Goal: Task Accomplishment & Management: Manage account settings

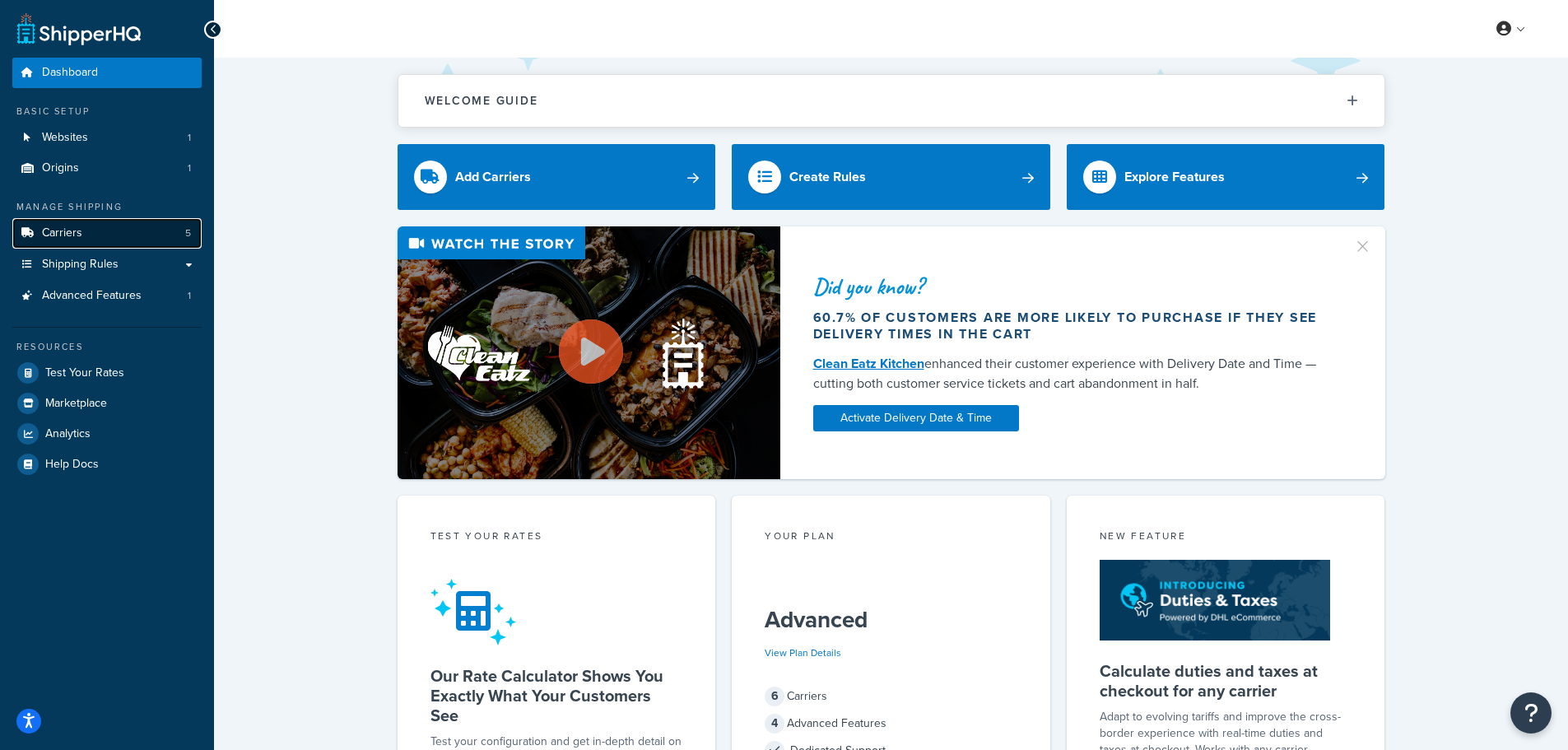
click at [103, 231] on link "Carriers 5" at bounding box center [107, 232] width 189 height 30
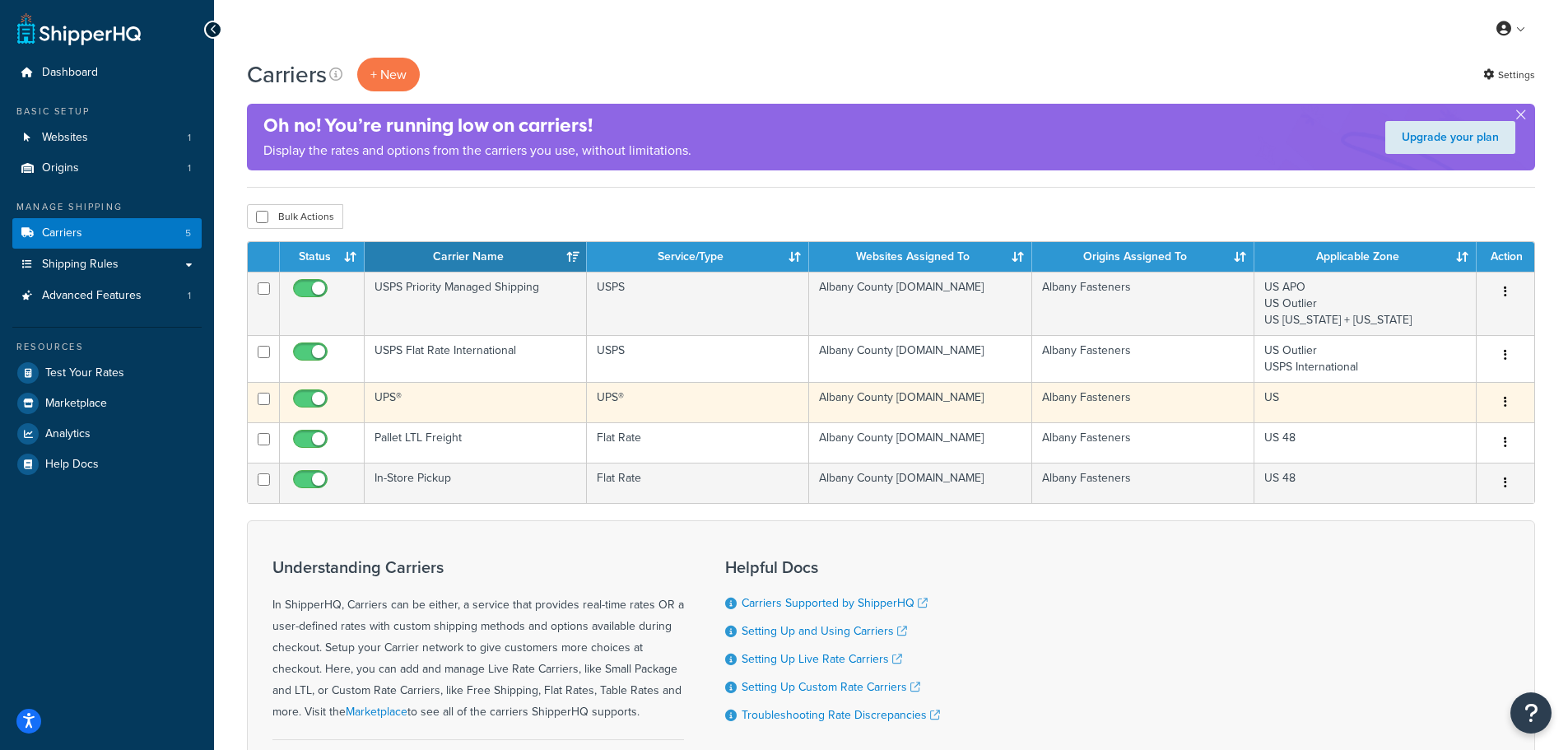
click at [1504, 397] on icon "button" at bounding box center [1505, 401] width 3 height 11
click at [1439, 431] on link "Edit" at bounding box center [1438, 435] width 130 height 34
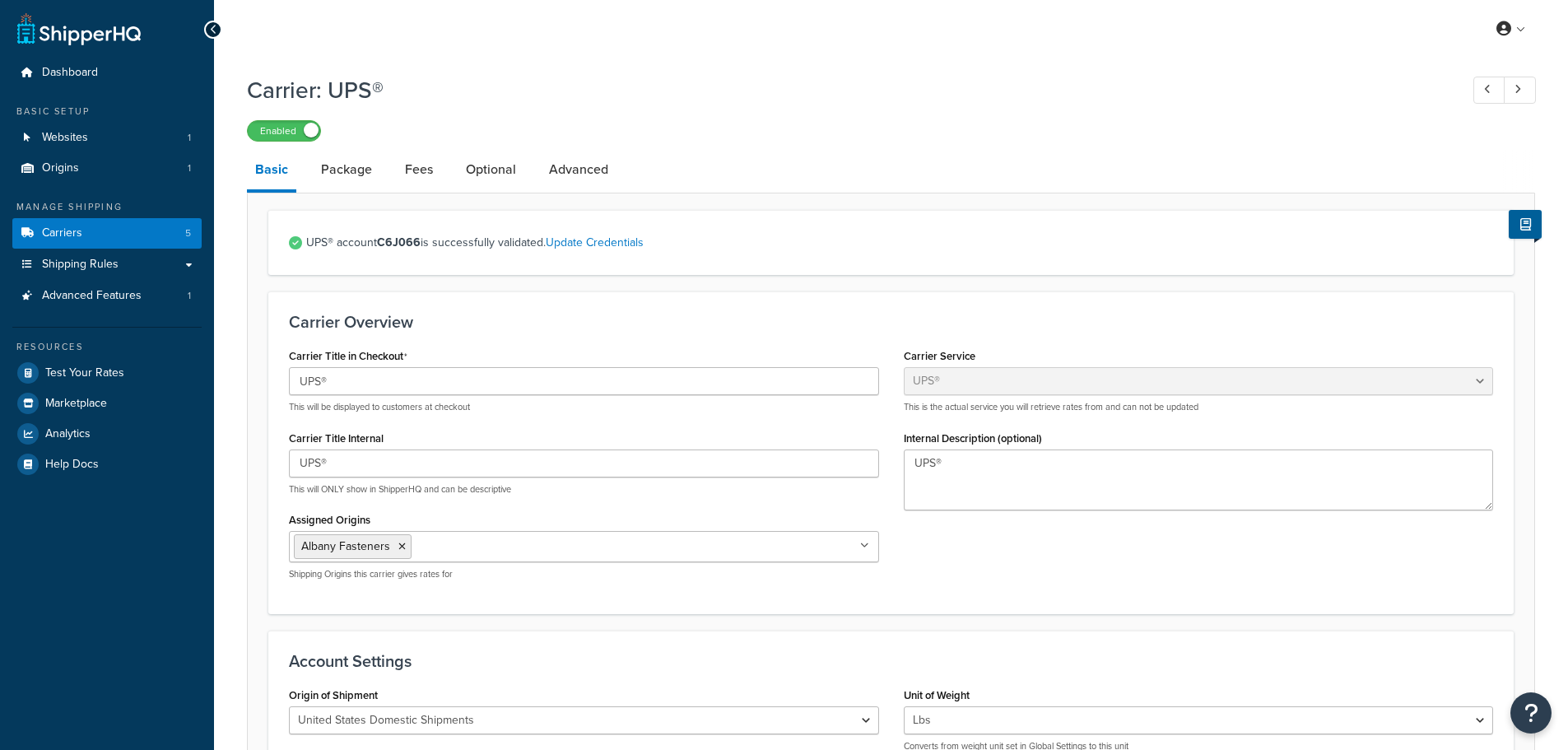
select select "ups"
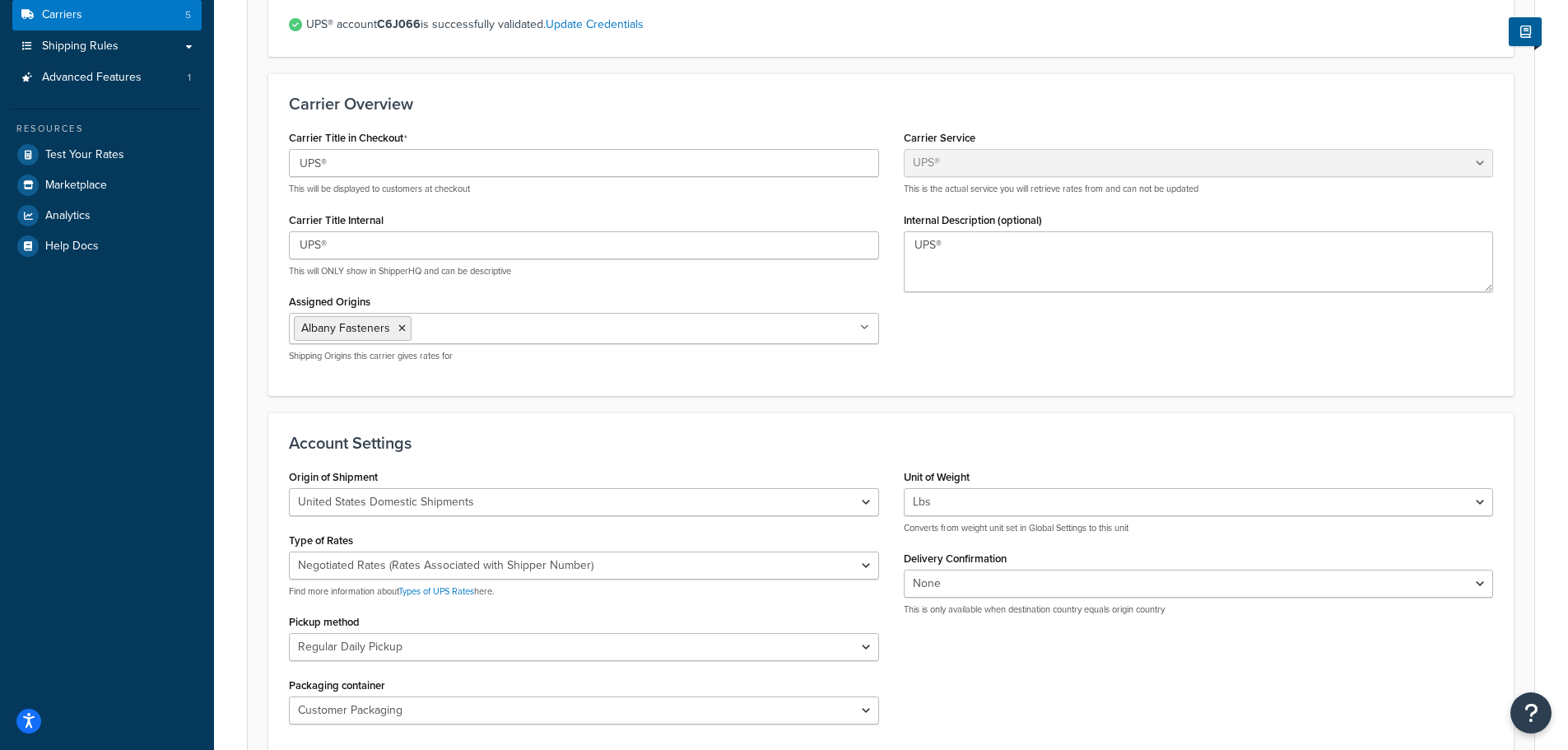
scroll to position [247, 0]
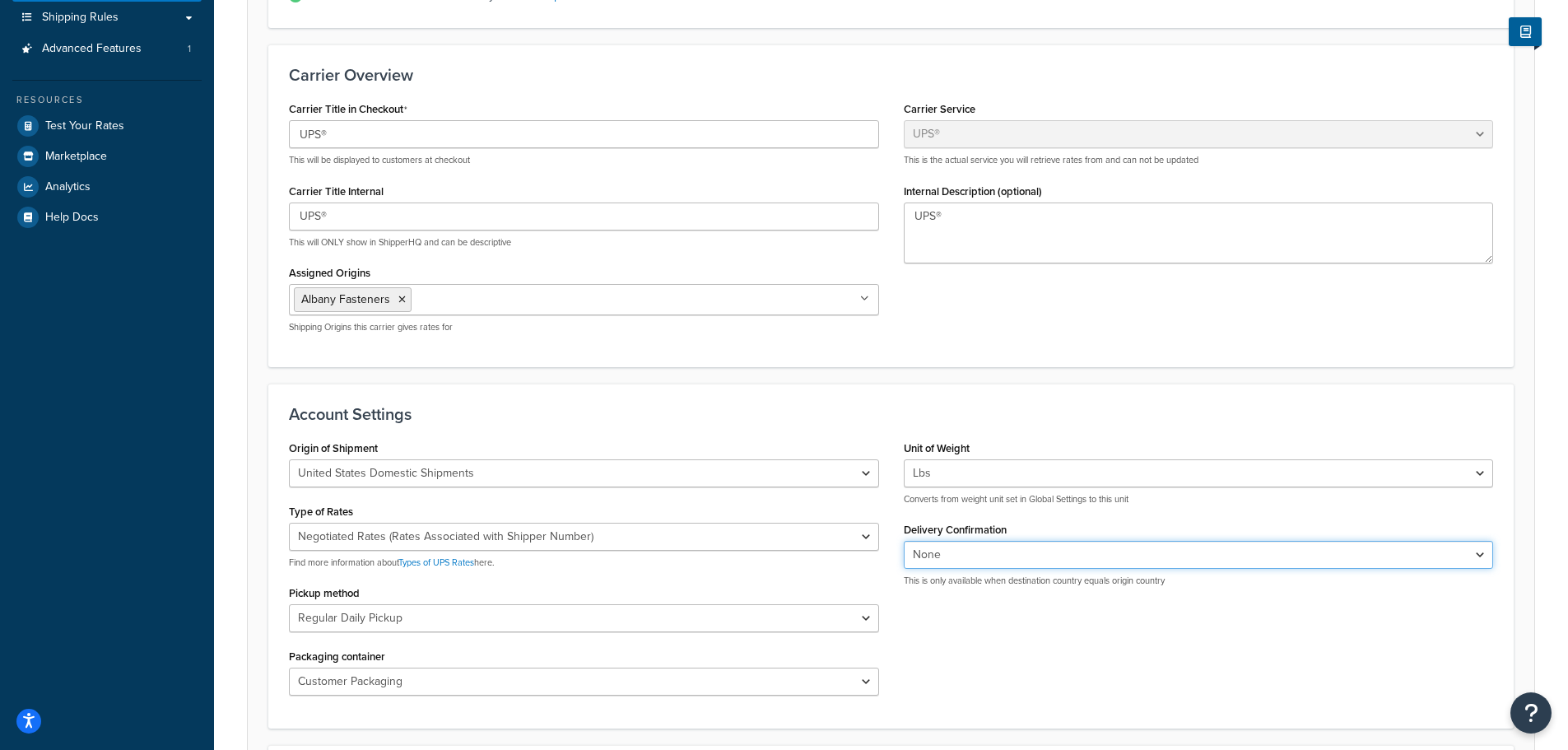
click at [1026, 561] on select "None Signature Required Adult Signature Required" at bounding box center [1199, 555] width 590 height 28
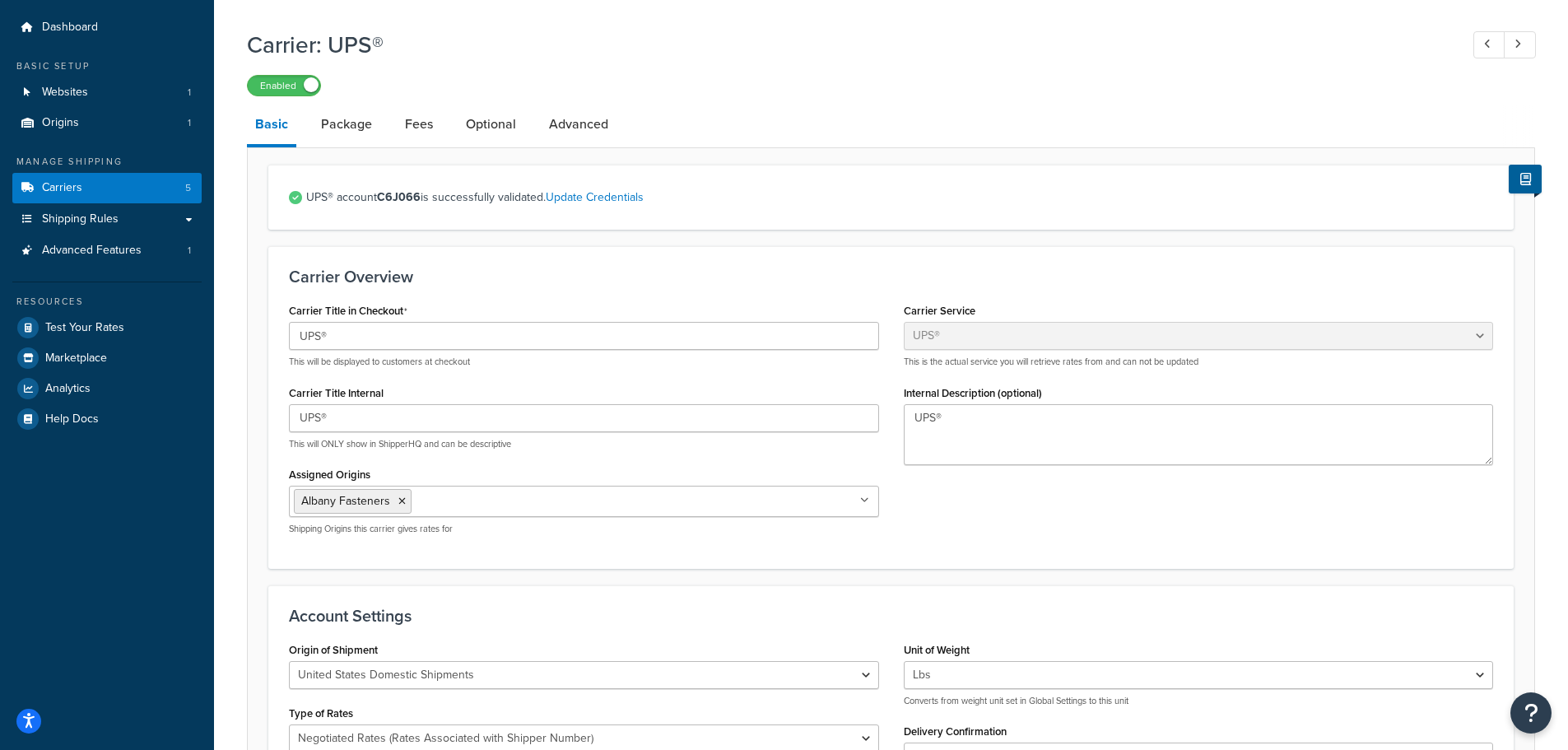
scroll to position [0, 0]
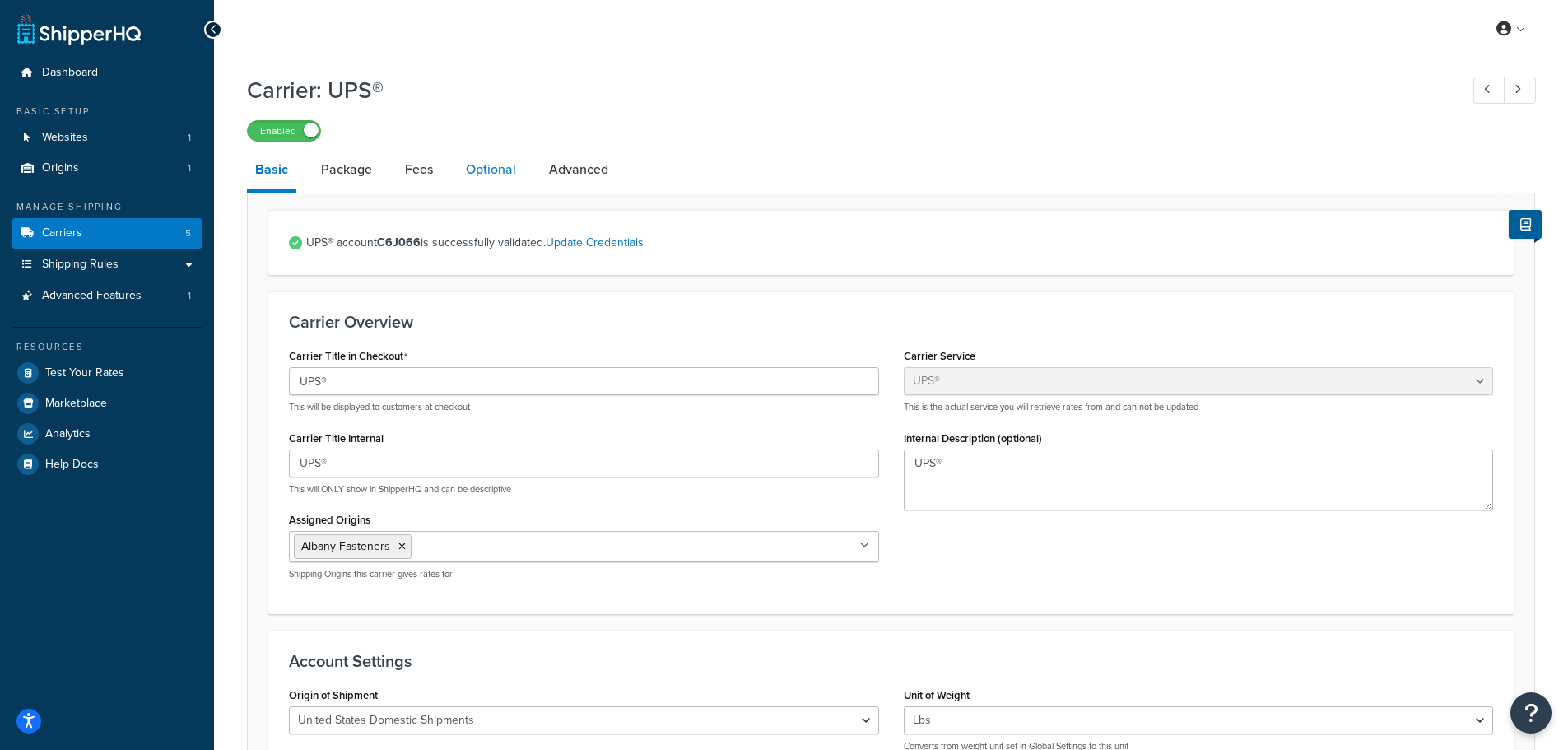
click at [515, 171] on link "Optional" at bounding box center [491, 170] width 66 height 40
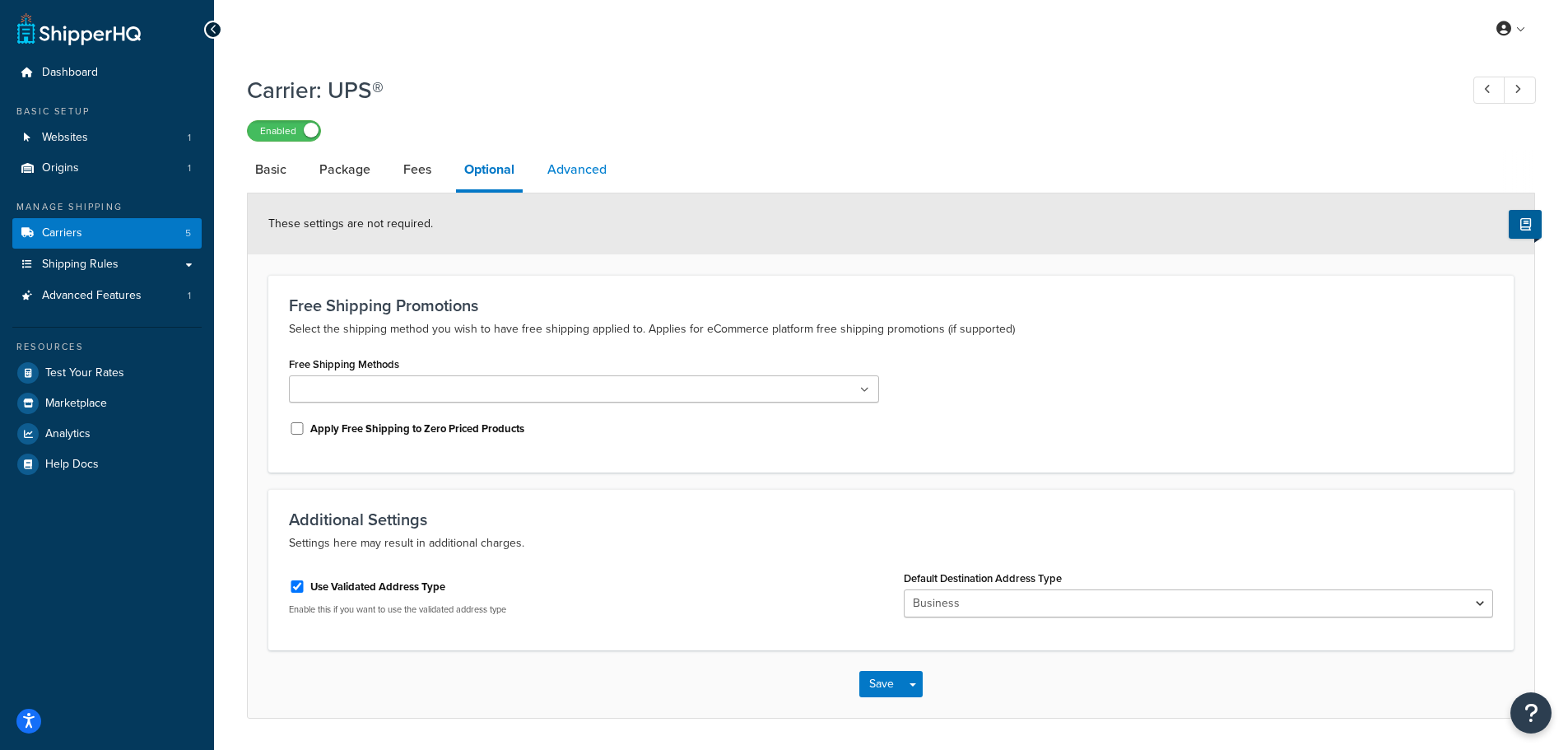
click at [599, 177] on link "Advanced" at bounding box center [577, 170] width 76 height 40
select select "false"
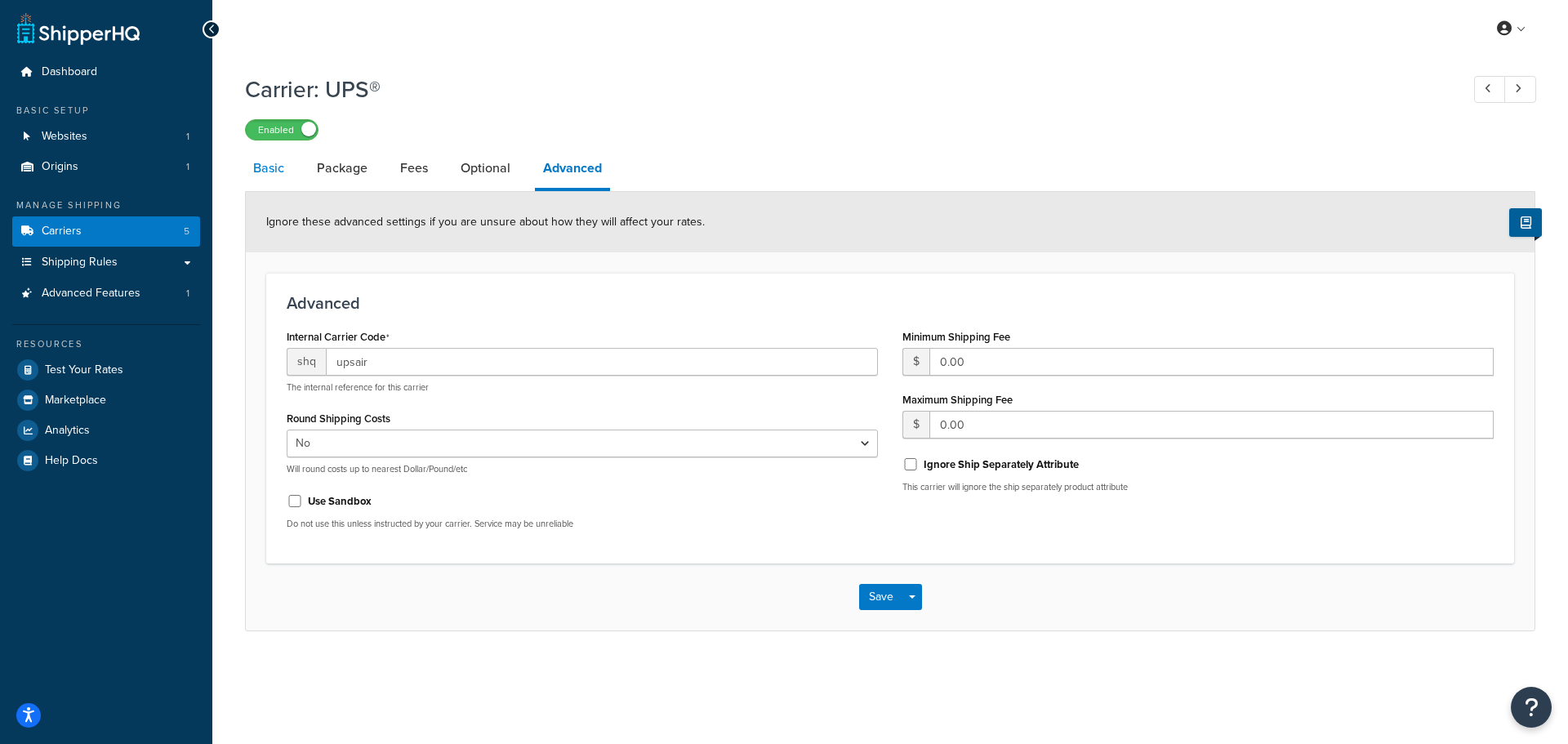
click at [263, 173] on link "Basic" at bounding box center [268, 168] width 47 height 39
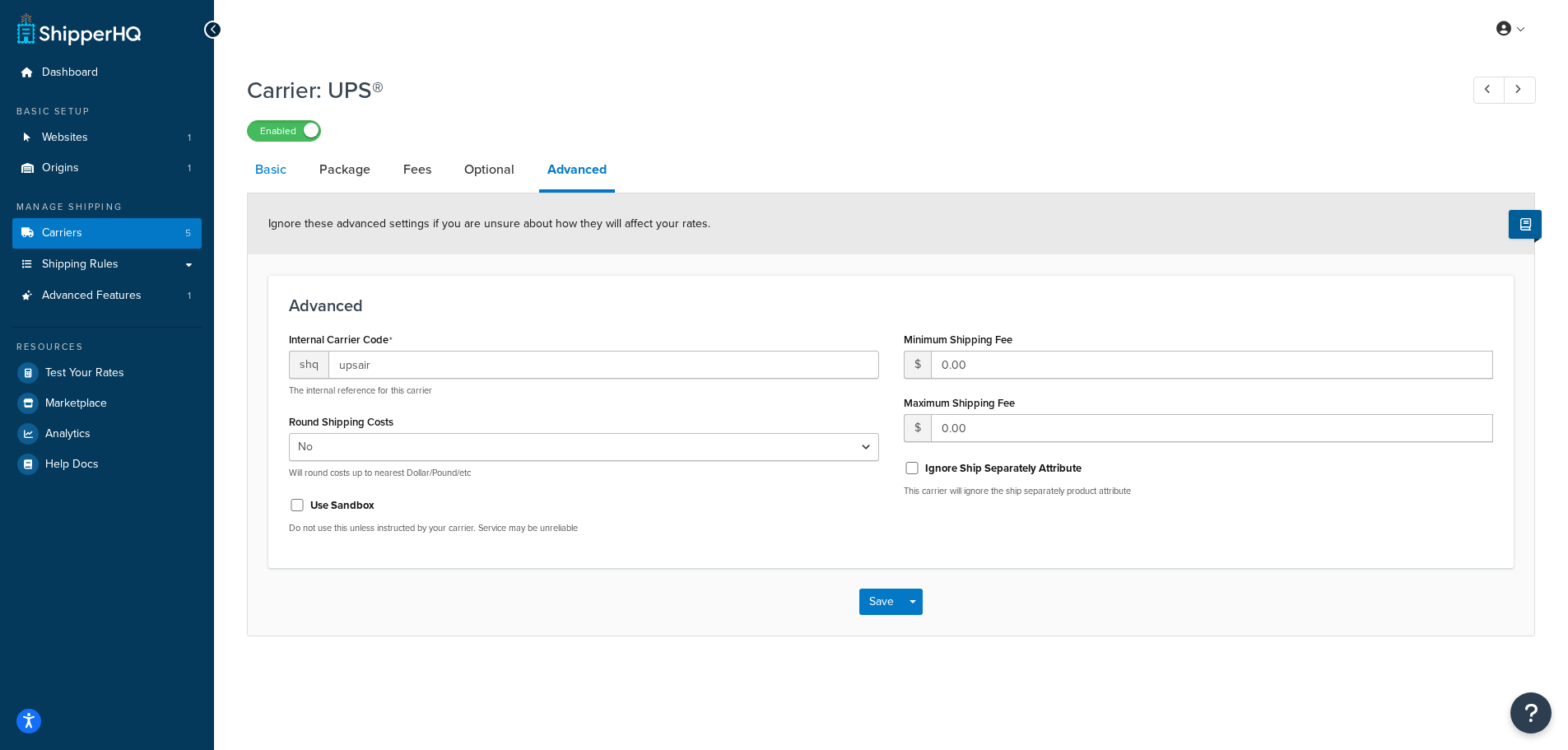
select select "ups"
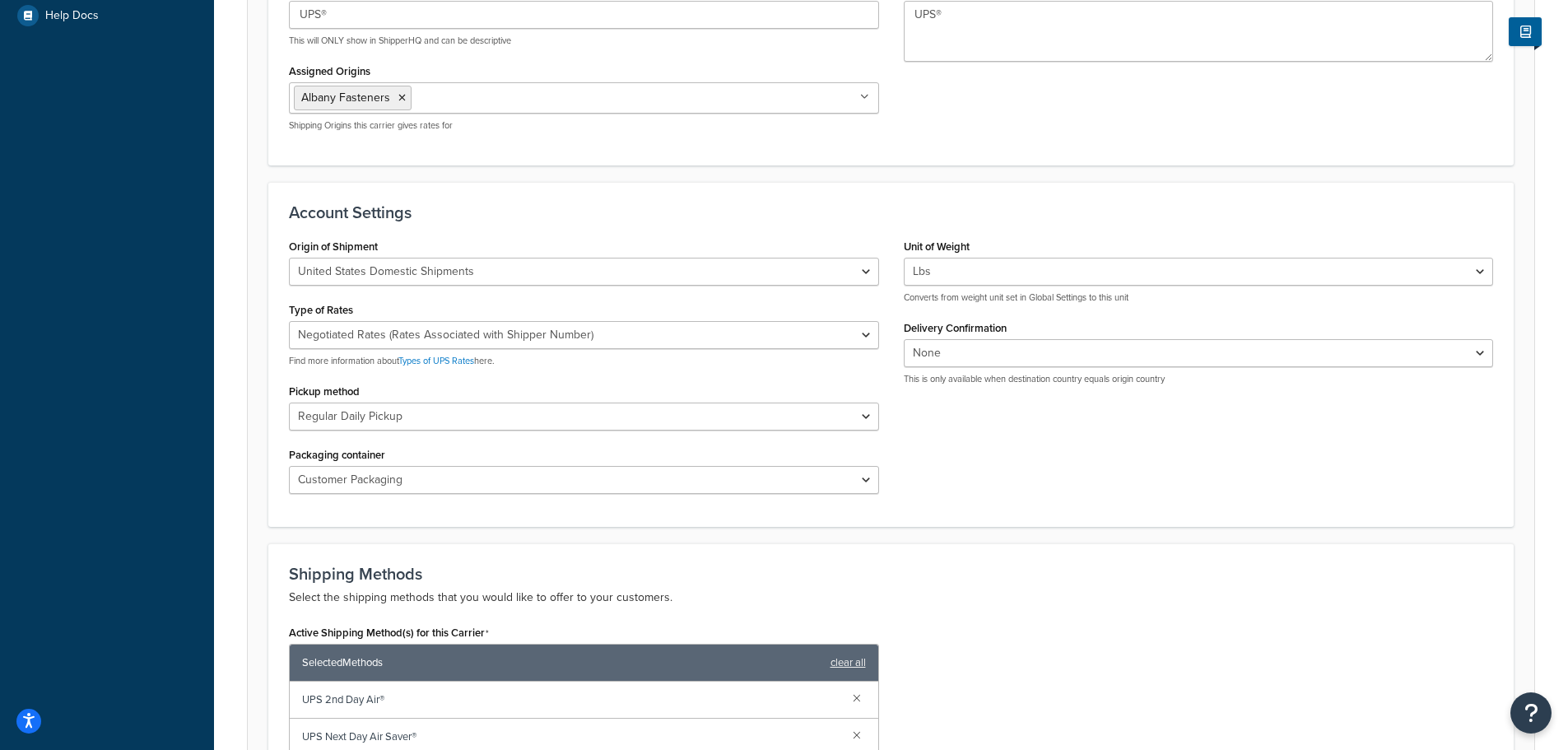
scroll to position [494, 0]
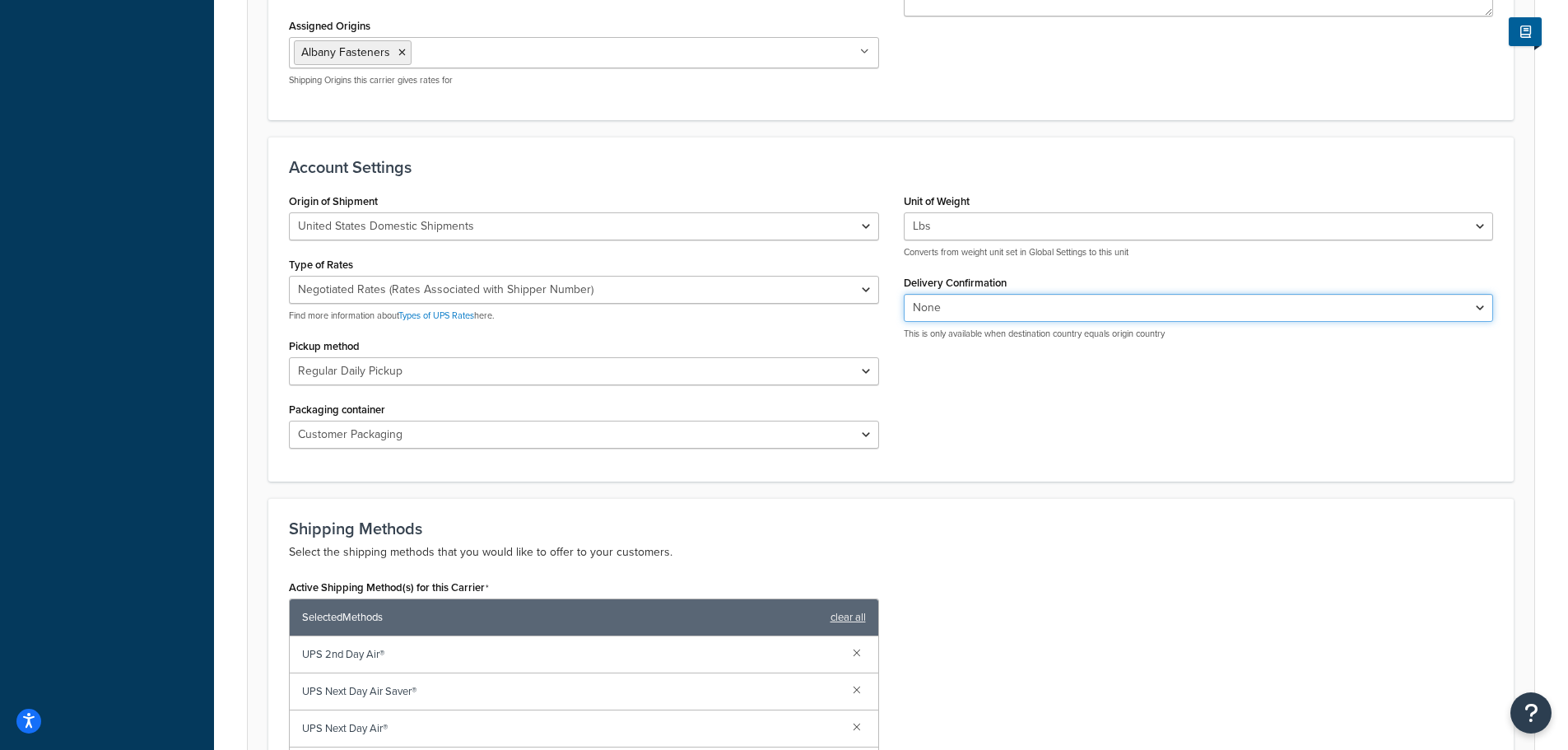
click at [933, 308] on select "None Signature Required Adult Signature Required" at bounding box center [1199, 307] width 590 height 28
click at [1139, 567] on div "Shipping Methods Select the shipping methods that you would like to offer to yo…" at bounding box center [891, 693] width 1245 height 389
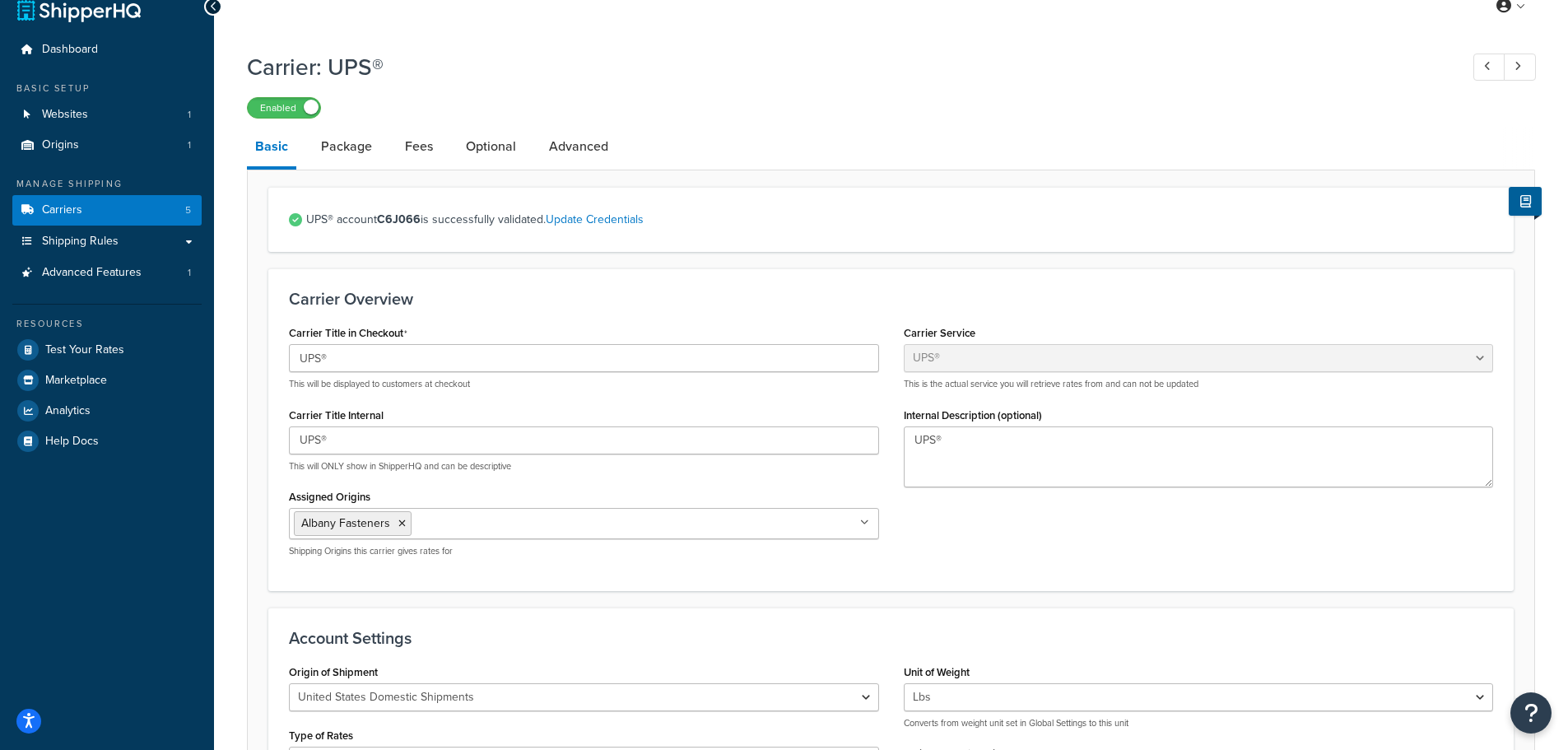
scroll to position [0, 0]
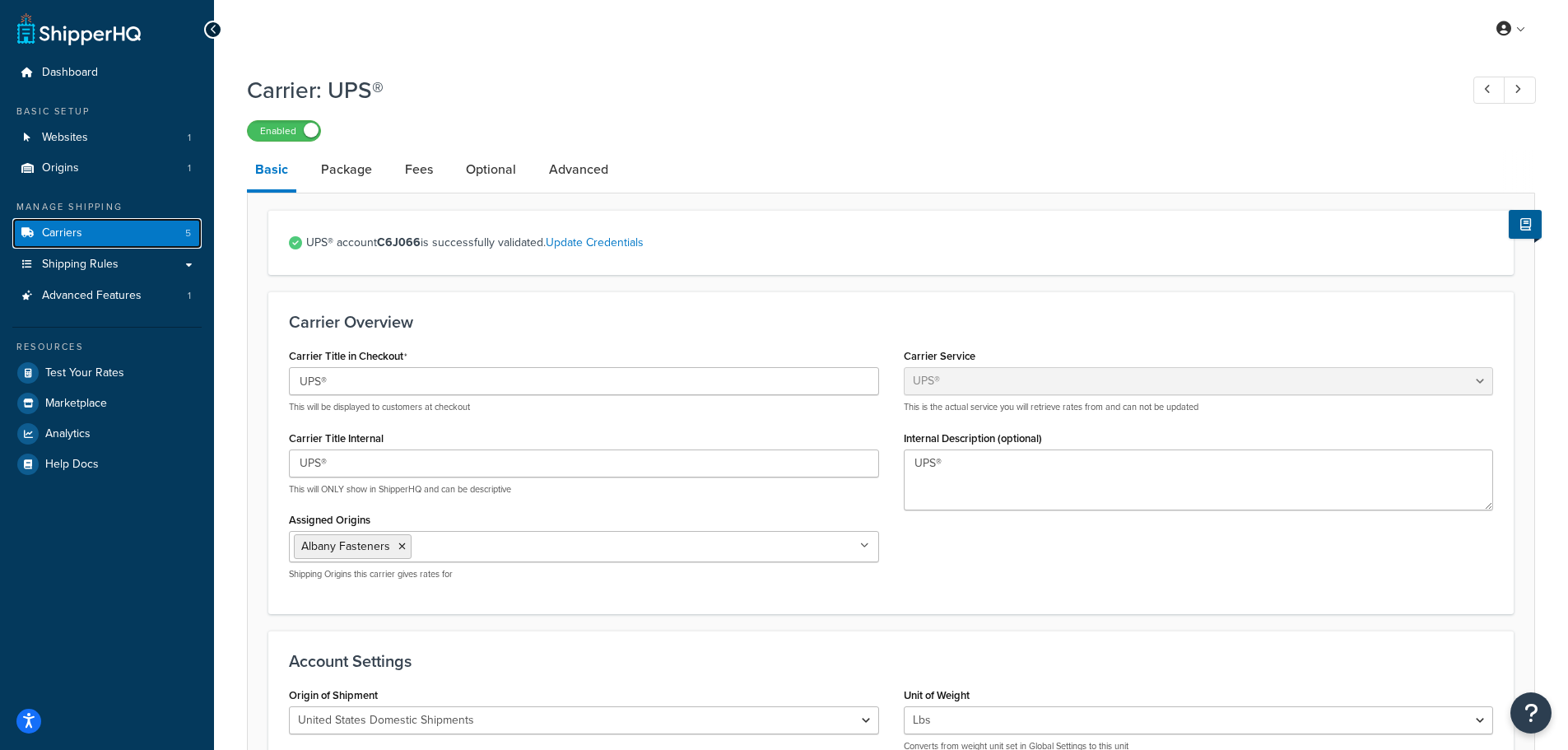
click at [93, 230] on link "Carriers 5" at bounding box center [107, 232] width 189 height 30
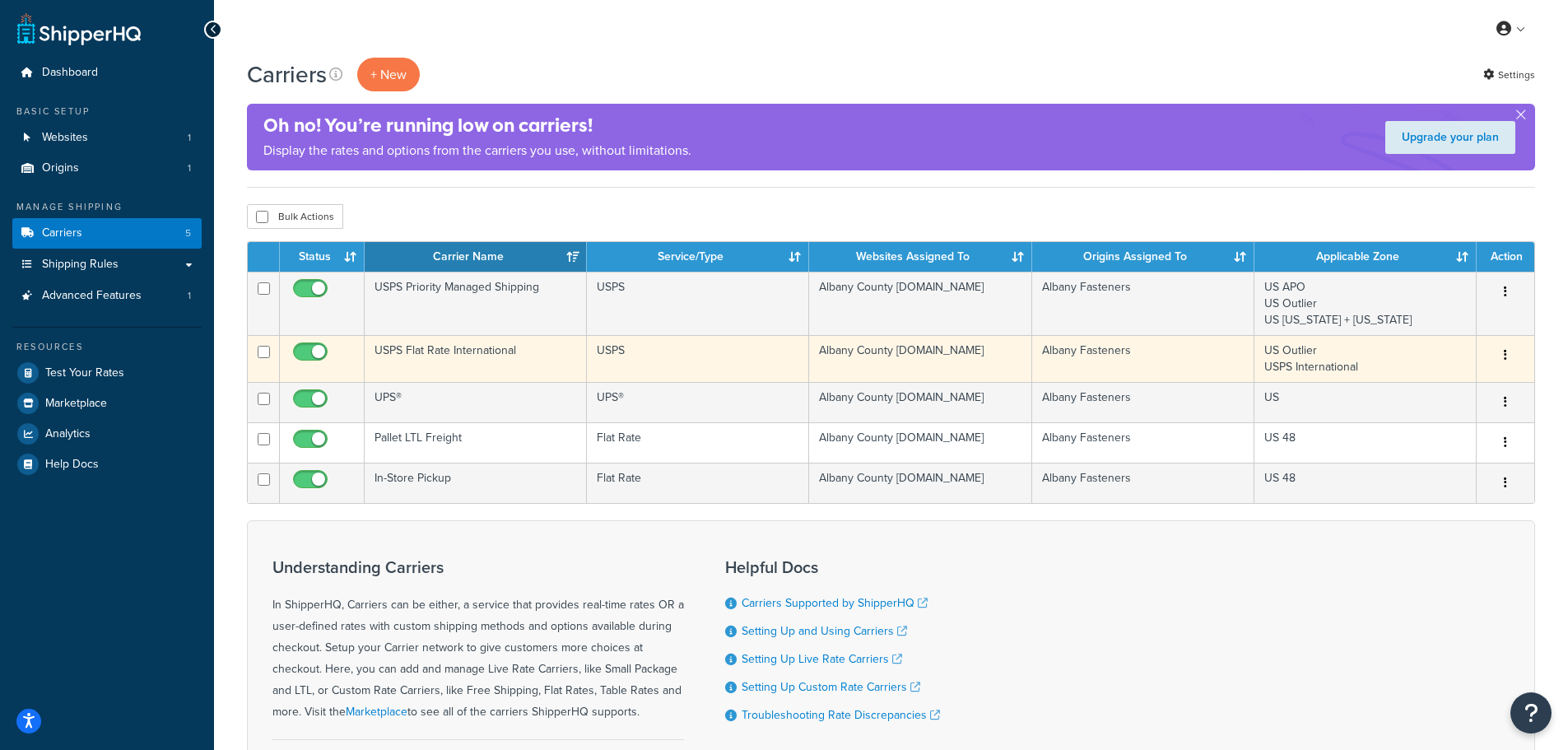
click at [978, 351] on td "Albany County Fasteners.com" at bounding box center [920, 358] width 222 height 47
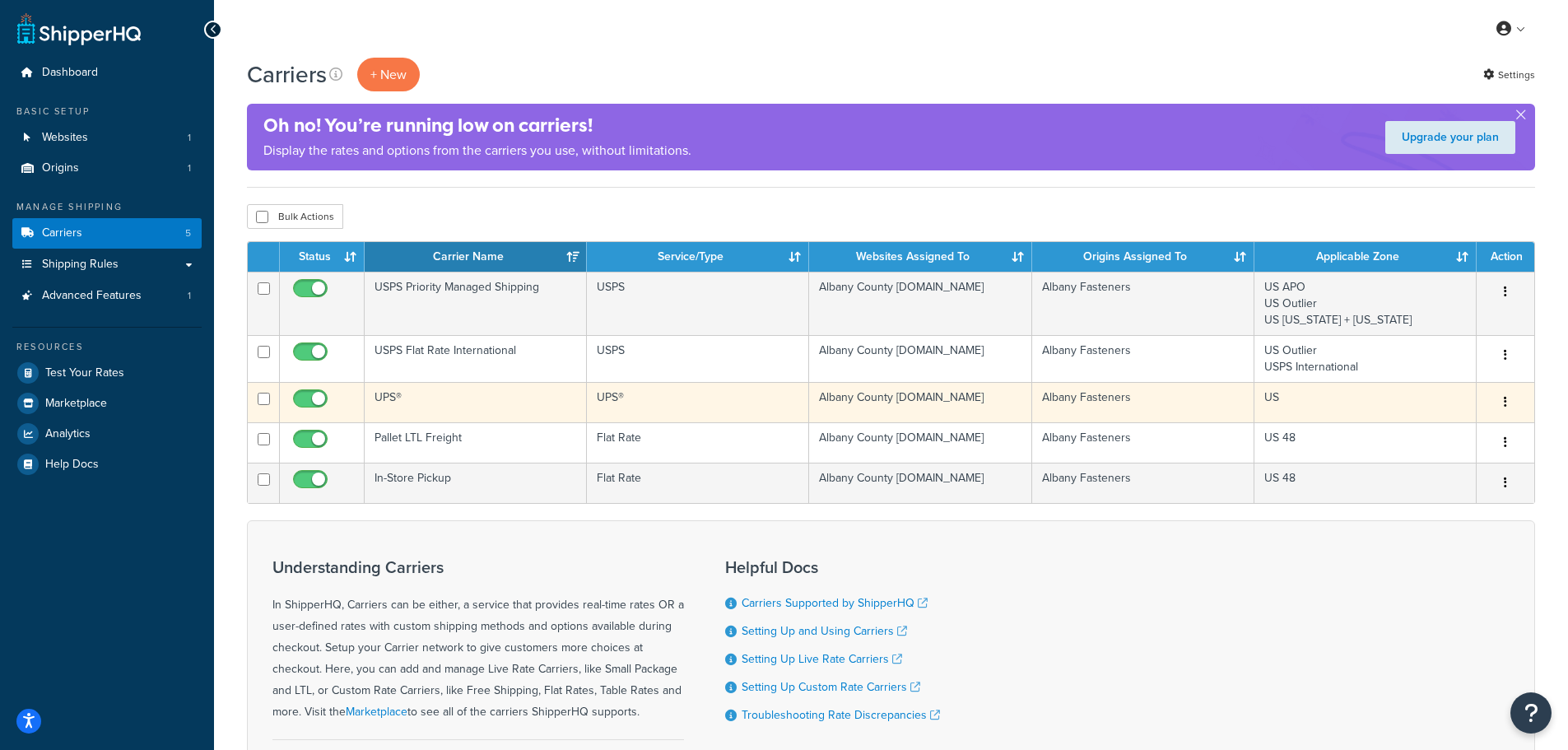
click at [474, 399] on td "UPS®" at bounding box center [476, 402] width 222 height 40
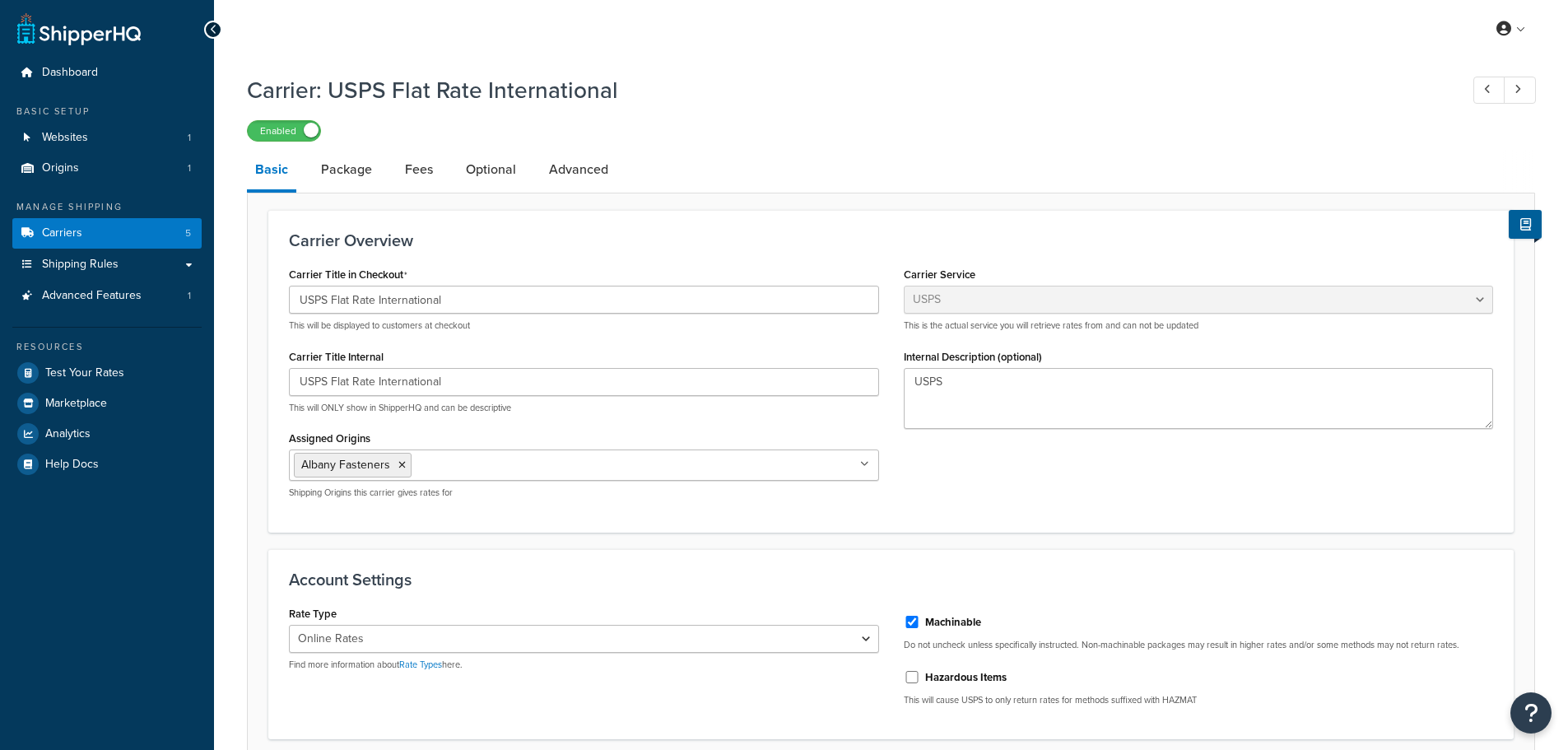
select select "usps"
select select "ONLINE"
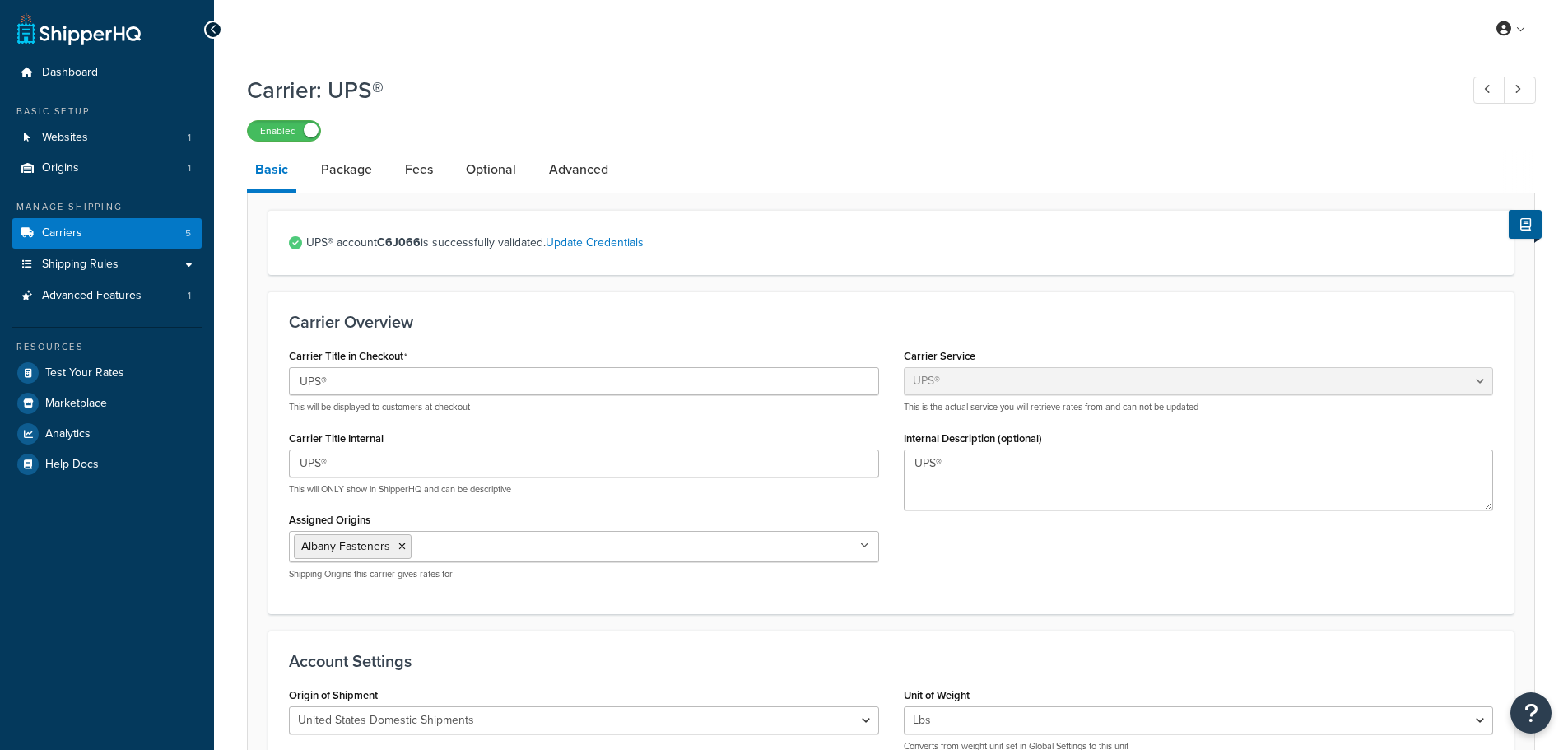
select select "ups"
click at [83, 461] on span "Help Docs" at bounding box center [72, 465] width 53 height 14
click at [122, 292] on span "Advanced Features" at bounding box center [92, 296] width 100 height 14
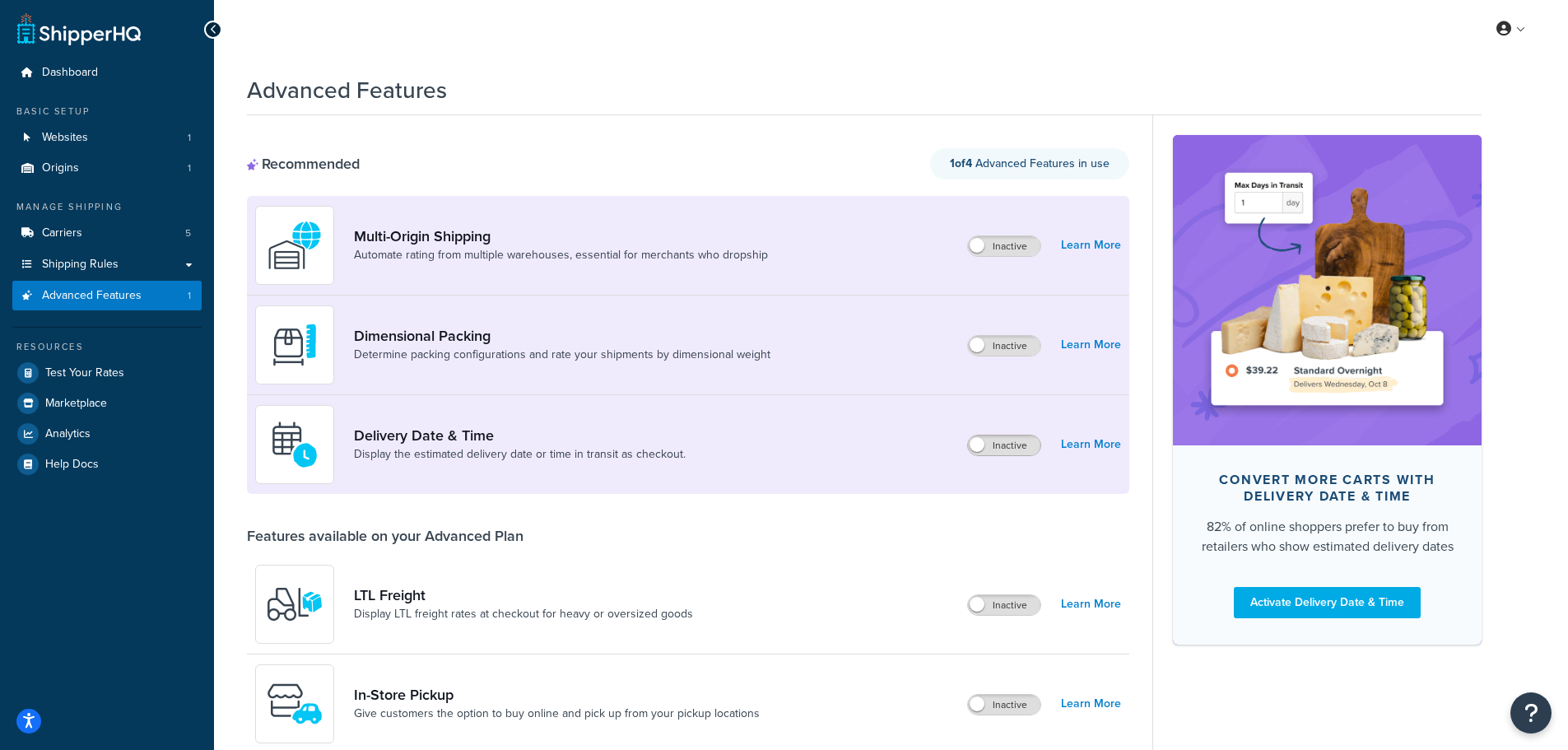
click at [982, 445] on span at bounding box center [977, 444] width 15 height 15
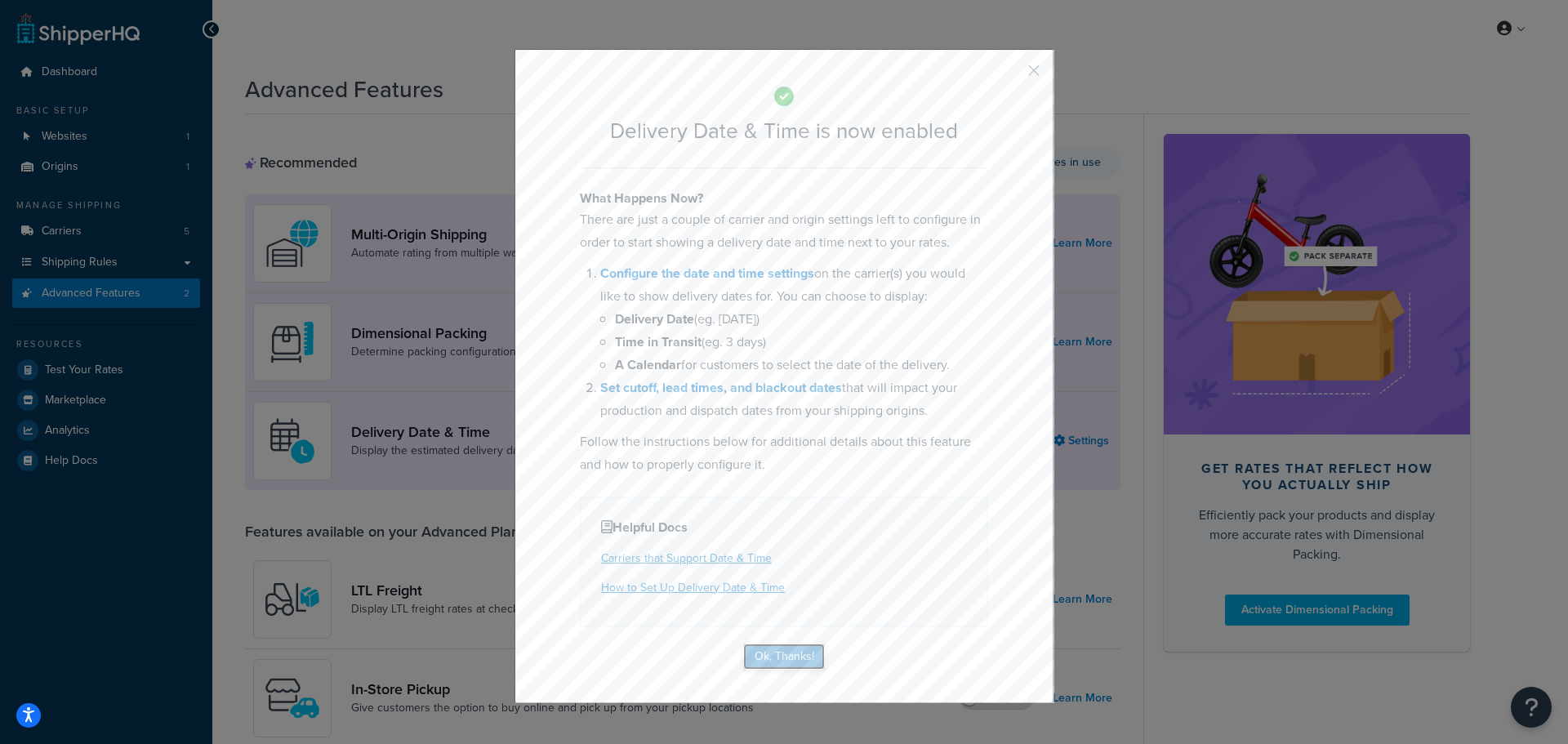
click at [783, 656] on button "Ok, Thanks!" at bounding box center [784, 657] width 82 height 26
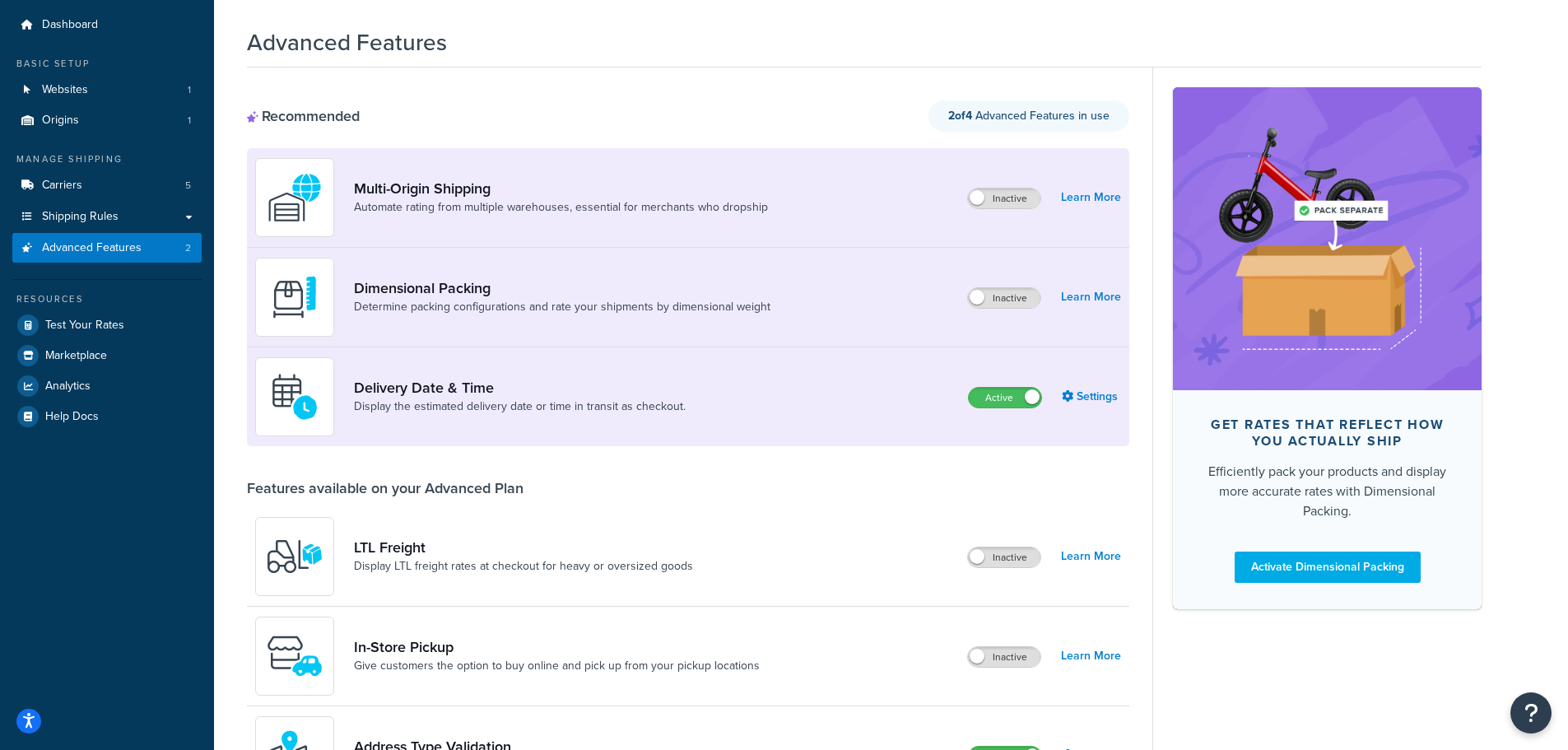
scroll to position [50, 0]
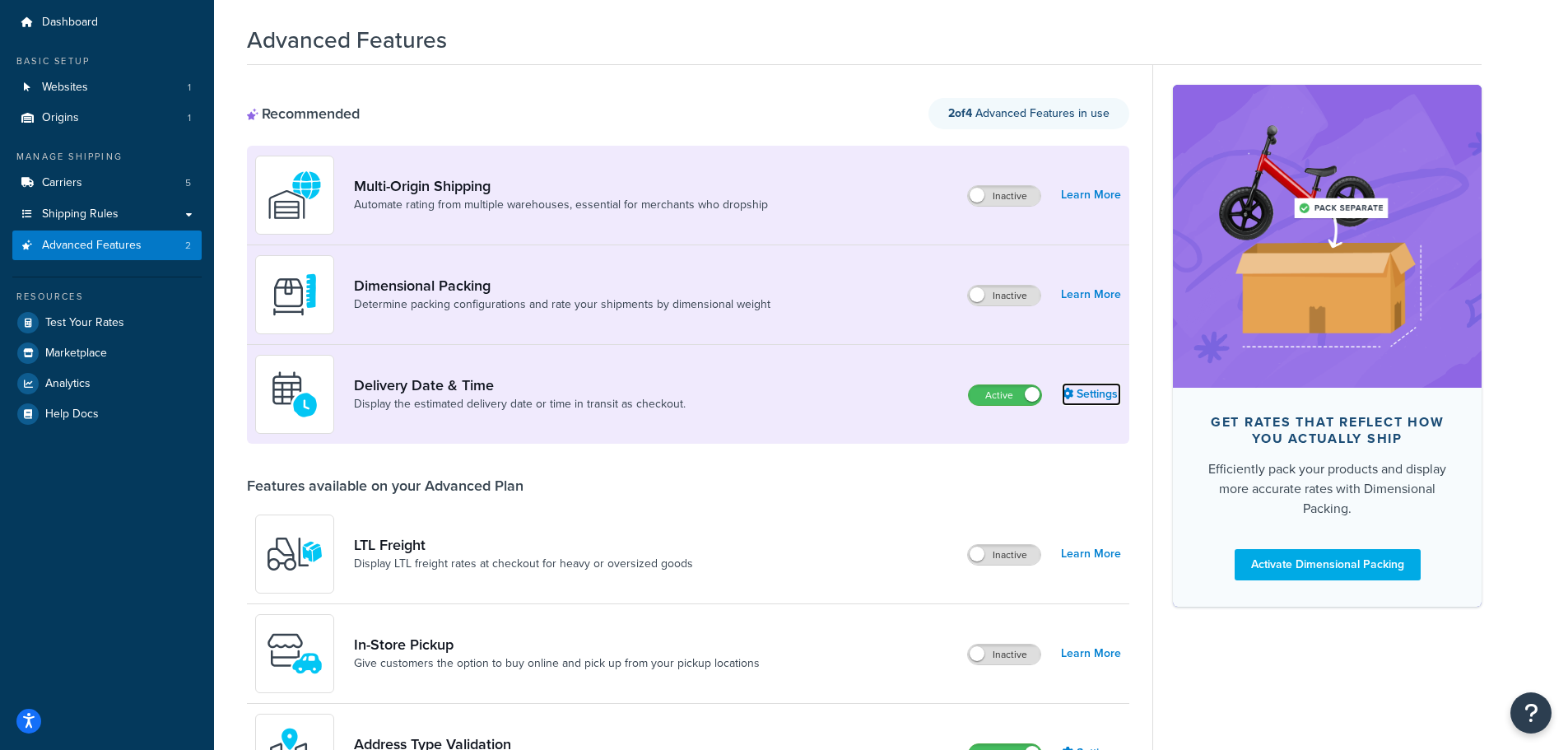
click at [1090, 394] on link "Settings" at bounding box center [1091, 394] width 59 height 23
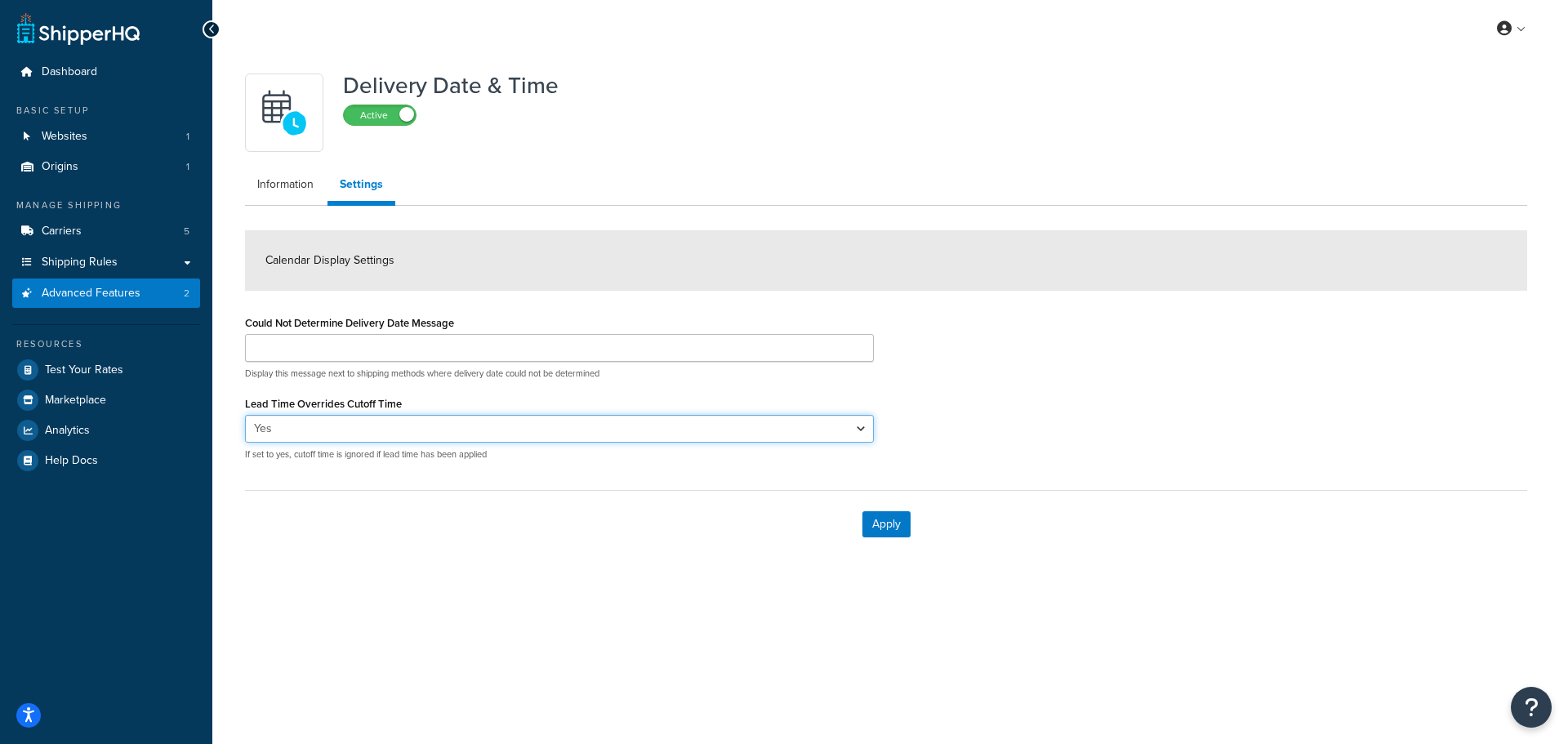
click at [393, 436] on select "Yes No" at bounding box center [559, 429] width 629 height 28
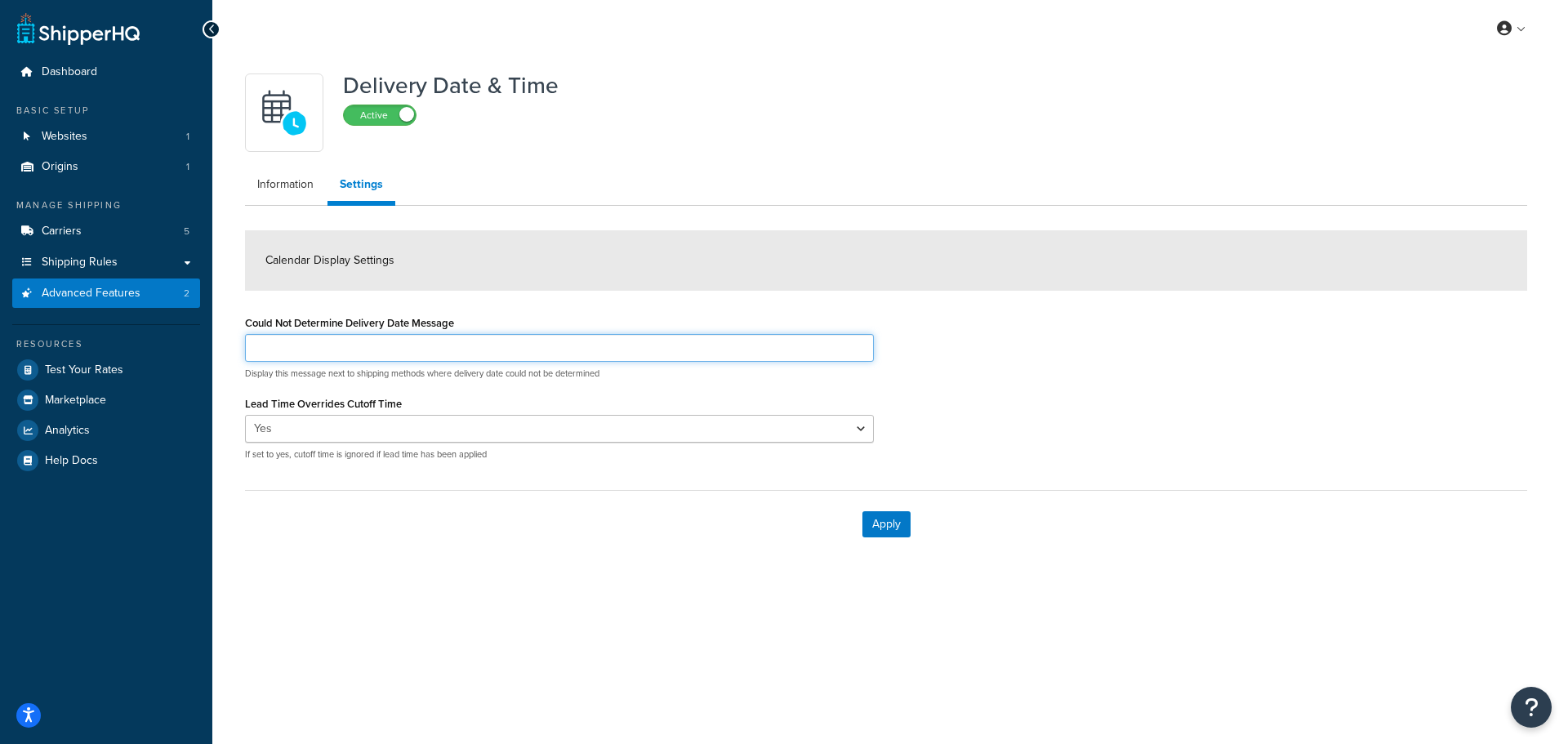
click at [505, 345] on input "Could Not Determine Delivery Date Message" at bounding box center [559, 348] width 629 height 28
click at [313, 349] on input "Could Not Determine Delivery Date Message" at bounding box center [559, 348] width 629 height 28
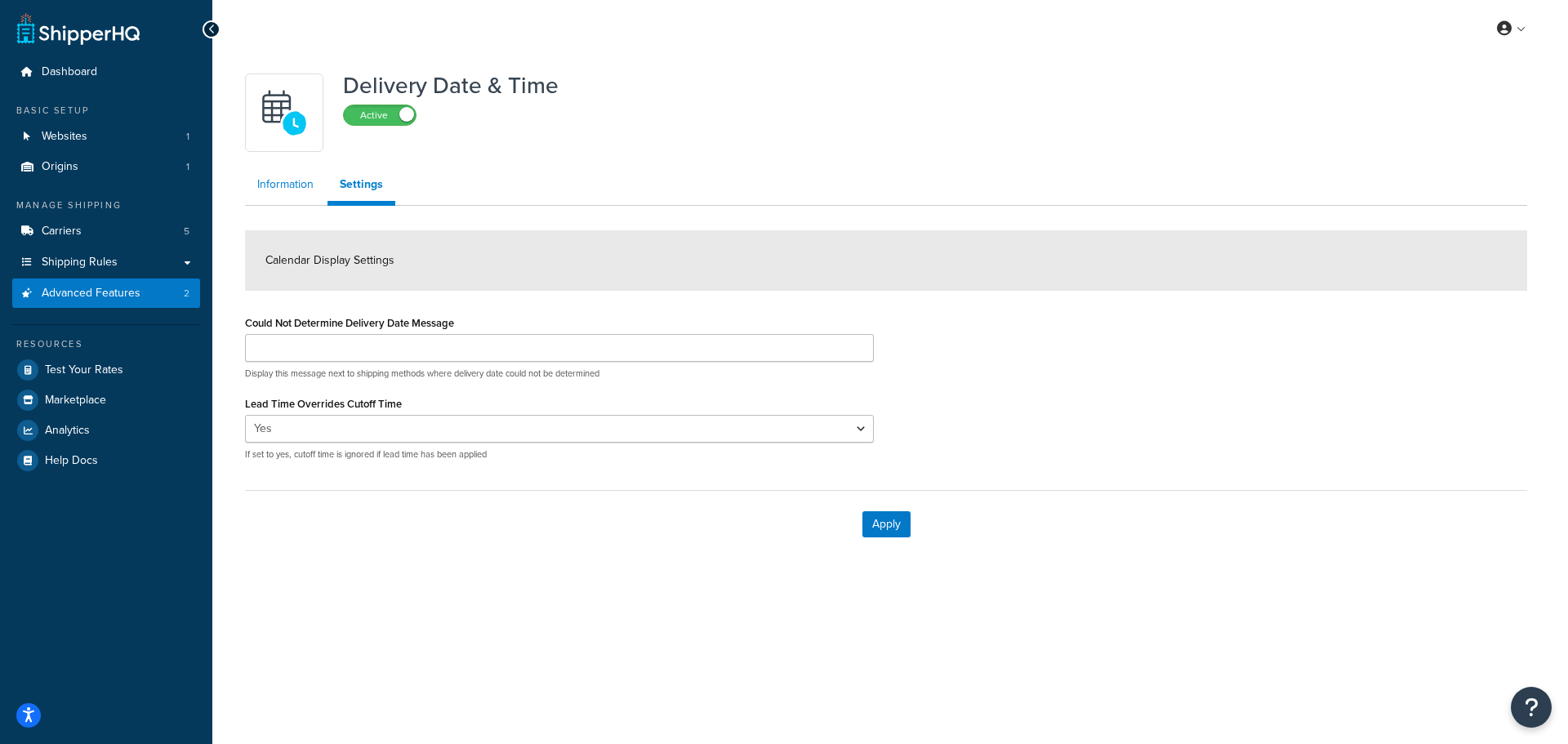
click at [290, 182] on link "Information" at bounding box center [285, 185] width 81 height 32
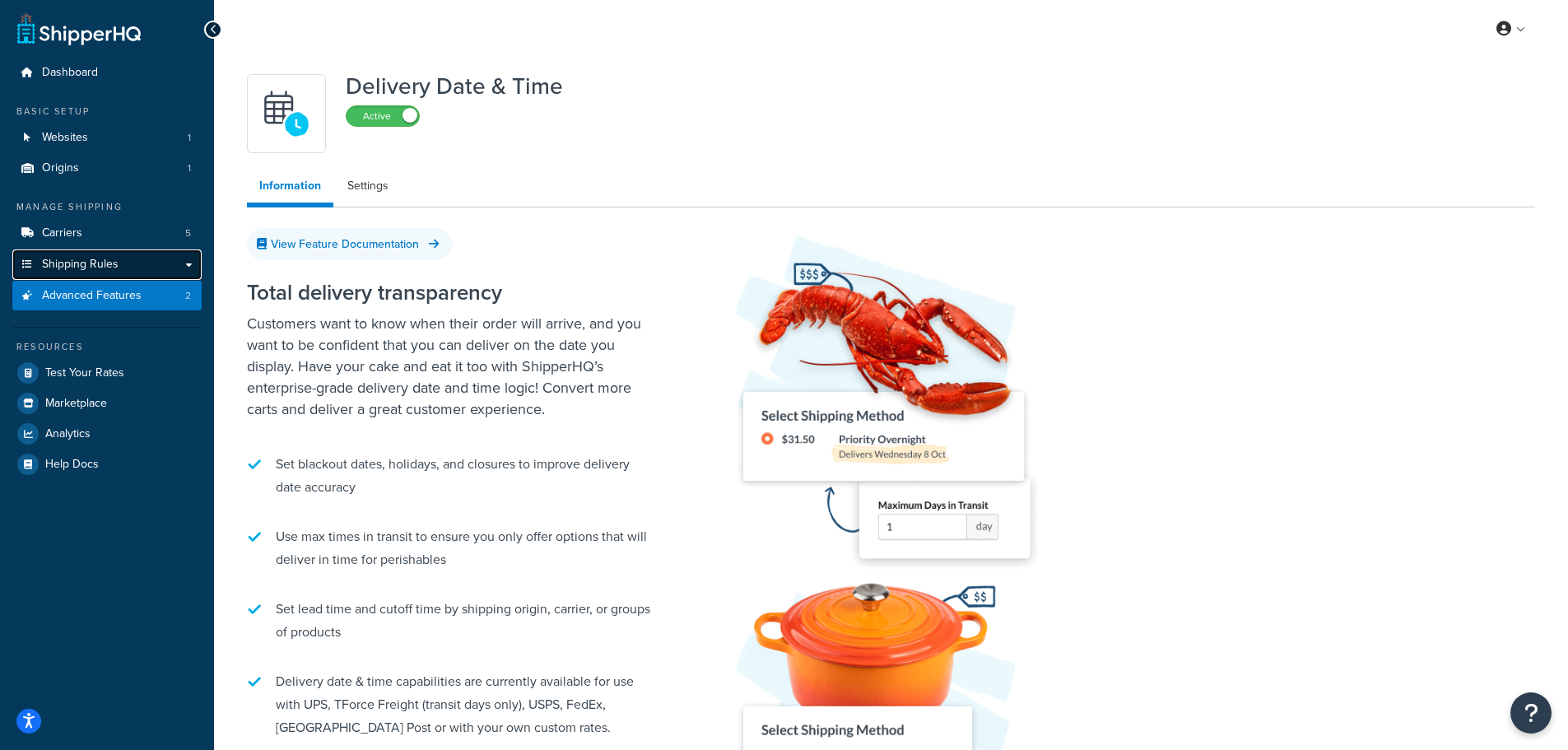
click at [91, 265] on span "Shipping Rules" at bounding box center [80, 264] width 77 height 14
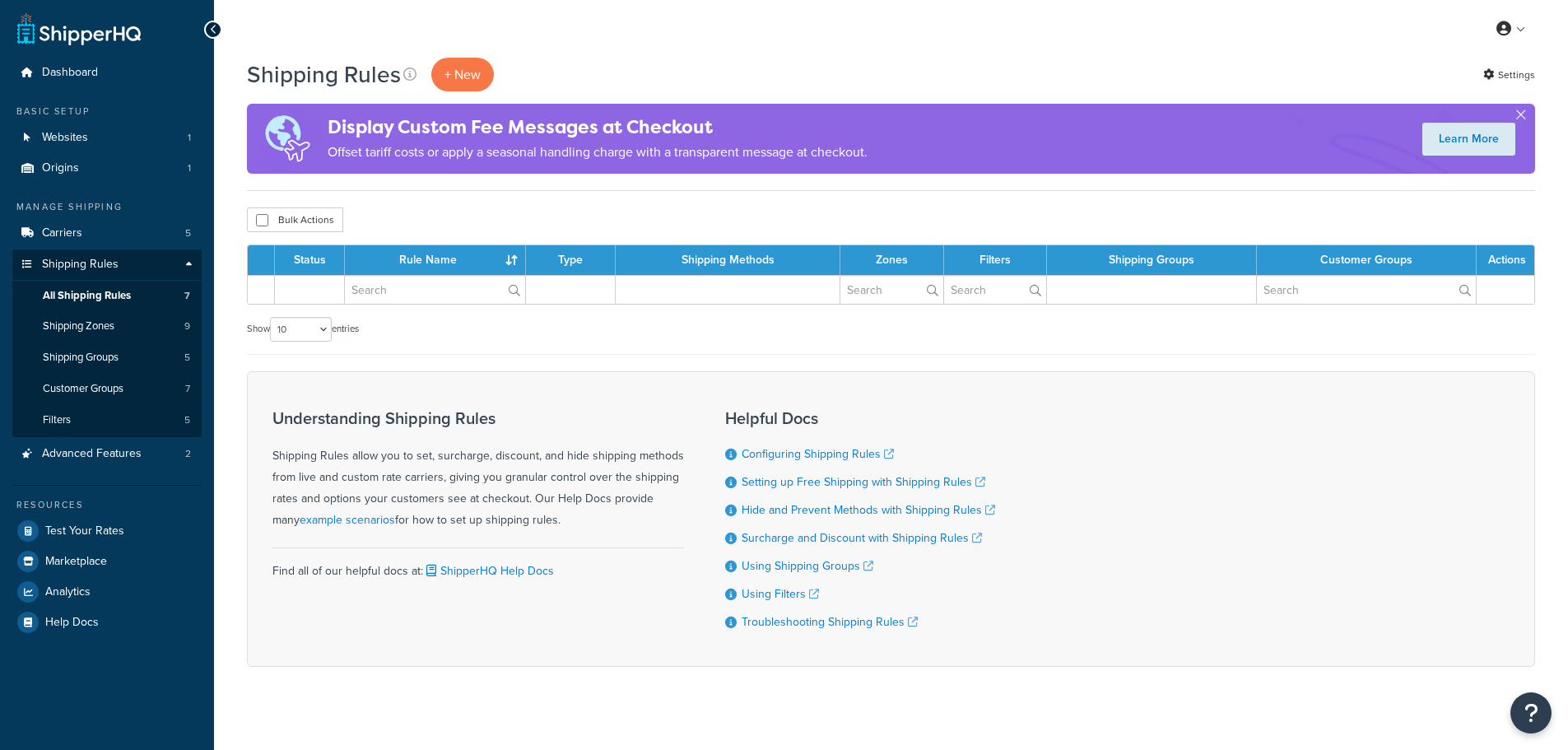
click at [107, 294] on span "All Shipping Rules" at bounding box center [87, 296] width 88 height 14
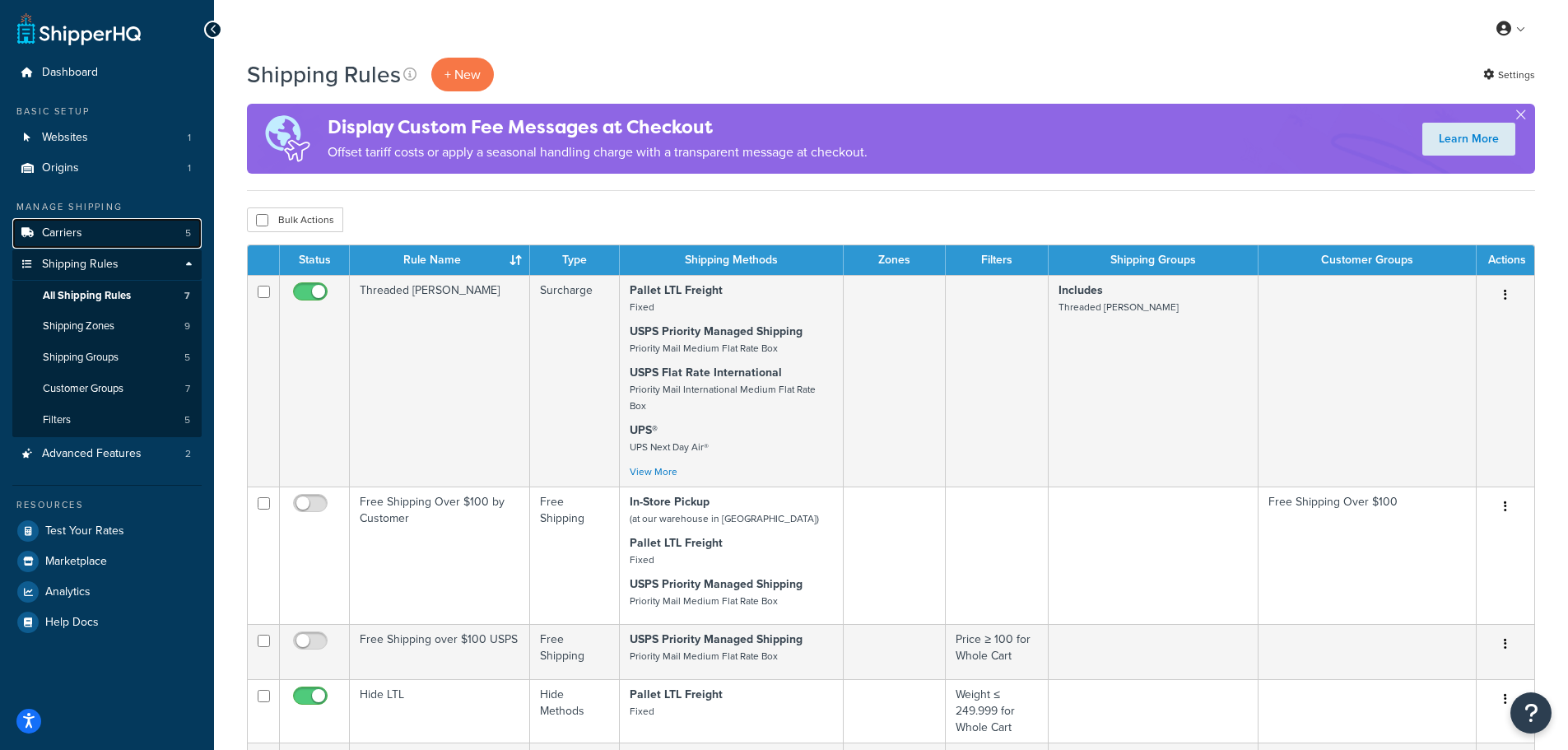
click at [57, 230] on span "Carriers" at bounding box center [62, 233] width 40 height 14
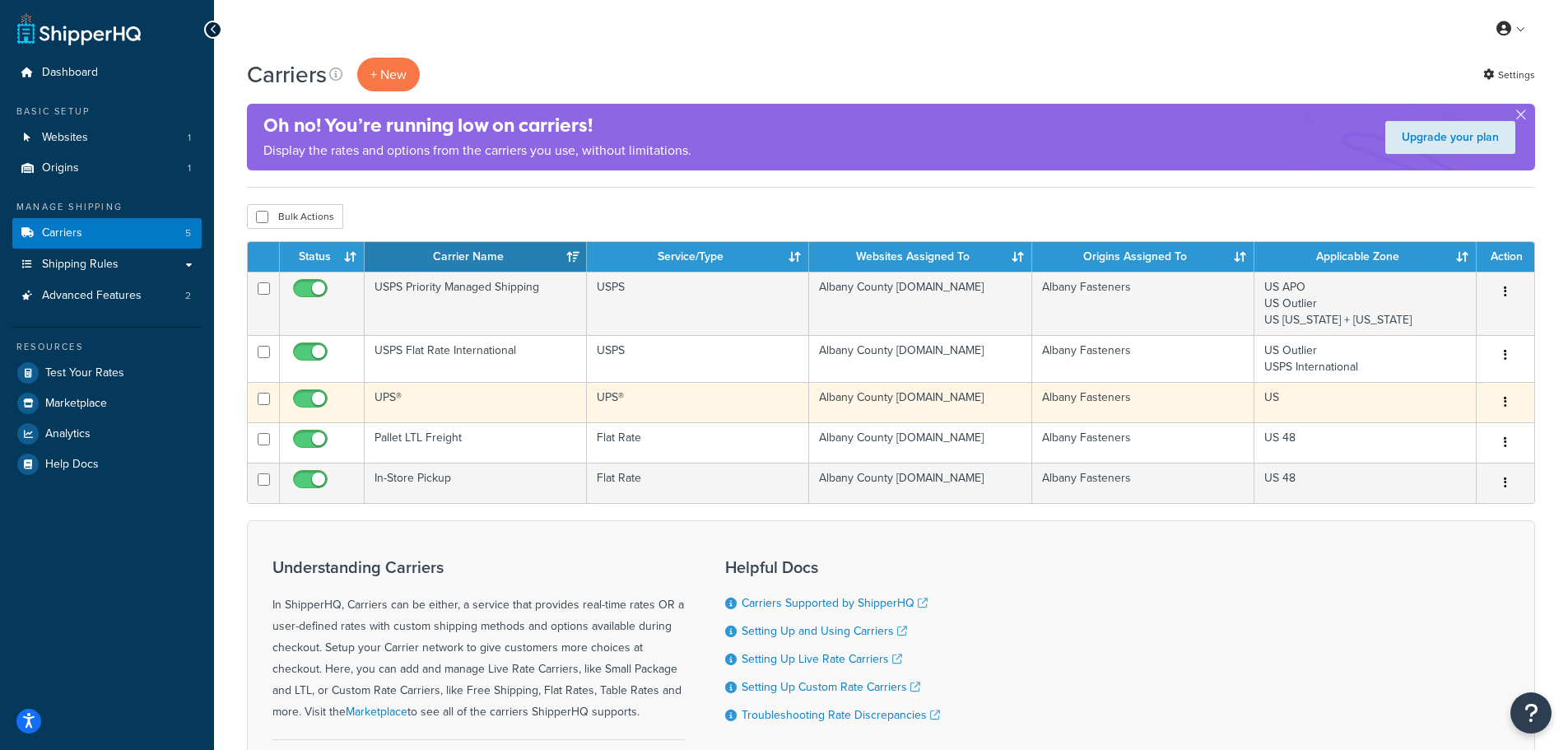
click at [1506, 405] on icon "button" at bounding box center [1505, 401] width 3 height 11
click at [1458, 428] on link "Edit" at bounding box center [1438, 435] width 130 height 34
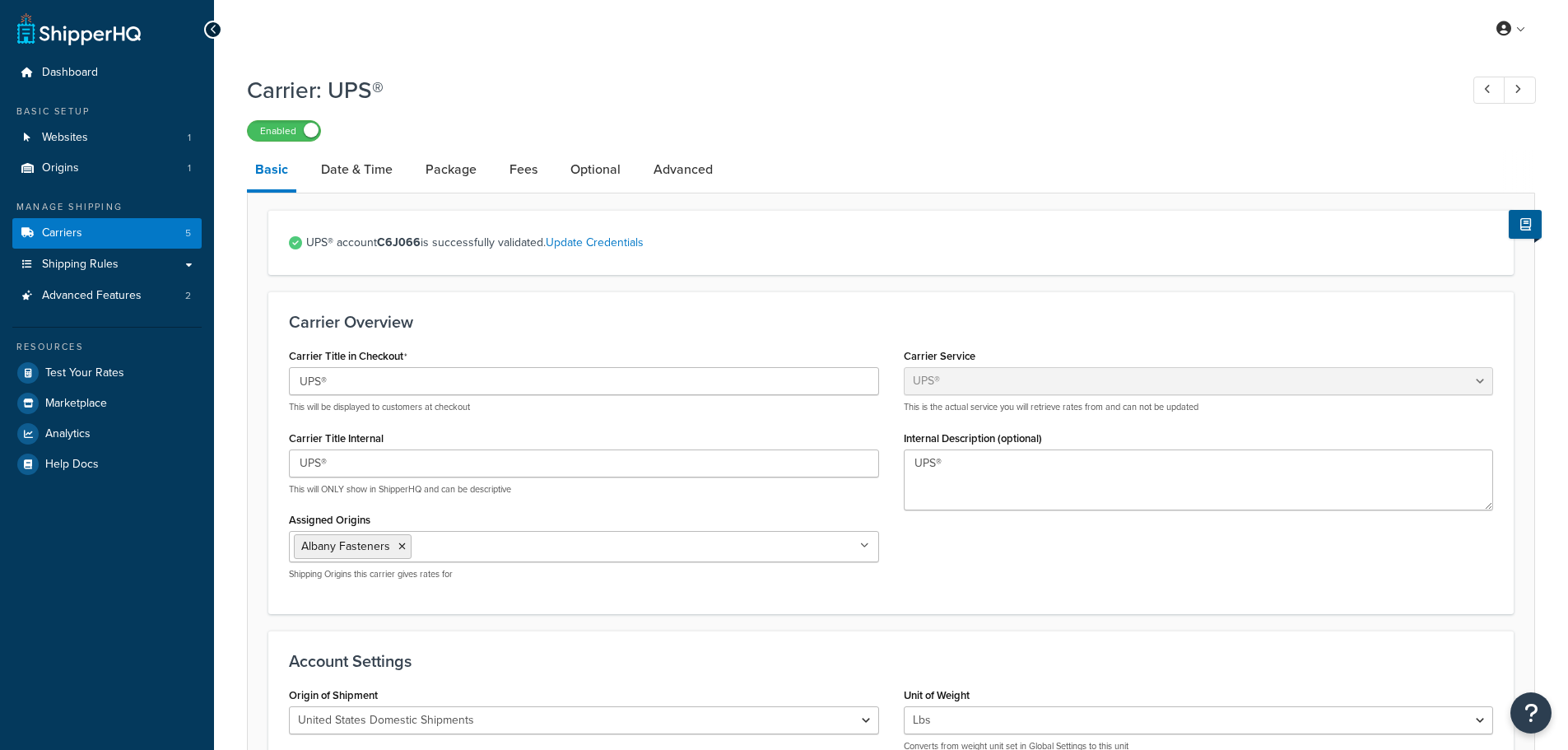
select select "ups"
click at [447, 171] on link "Package" at bounding box center [451, 170] width 67 height 40
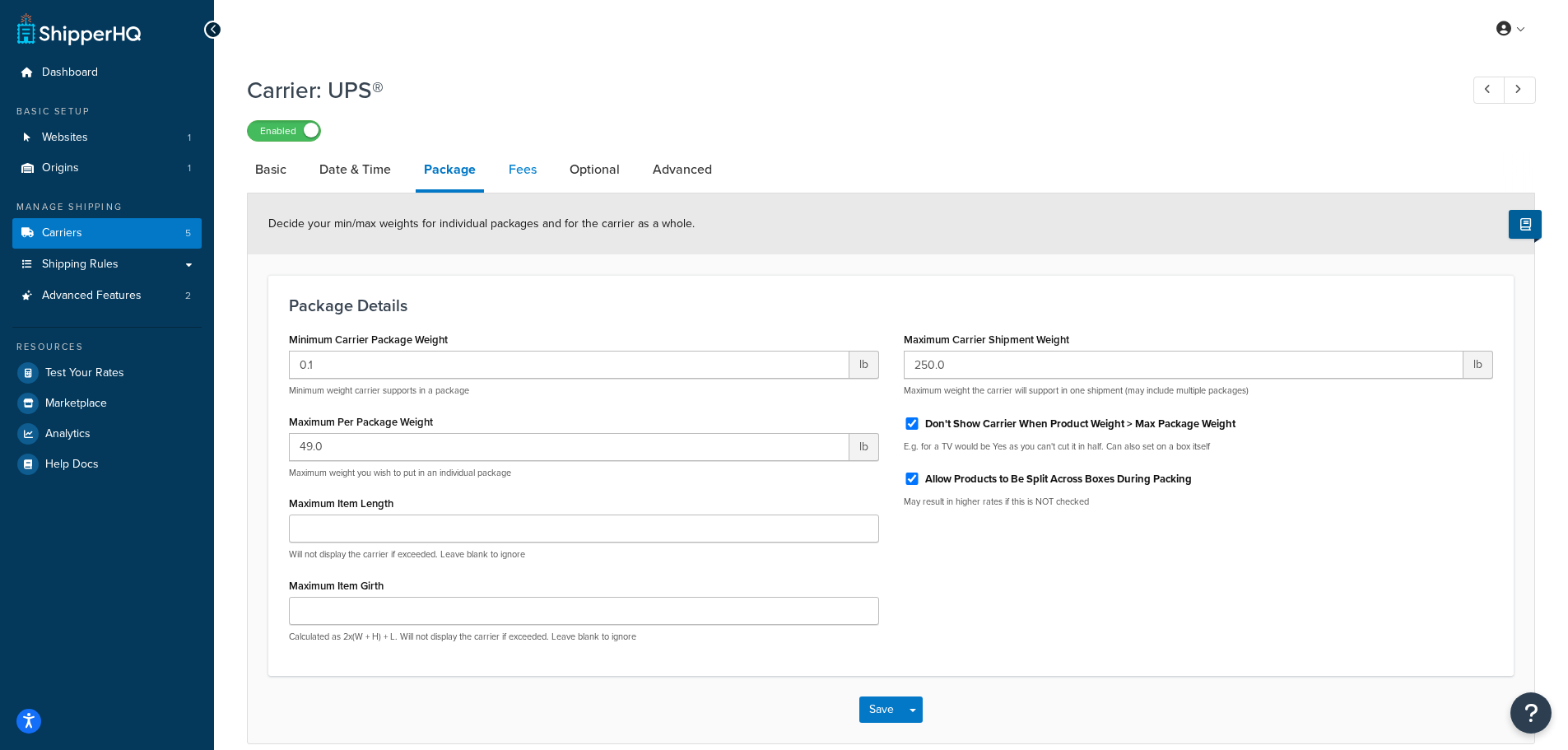
click at [509, 169] on link "Fees" at bounding box center [522, 170] width 45 height 40
select select "AFTER"
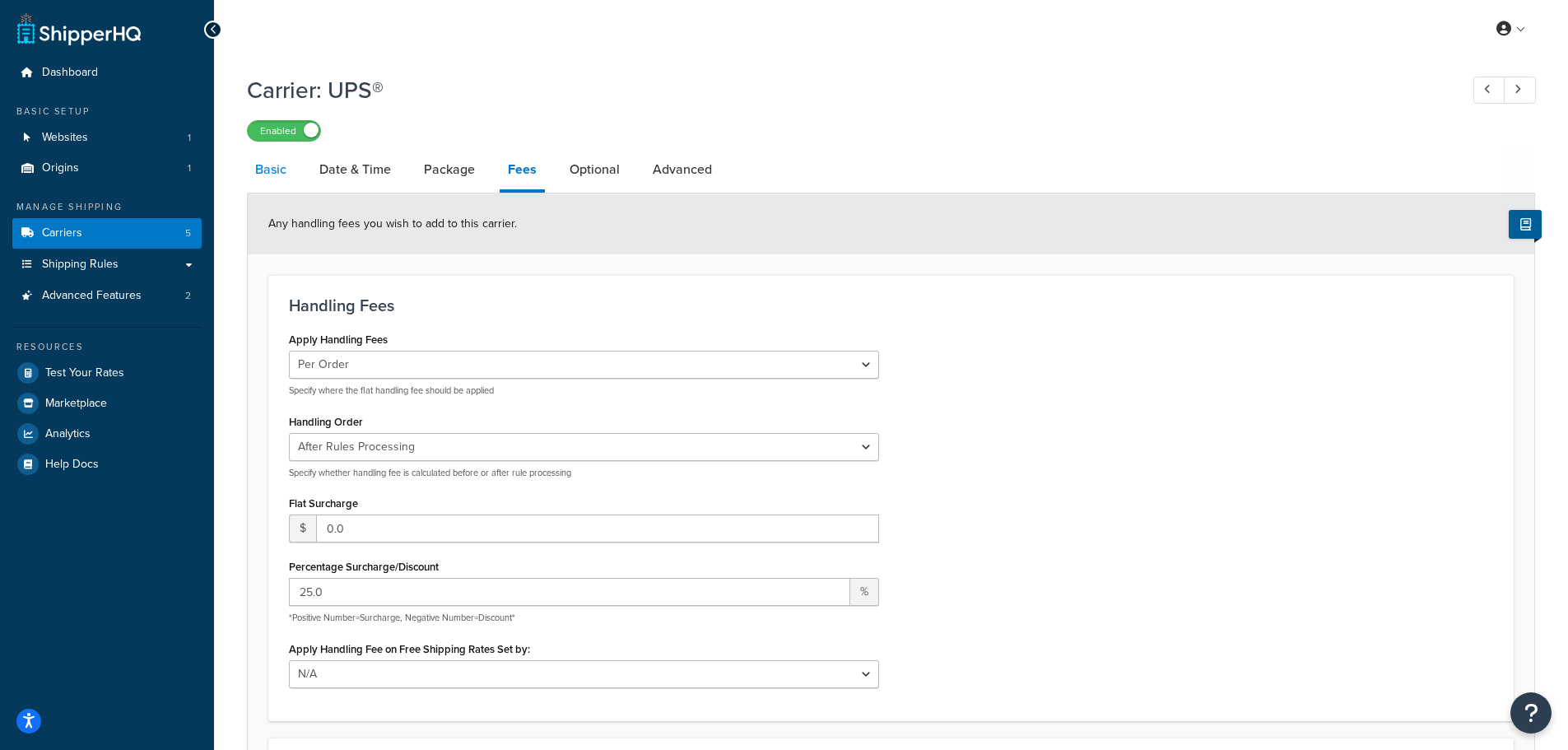
click at [256, 168] on link "Basic" at bounding box center [270, 170] width 47 height 40
select select "ups"
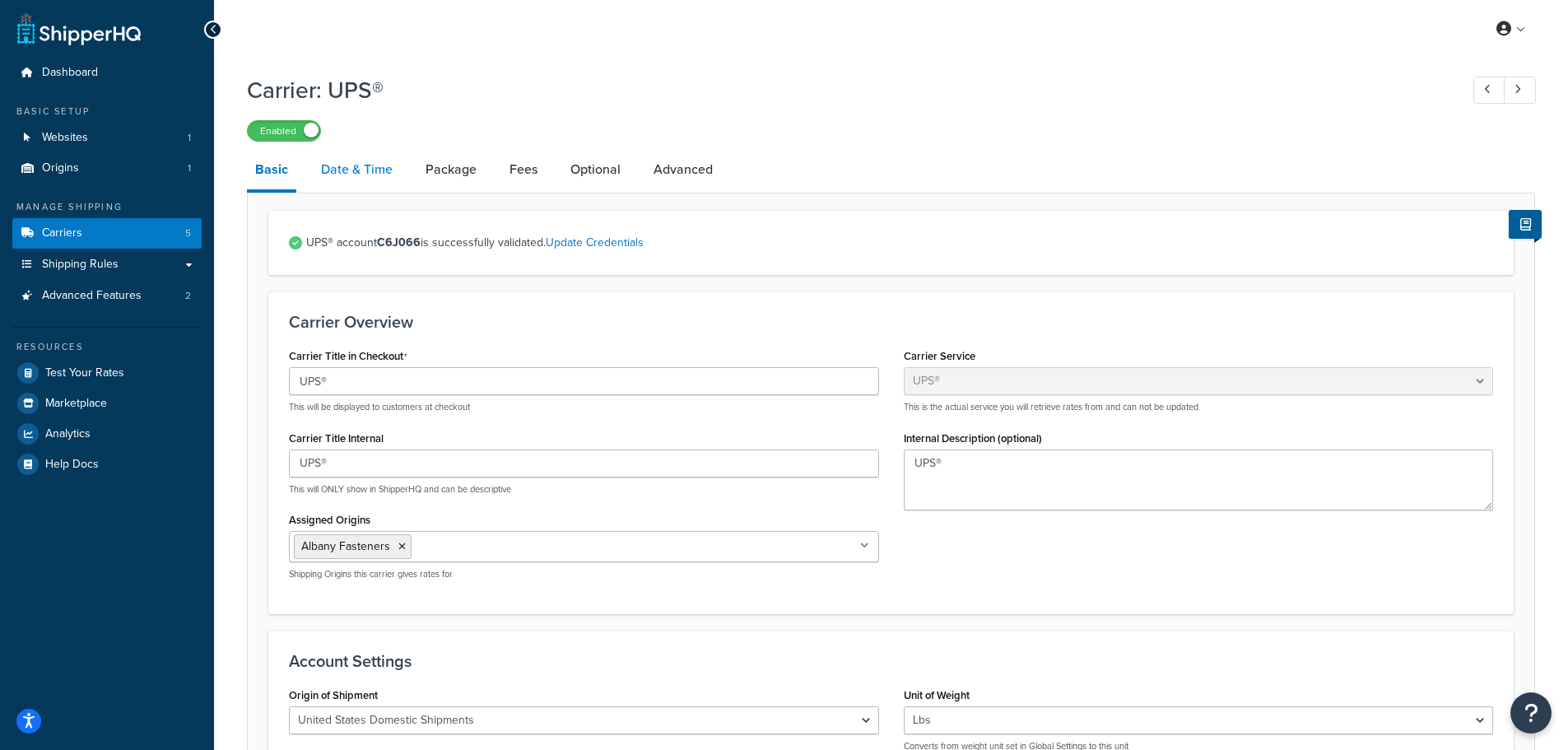
click at [374, 176] on link "Date & Time" at bounding box center [356, 170] width 88 height 40
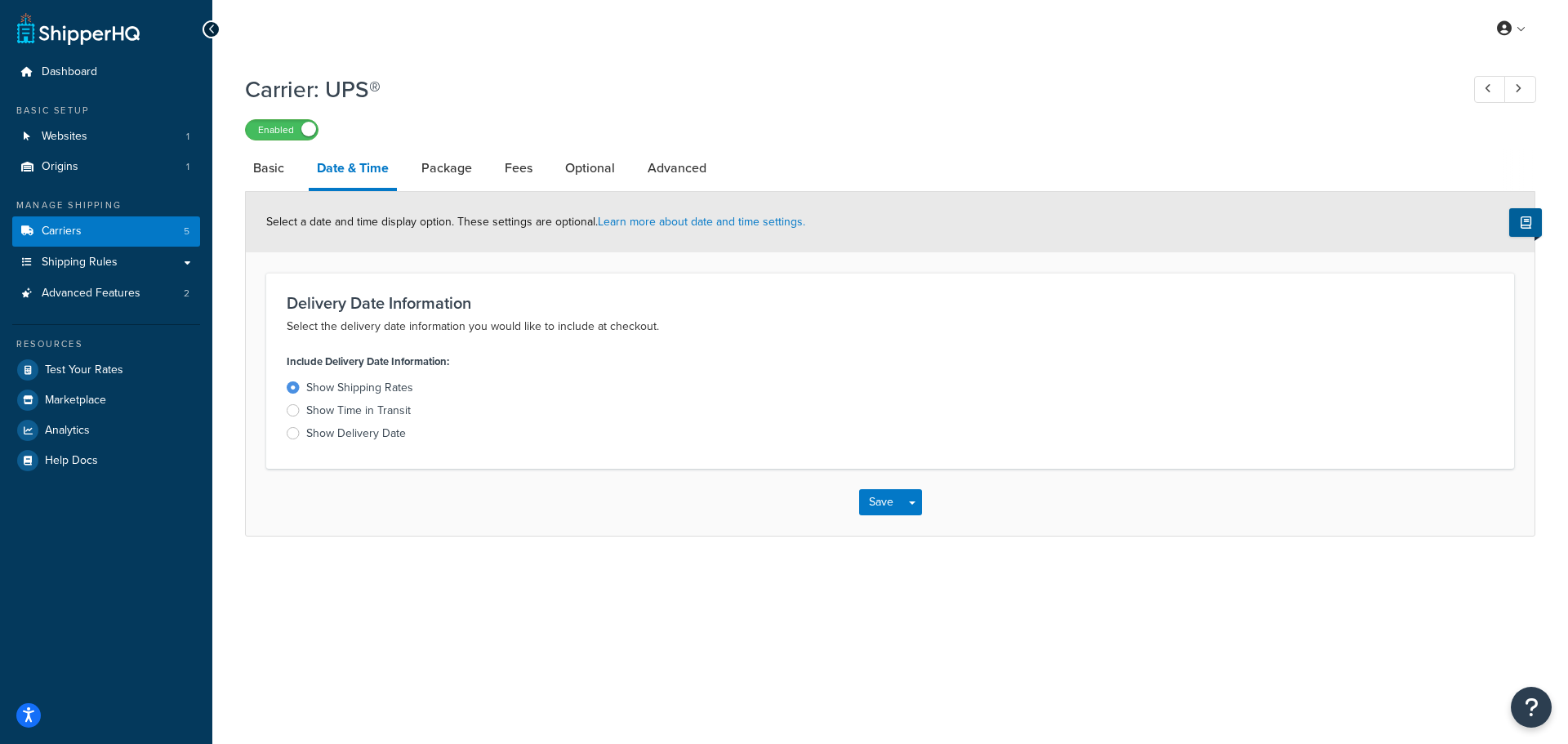
click at [292, 436] on div at bounding box center [293, 433] width 13 height 12
click at [0, 0] on input "Show Delivery Date" at bounding box center [0, 0] width 0 height 0
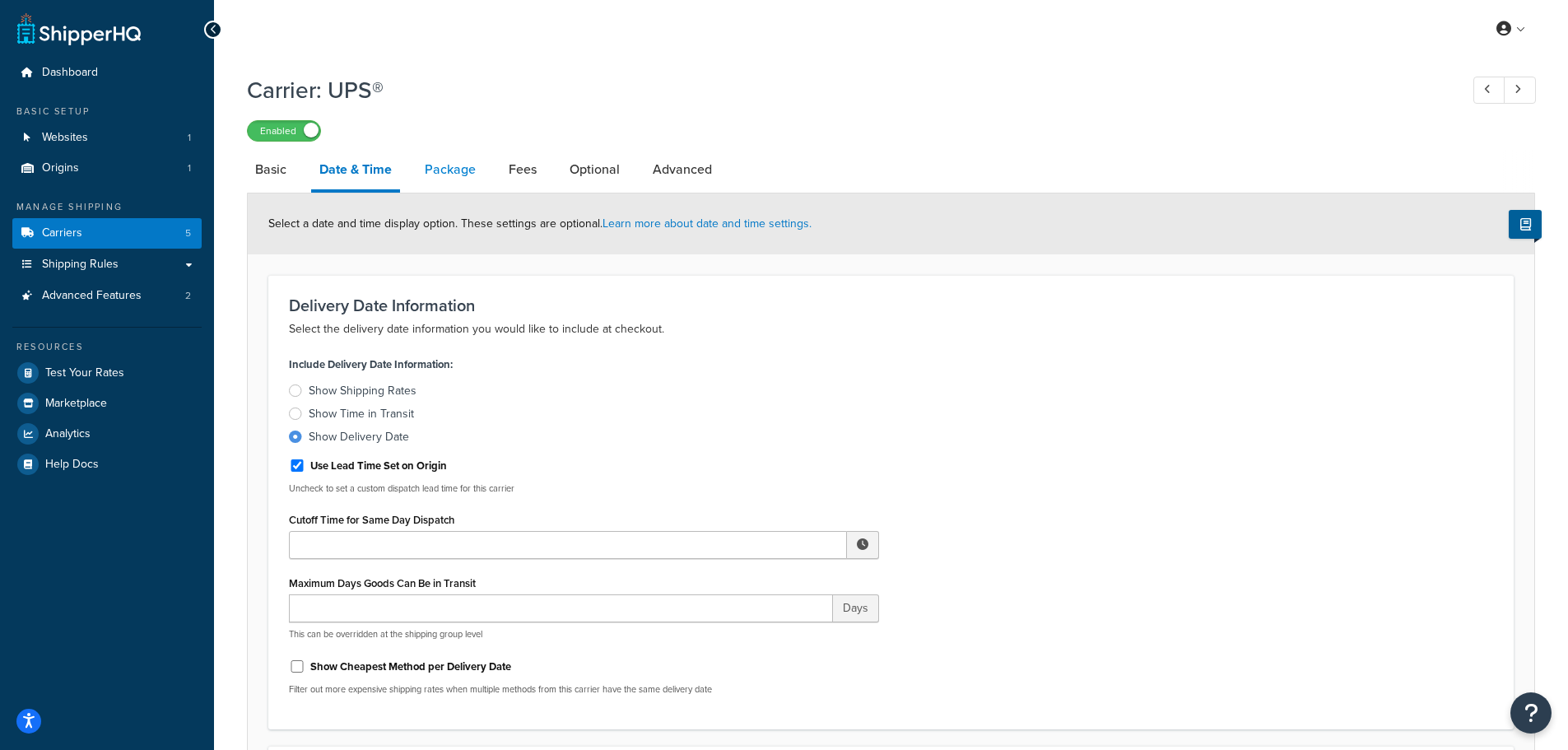
click at [440, 170] on link "Package" at bounding box center [450, 170] width 67 height 40
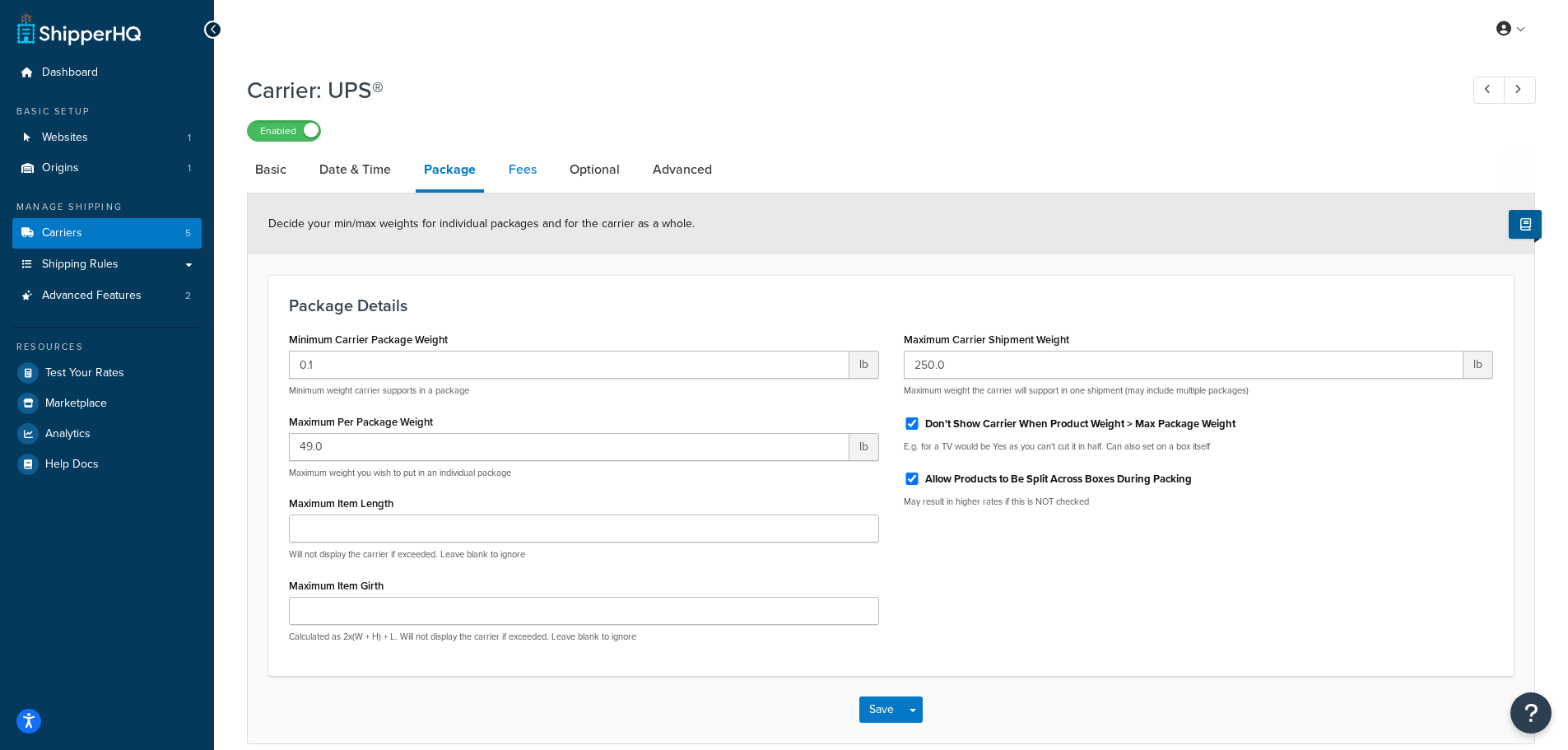
click at [524, 176] on link "Fees" at bounding box center [522, 170] width 45 height 40
select select "AFTER"
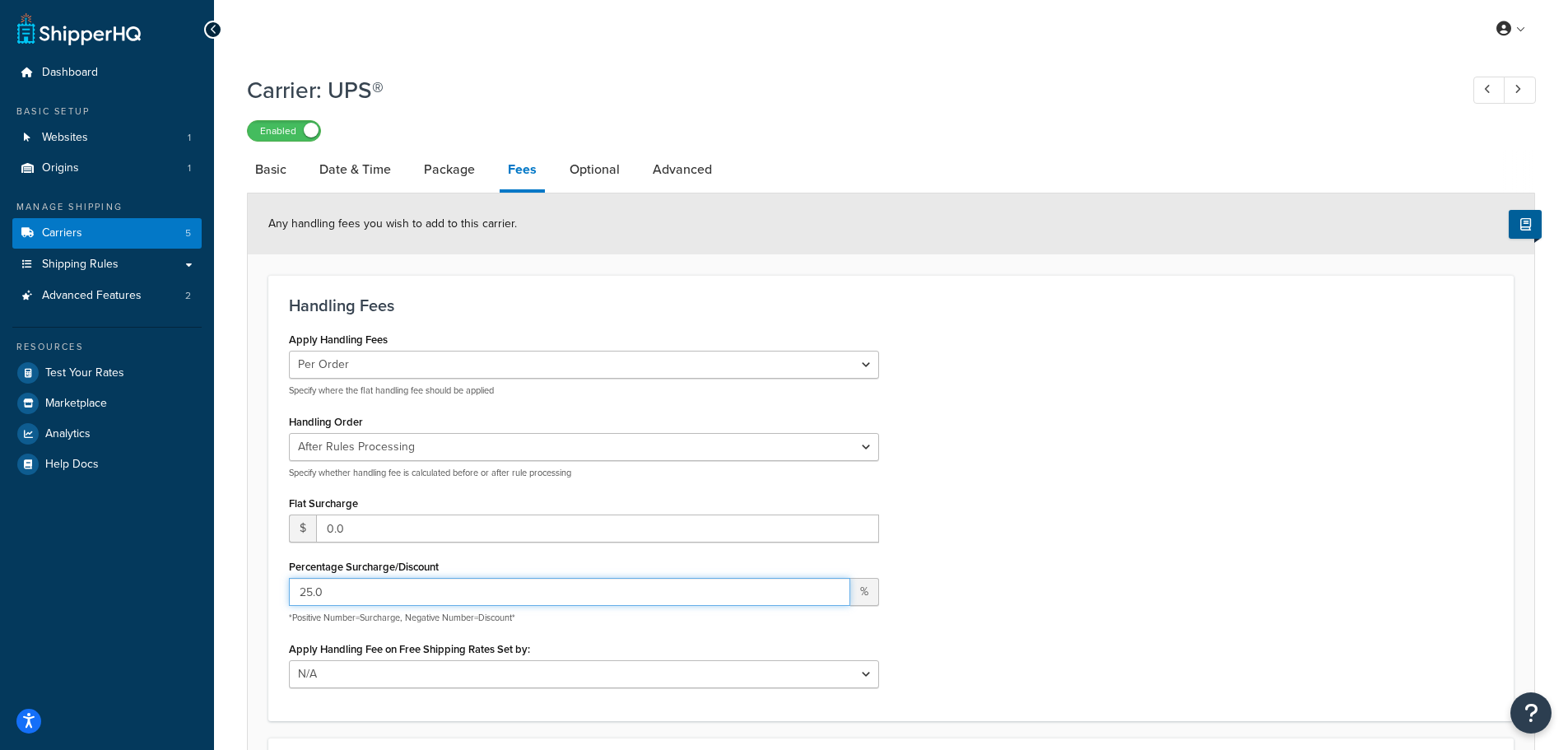
drag, startPoint x: 347, startPoint y: 595, endPoint x: 211, endPoint y: 578, distance: 137.1
click at [213, 577] on div "Dashboard Basic Setup Websites 1 Origins 1 Manage Shipping Carriers 5 Shipping …" at bounding box center [784, 534] width 1568 height 1068
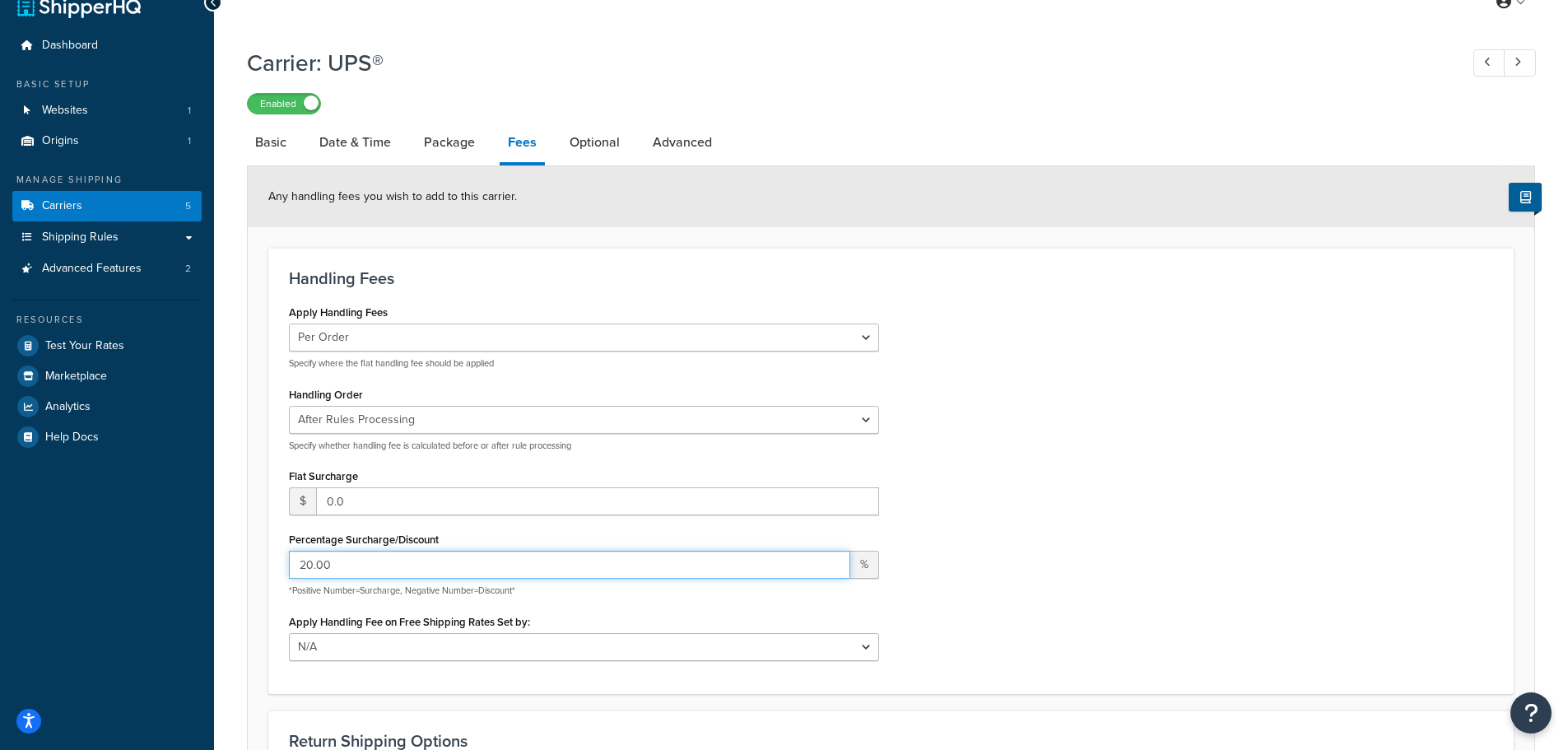
scroll to position [25, 0]
type input "20.00"
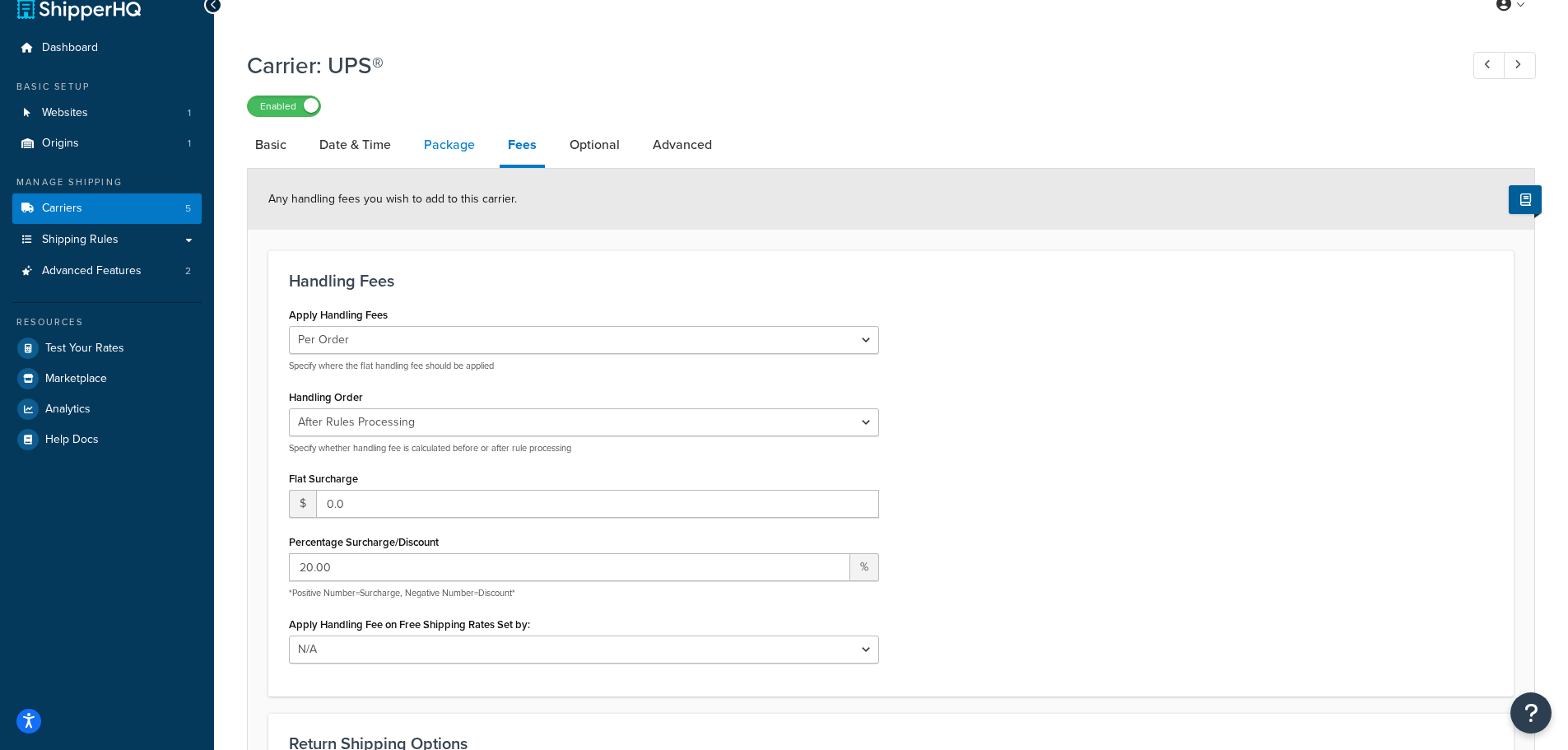
click at [445, 150] on link "Package" at bounding box center [449, 145] width 67 height 40
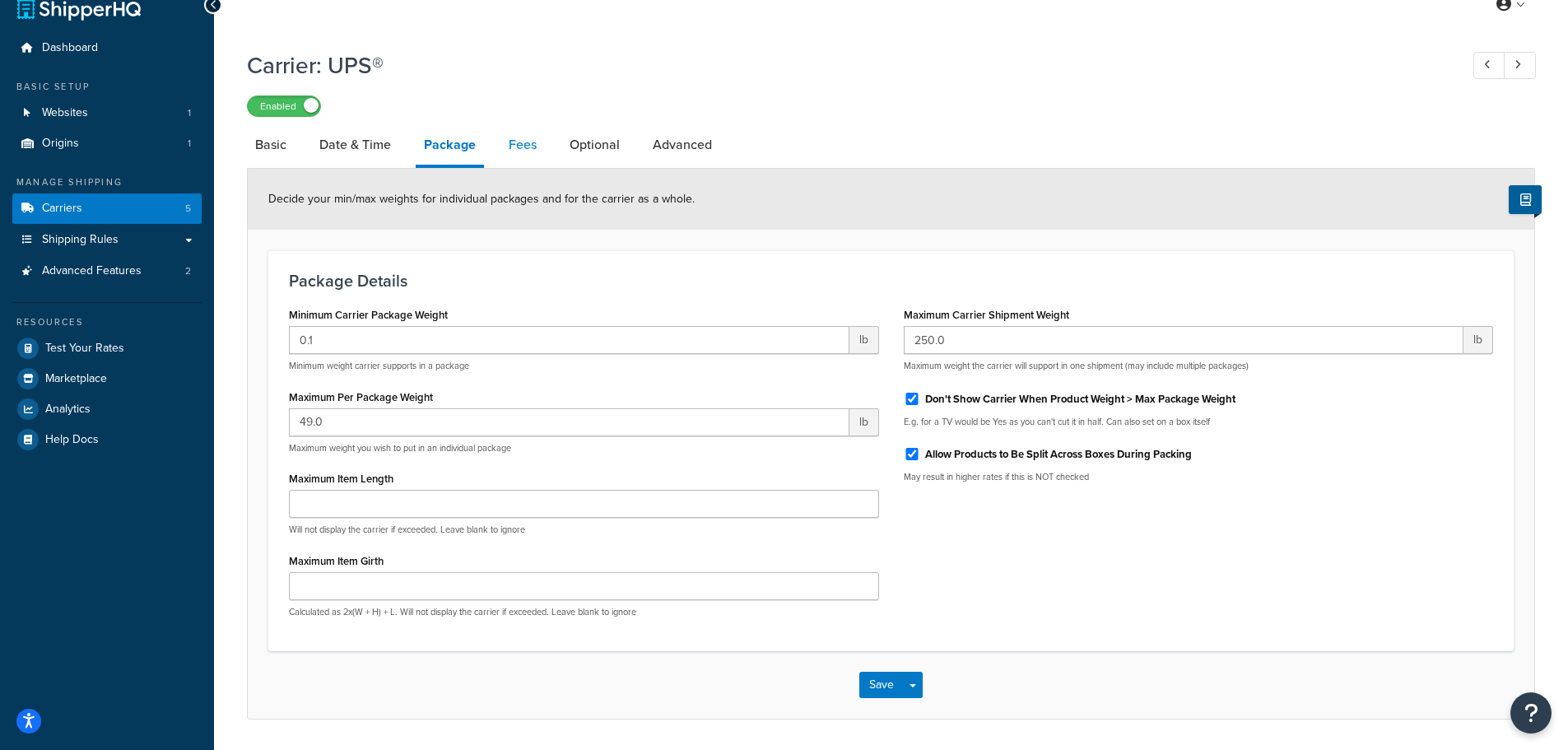
click at [519, 145] on link "Fees" at bounding box center [522, 145] width 45 height 40
select select "AFTER"
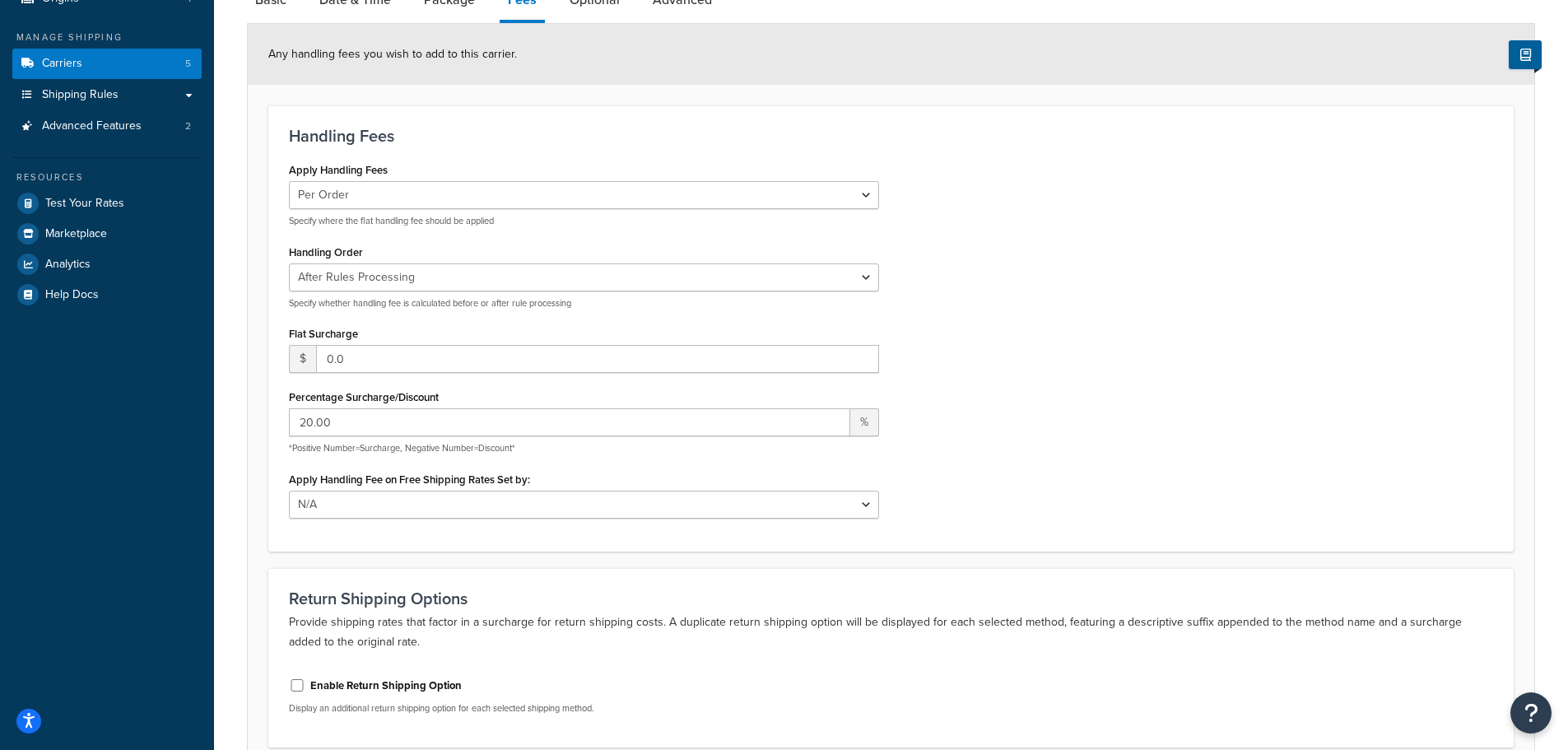
scroll to position [319, 0]
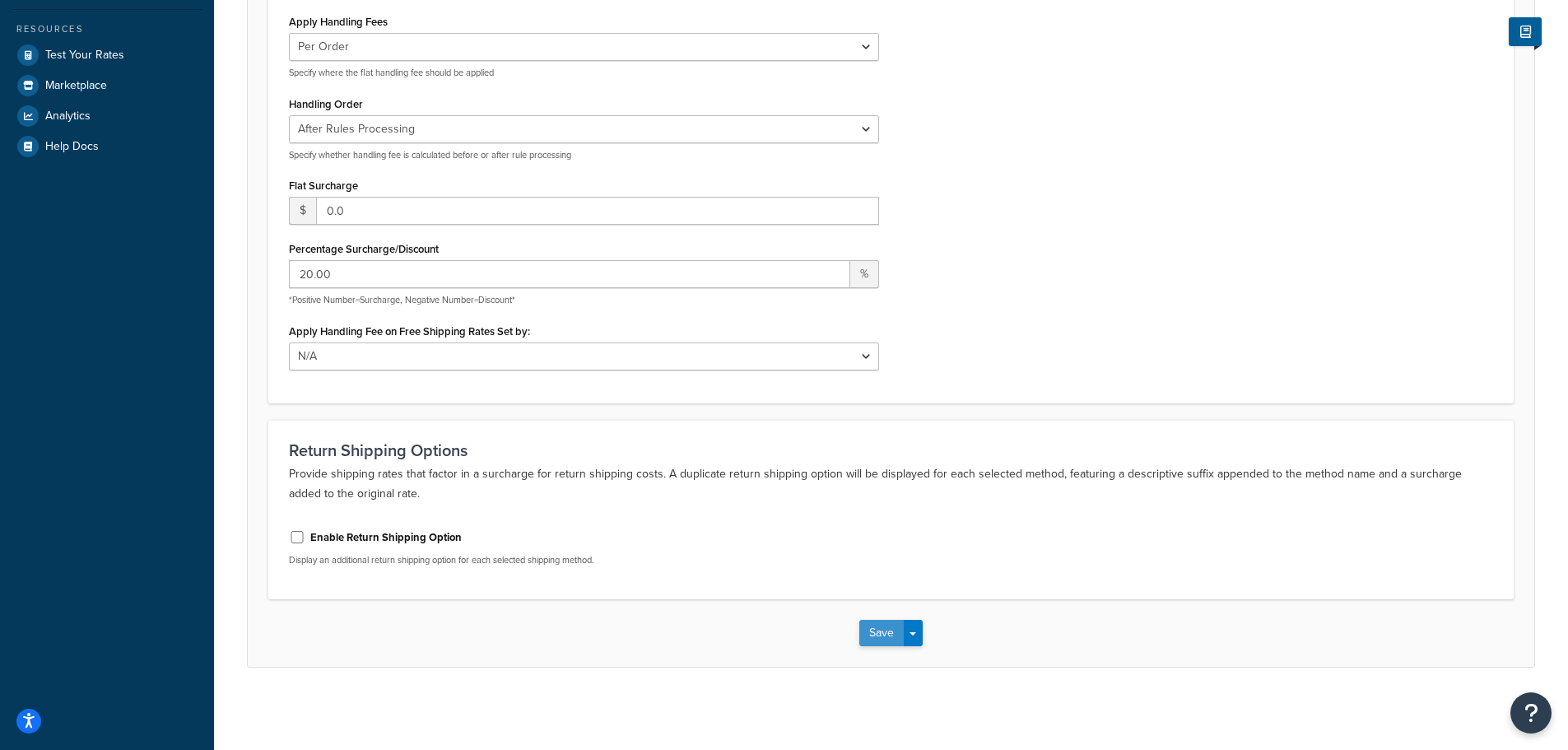
click at [886, 629] on button "Save" at bounding box center [881, 633] width 45 height 27
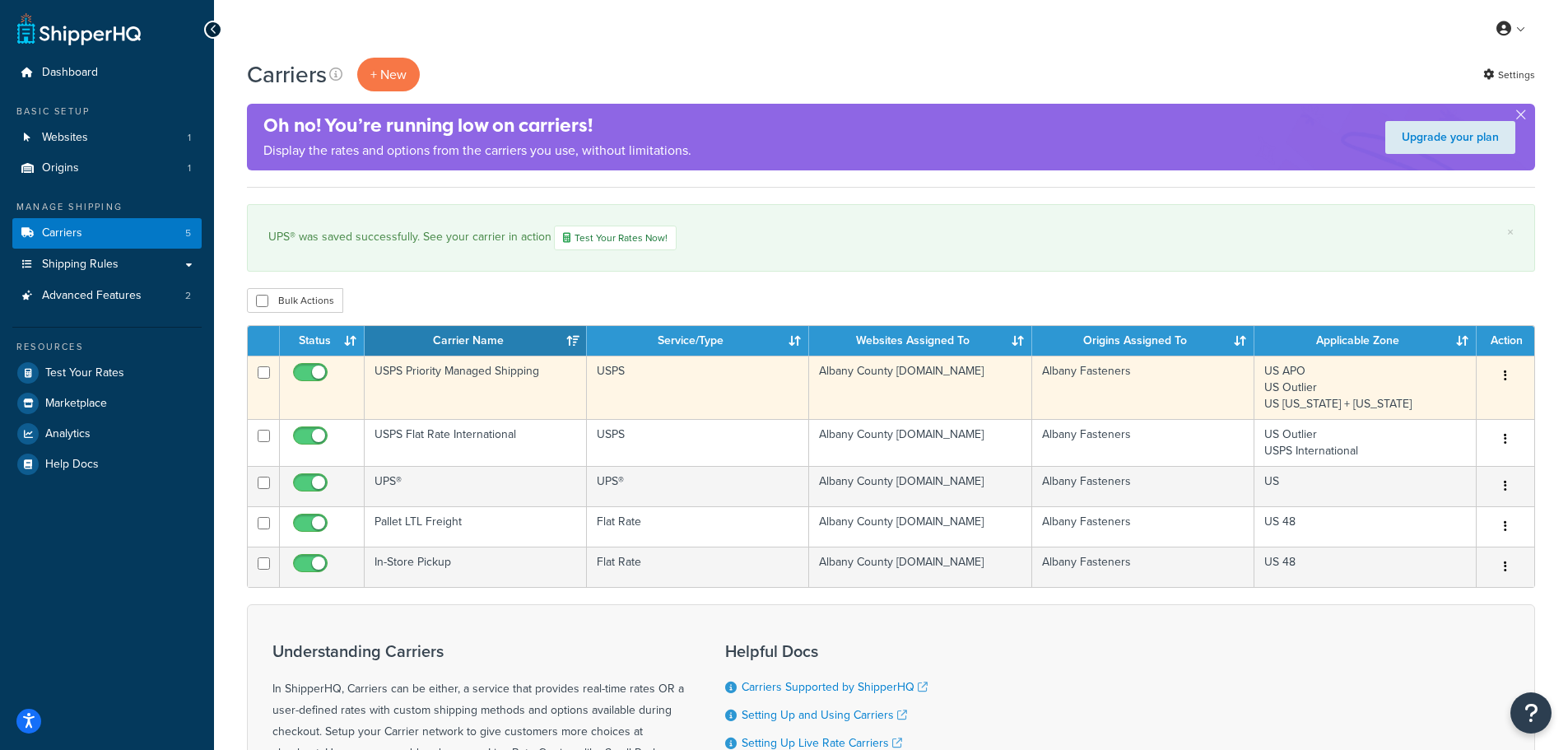
click at [1509, 370] on button "button" at bounding box center [1505, 376] width 23 height 27
click at [1454, 406] on link "Edit" at bounding box center [1438, 408] width 130 height 34
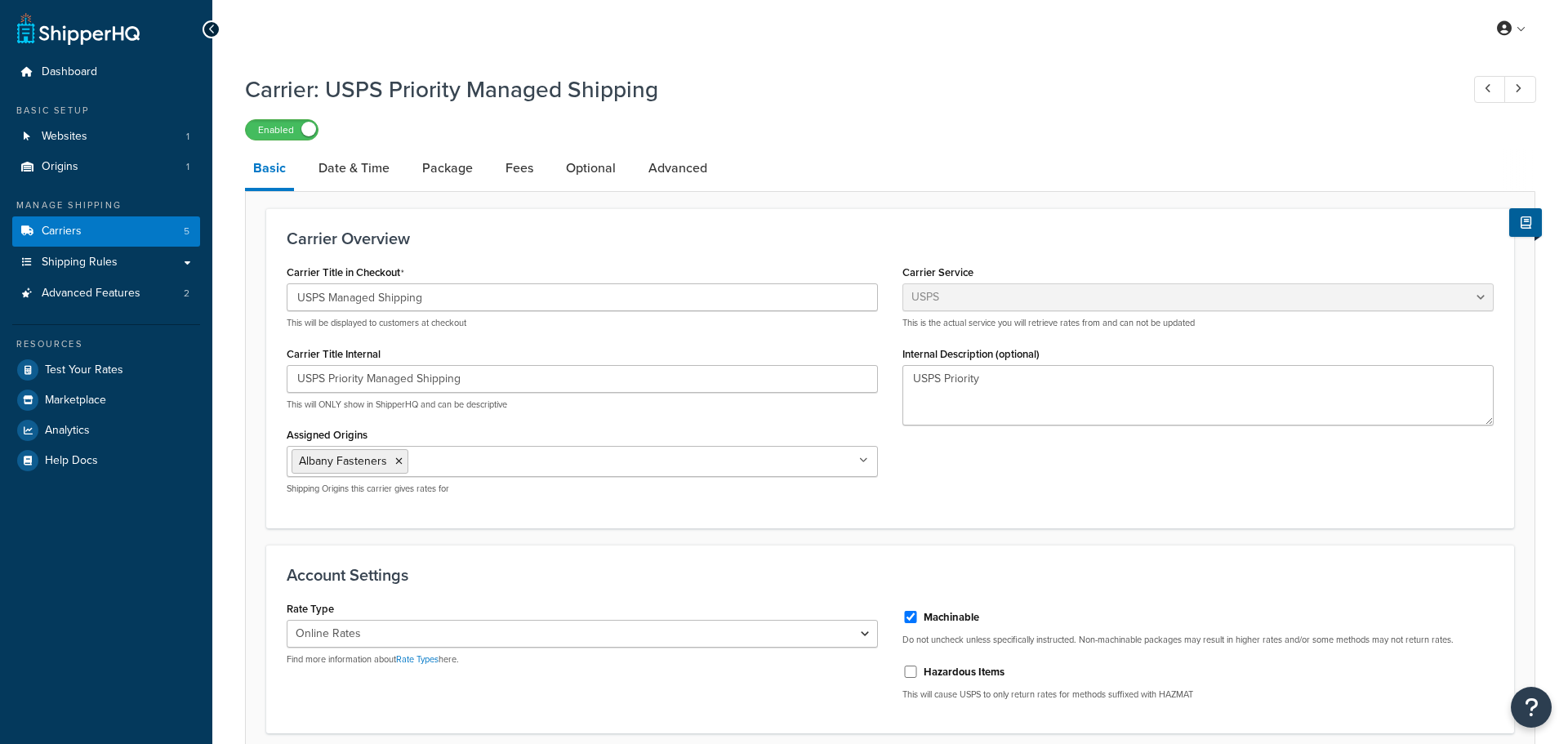
select select "usps"
select select "ONLINE"
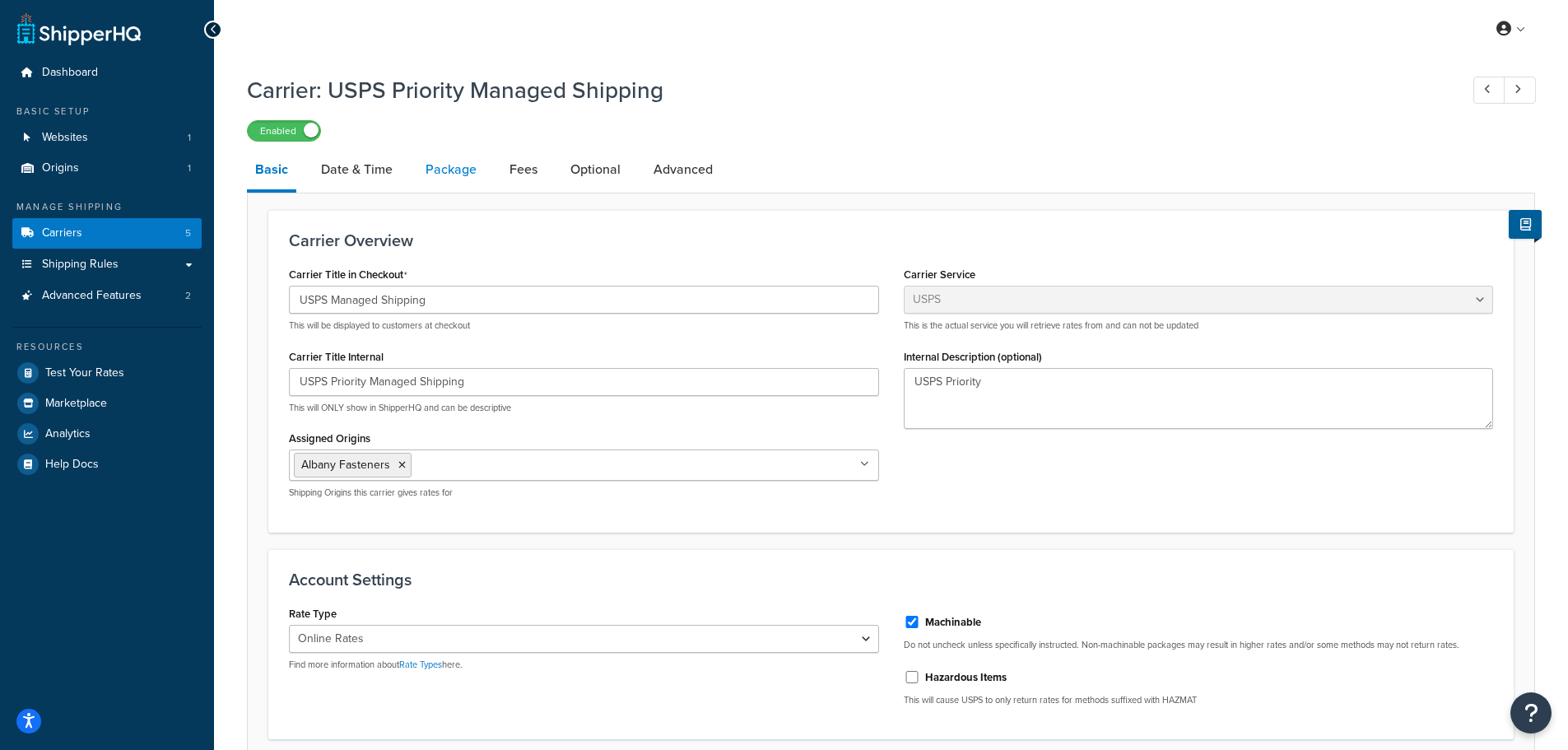
click at [442, 164] on link "Package" at bounding box center [451, 170] width 67 height 40
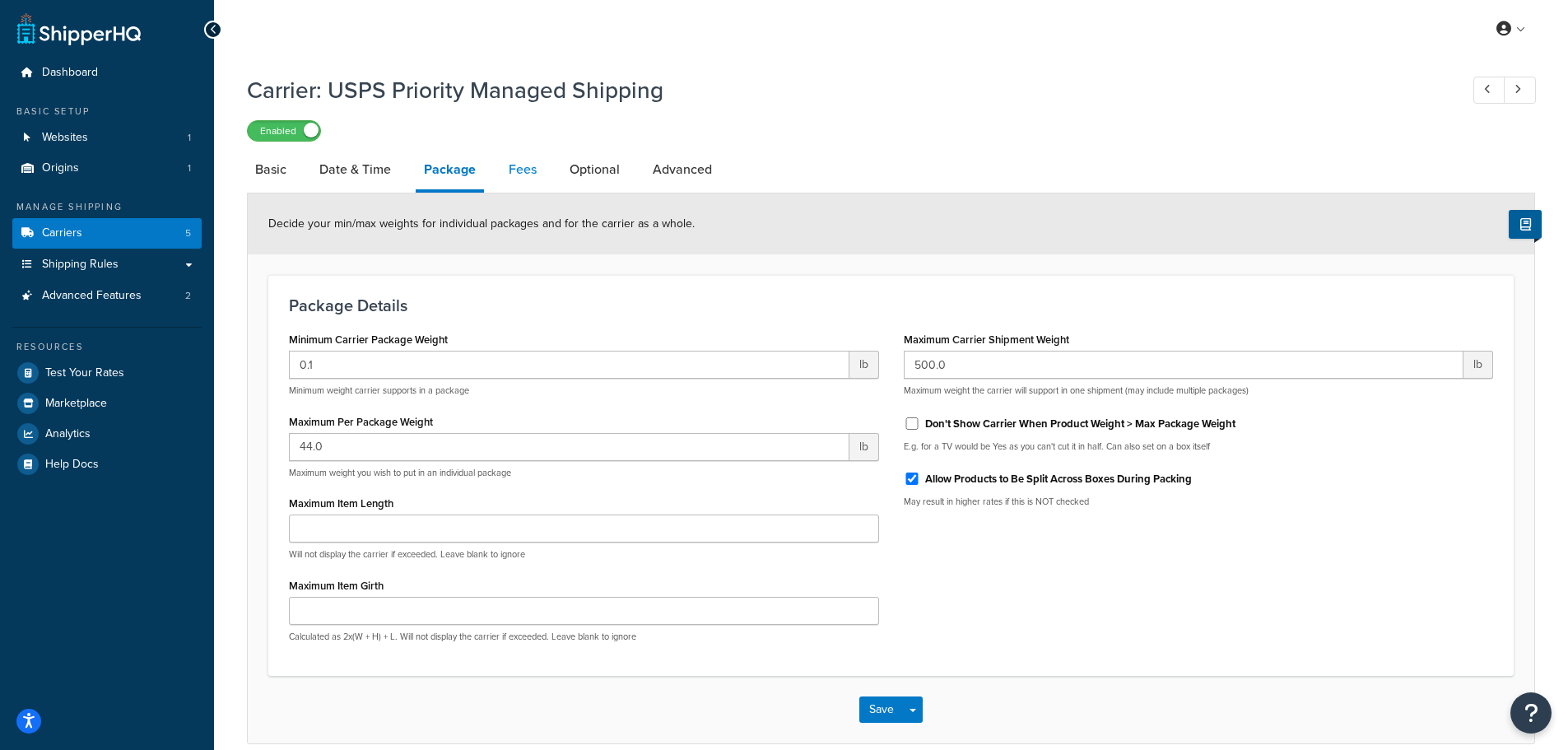
click at [511, 170] on link "Fees" at bounding box center [522, 170] width 45 height 40
select select "AFTER"
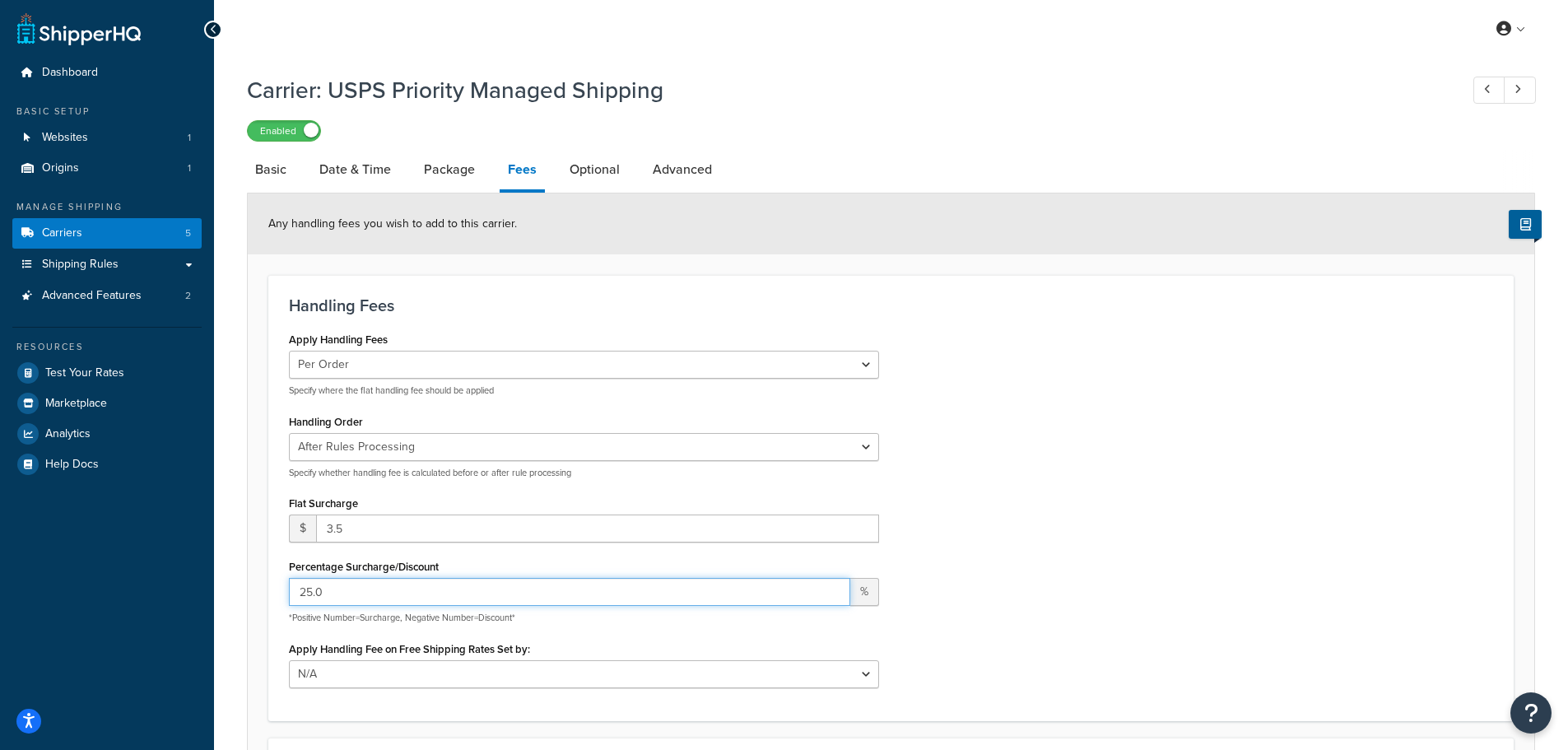
drag, startPoint x: 371, startPoint y: 593, endPoint x: 182, endPoint y: 588, distance: 189.1
click at [182, 588] on div "Dashboard Basic Setup Websites 1 Origins 1 Manage Shipping Carriers 5 Shipping …" at bounding box center [784, 534] width 1568 height 1068
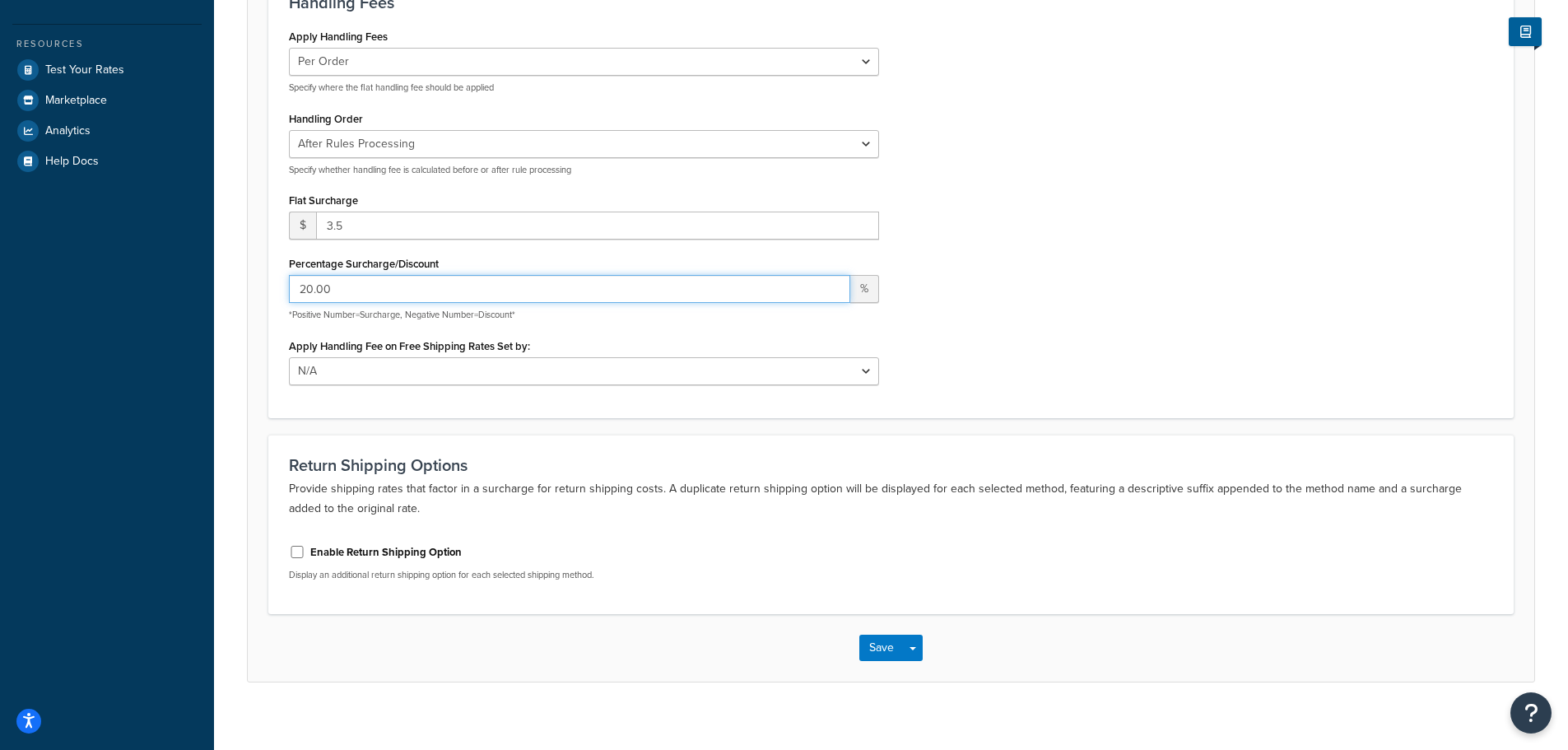
scroll to position [319, 0]
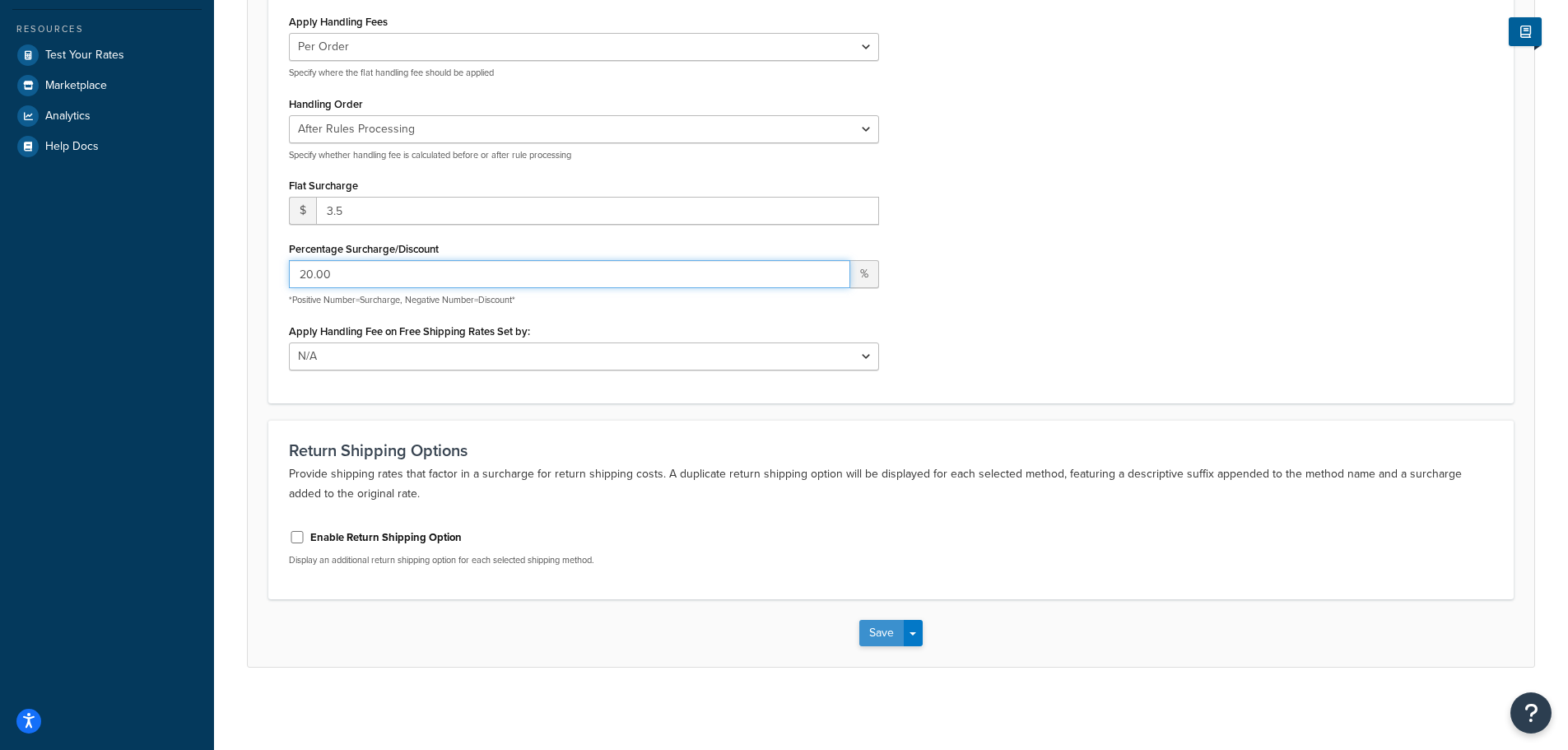
type input "20.00"
click at [874, 634] on button "Save" at bounding box center [881, 633] width 45 height 27
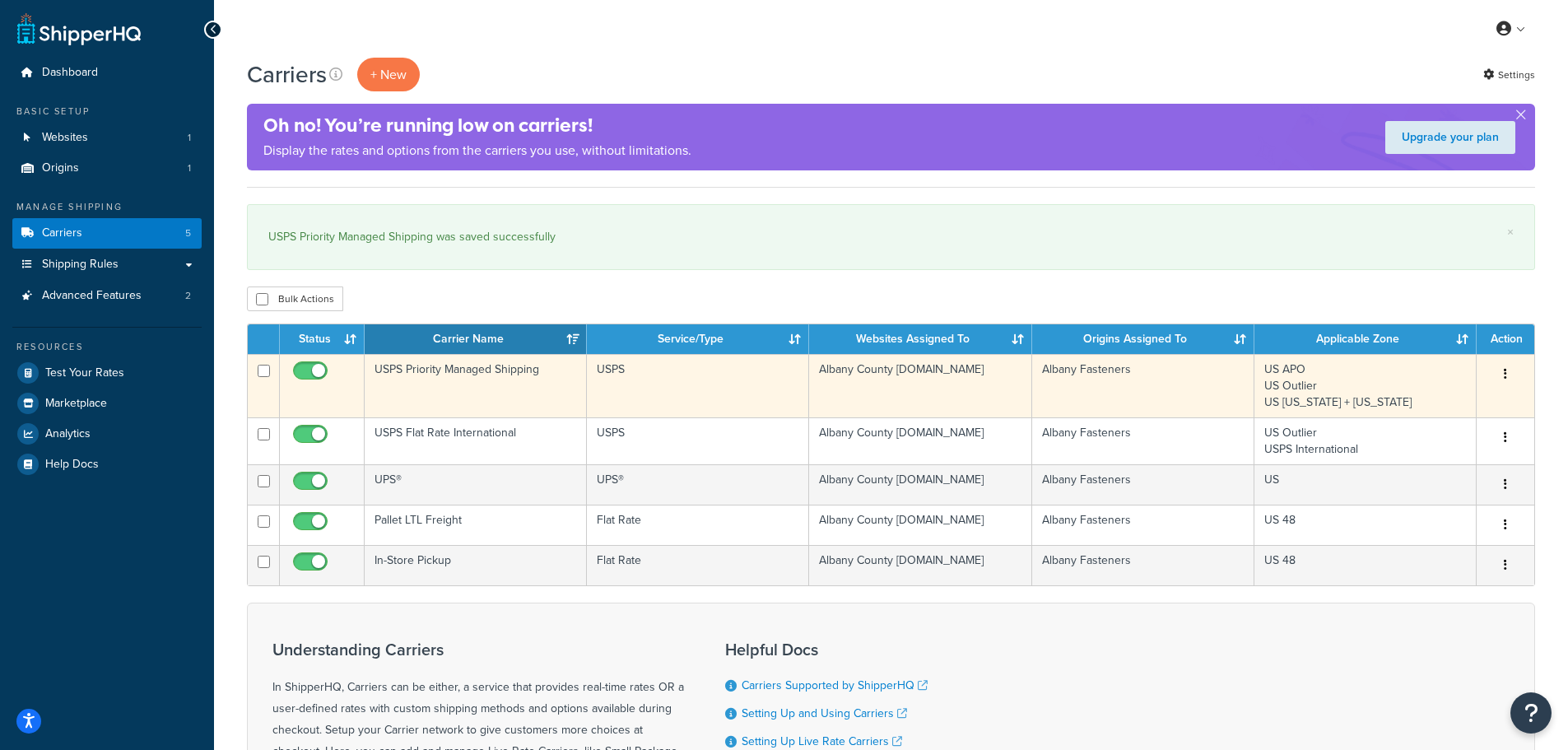
click at [1508, 376] on button "button" at bounding box center [1505, 375] width 23 height 27
click at [1417, 402] on link "Edit" at bounding box center [1438, 406] width 130 height 34
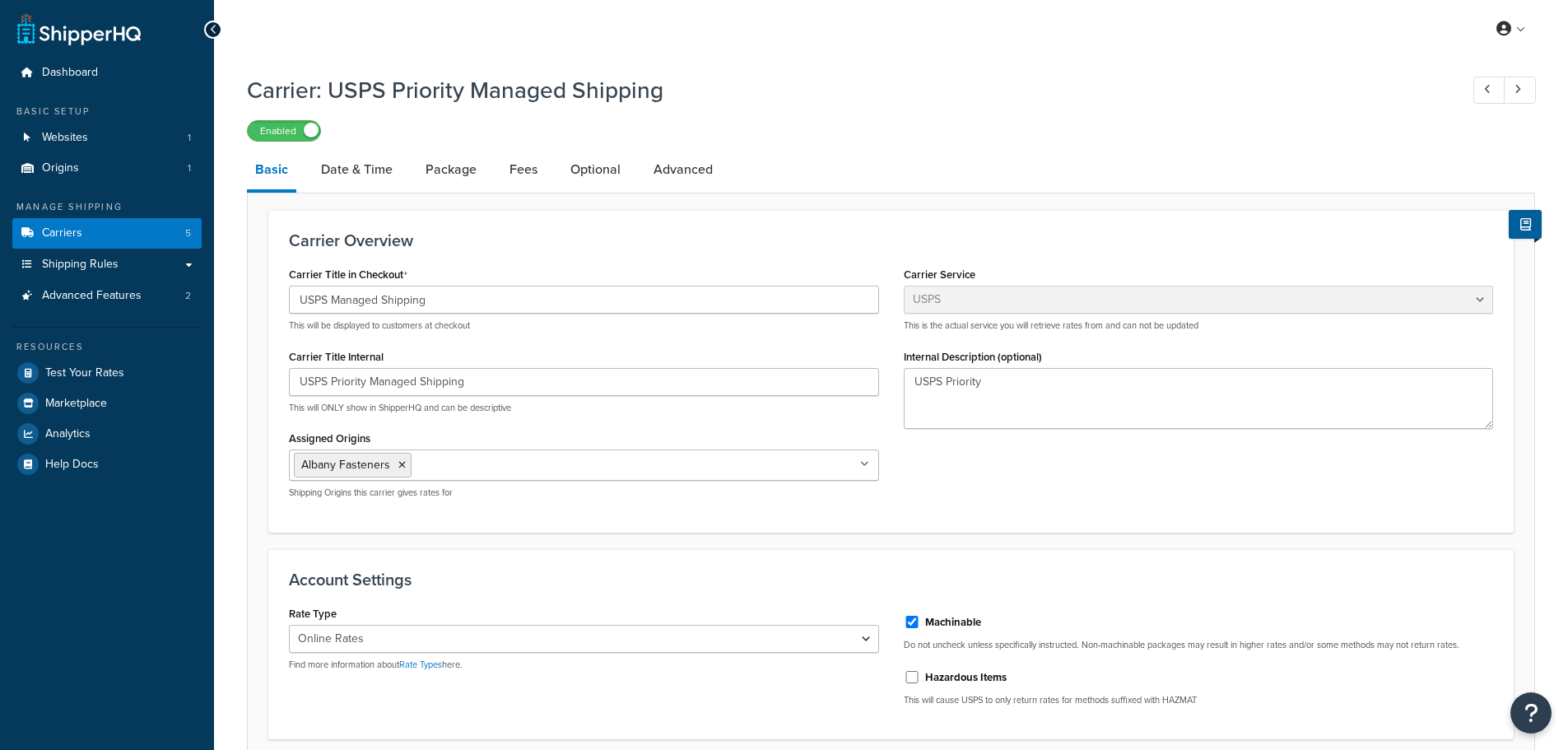
select select "usps"
select select "ONLINE"
click at [445, 164] on link "Package" at bounding box center [451, 170] width 67 height 40
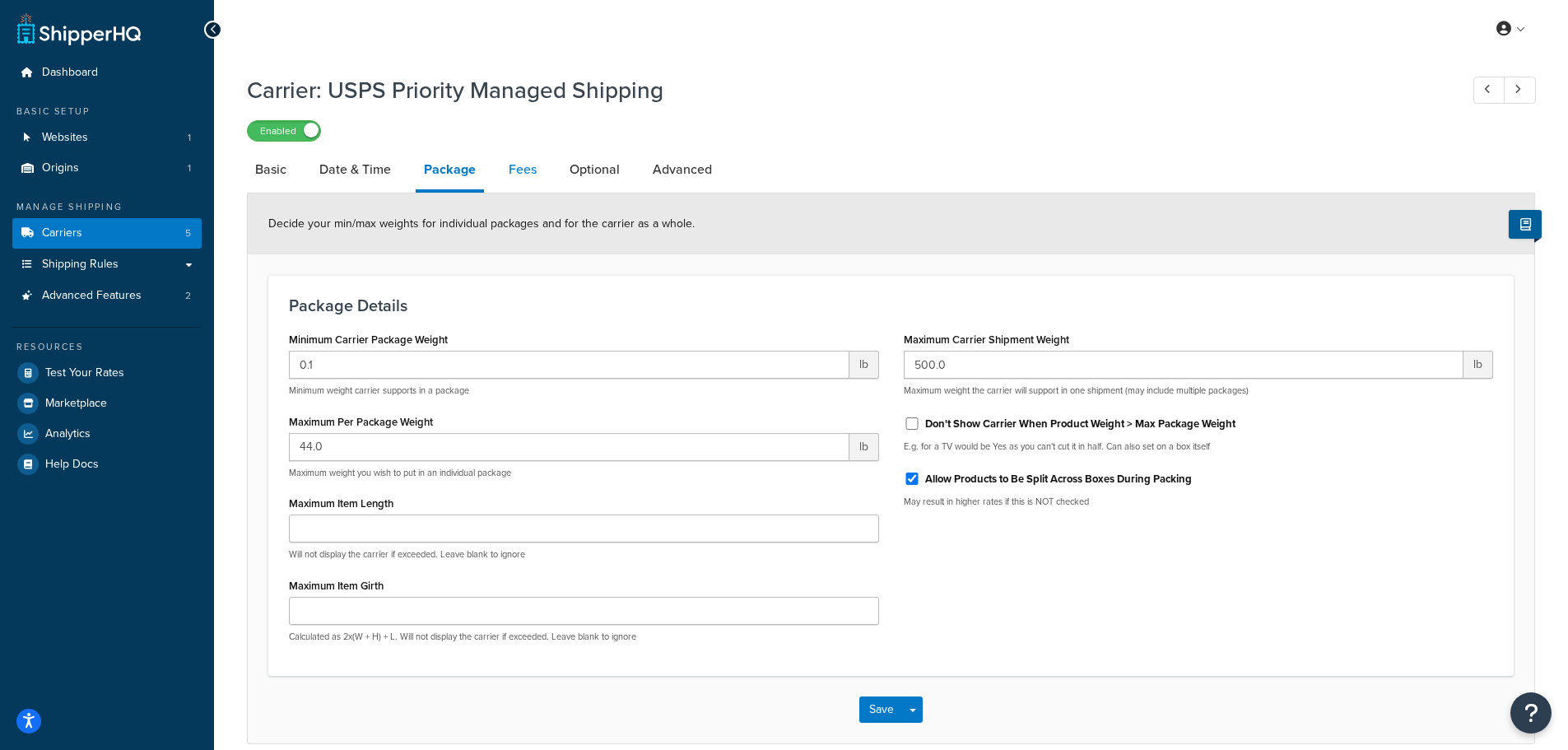
click at [523, 178] on link "Fees" at bounding box center [522, 170] width 45 height 40
select select "AFTER"
select select "usps"
select select "ONLINE"
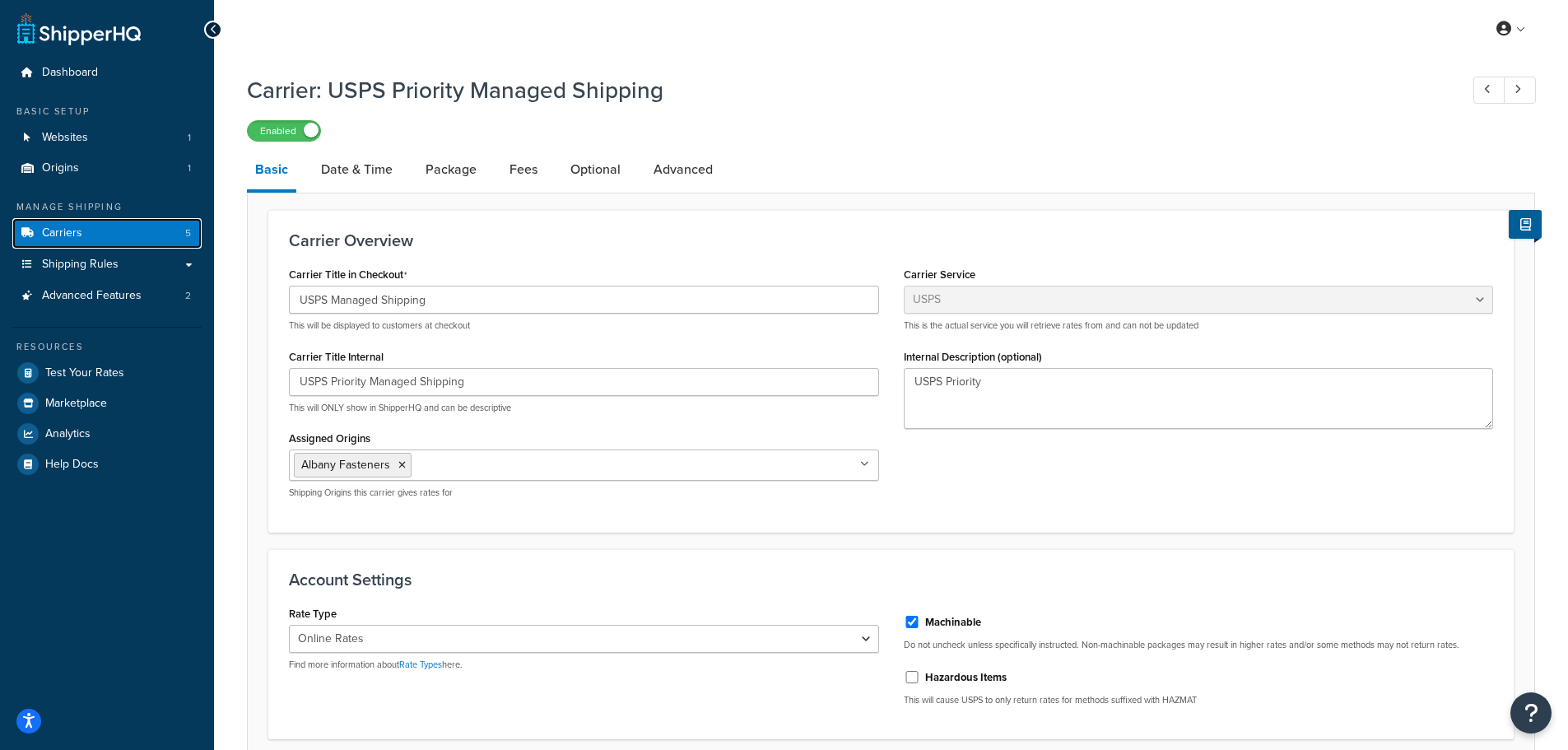
click at [63, 240] on span "Carriers" at bounding box center [62, 233] width 40 height 14
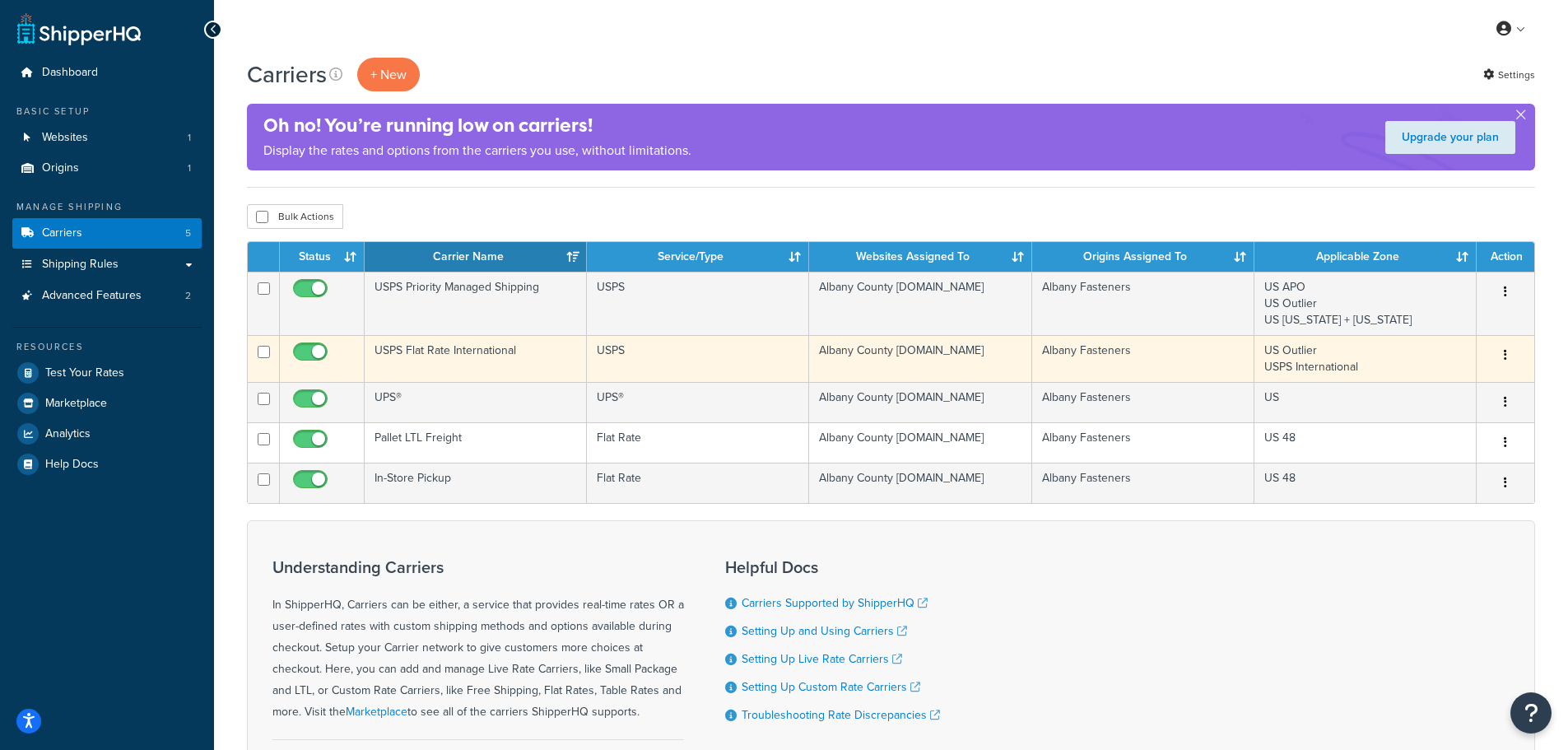
click at [1507, 360] on button "button" at bounding box center [1505, 356] width 23 height 27
click at [1413, 387] on link "Edit" at bounding box center [1438, 387] width 130 height 34
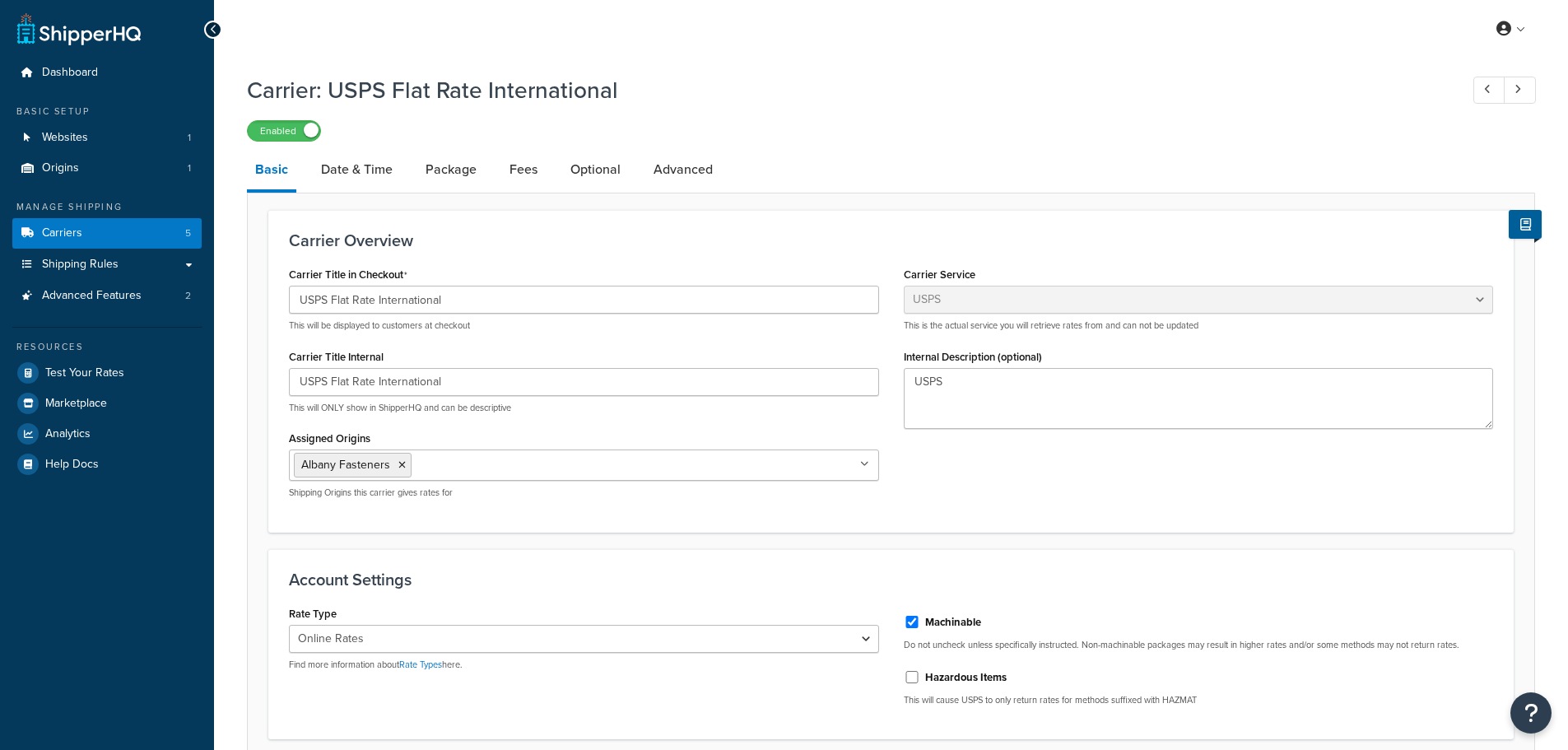
select select "usps"
select select "ONLINE"
click at [444, 172] on link "Package" at bounding box center [451, 170] width 67 height 40
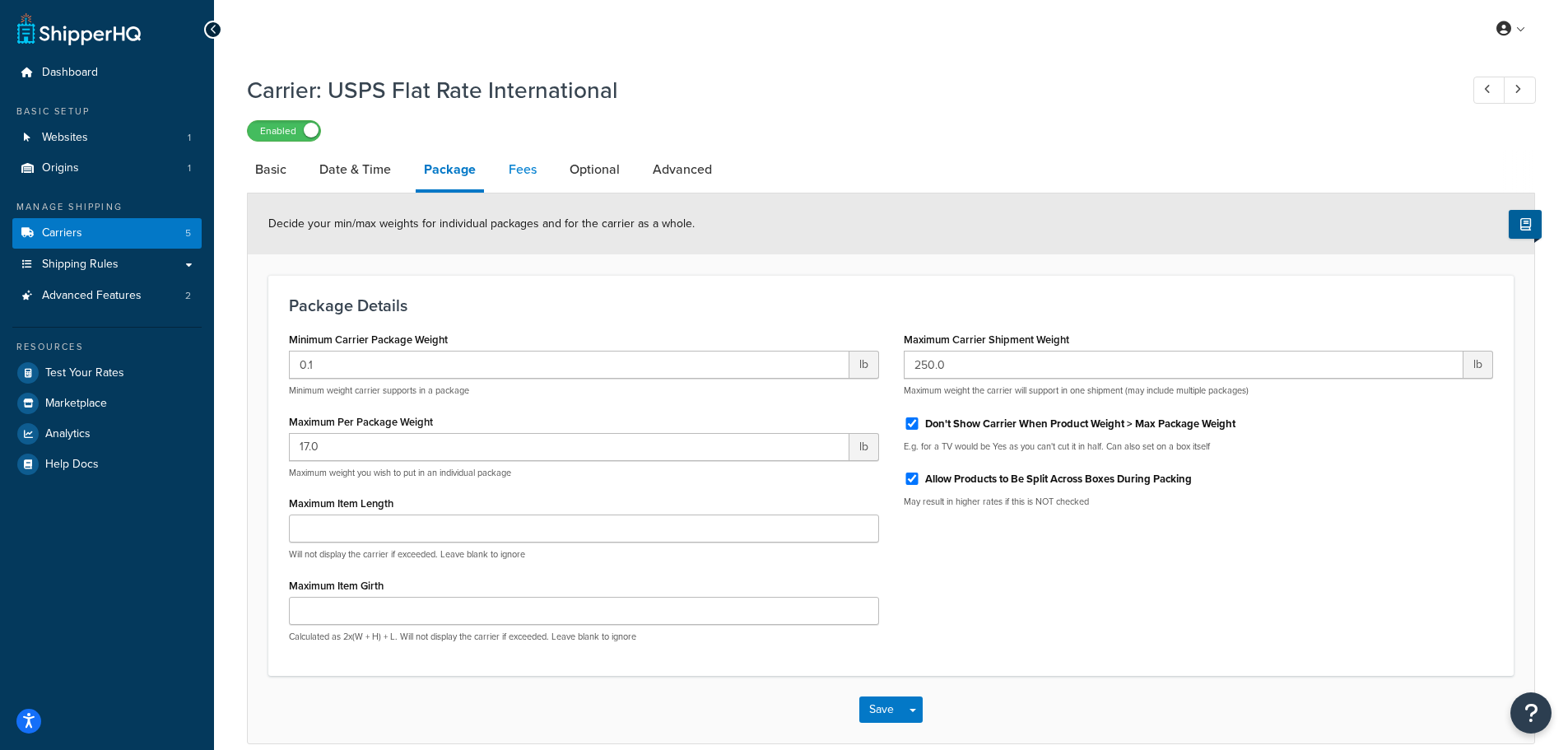
click at [523, 173] on link "Fees" at bounding box center [522, 170] width 45 height 40
select select "usps"
select select "ONLINE"
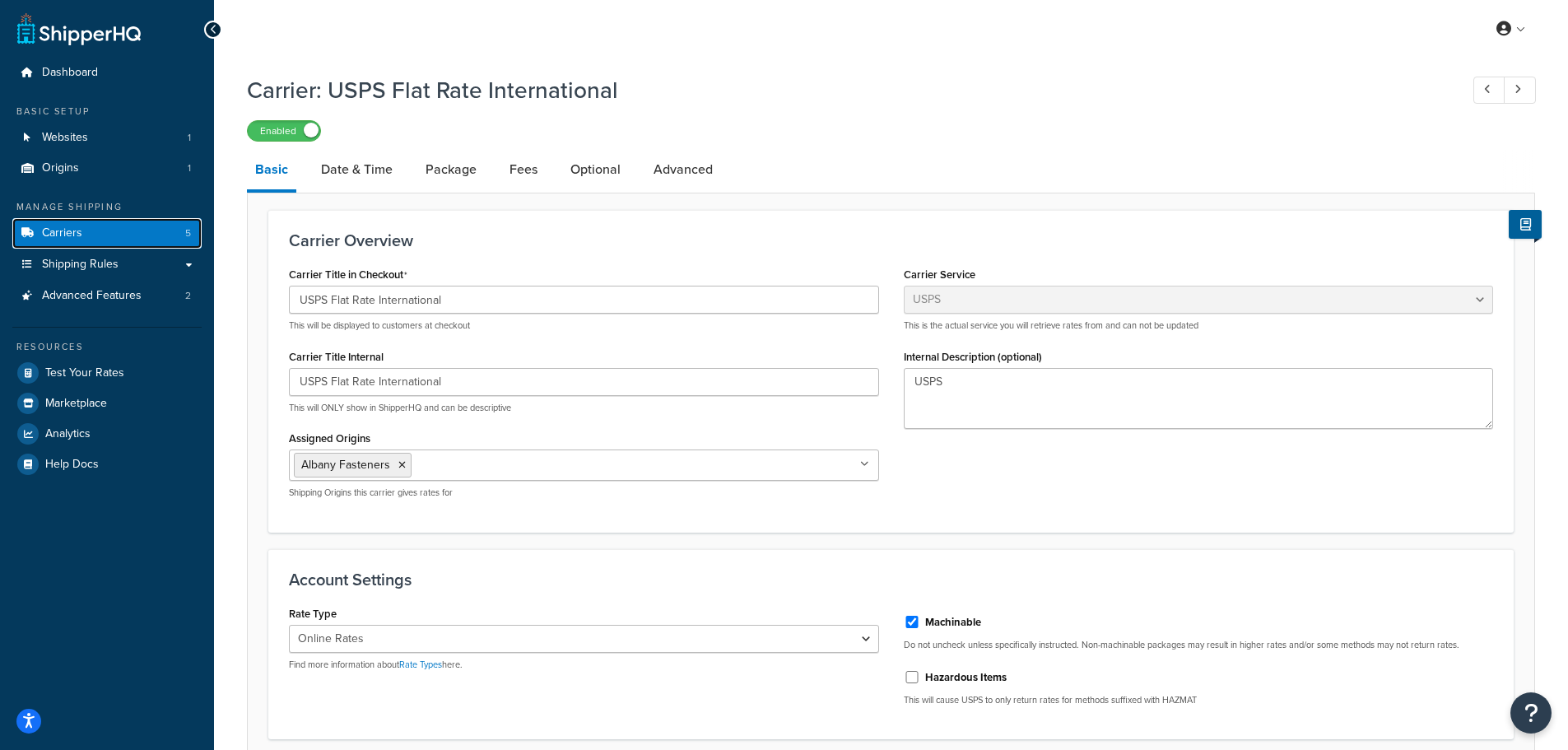
click at [58, 232] on span "Carriers" at bounding box center [62, 233] width 40 height 14
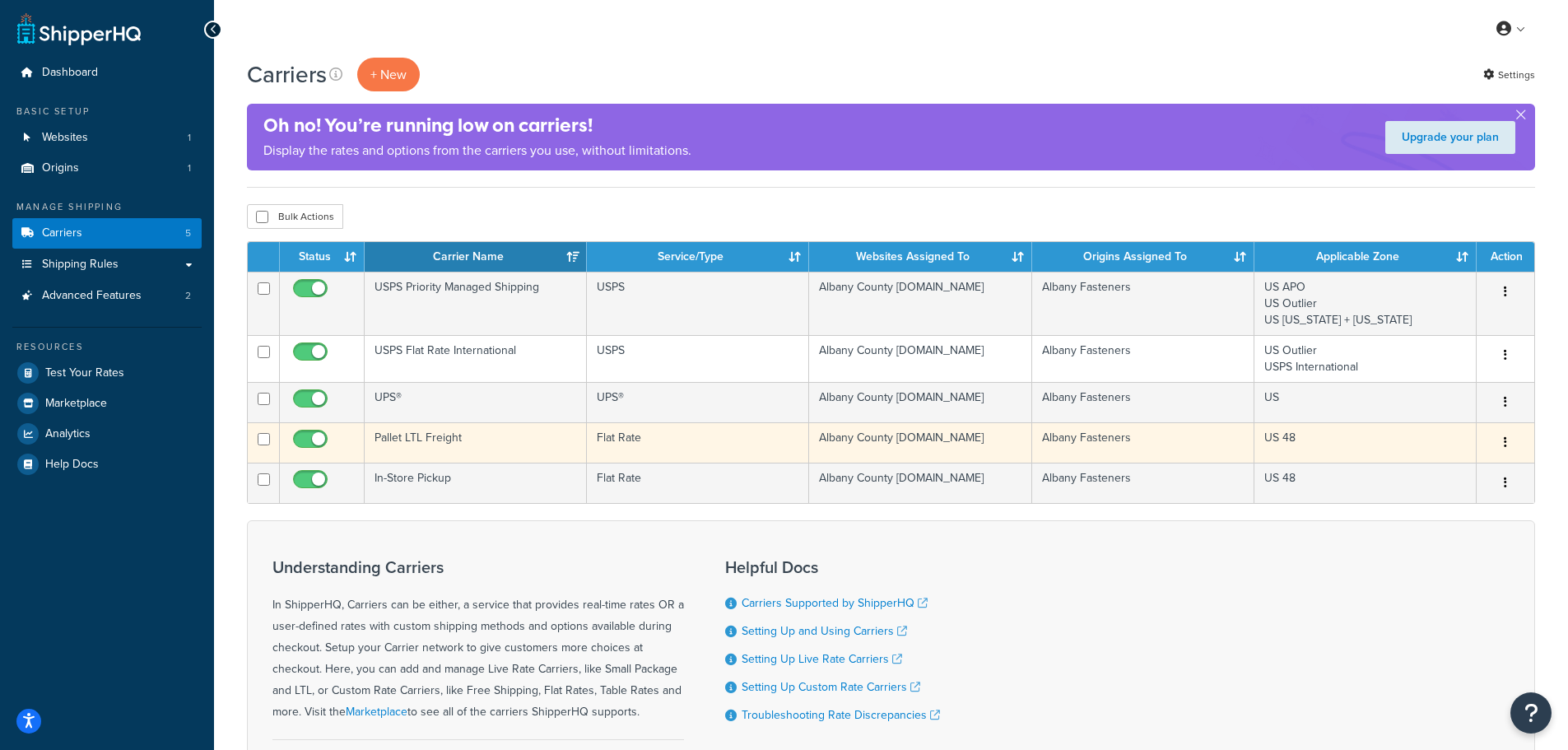
click at [1508, 443] on button "button" at bounding box center [1505, 443] width 23 height 27
click at [1445, 470] on link "Edit" at bounding box center [1438, 475] width 130 height 34
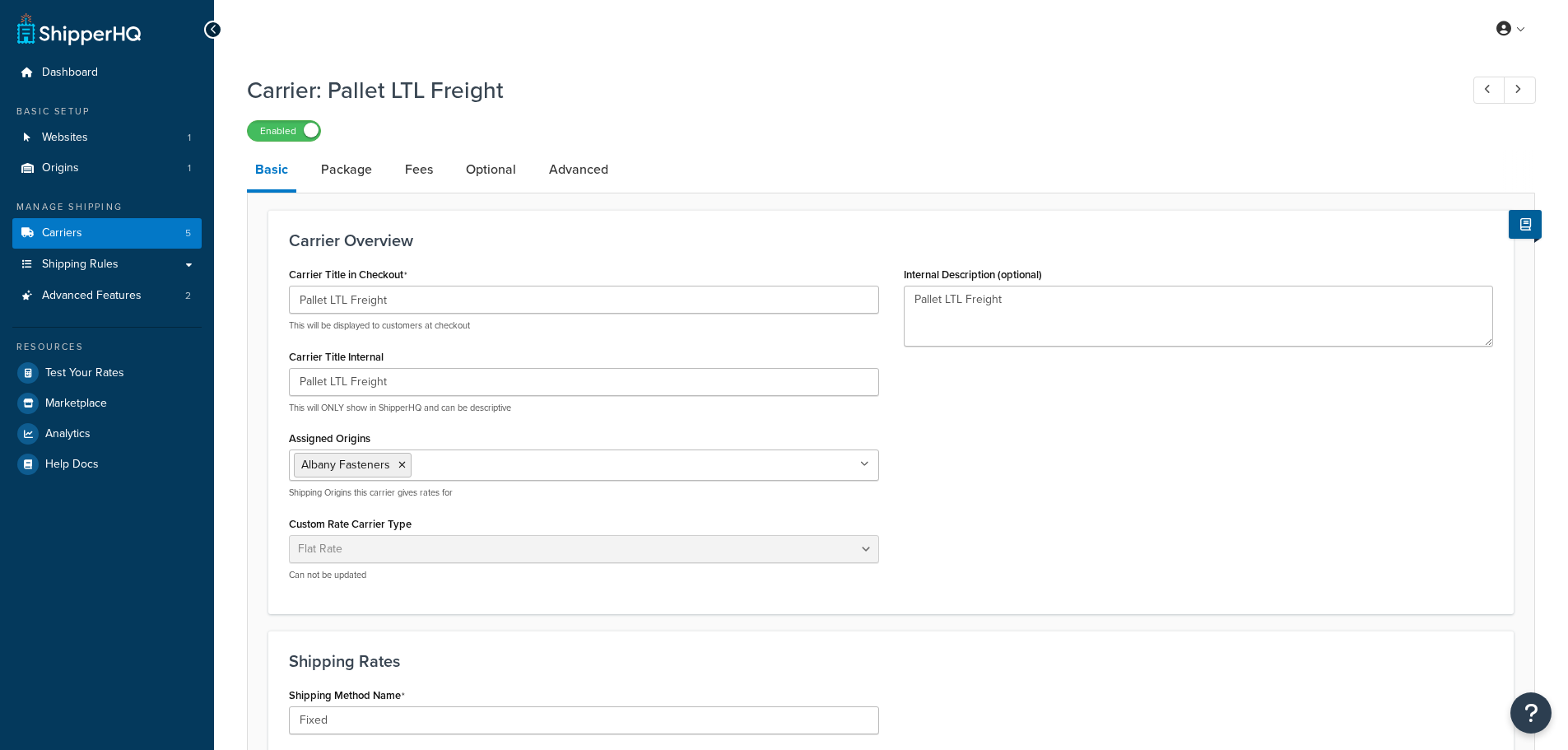
select select "flat"
click at [471, 168] on link "Optional" at bounding box center [491, 170] width 66 height 40
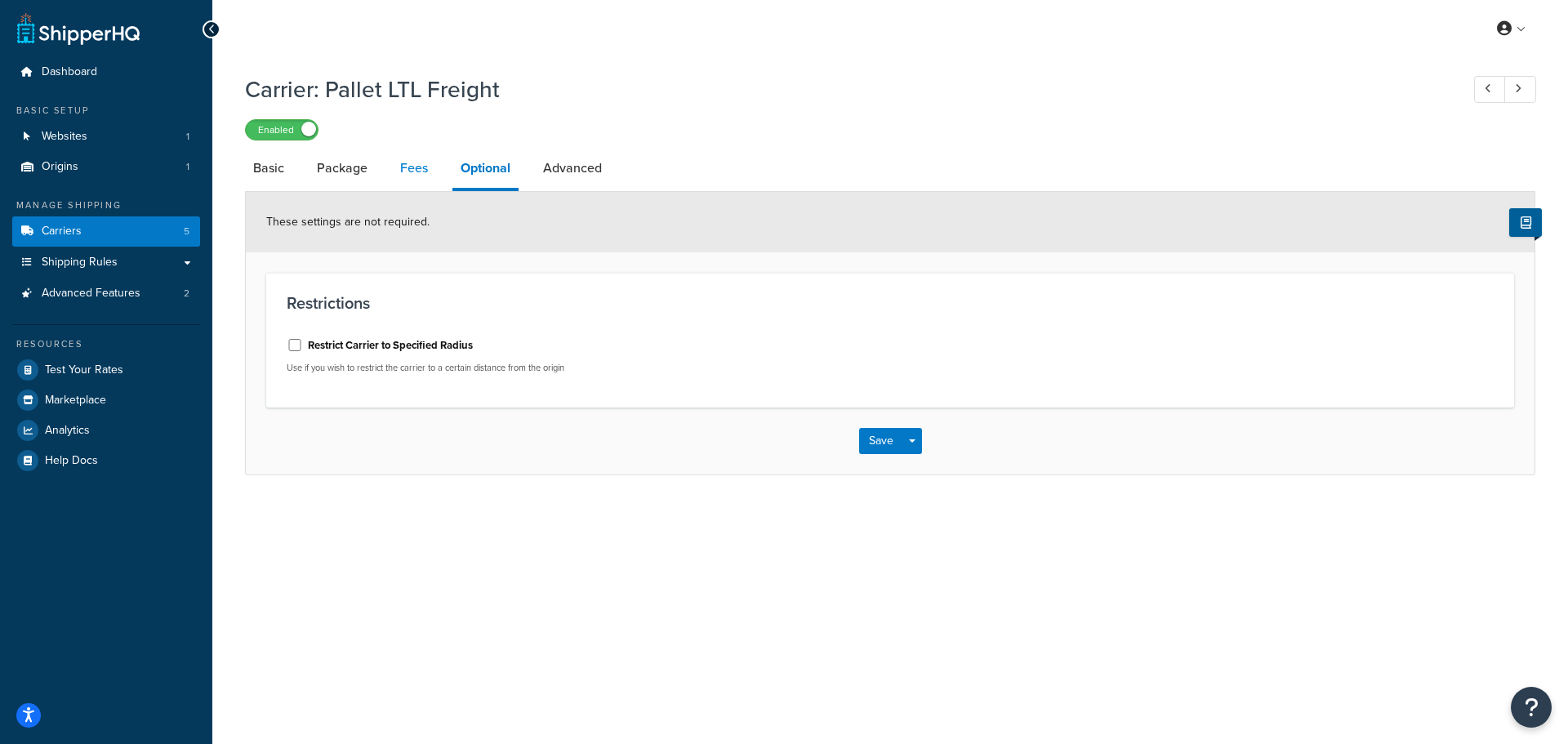
click at [420, 169] on link "Fees" at bounding box center [414, 168] width 44 height 39
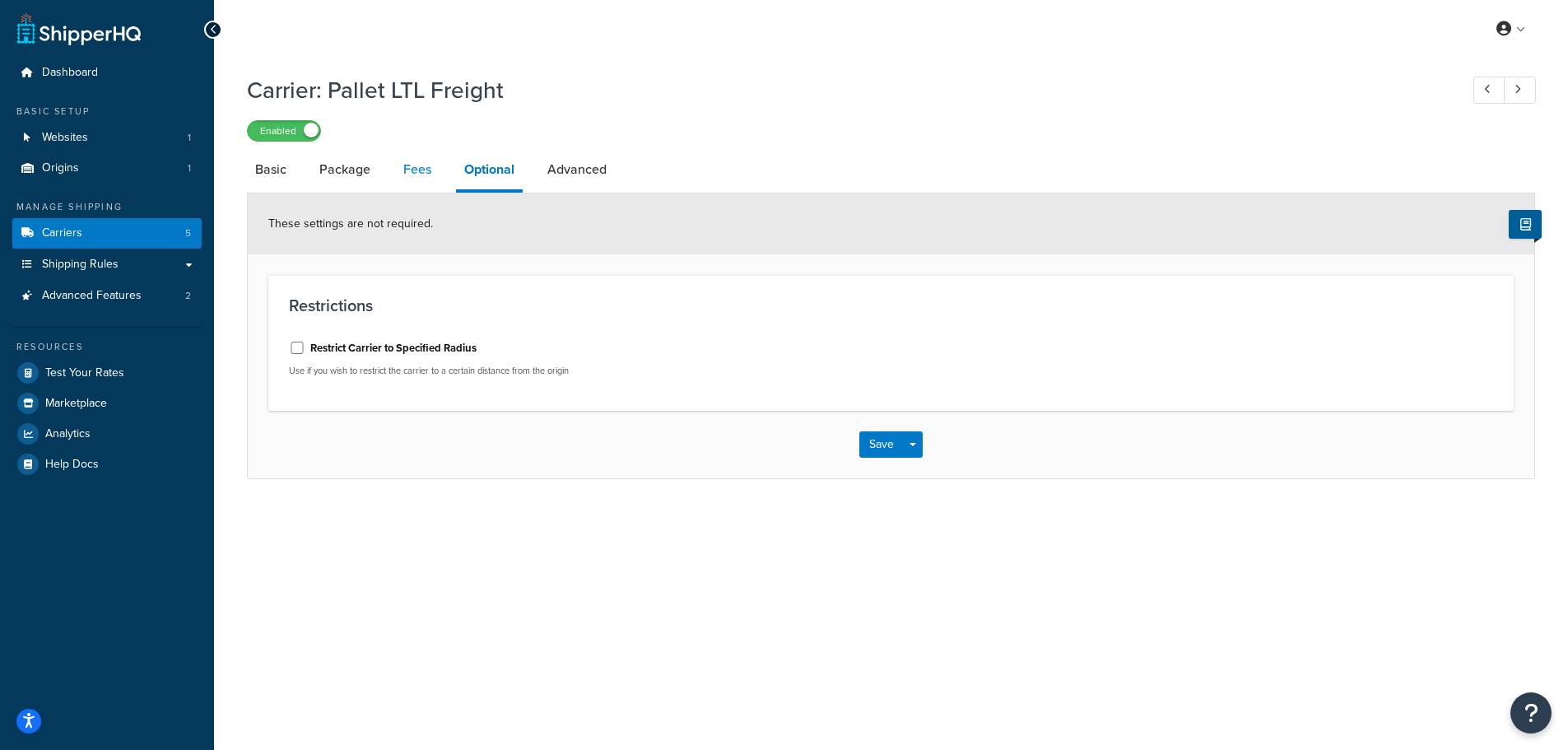
select select "AFTER"
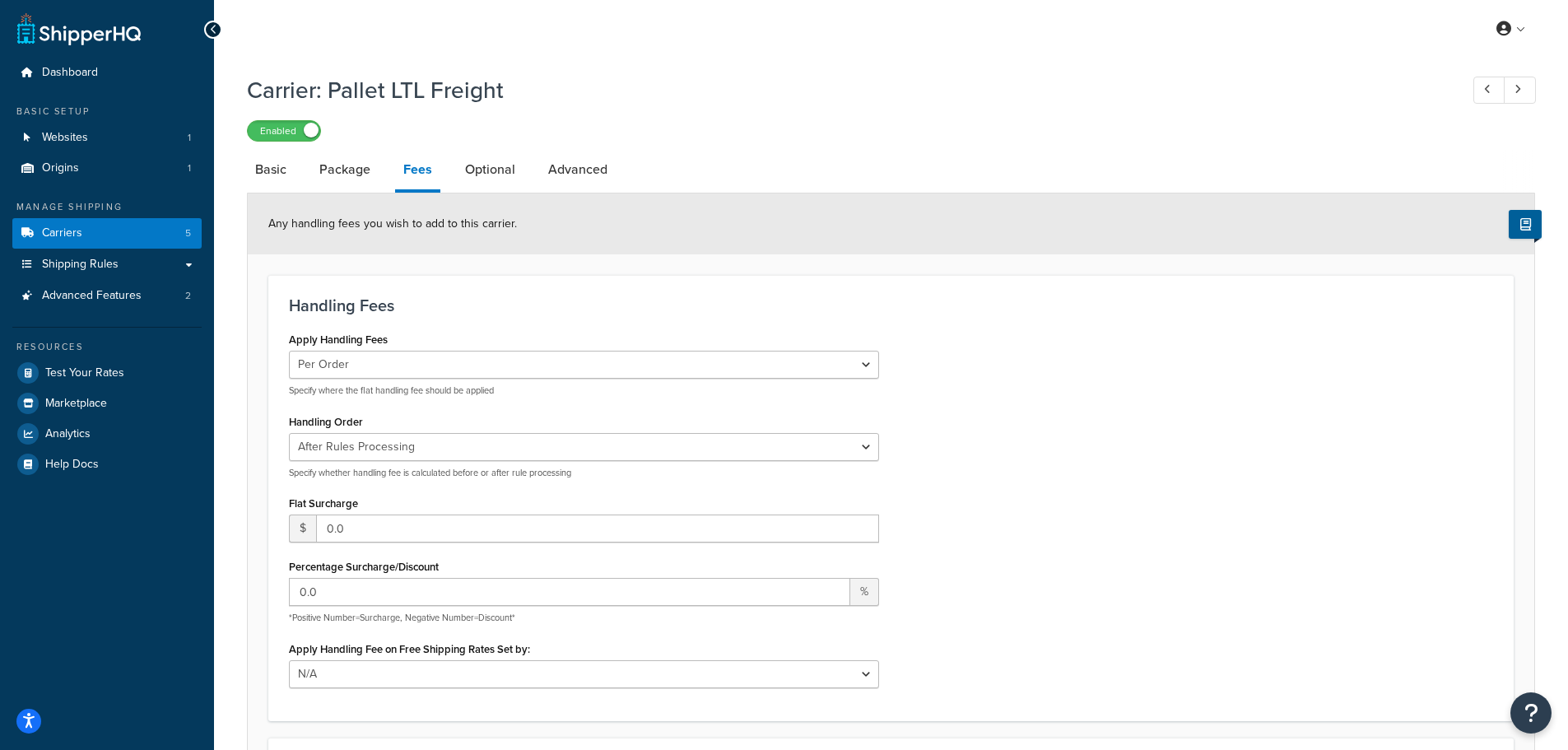
scroll to position [164, 0]
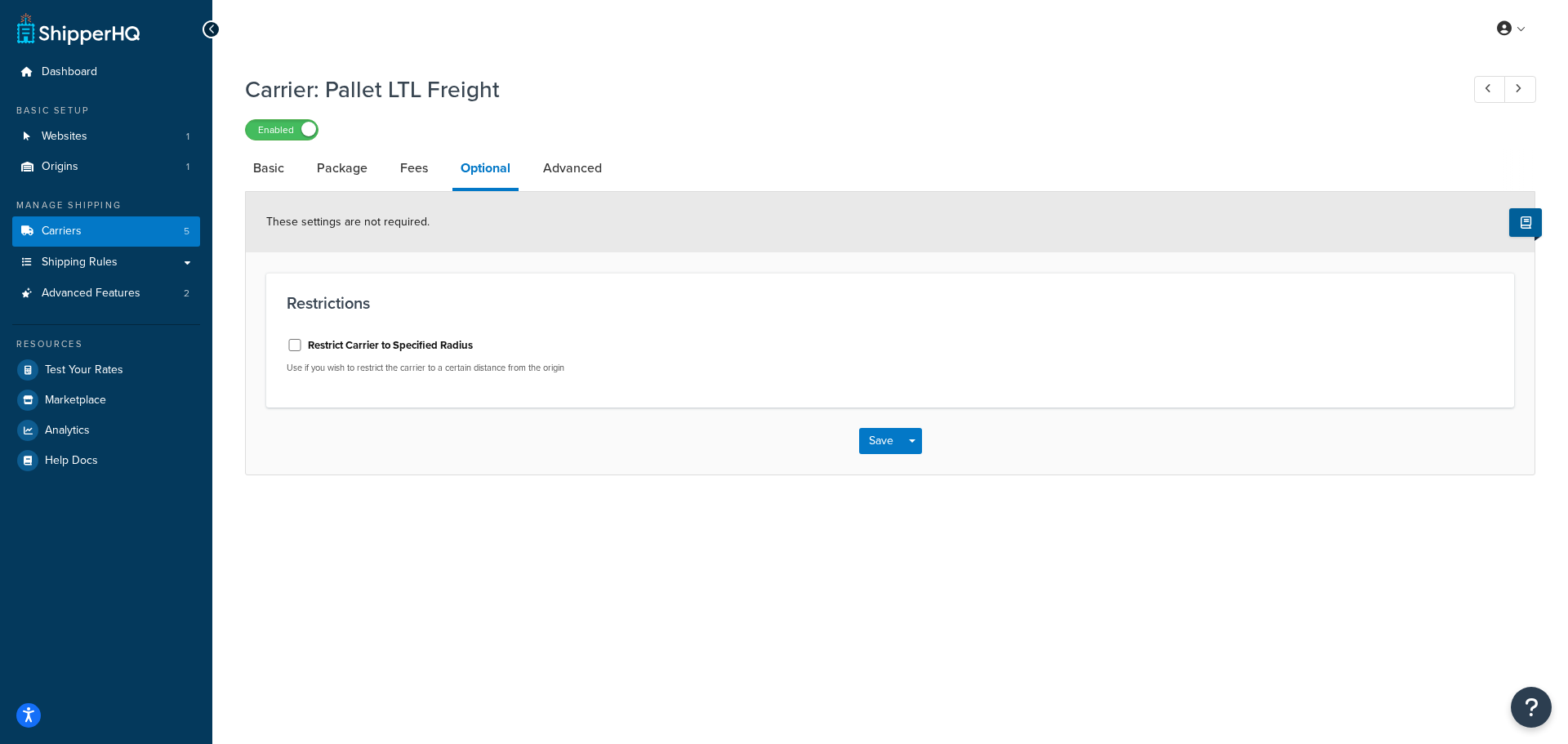
select select "flat"
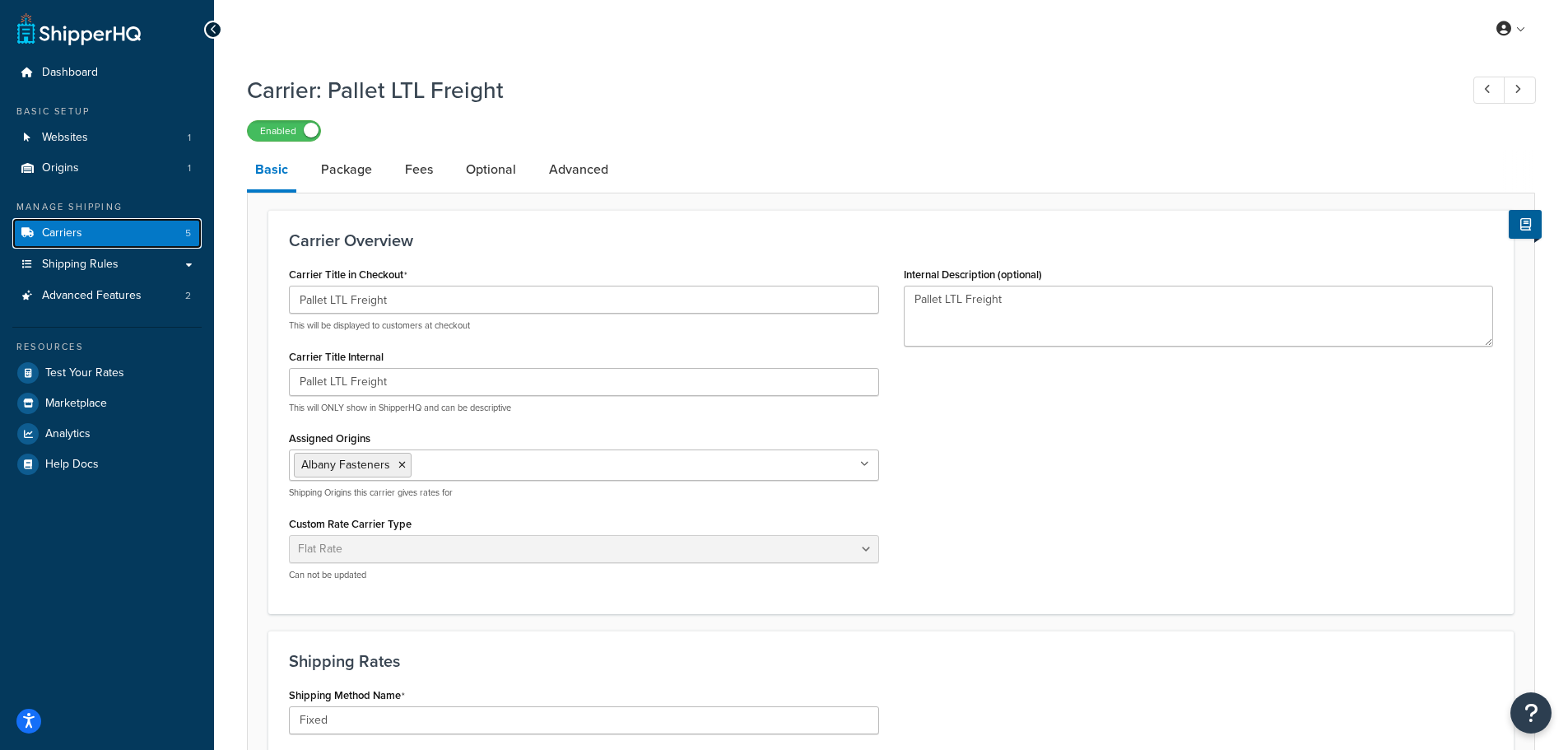
click at [85, 232] on link "Carriers 5" at bounding box center [107, 232] width 189 height 30
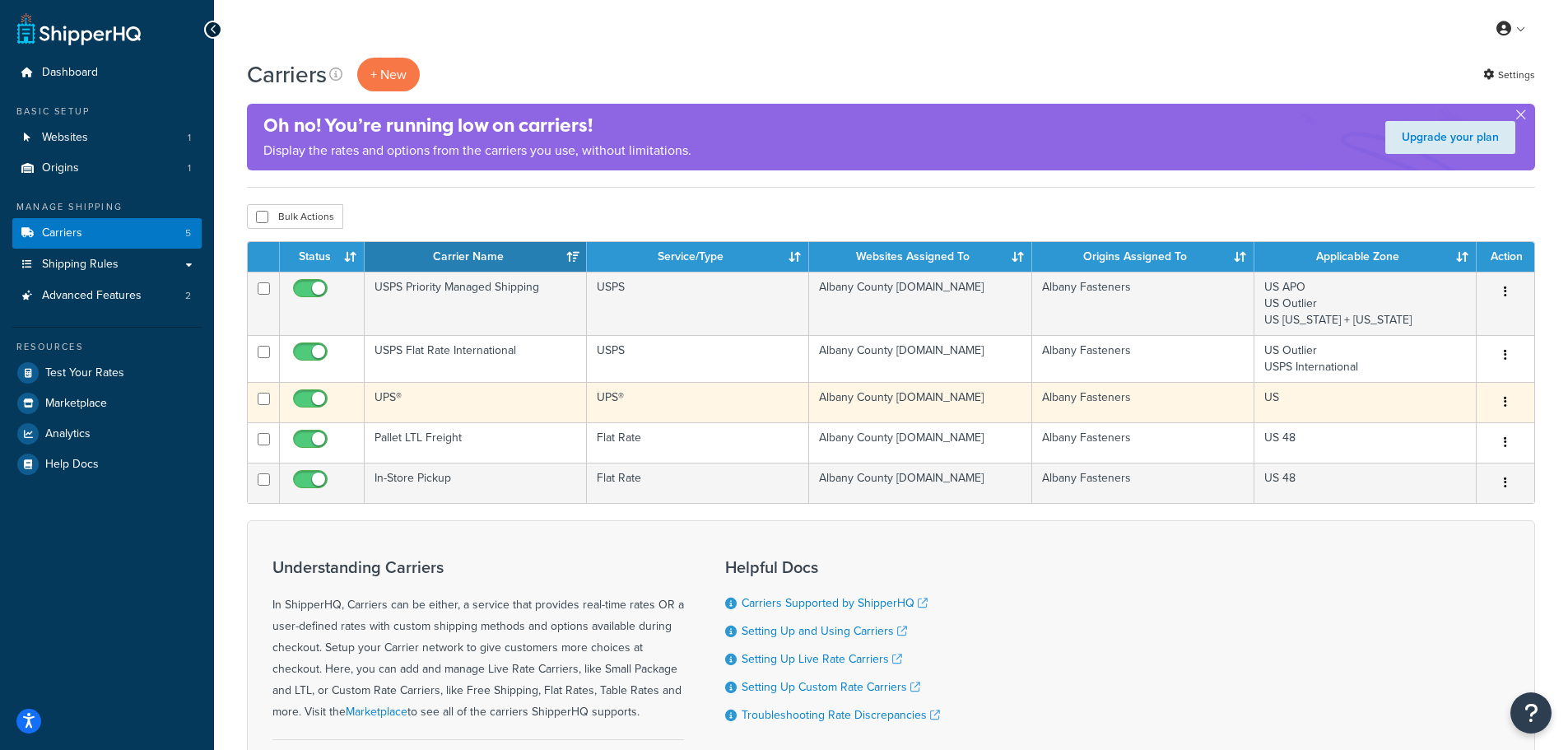
click at [1508, 402] on button "button" at bounding box center [1505, 402] width 23 height 27
click at [1446, 430] on link "Edit" at bounding box center [1438, 435] width 130 height 34
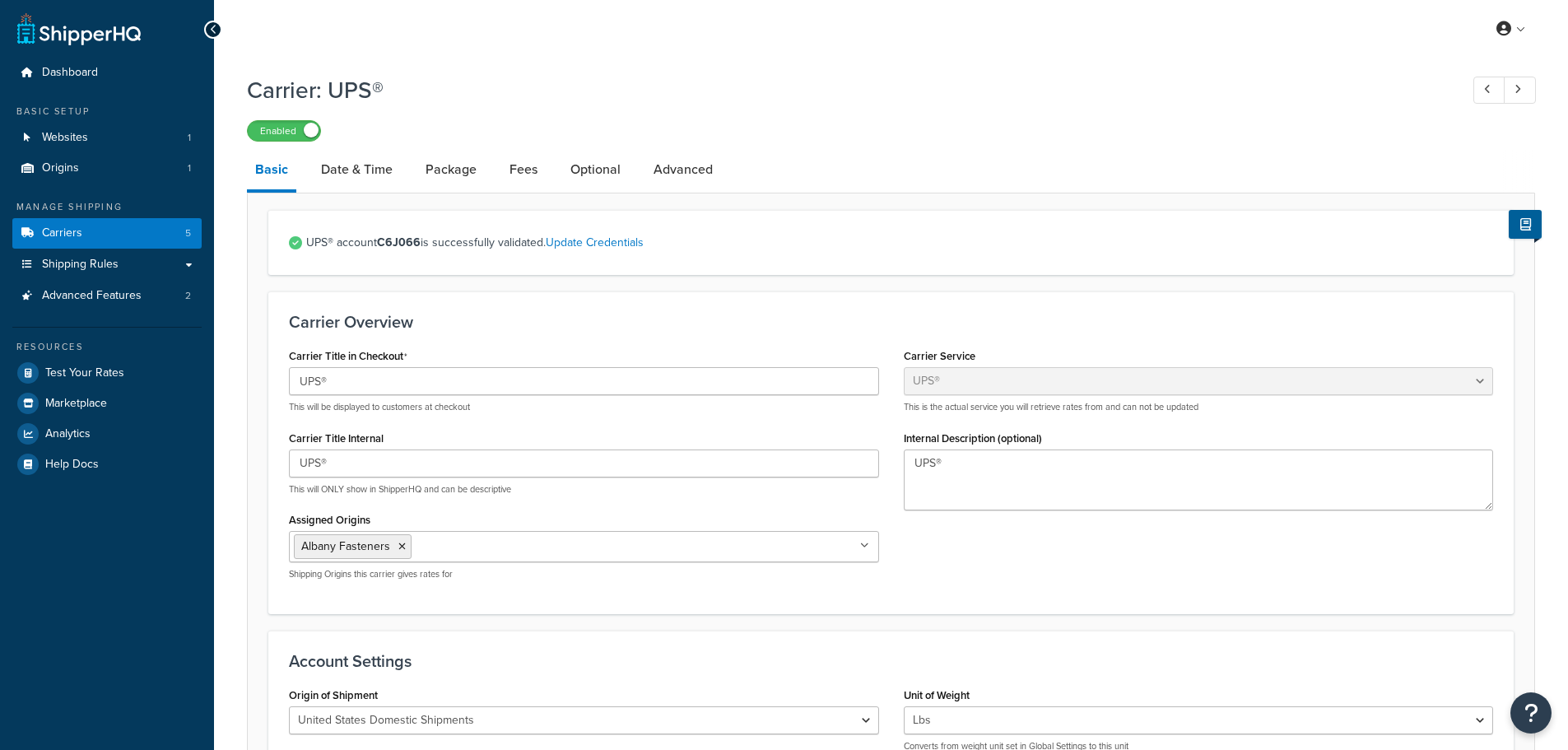
select select "ups"
click at [378, 164] on link "Date & Time" at bounding box center [356, 170] width 88 height 40
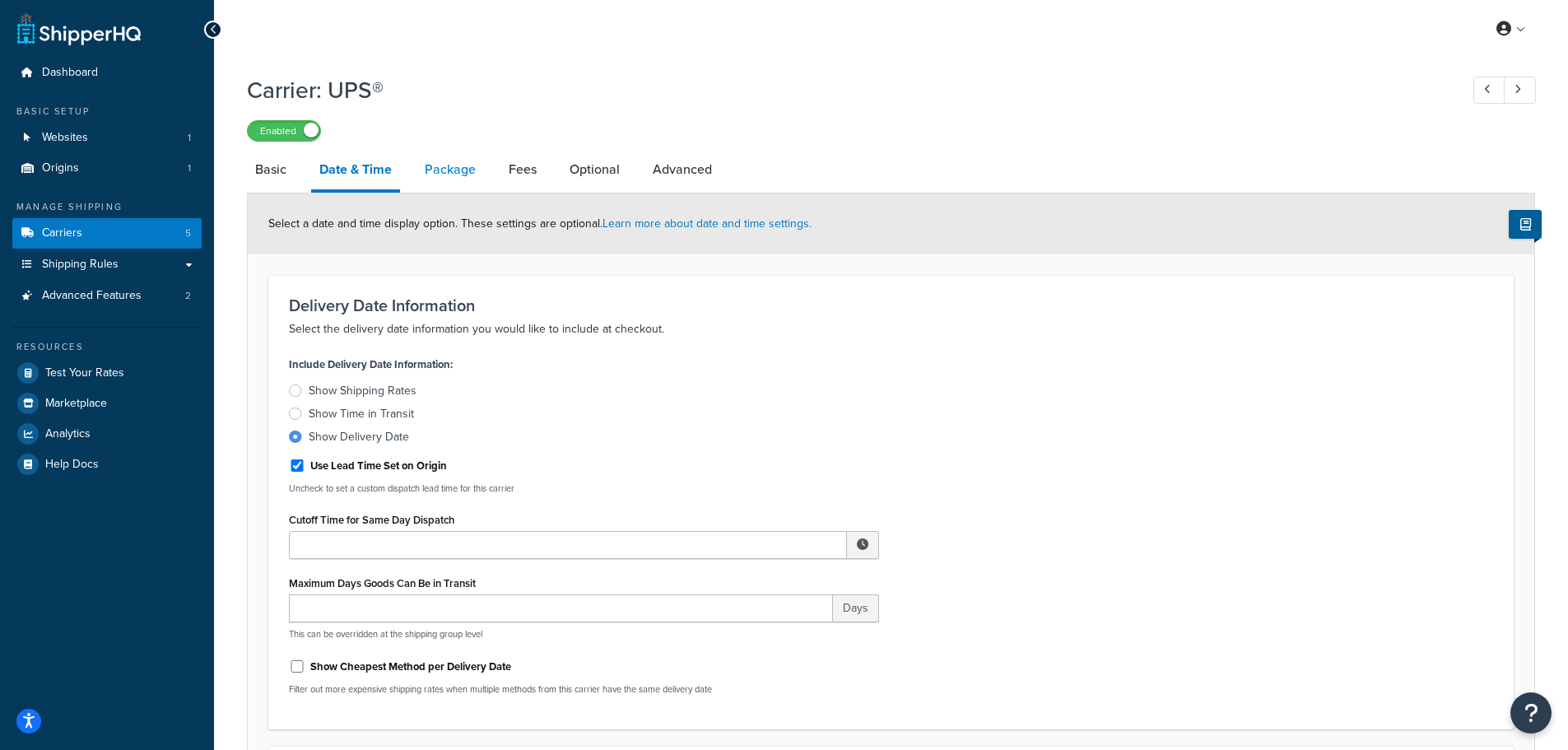
click at [431, 163] on link "Package" at bounding box center [450, 170] width 67 height 40
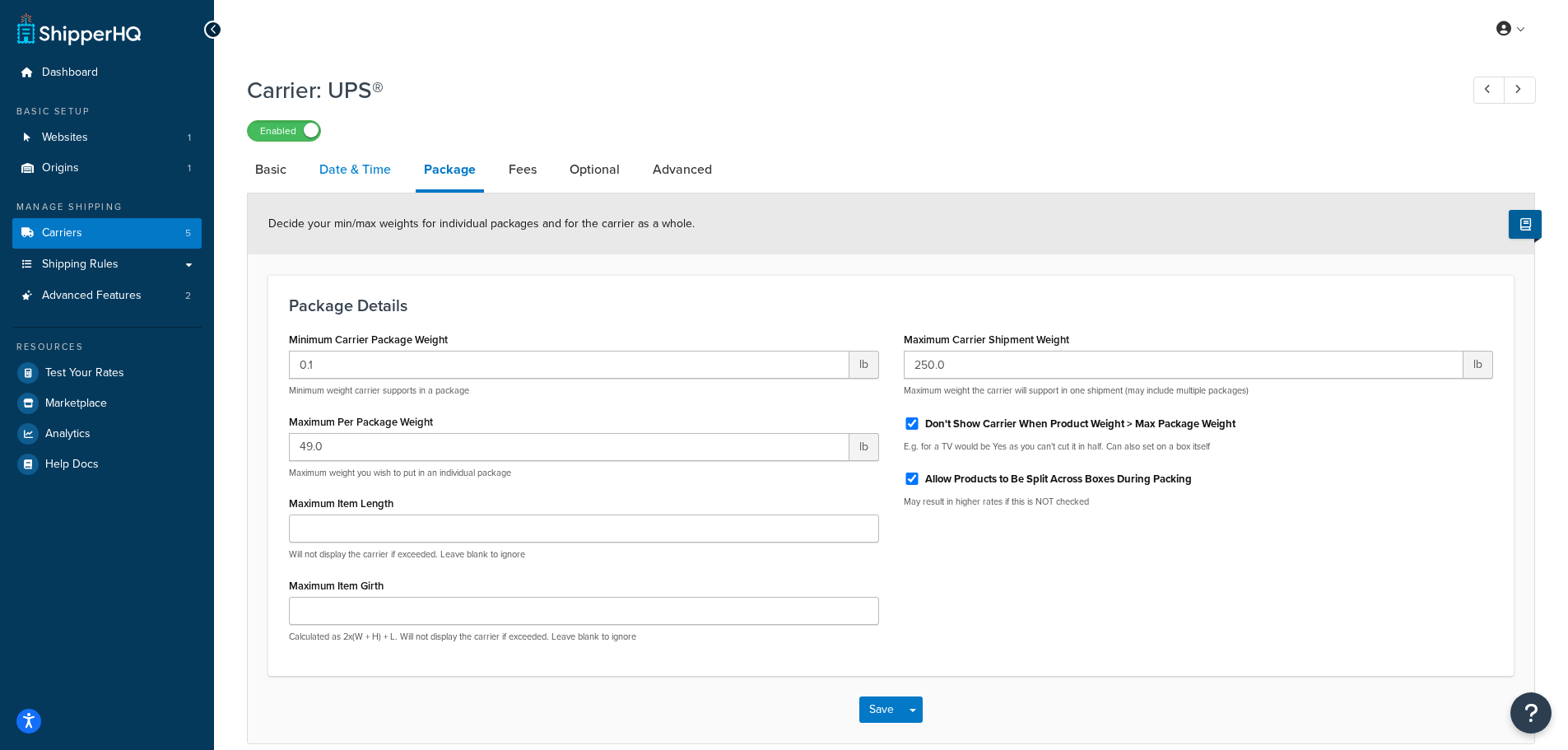
click at [359, 169] on link "Date & Time" at bounding box center [355, 170] width 88 height 40
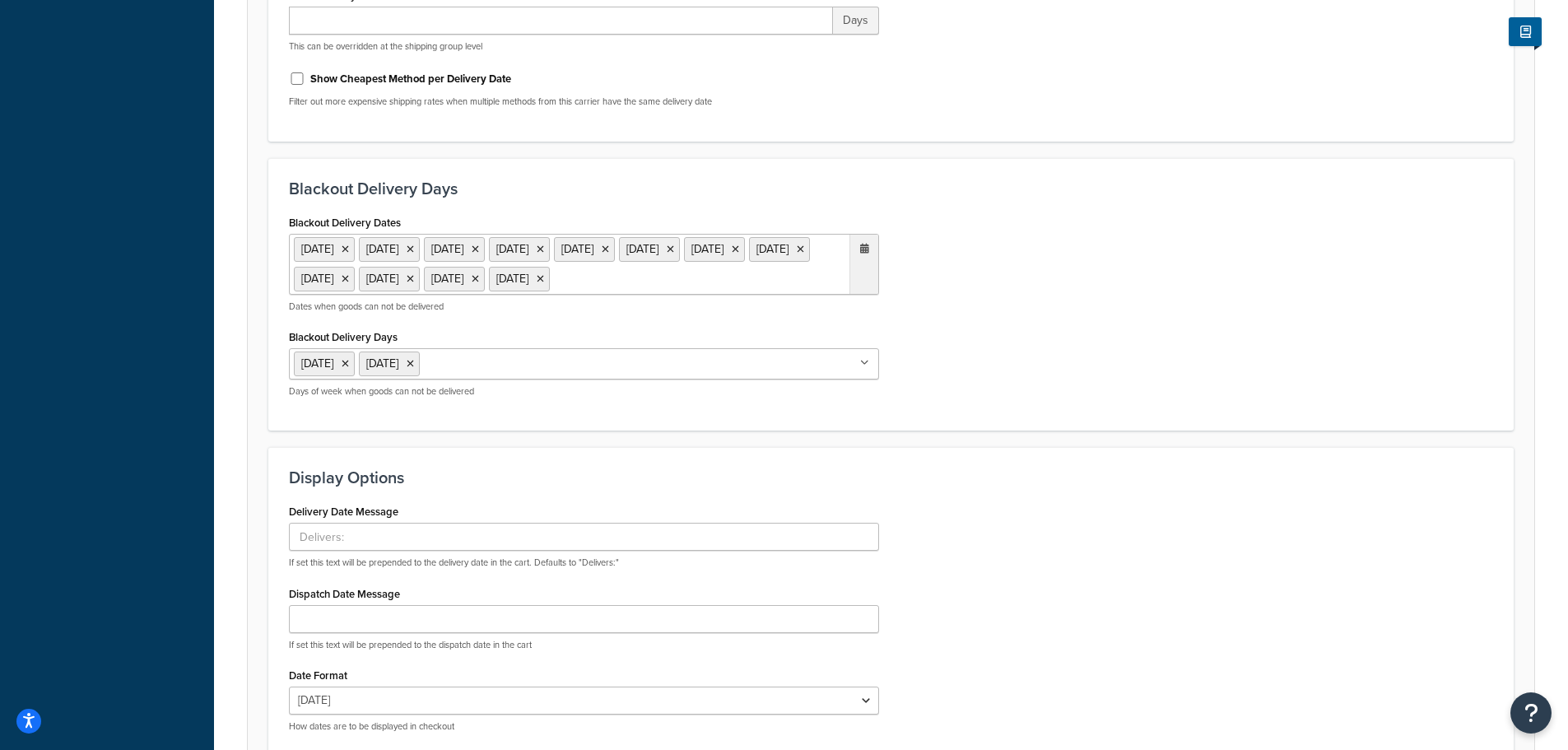
scroll to position [785, 0]
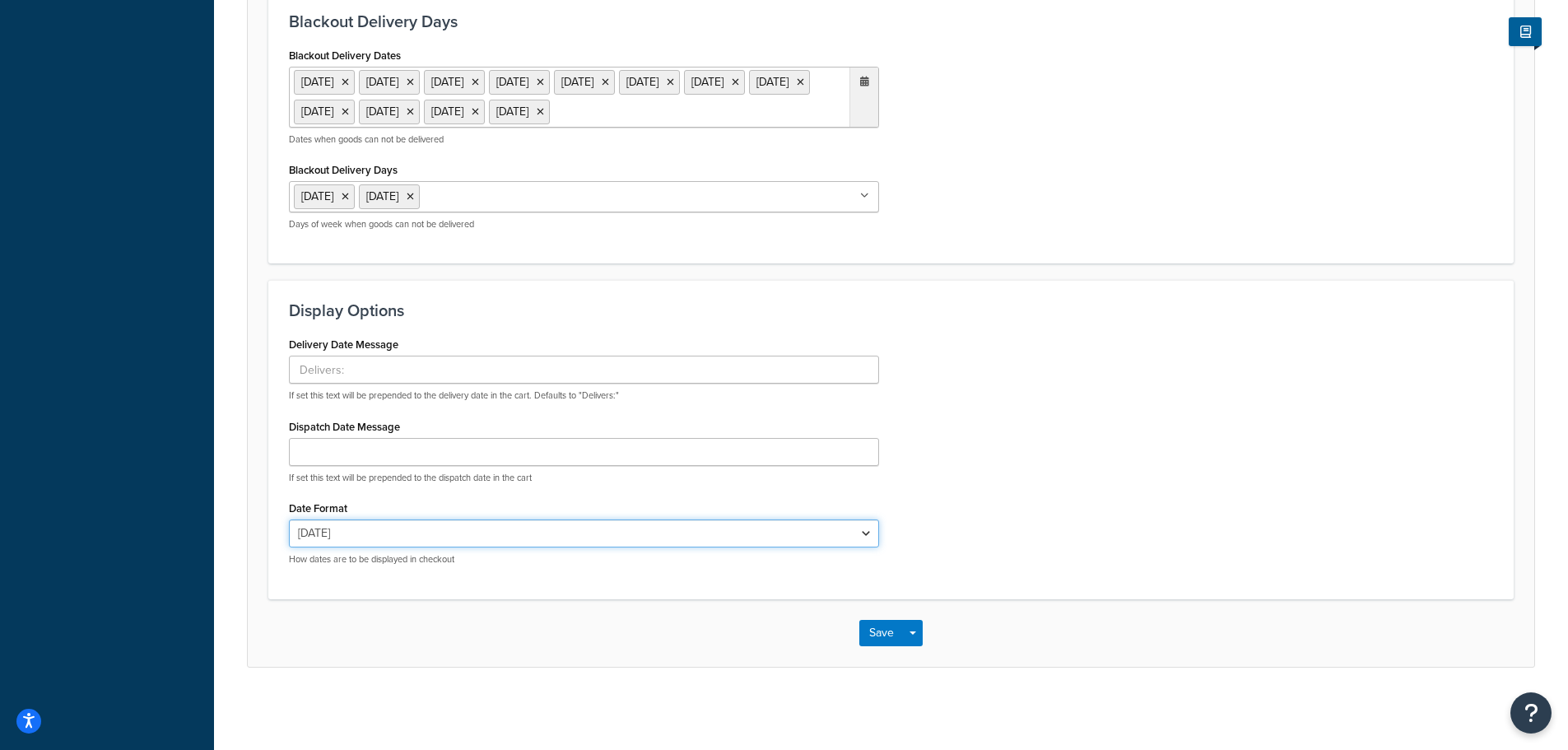
click at [347, 535] on select "[DATE] [DATE] [DATE] [DATE] [DATE] Oct 6 [DATE] 10/[DATE]" at bounding box center [584, 533] width 590 height 28
click at [1246, 495] on div "Delivery Date Message If set this text will be prepended to the delivery date i…" at bounding box center [891, 455] width 1229 height 245
click at [560, 530] on select "[DATE] [DATE] [DATE] [DATE] [DATE] Oct 6 [DATE] 10/[DATE]" at bounding box center [584, 533] width 590 height 28
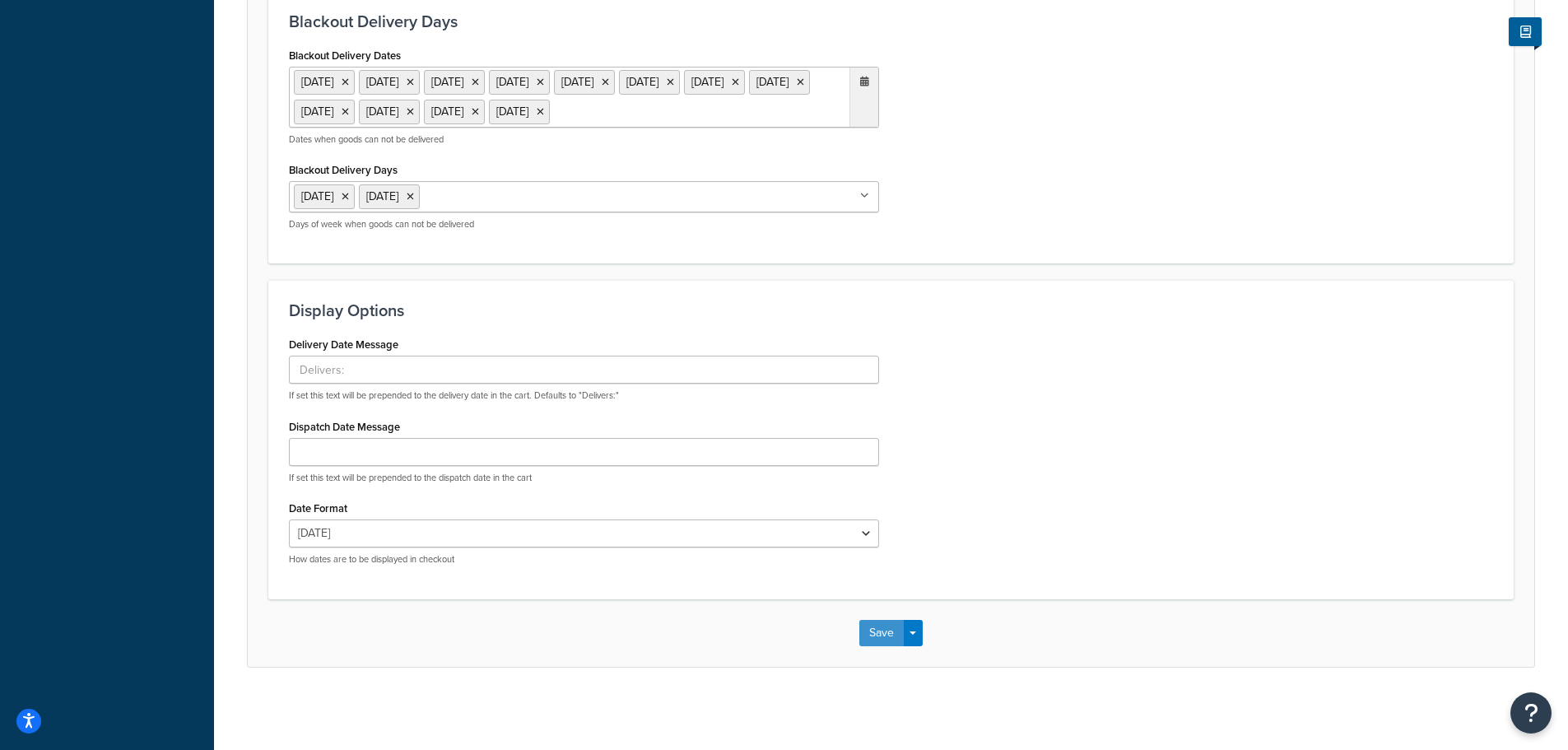
click at [872, 647] on button "Save" at bounding box center [881, 633] width 45 height 27
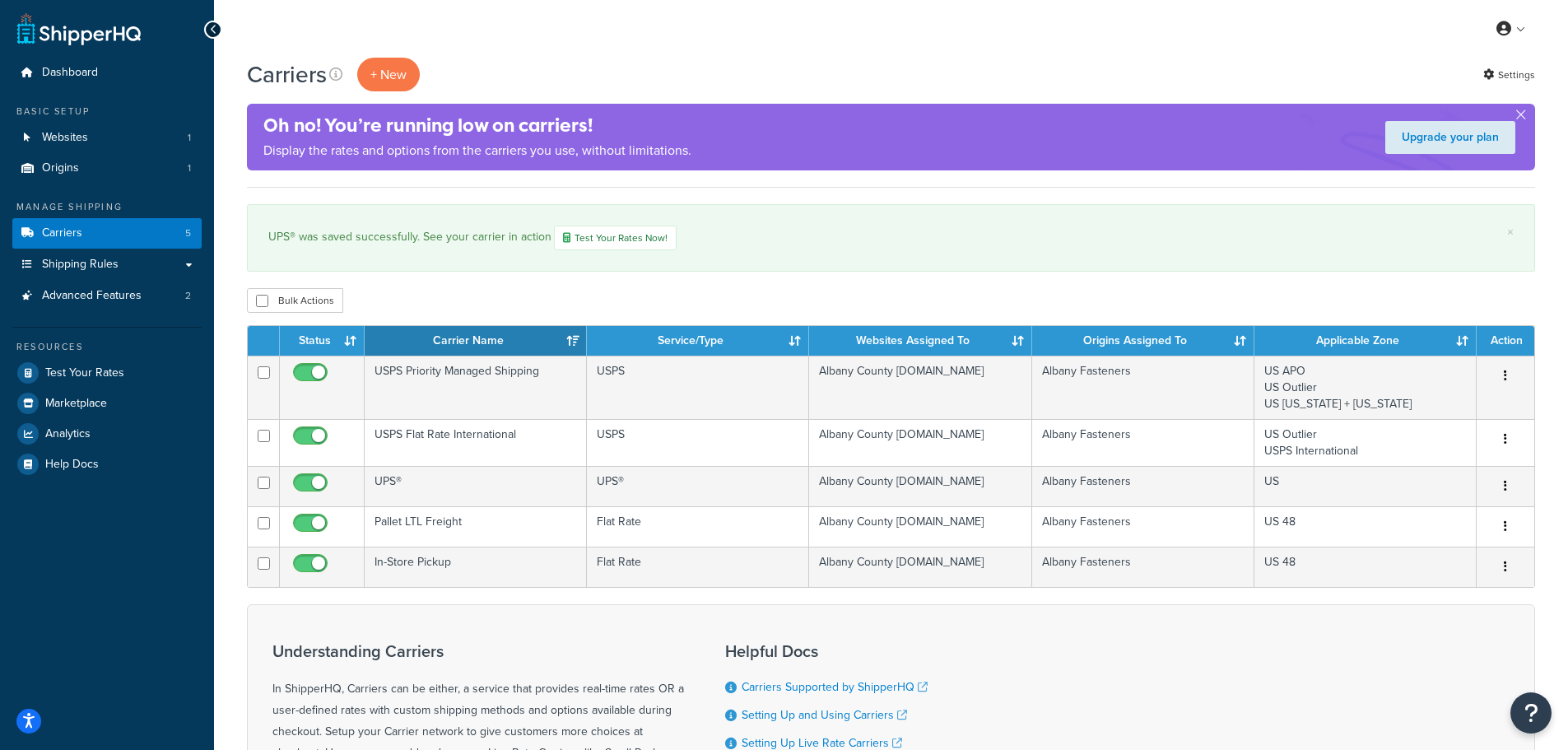
click at [866, 299] on div "Bulk Actions Duplicate [GEOGRAPHIC_DATA]" at bounding box center [891, 301] width 1288 height 25
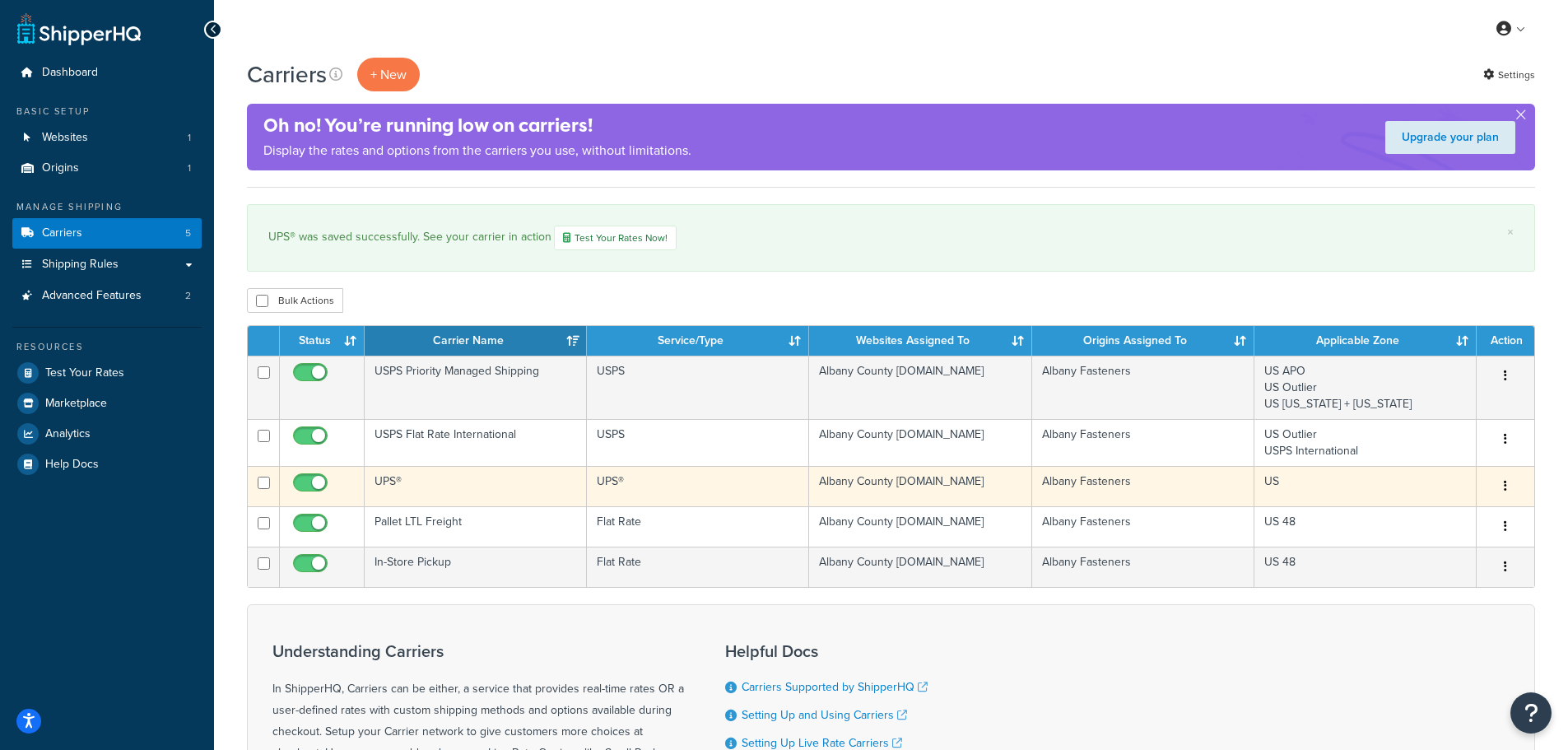
click at [1508, 484] on button "button" at bounding box center [1505, 487] width 23 height 27
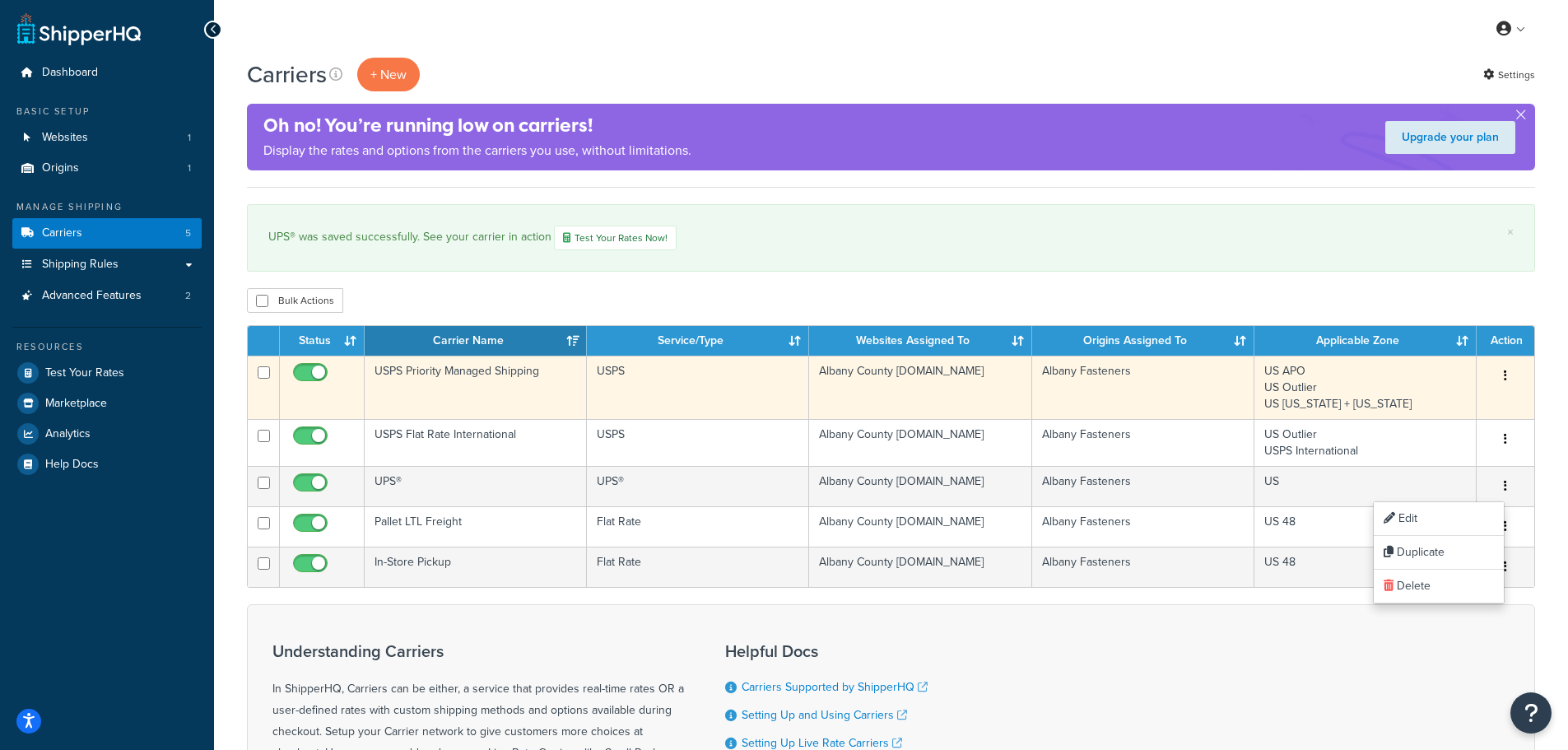
click at [1505, 373] on icon "button" at bounding box center [1505, 375] width 3 height 11
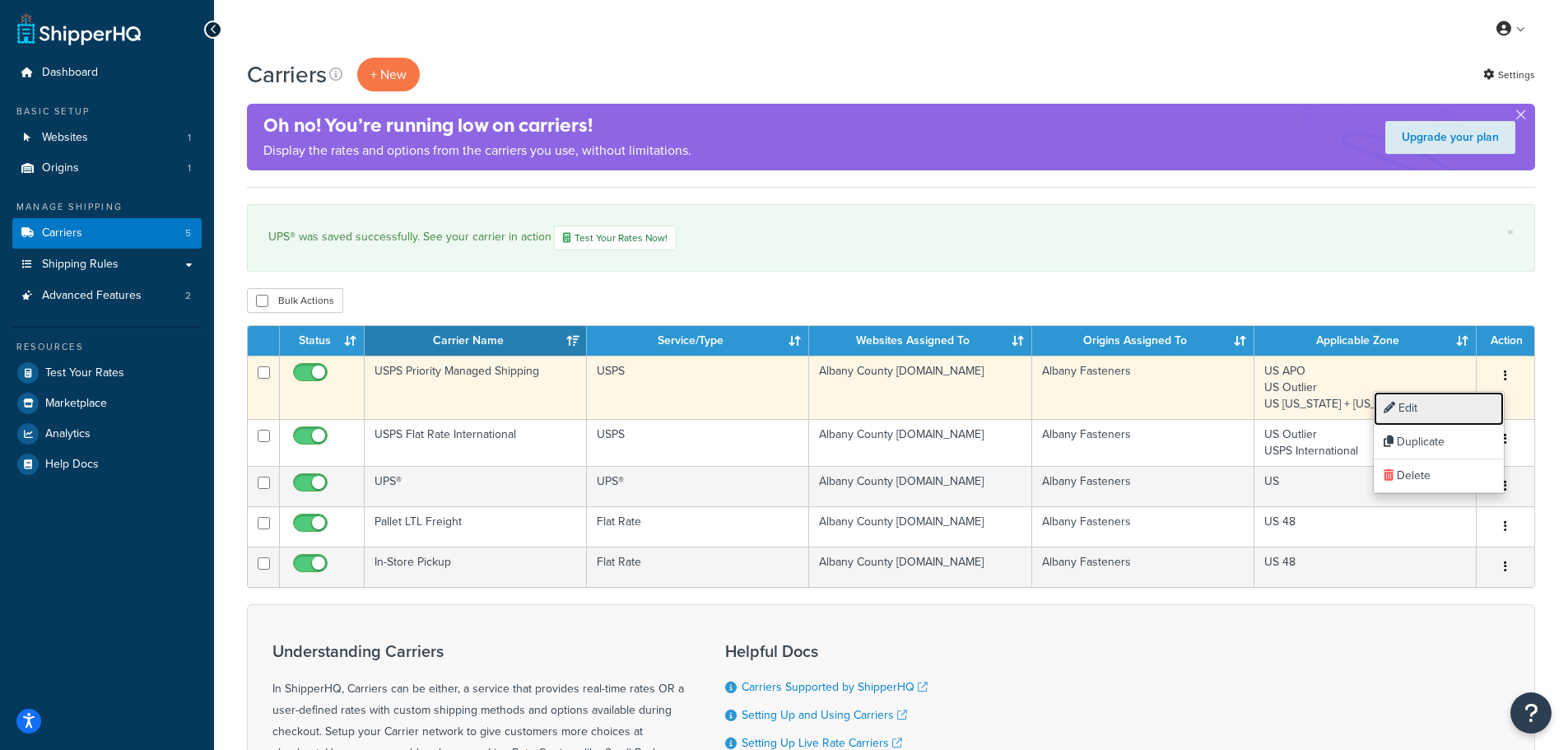
click at [1444, 412] on link "Edit" at bounding box center [1438, 408] width 130 height 34
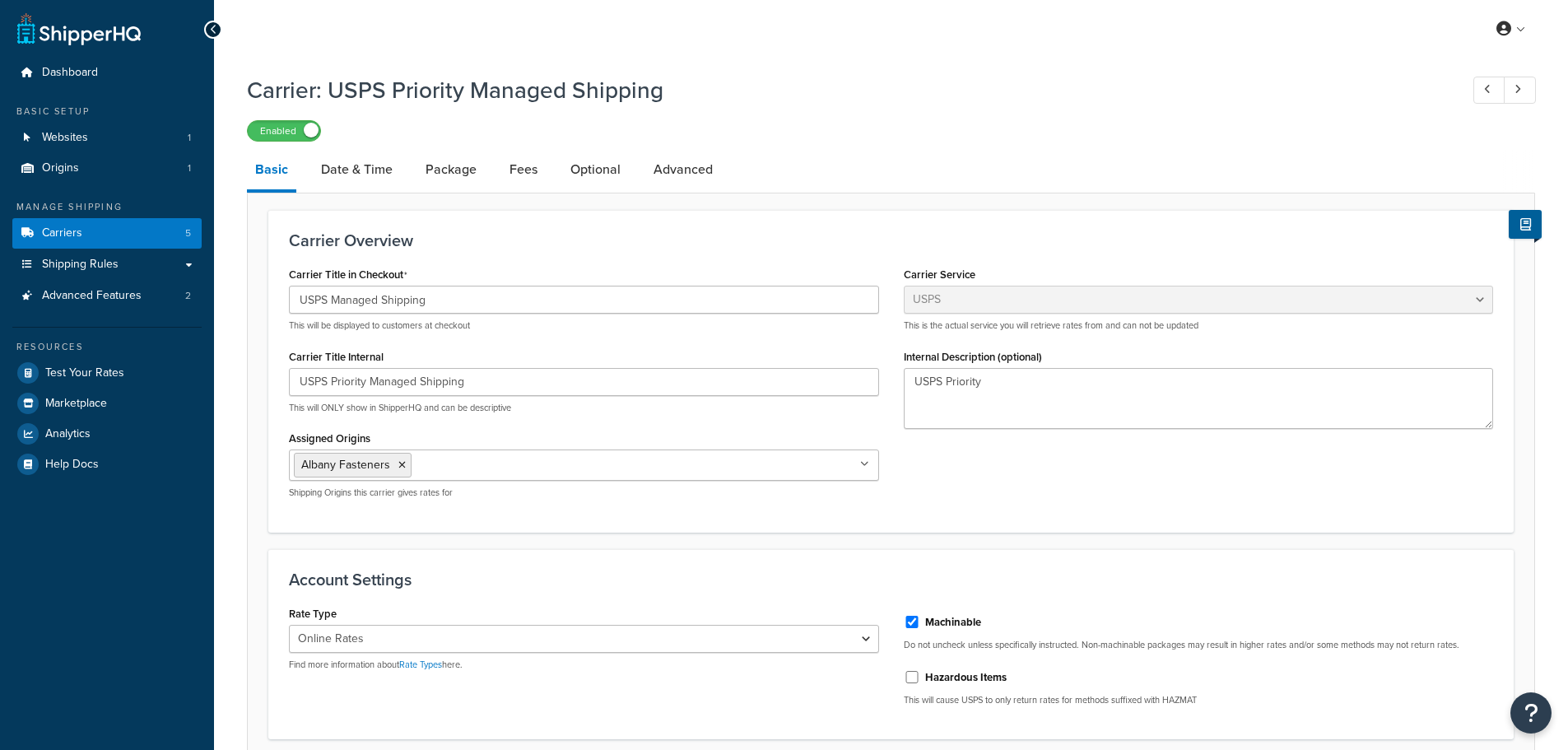
select select "usps"
select select "ONLINE"
click at [455, 178] on link "Package" at bounding box center [451, 170] width 67 height 40
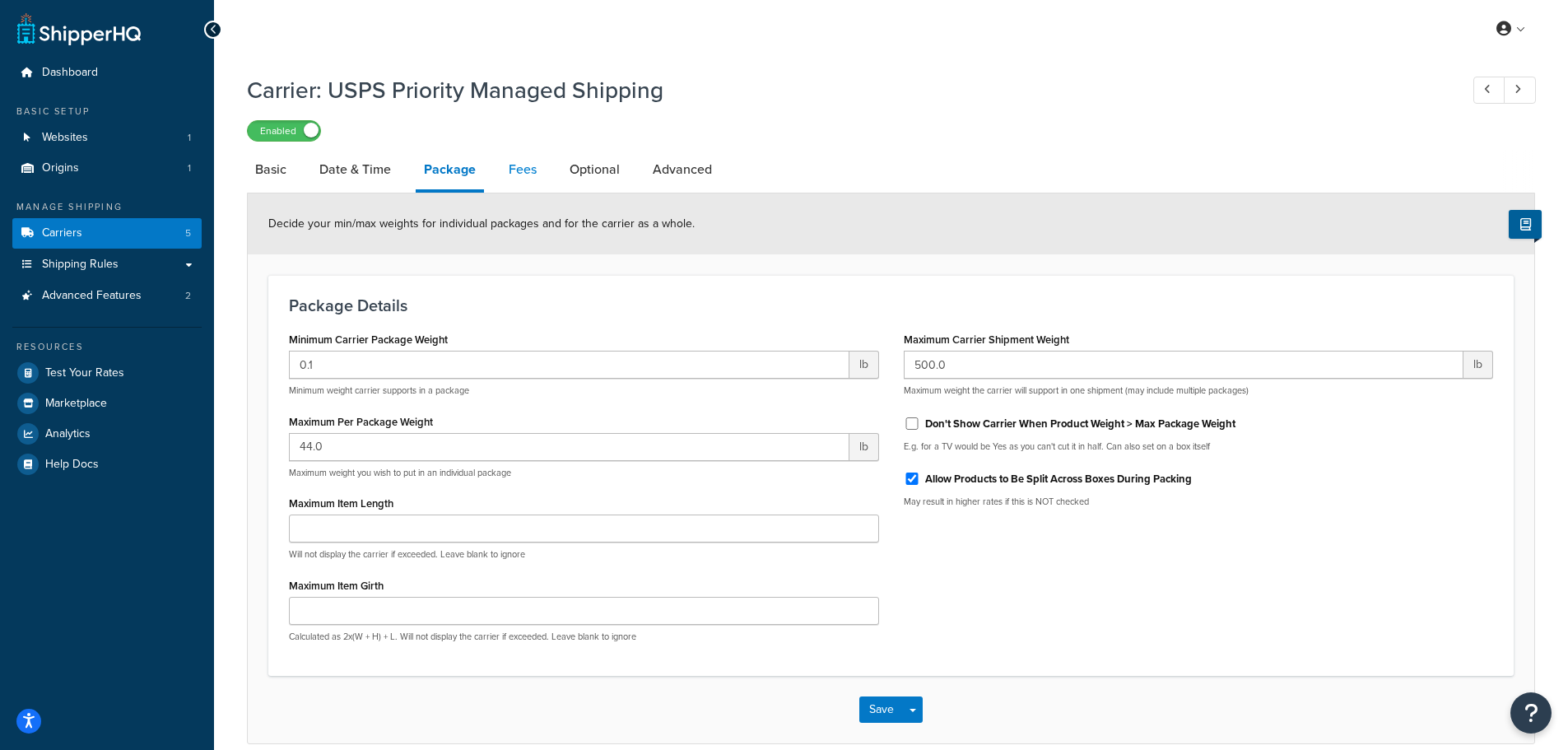
click at [527, 176] on link "Fees" at bounding box center [522, 170] width 45 height 40
select select "AFTER"
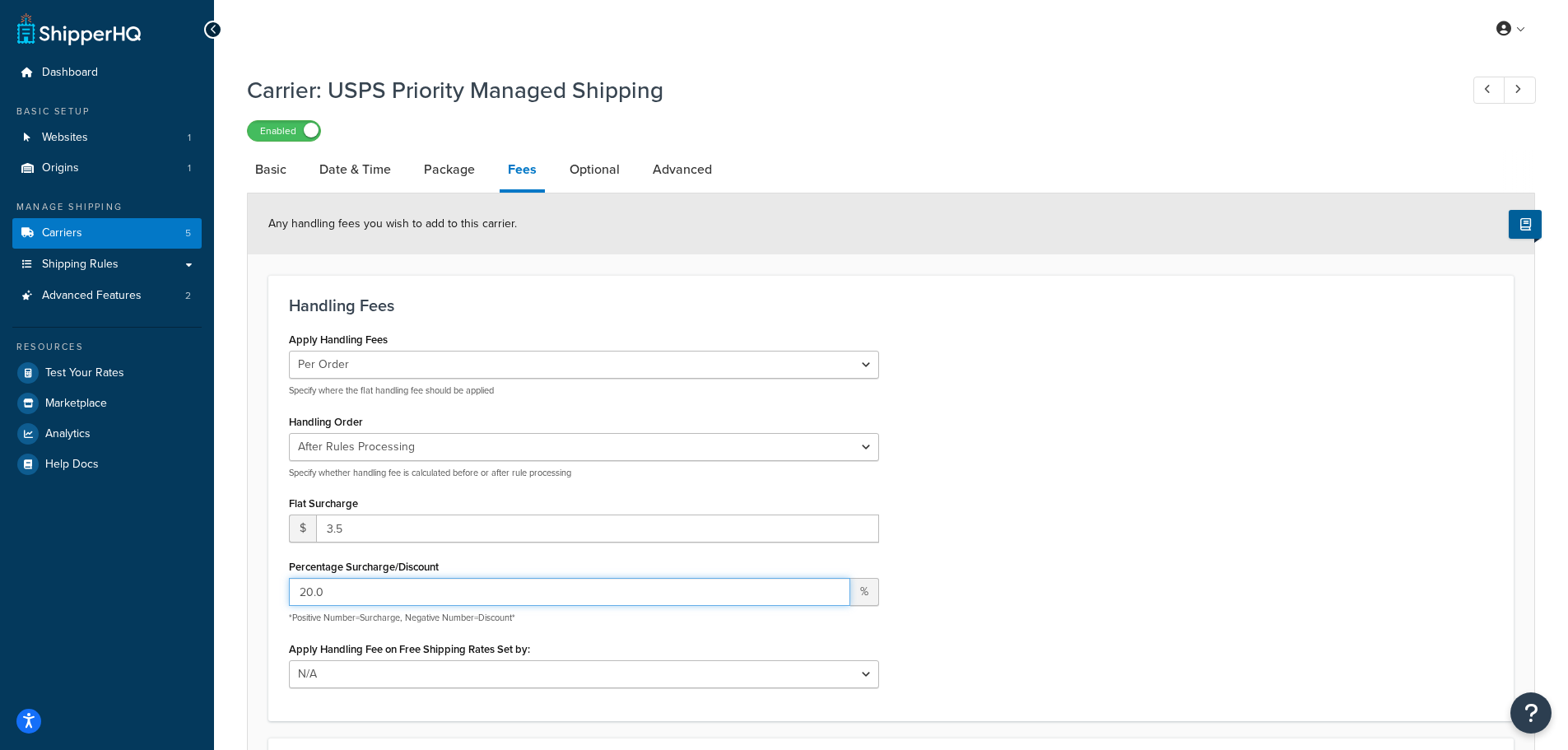
drag, startPoint x: 346, startPoint y: 598, endPoint x: 150, endPoint y: 568, distance: 198.3
click at [152, 568] on div "Dashboard Basic Setup Websites 1 Origins 1 Manage Shipping Carriers 5 Shipping …" at bounding box center [784, 534] width 1568 height 1068
type input "10.00"
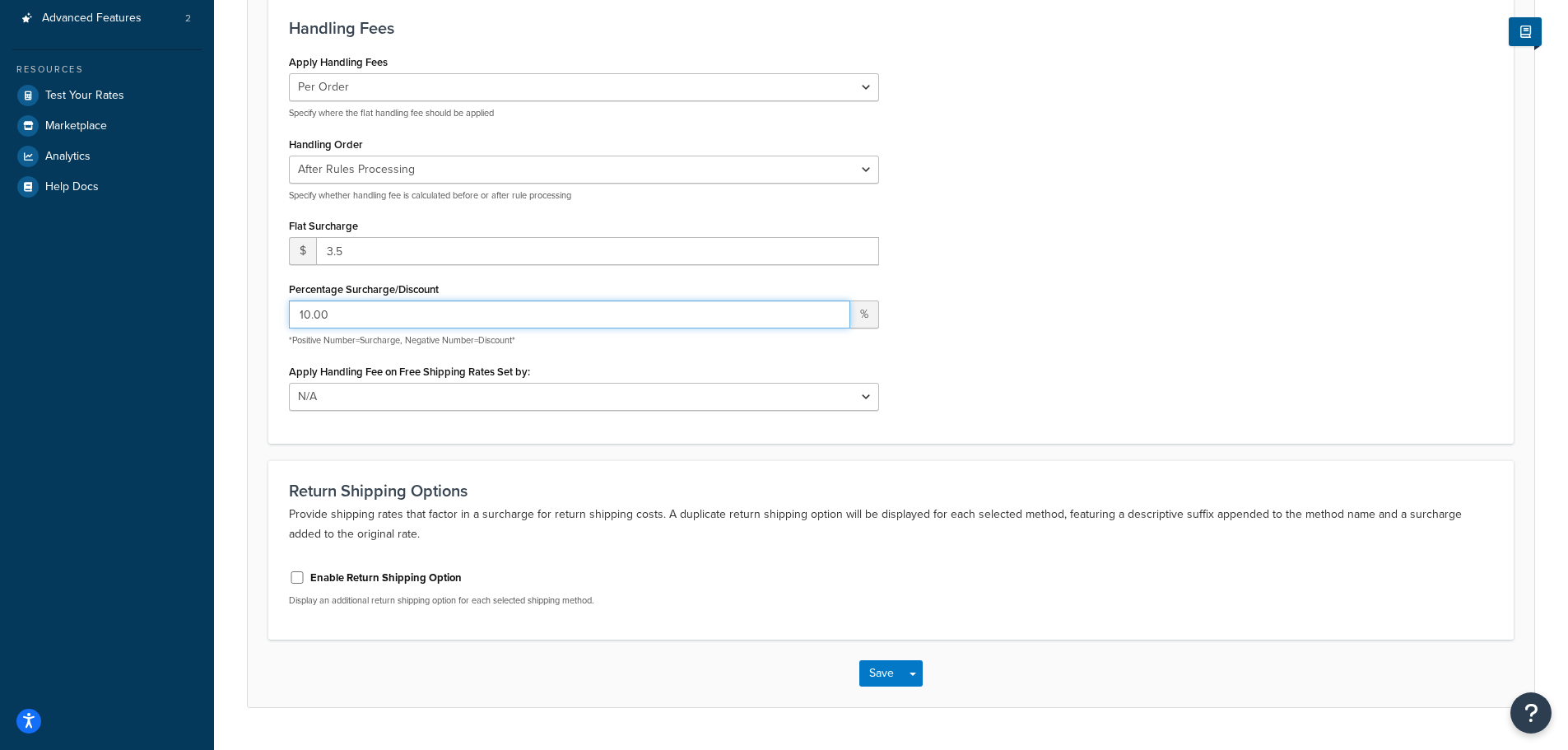
scroll to position [319, 0]
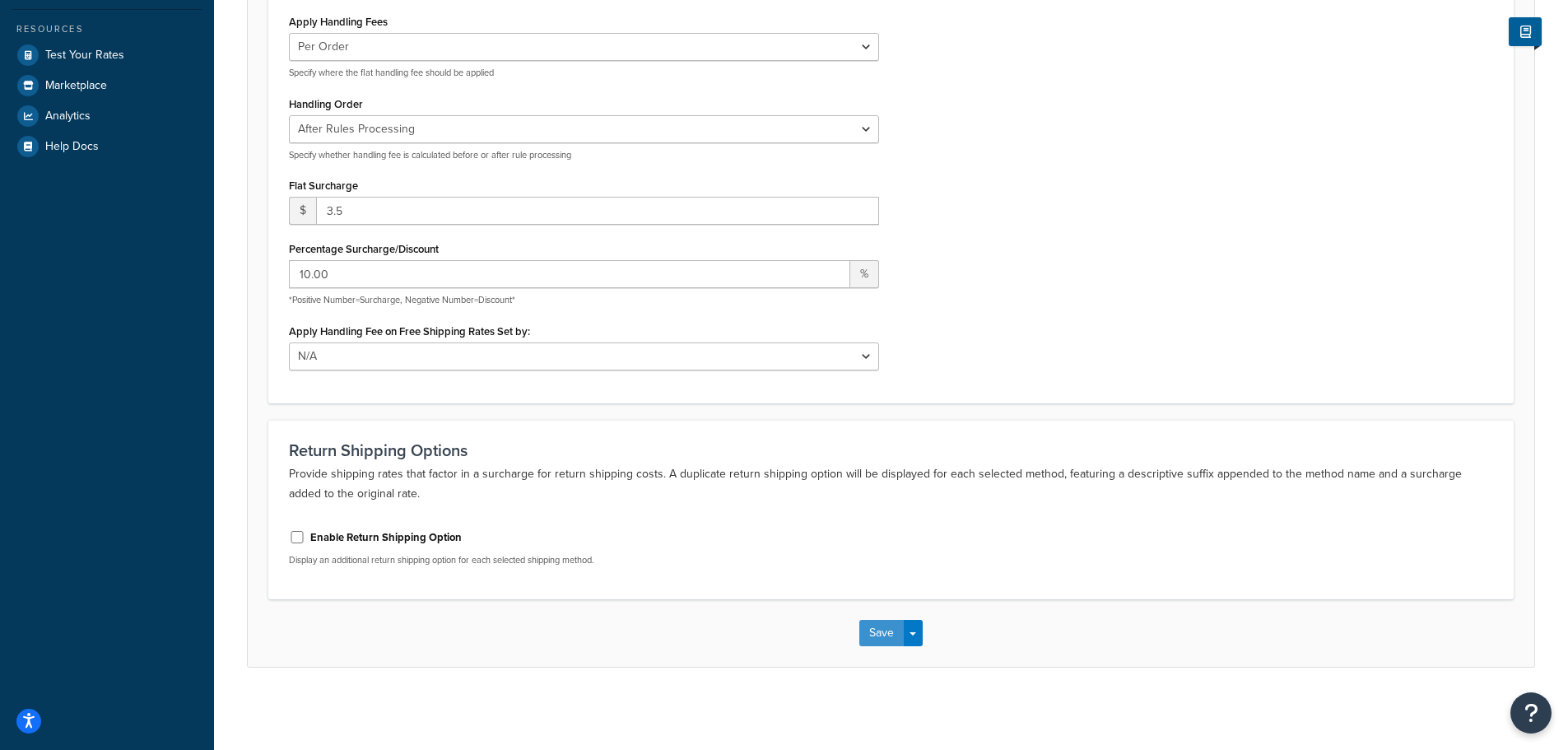
click at [882, 631] on button "Save" at bounding box center [881, 633] width 45 height 27
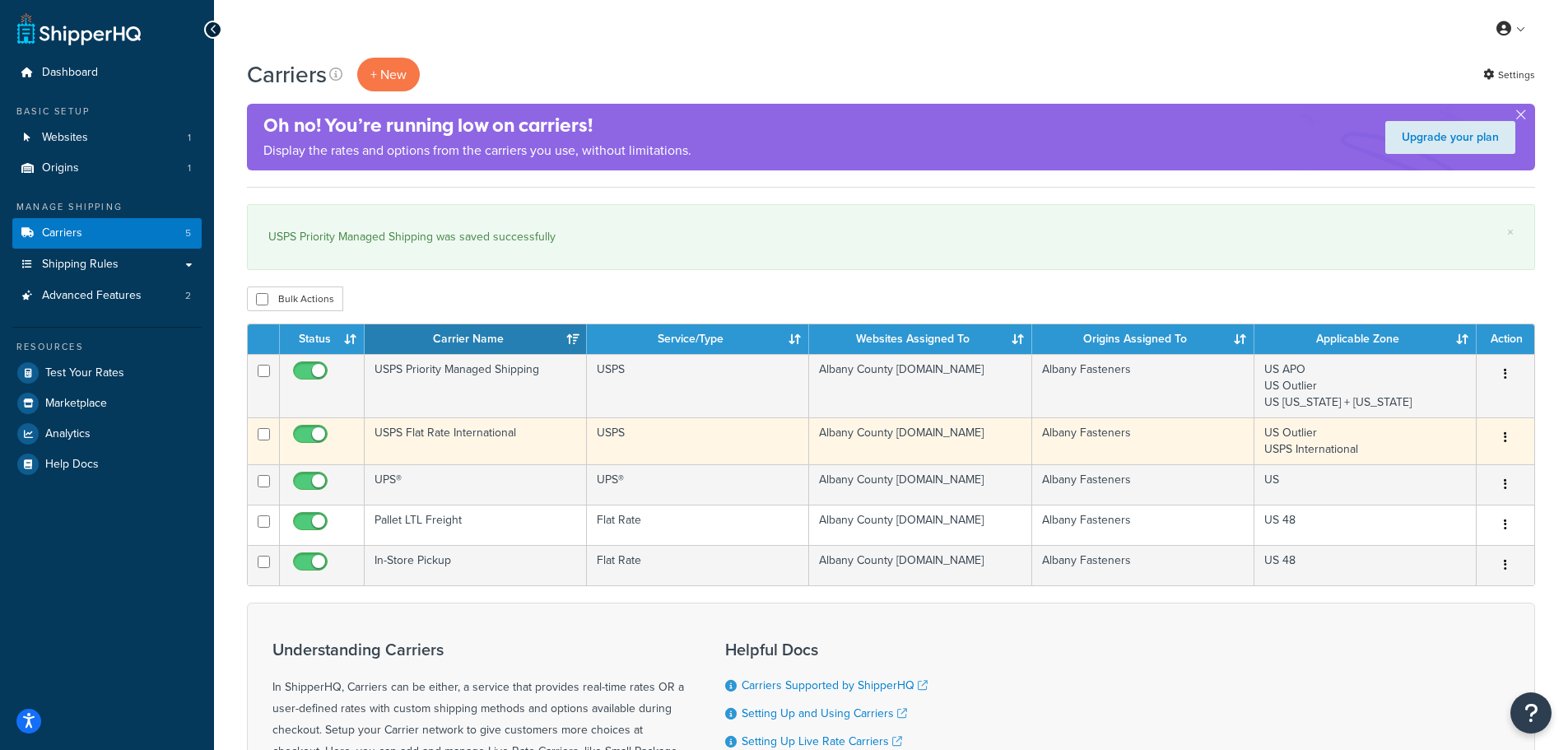
click at [1505, 435] on icon "button" at bounding box center [1505, 437] width 3 height 11
click at [1459, 466] on link "Edit" at bounding box center [1438, 470] width 130 height 34
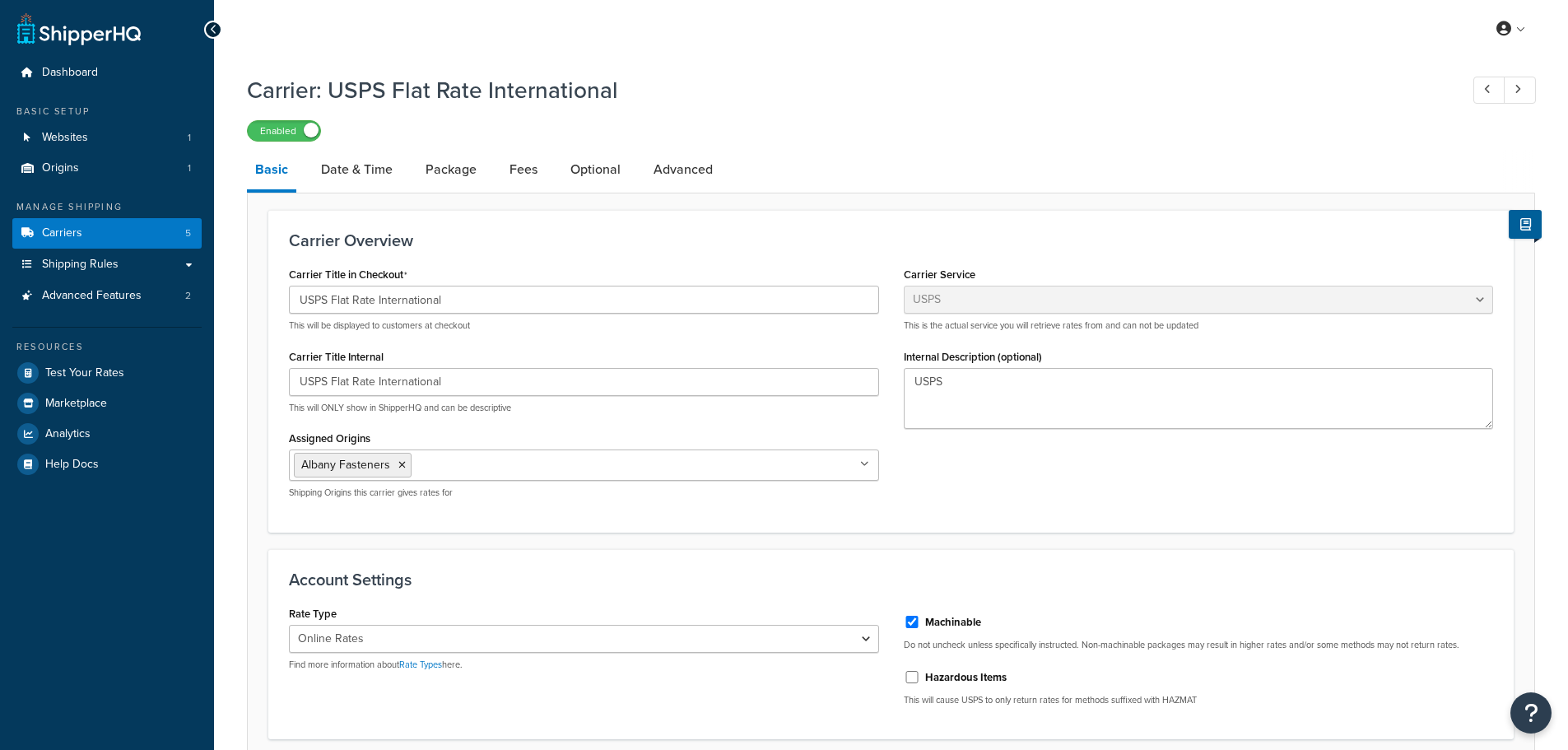
select select "usps"
select select "ONLINE"
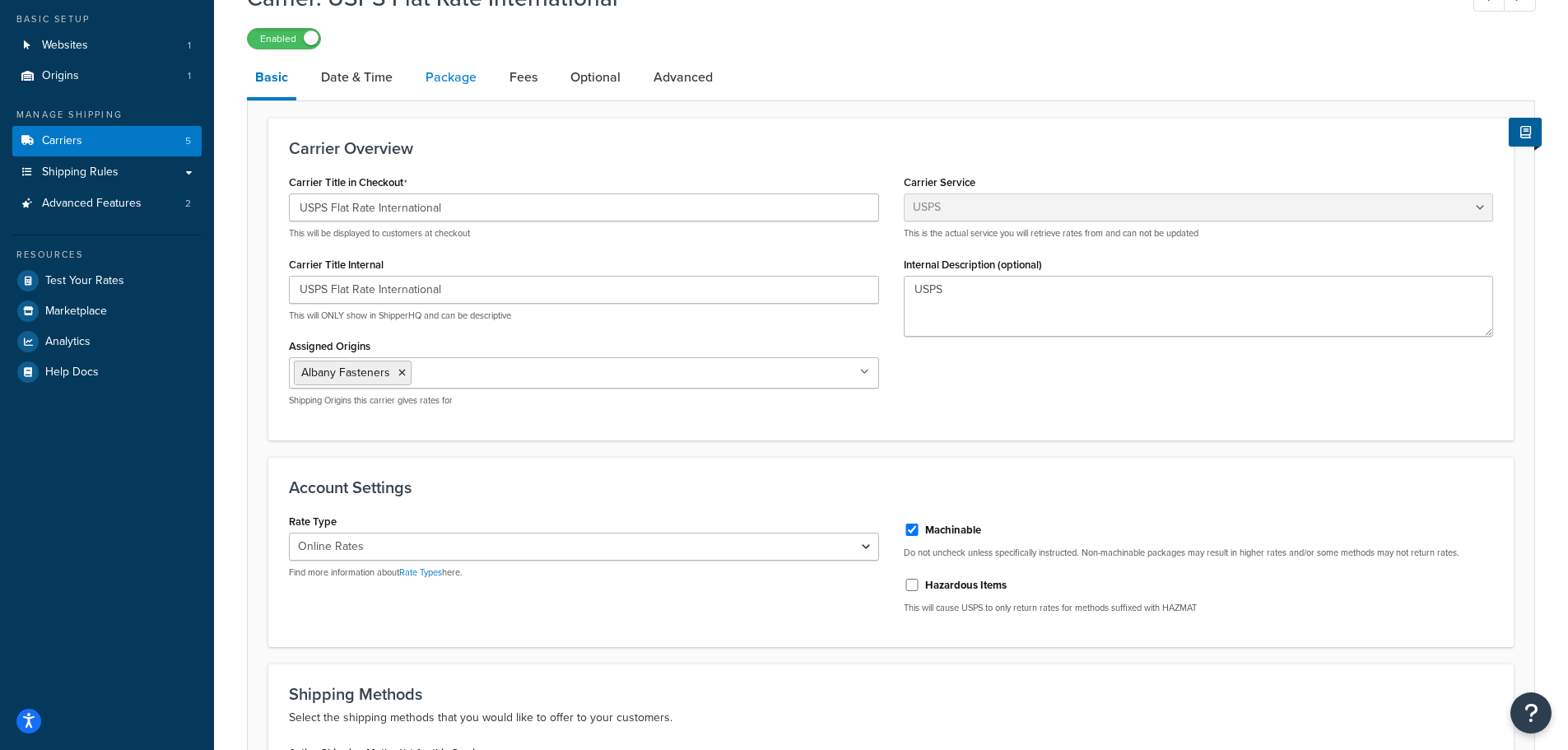
click at [440, 75] on link "Package" at bounding box center [451, 77] width 67 height 40
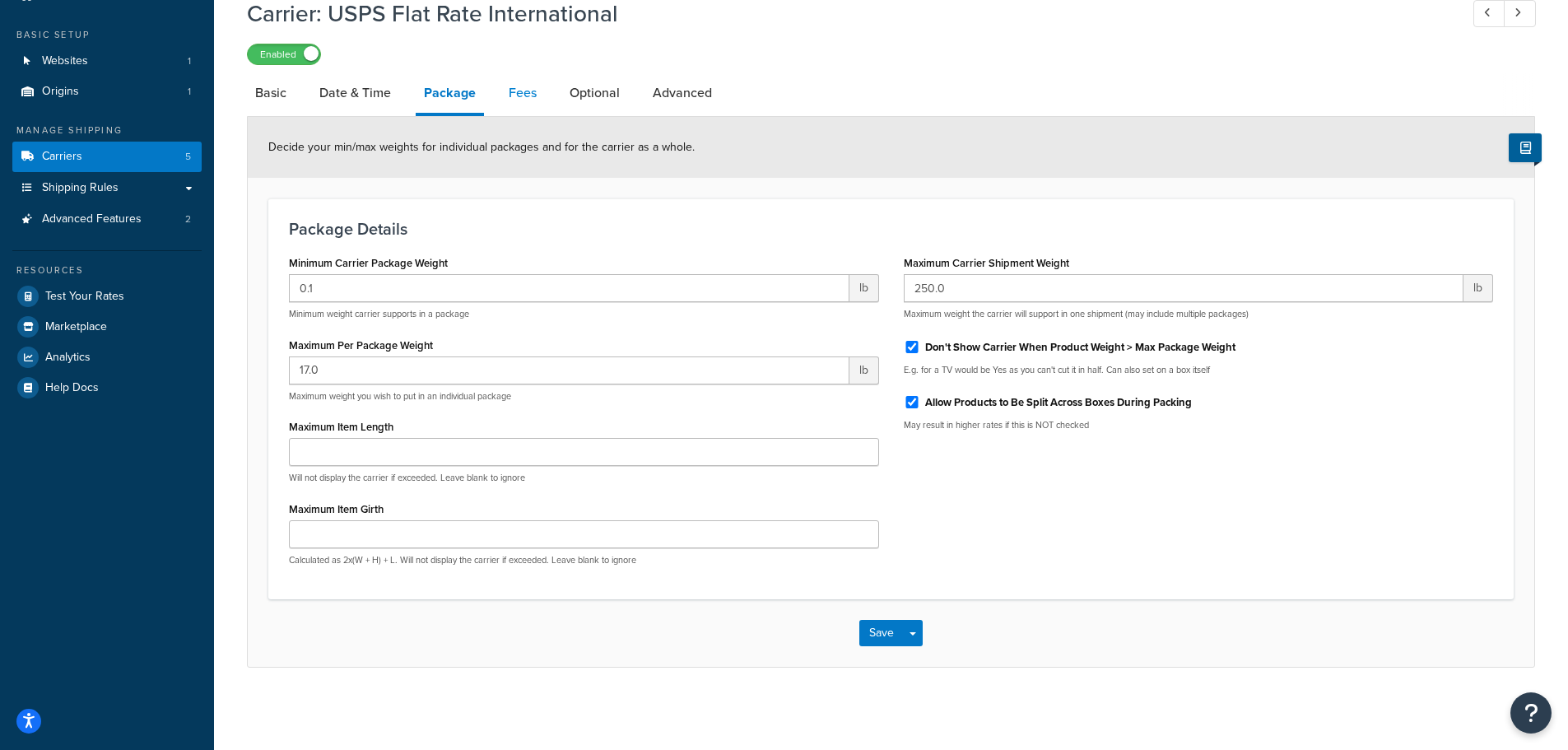
click at [510, 96] on link "Fees" at bounding box center [522, 93] width 45 height 40
select select "usps"
select select "ONLINE"
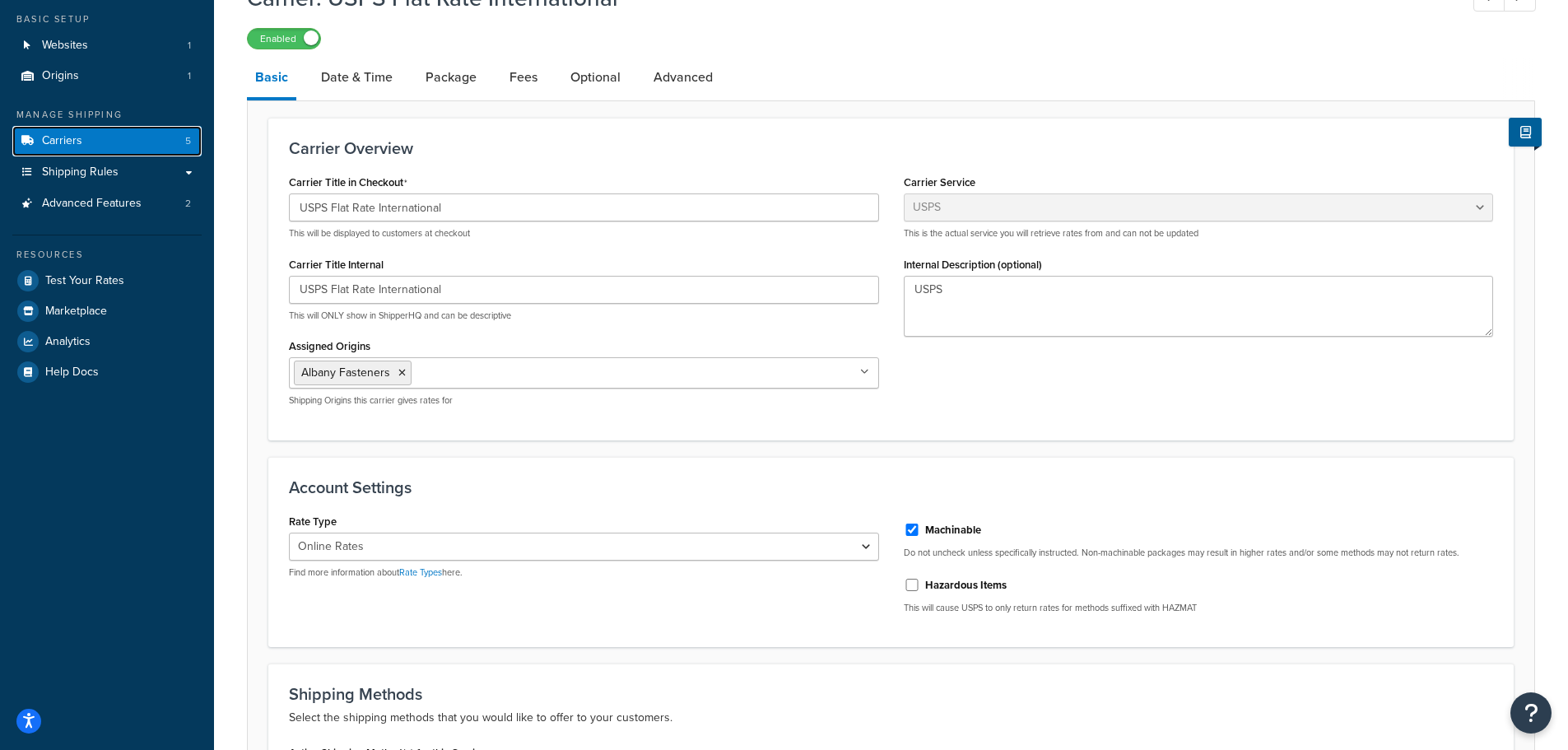
click at [77, 147] on span "Carriers" at bounding box center [62, 141] width 40 height 14
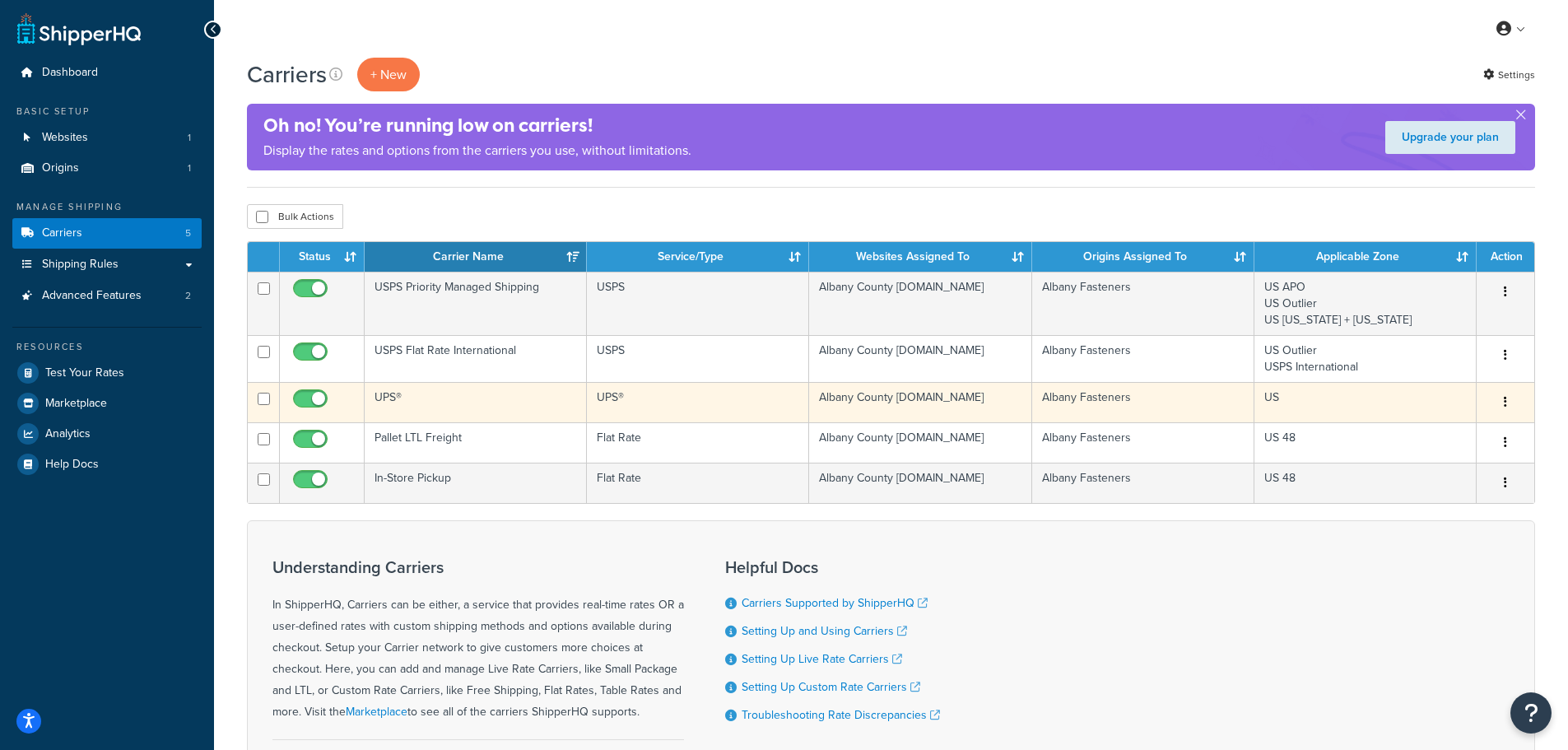
click at [1506, 406] on icon "button" at bounding box center [1505, 401] width 3 height 11
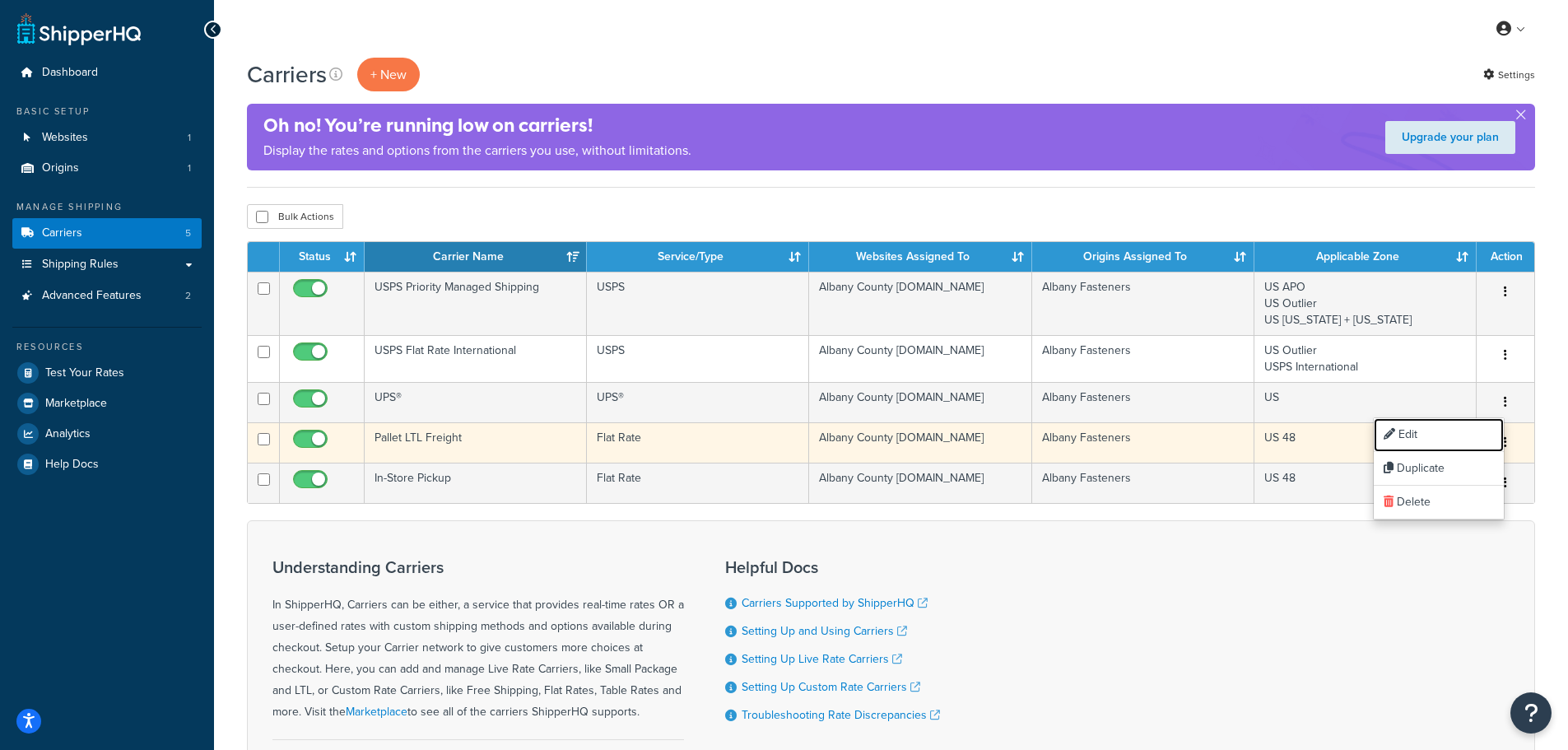
click at [1437, 430] on link "Edit" at bounding box center [1438, 435] width 130 height 34
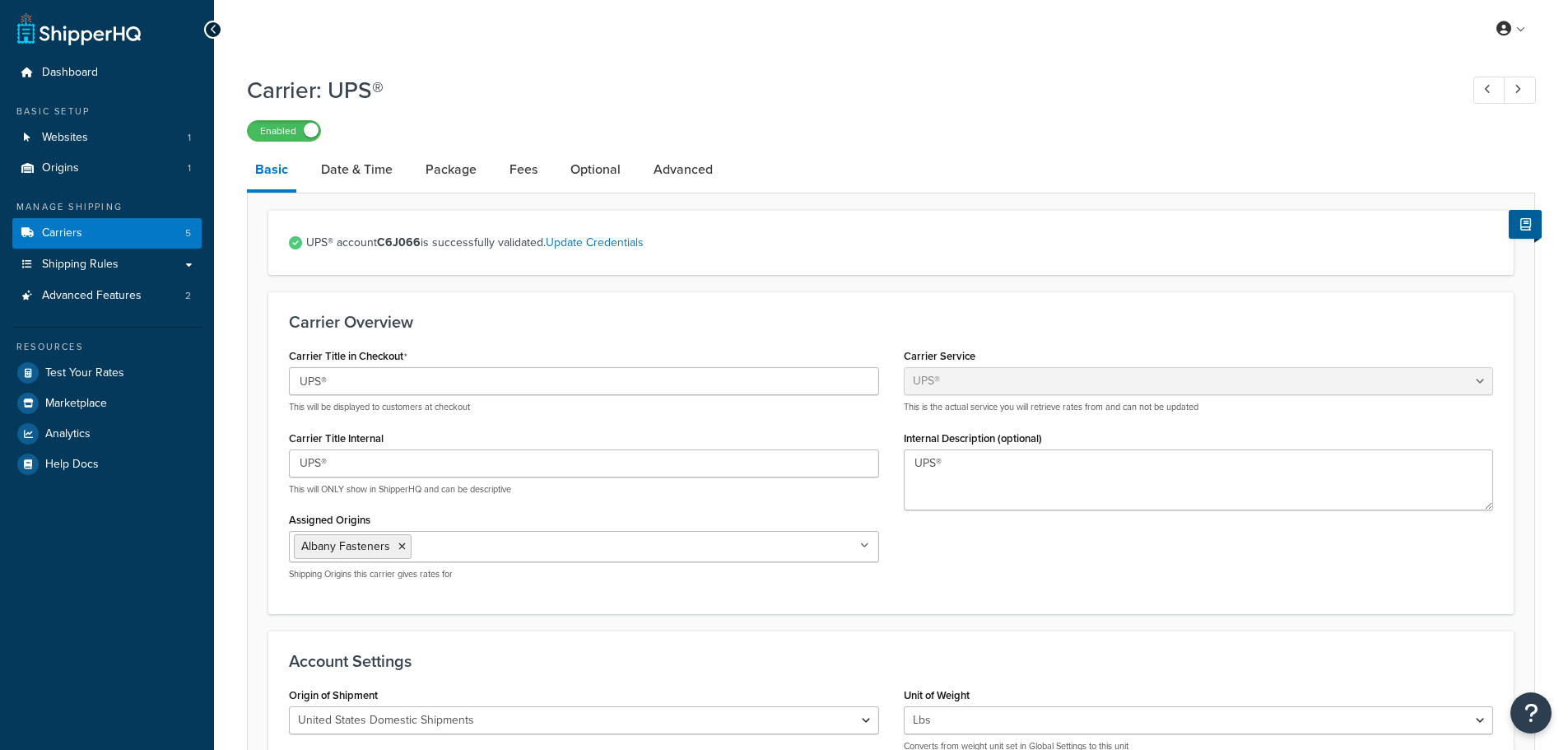
select select "ups"
click at [472, 169] on link "Package" at bounding box center [451, 170] width 67 height 40
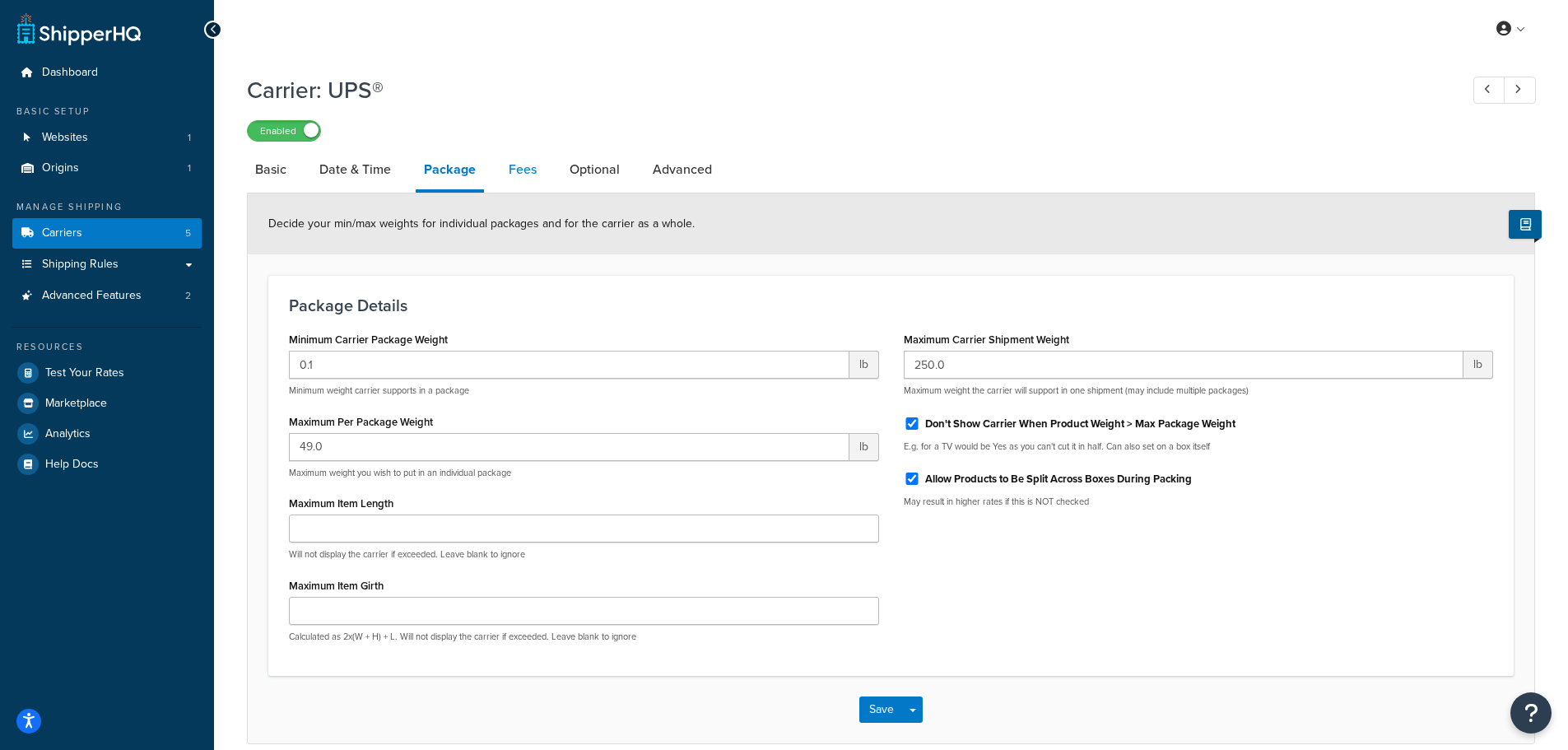
click at [503, 168] on link "Fees" at bounding box center [522, 170] width 45 height 40
select select "AFTER"
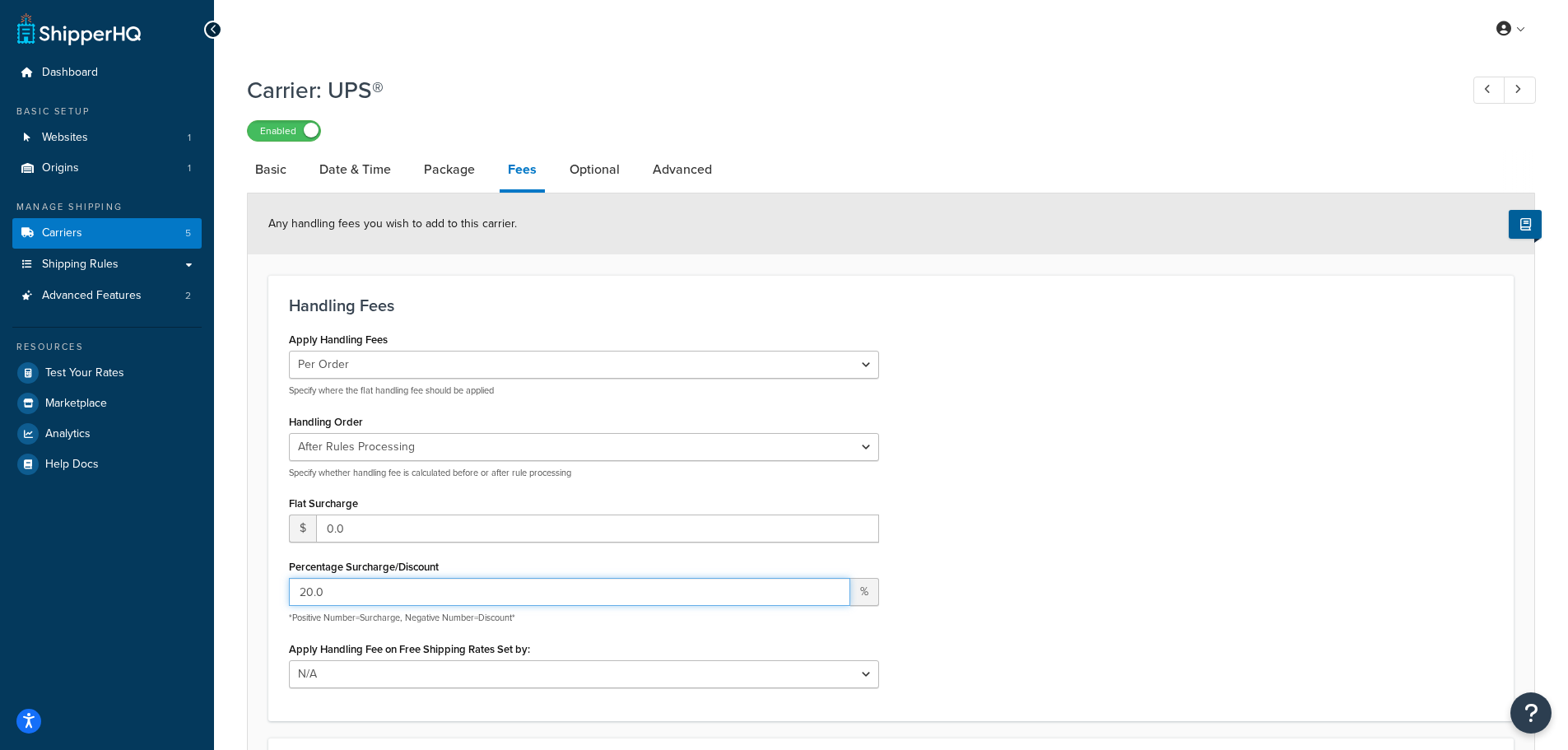
drag, startPoint x: 363, startPoint y: 597, endPoint x: 0, endPoint y: 586, distance: 363.2
click at [25, 587] on div "Dashboard Basic Setup Websites 1 Origins 1 Manage Shipping Carriers 5 Shipping …" at bounding box center [784, 534] width 1568 height 1068
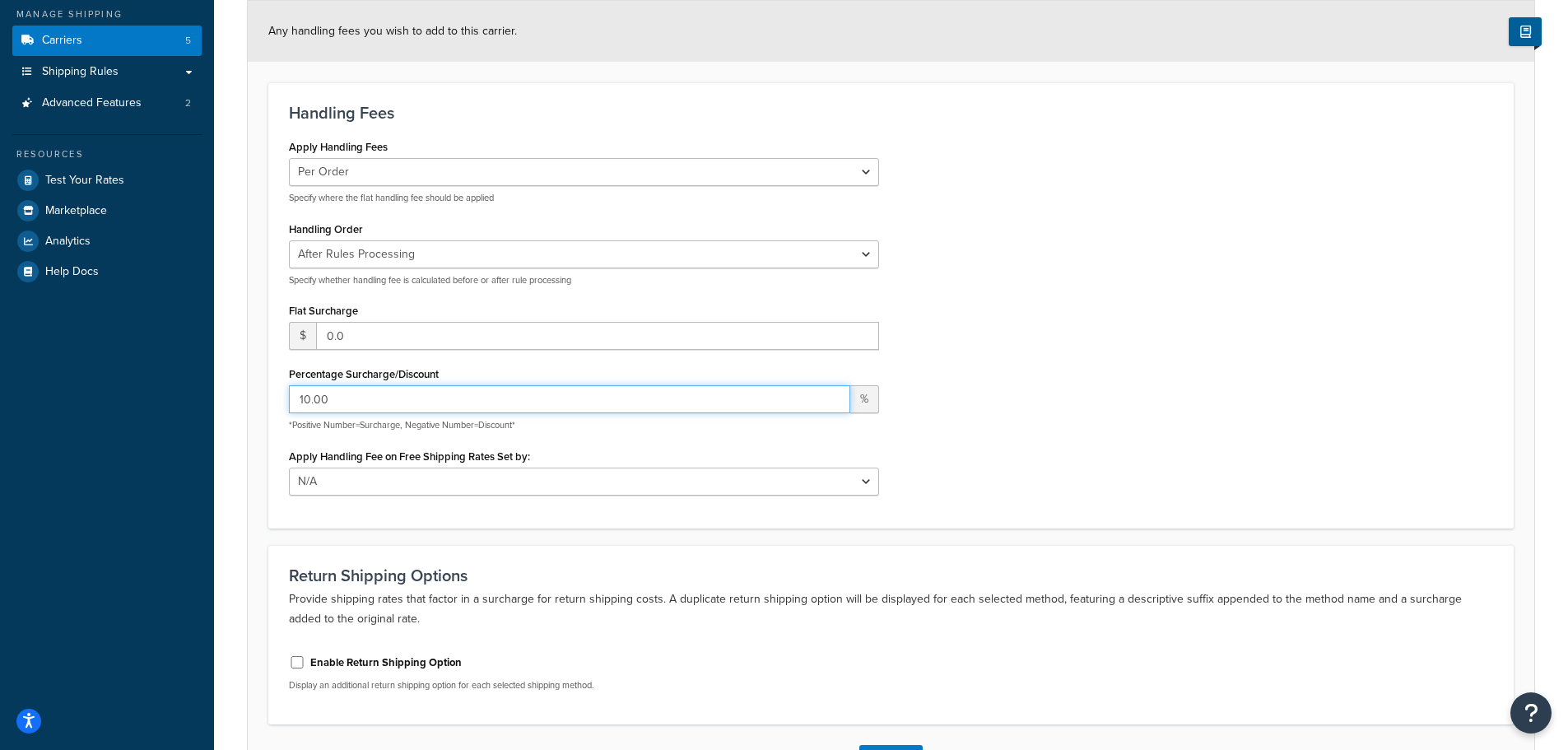
scroll to position [319, 0]
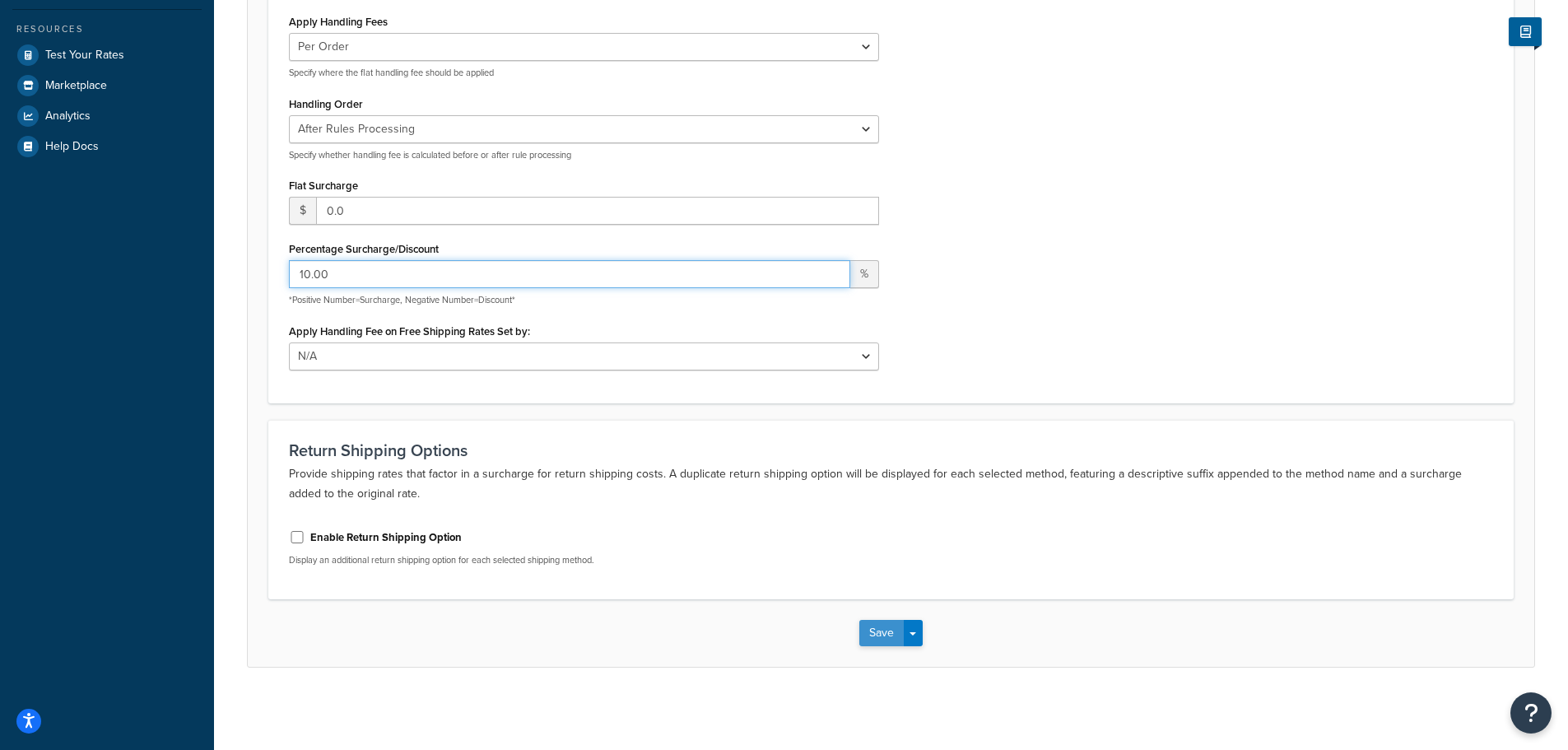
type input "10.00"
click at [876, 626] on button "Save" at bounding box center [881, 633] width 45 height 27
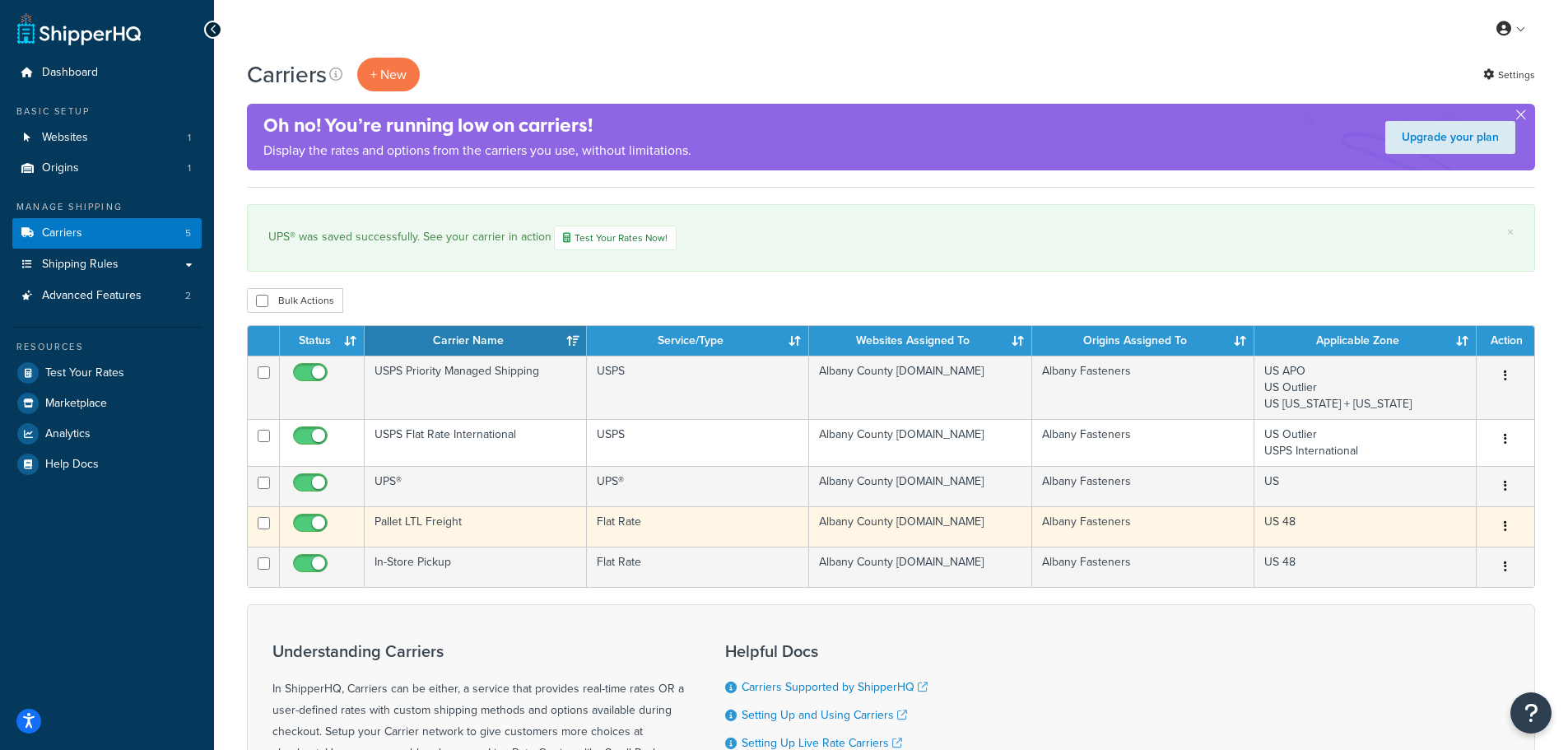
click at [1507, 526] on button "button" at bounding box center [1505, 527] width 23 height 27
click at [1445, 555] on link "Edit" at bounding box center [1438, 559] width 130 height 34
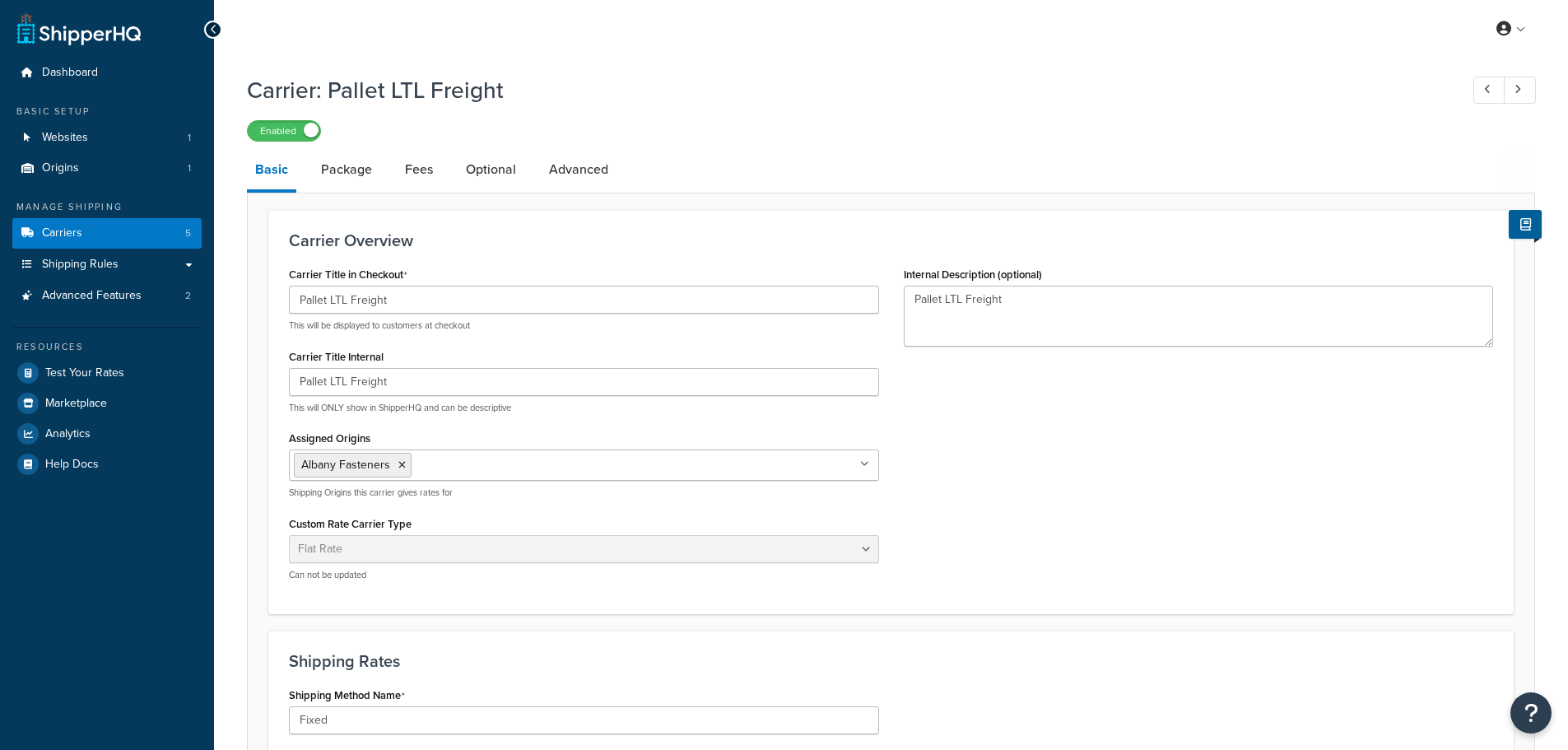
select select "flat"
click at [436, 167] on link "Fees" at bounding box center [419, 170] width 45 height 40
select select "AFTER"
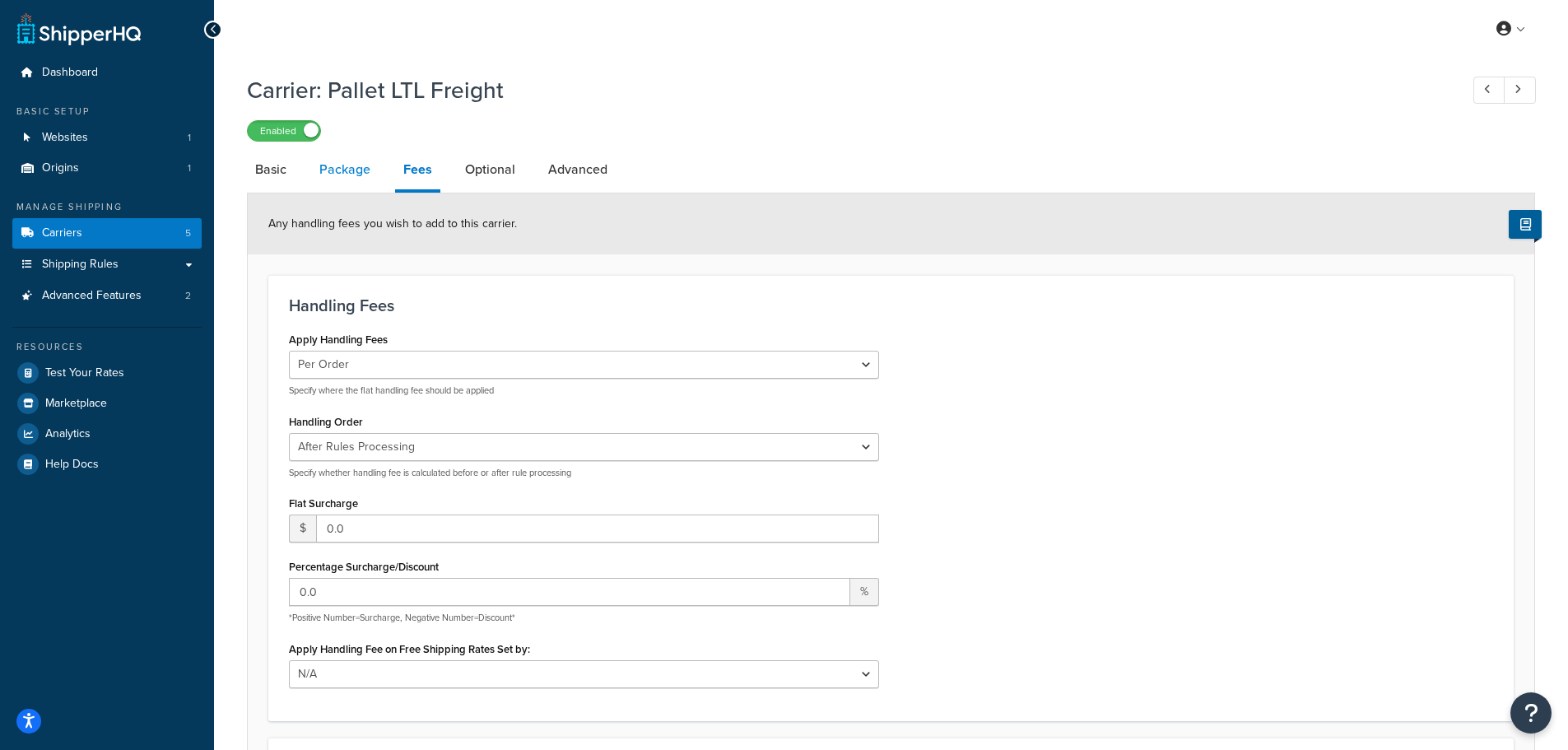
click at [353, 174] on link "Package" at bounding box center [344, 170] width 67 height 40
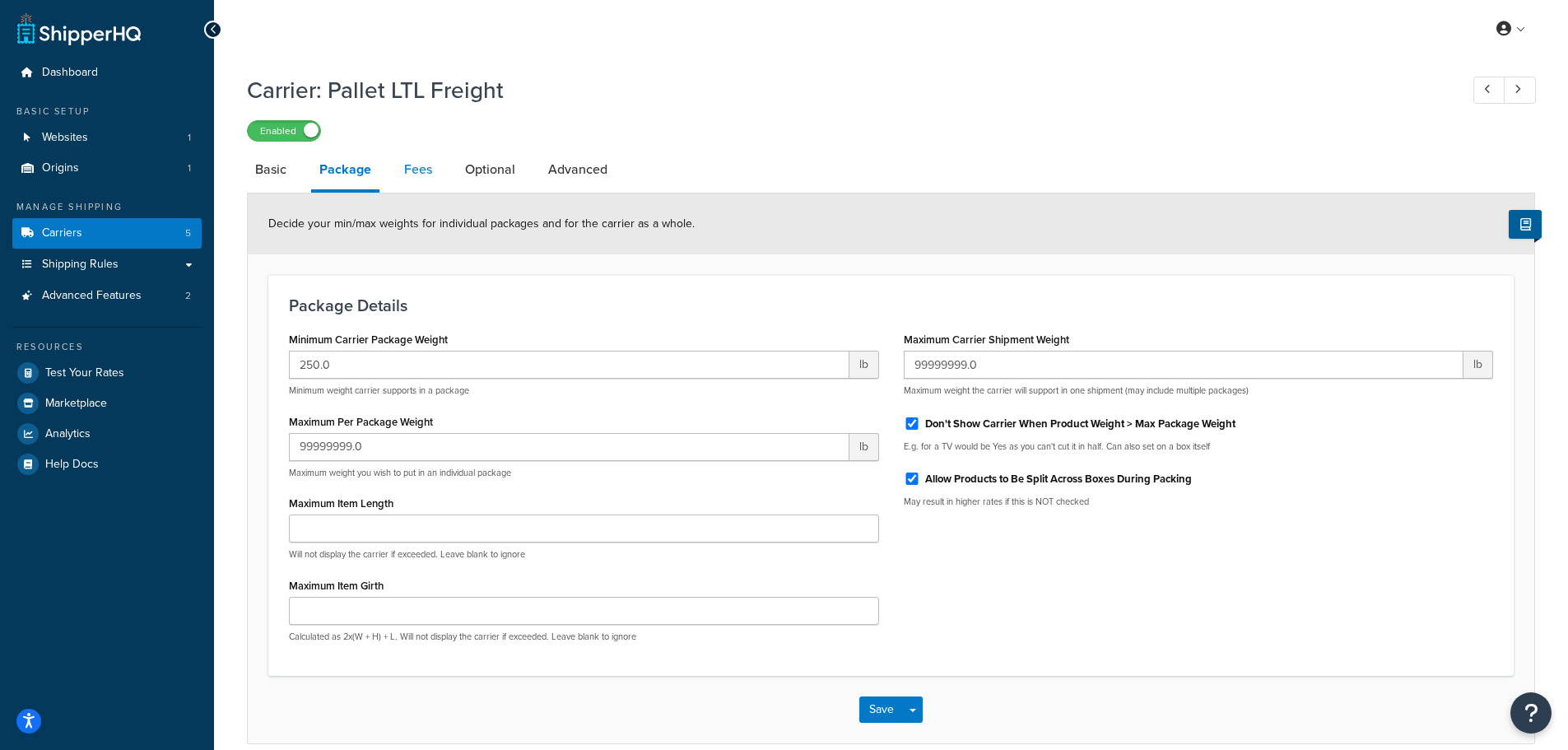
click at [431, 169] on link "Fees" at bounding box center [418, 170] width 45 height 40
select select "AFTER"
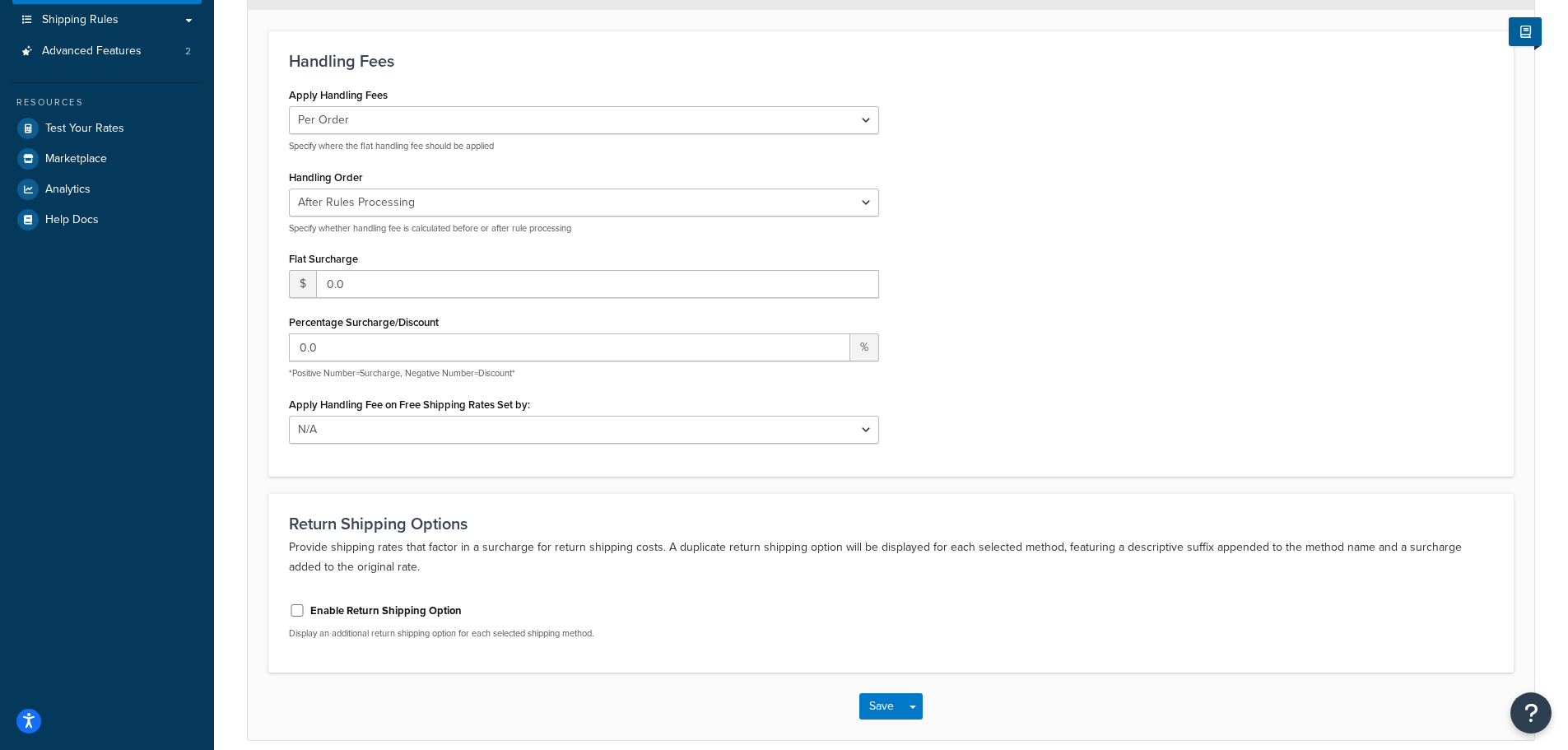
scroll to position [319, 0]
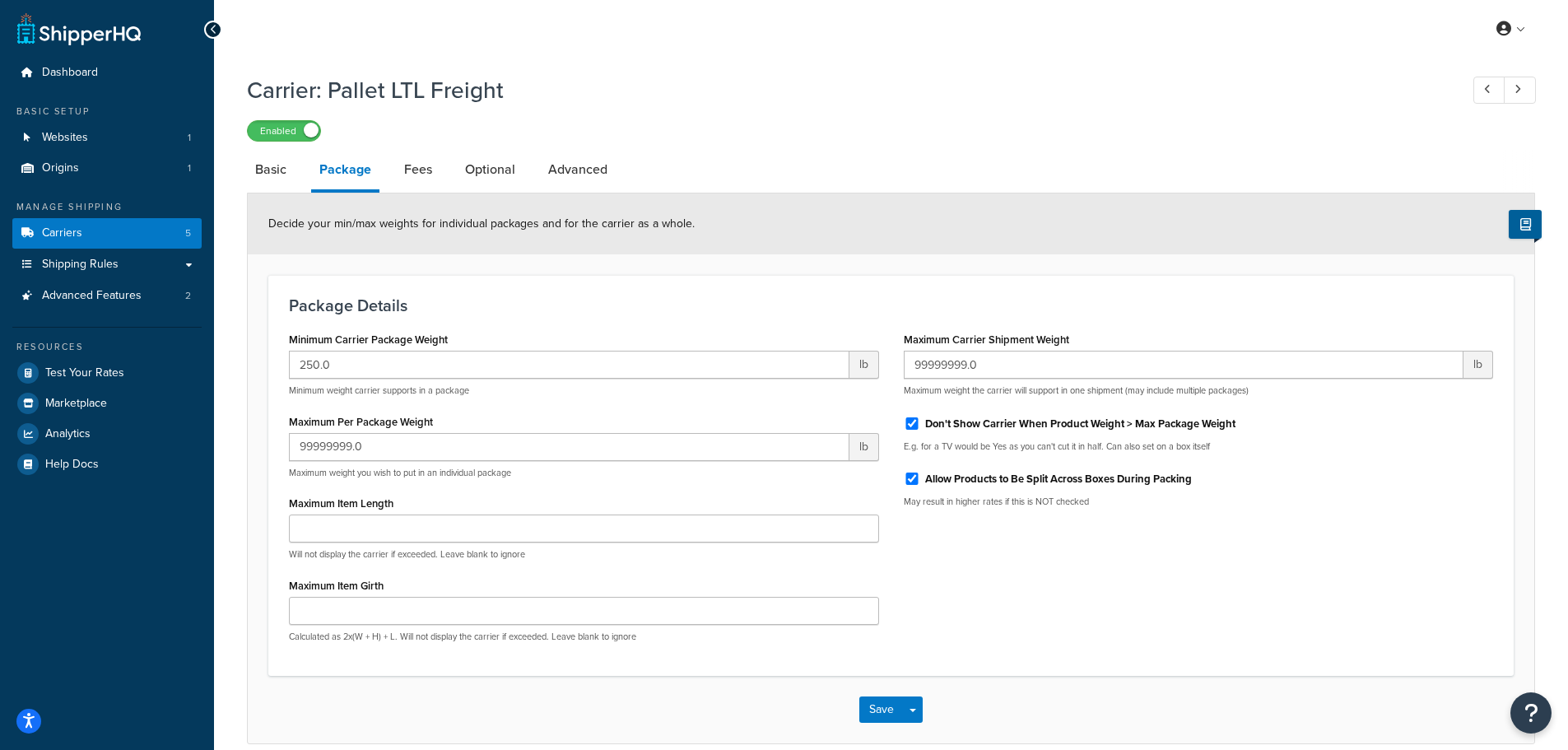
select select "AFTER"
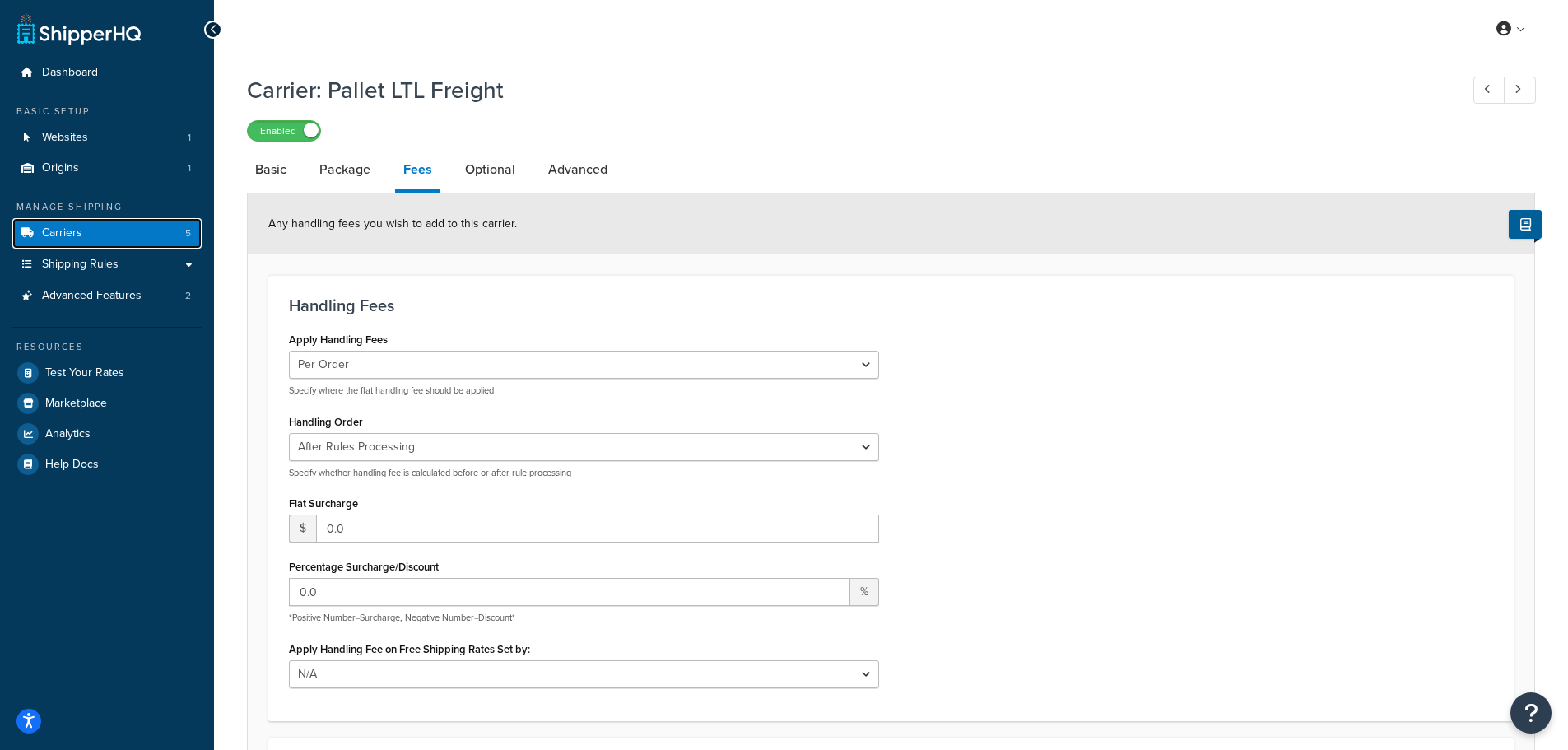
click at [94, 236] on link "Carriers 5" at bounding box center [107, 232] width 189 height 30
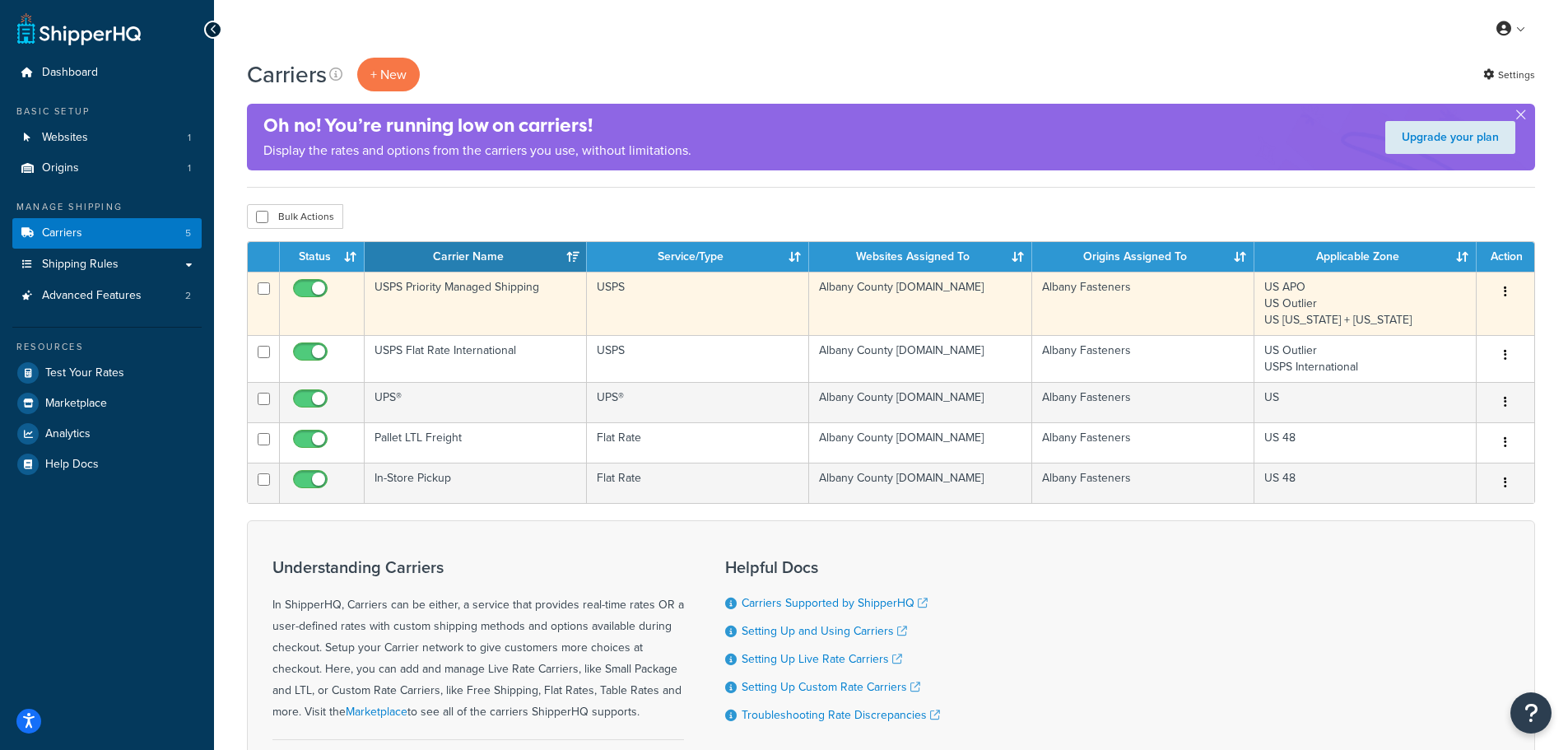
click at [1507, 289] on button "button" at bounding box center [1505, 292] width 23 height 27
click at [1454, 316] on link "Edit" at bounding box center [1438, 325] width 130 height 34
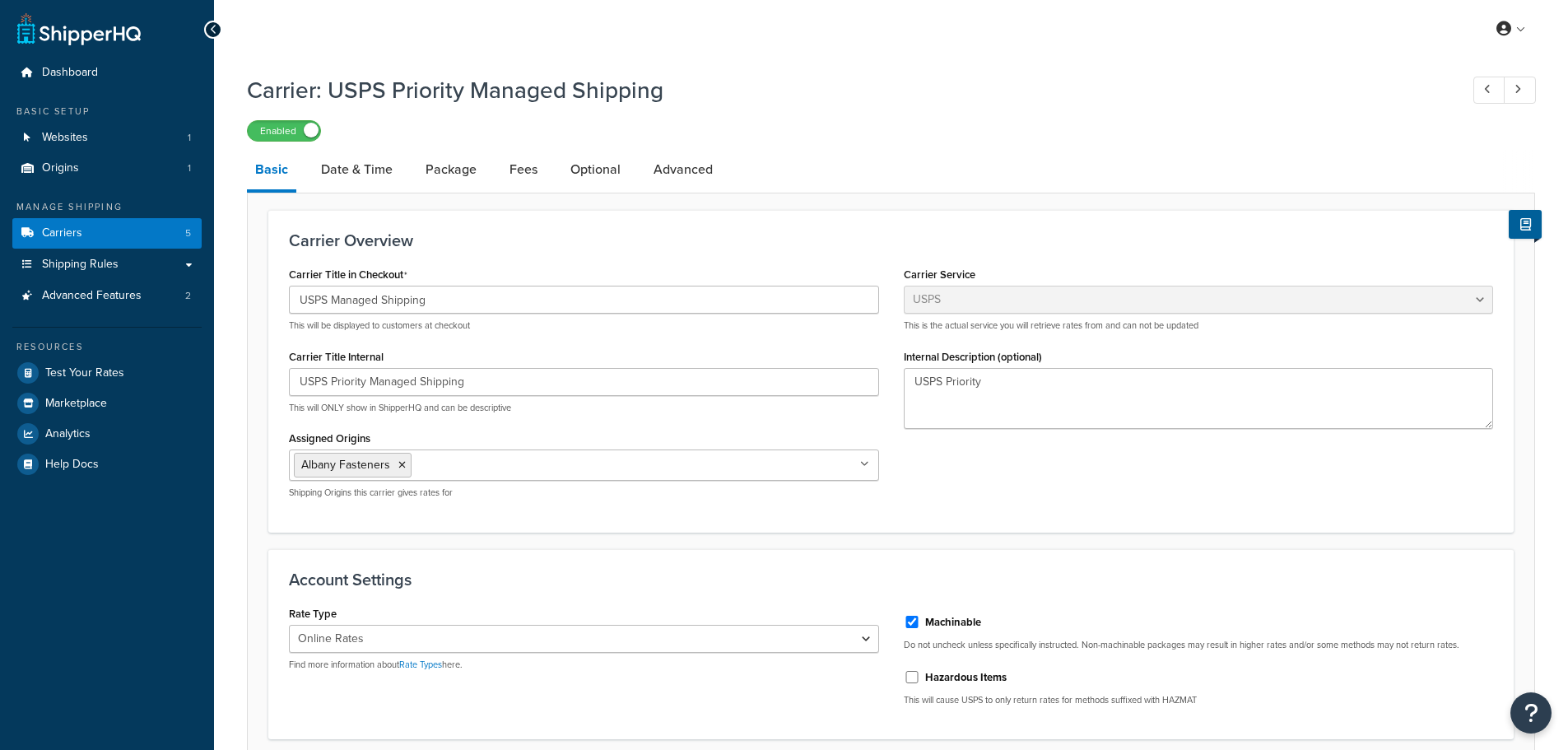
select select "usps"
select select "ONLINE"
click at [352, 168] on link "Date & Time" at bounding box center [356, 170] width 88 height 40
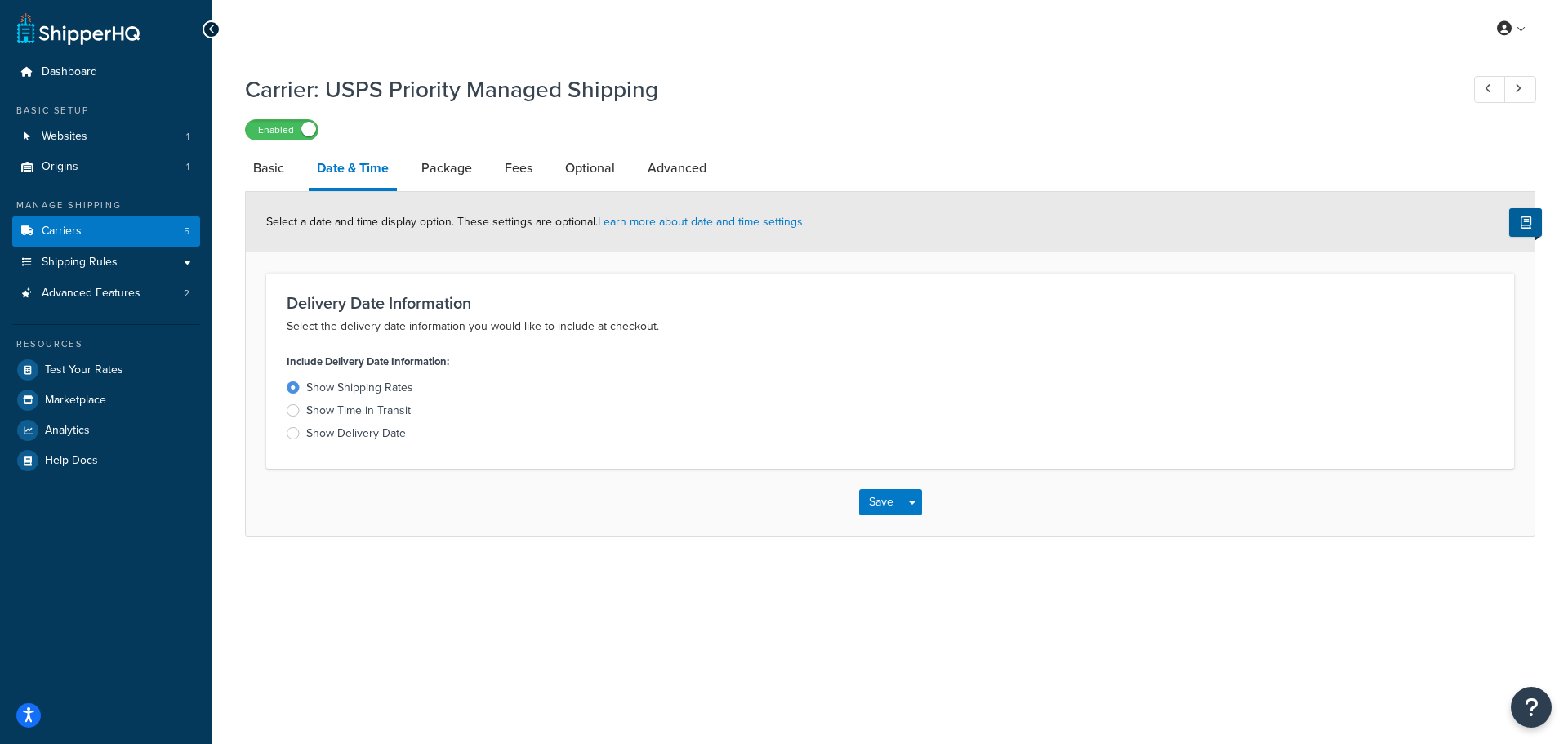
select select "usps"
select select "ONLINE"
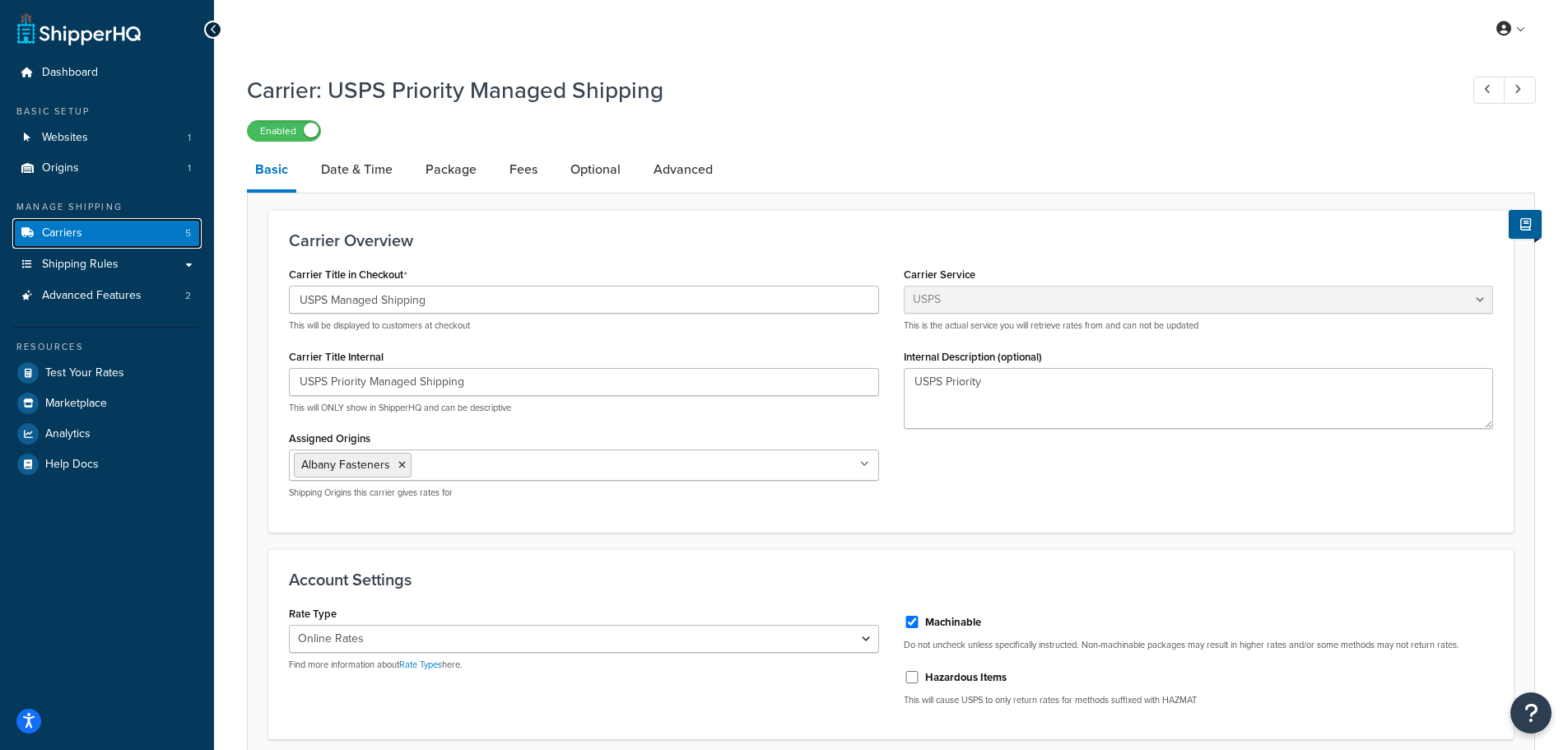
click at [76, 229] on span "Carriers" at bounding box center [62, 233] width 40 height 14
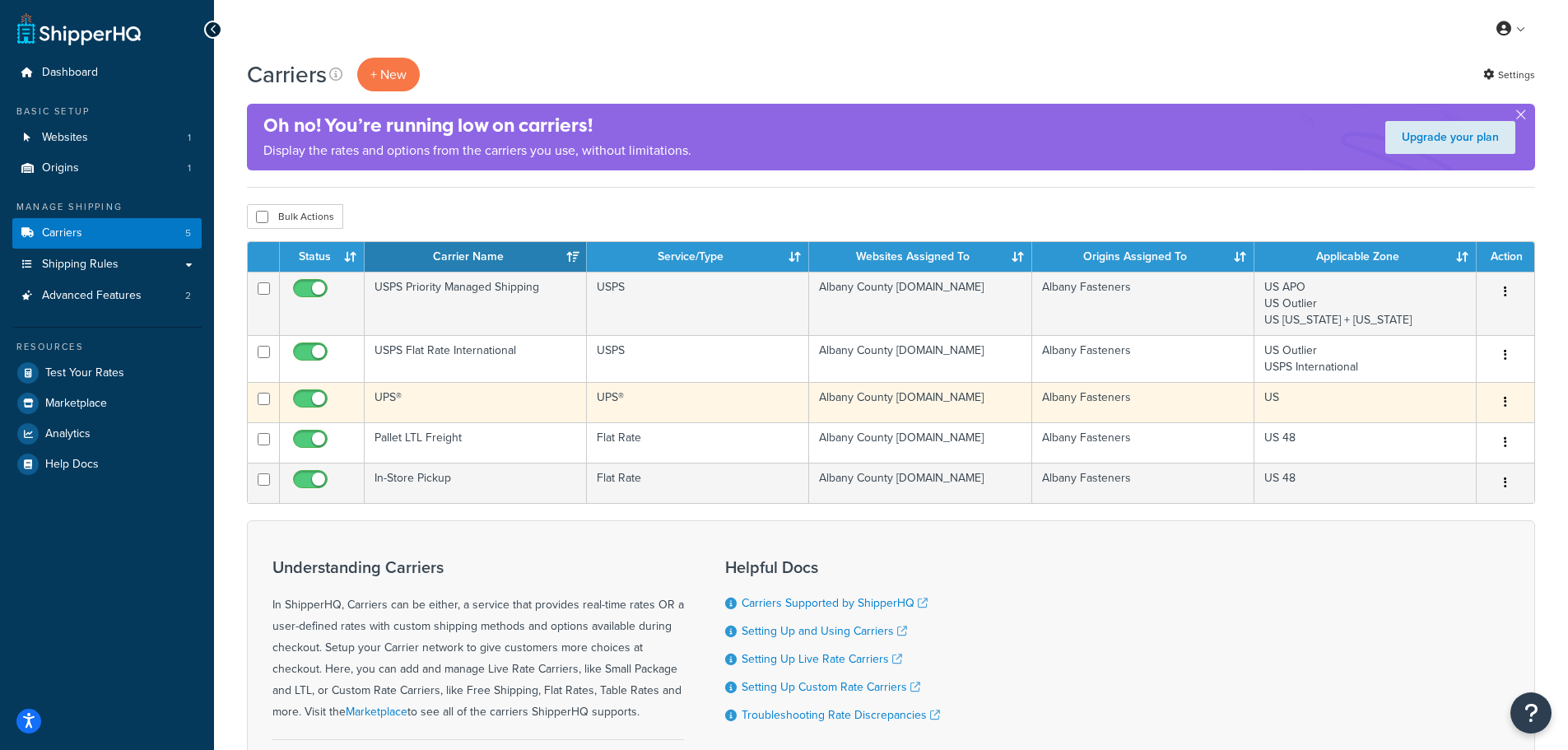
click at [1509, 398] on button "button" at bounding box center [1505, 402] width 23 height 27
click at [1455, 433] on link "Edit" at bounding box center [1438, 435] width 130 height 34
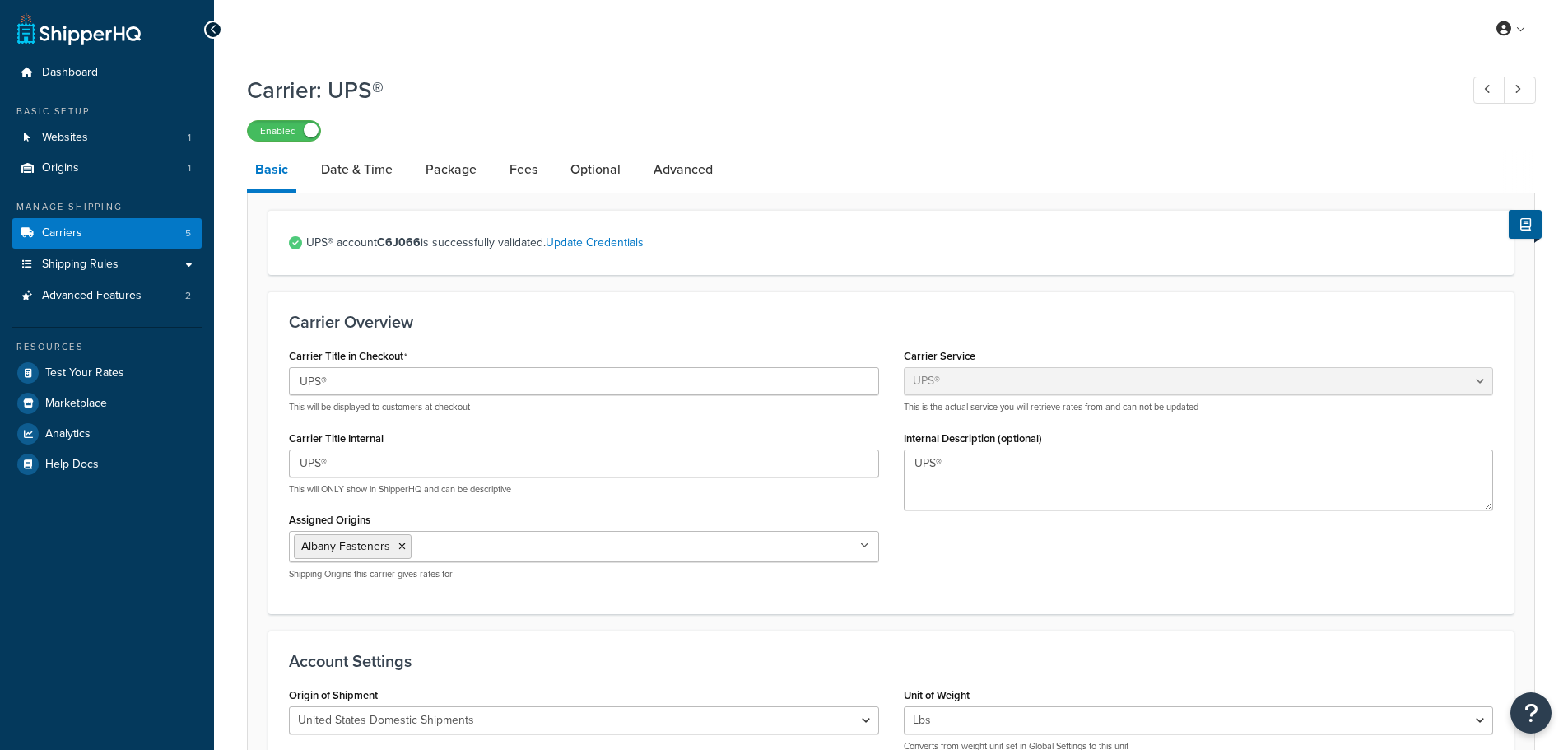
select select "ups"
click at [376, 170] on link "Date & Time" at bounding box center [356, 170] width 88 height 40
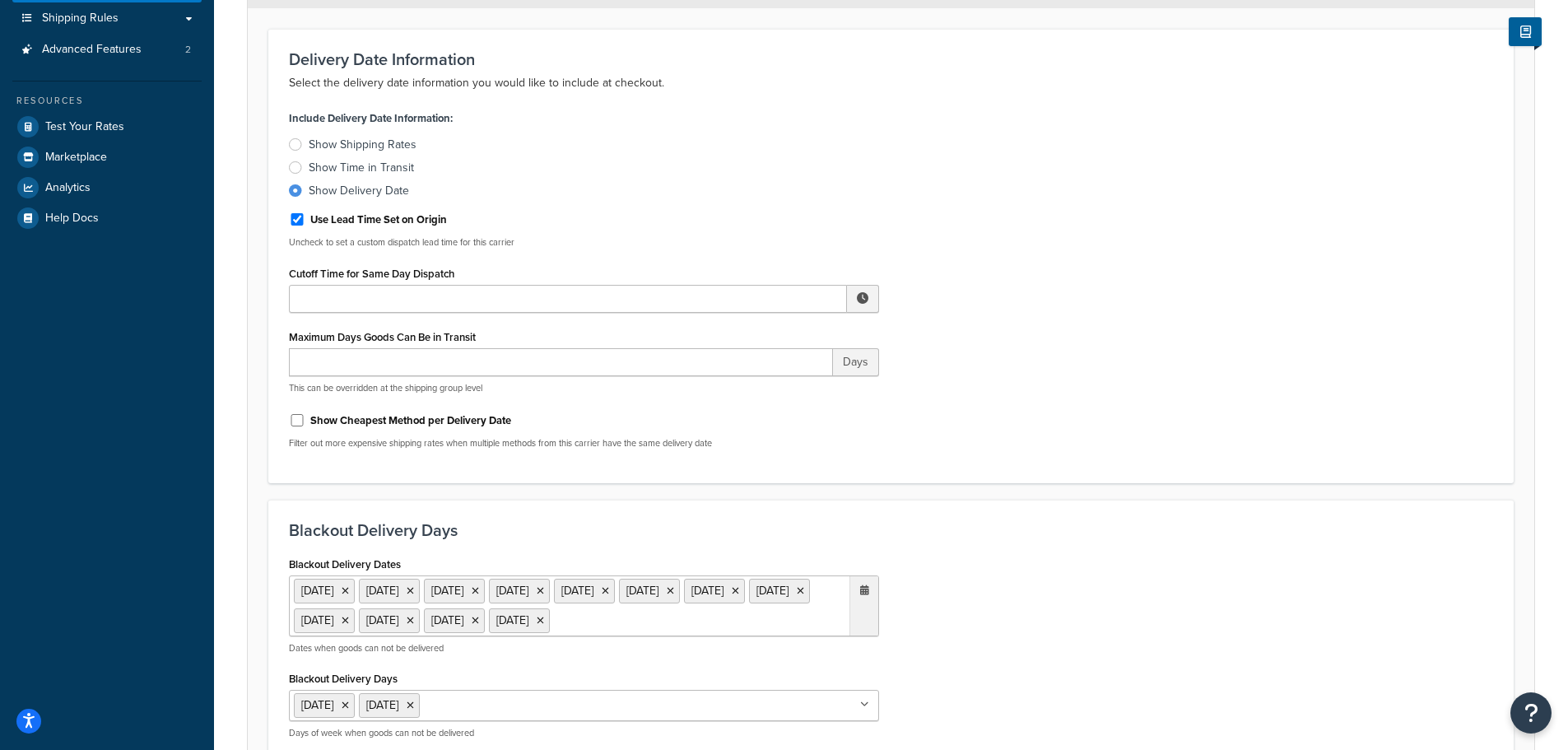
scroll to position [209, 0]
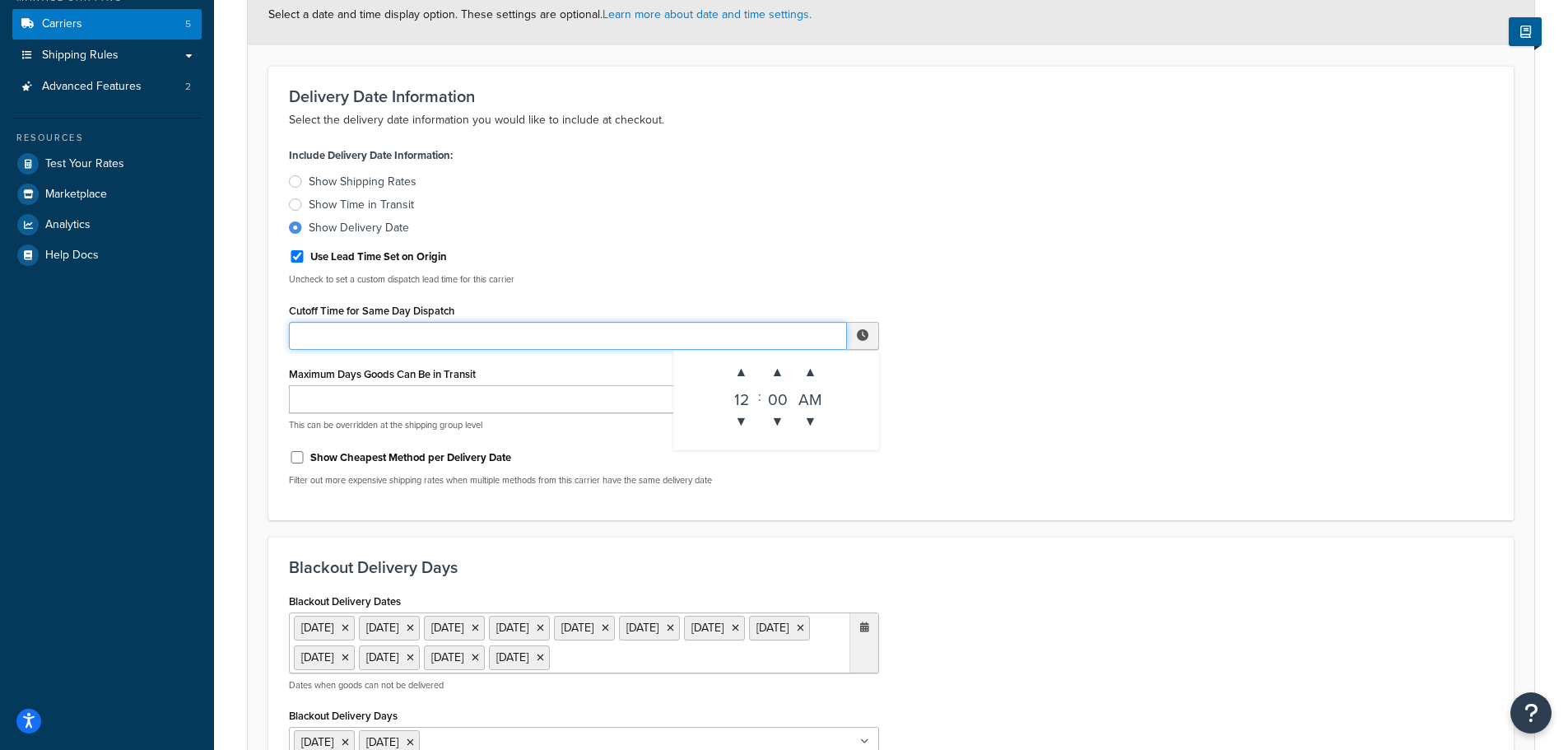
click at [349, 337] on input "Cutoff Time for Same Day Dispatch" at bounding box center [568, 336] width 558 height 28
click at [744, 374] on span "▲" at bounding box center [742, 372] width 33 height 33
click at [788, 428] on span "▼" at bounding box center [778, 422] width 33 height 33
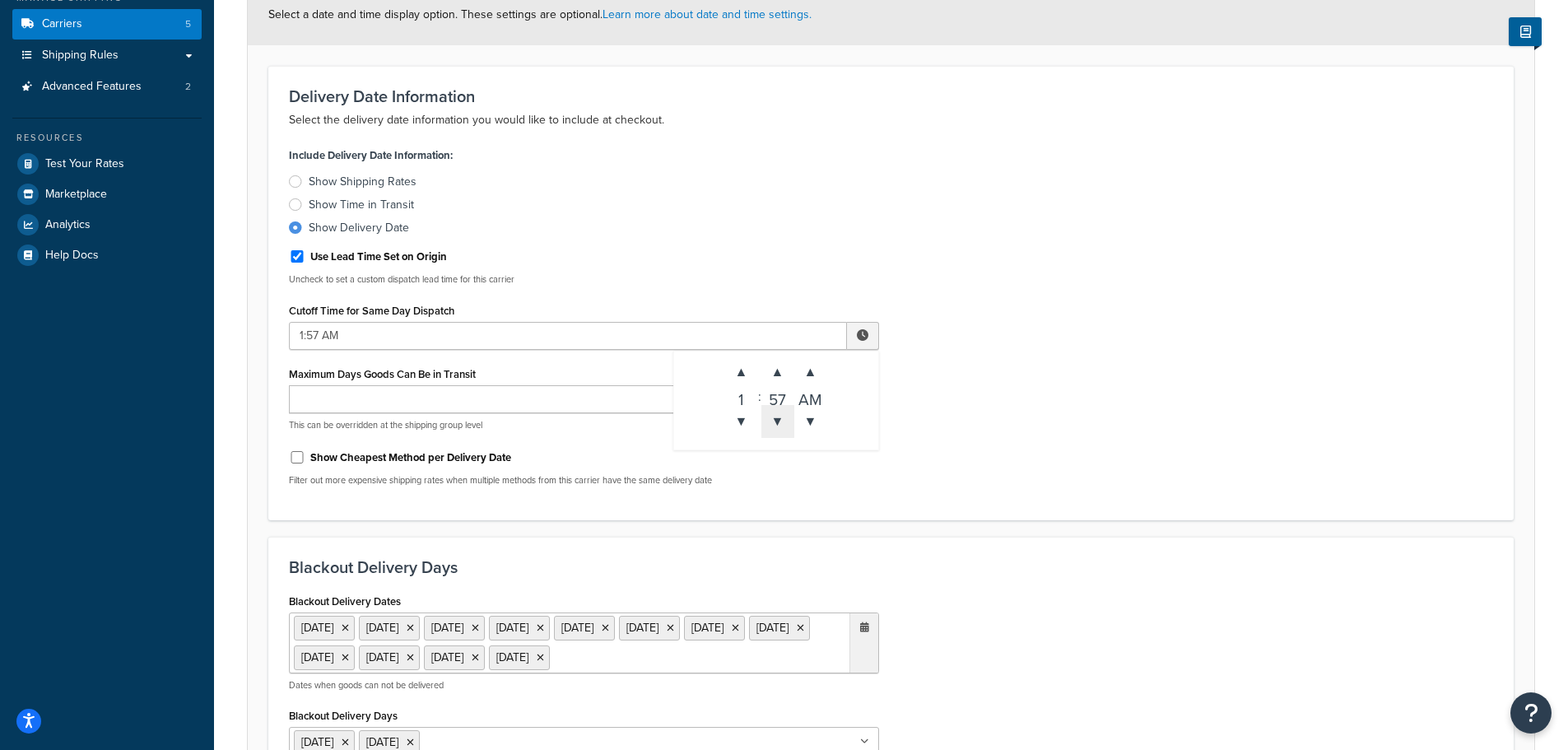
click at [788, 428] on span "▼" at bounding box center [778, 422] width 33 height 33
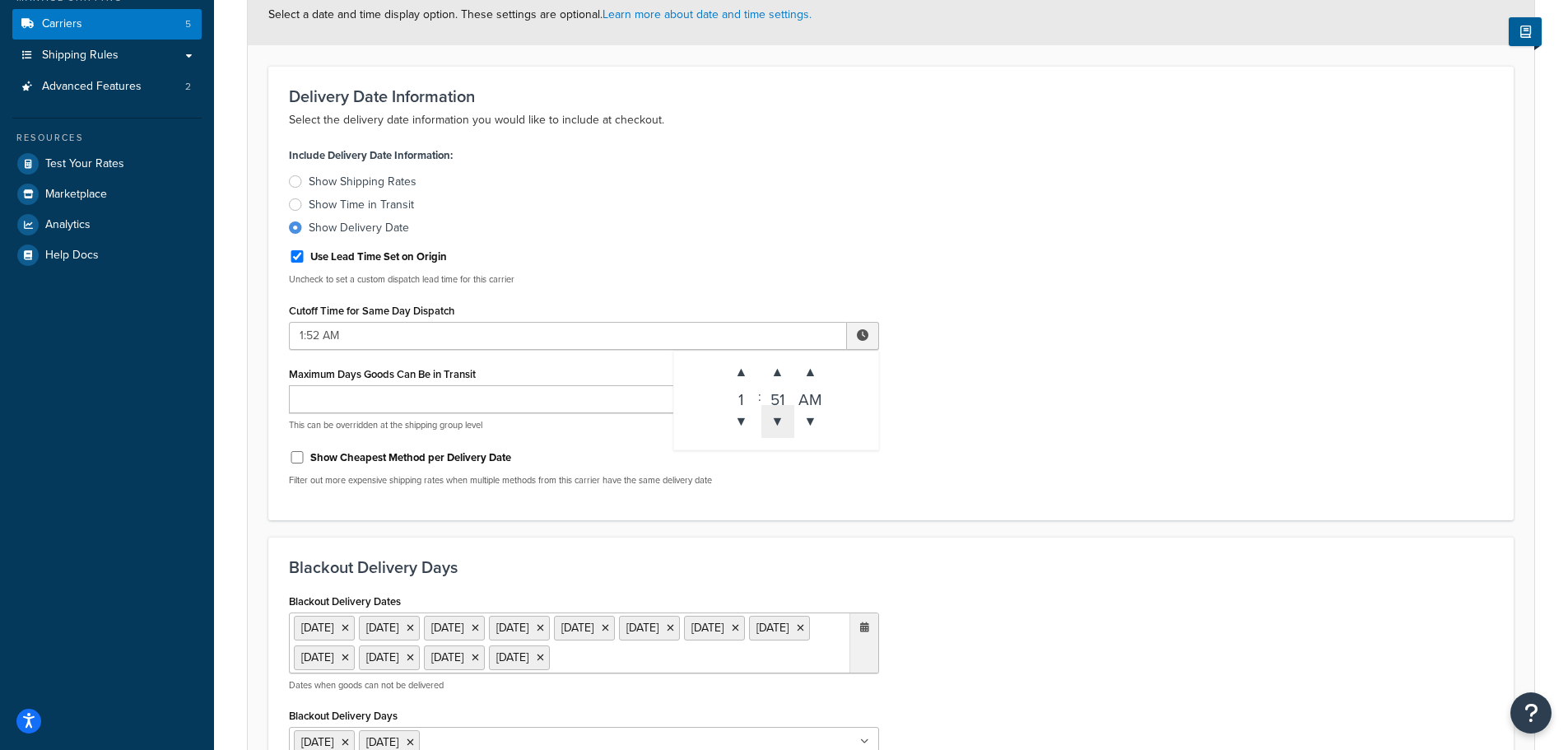
click at [788, 428] on span "▼" at bounding box center [778, 422] width 33 height 33
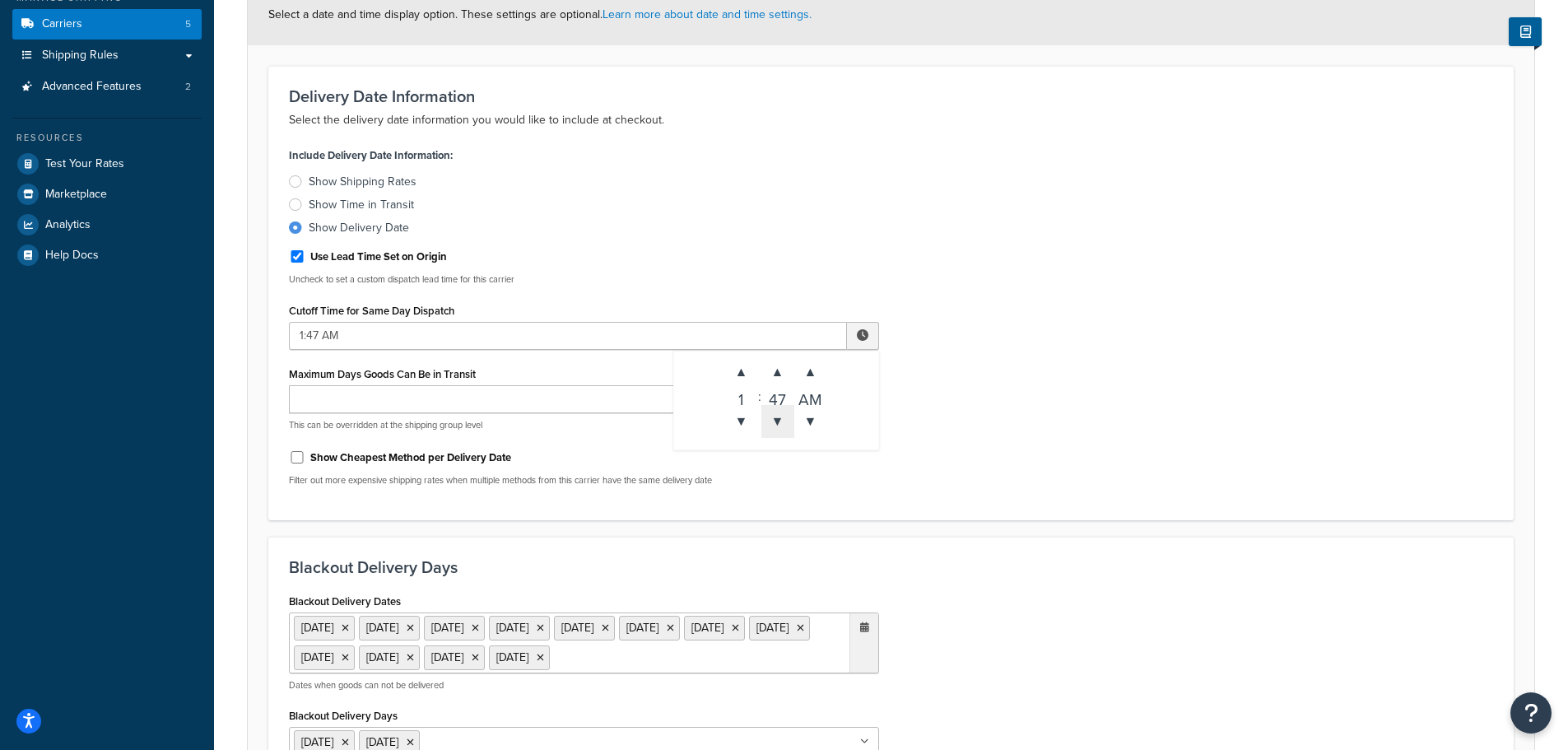
click at [788, 428] on span "▼" at bounding box center [778, 422] width 33 height 33
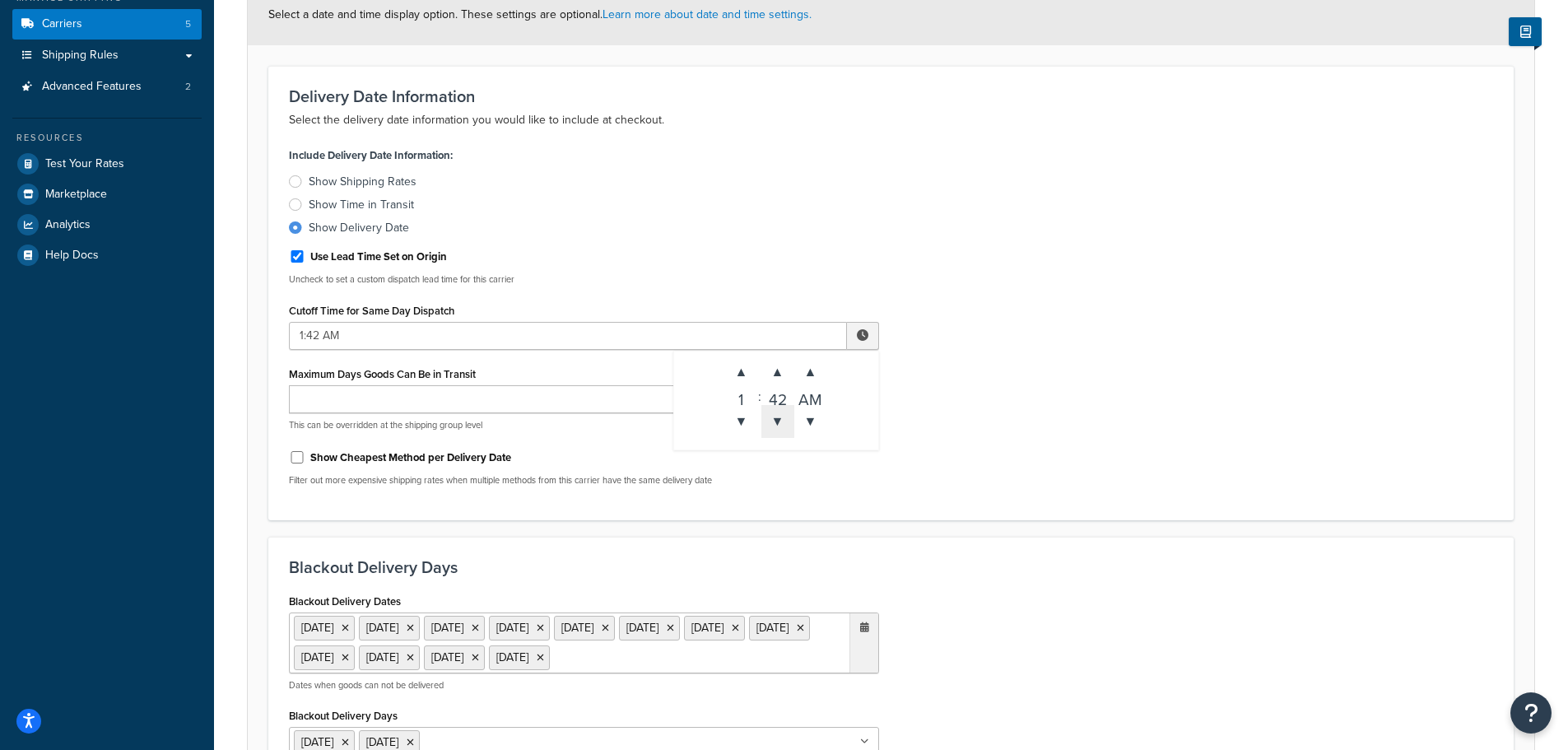
click at [788, 428] on span "▼" at bounding box center [778, 422] width 33 height 33
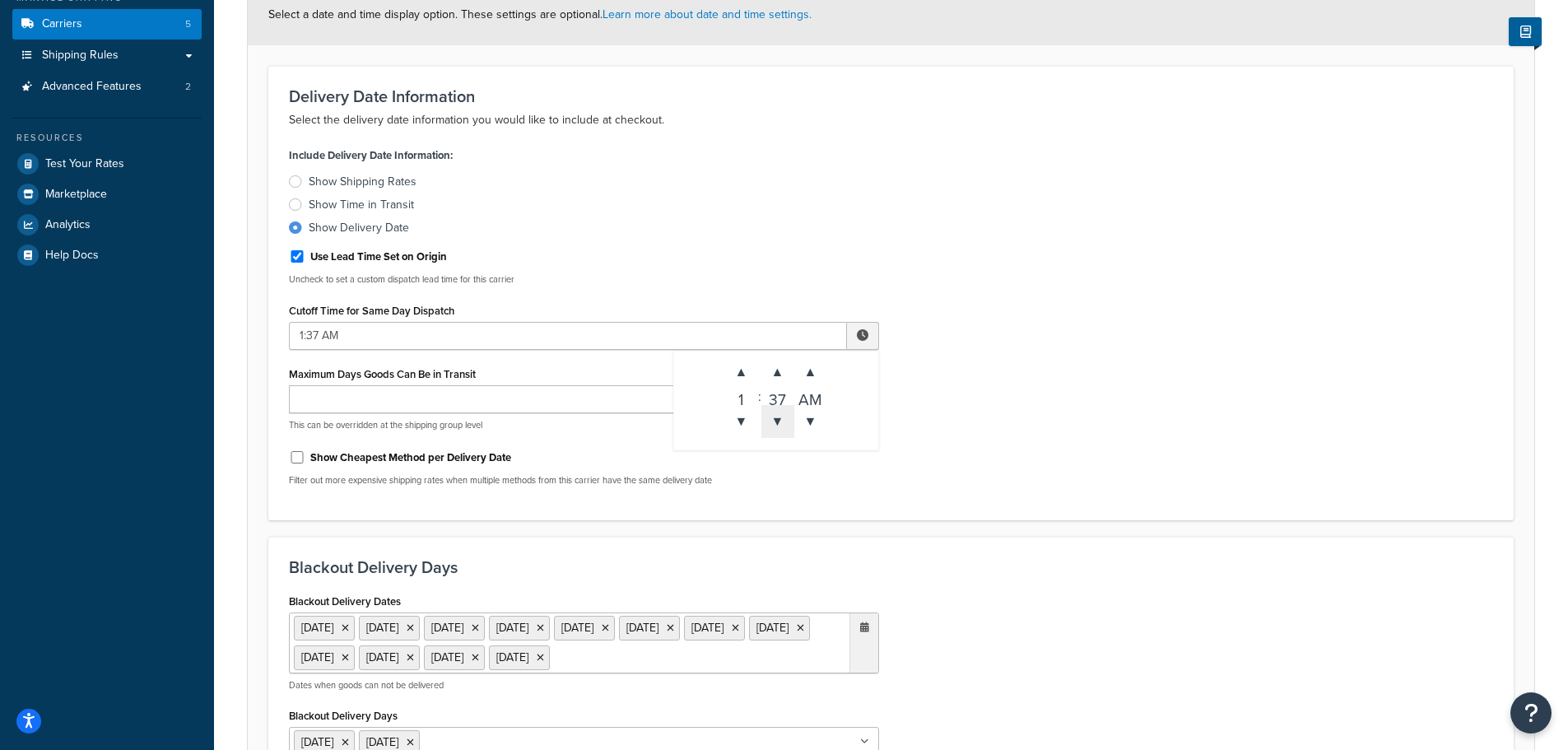
click at [788, 428] on span "▼" at bounding box center [778, 422] width 33 height 33
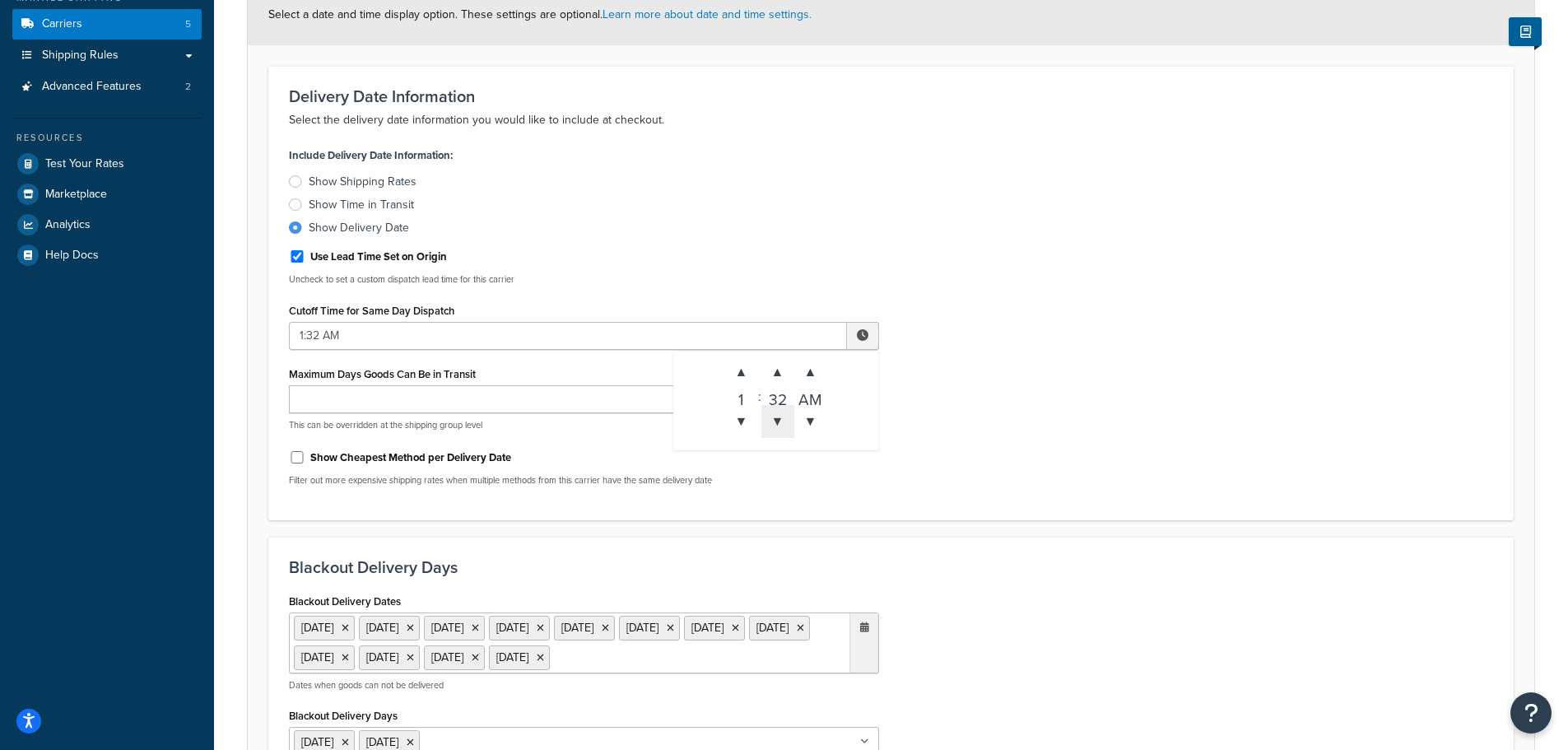
click at [788, 428] on span "▼" at bounding box center [778, 422] width 33 height 33
click at [810, 411] on span "▼" at bounding box center [811, 422] width 33 height 33
type input "1:30 PM"
click at [1232, 360] on div "Include Delivery Date Information: Show Shipping Rates Show Time in Transit Sho…" at bounding box center [891, 320] width 1229 height 356
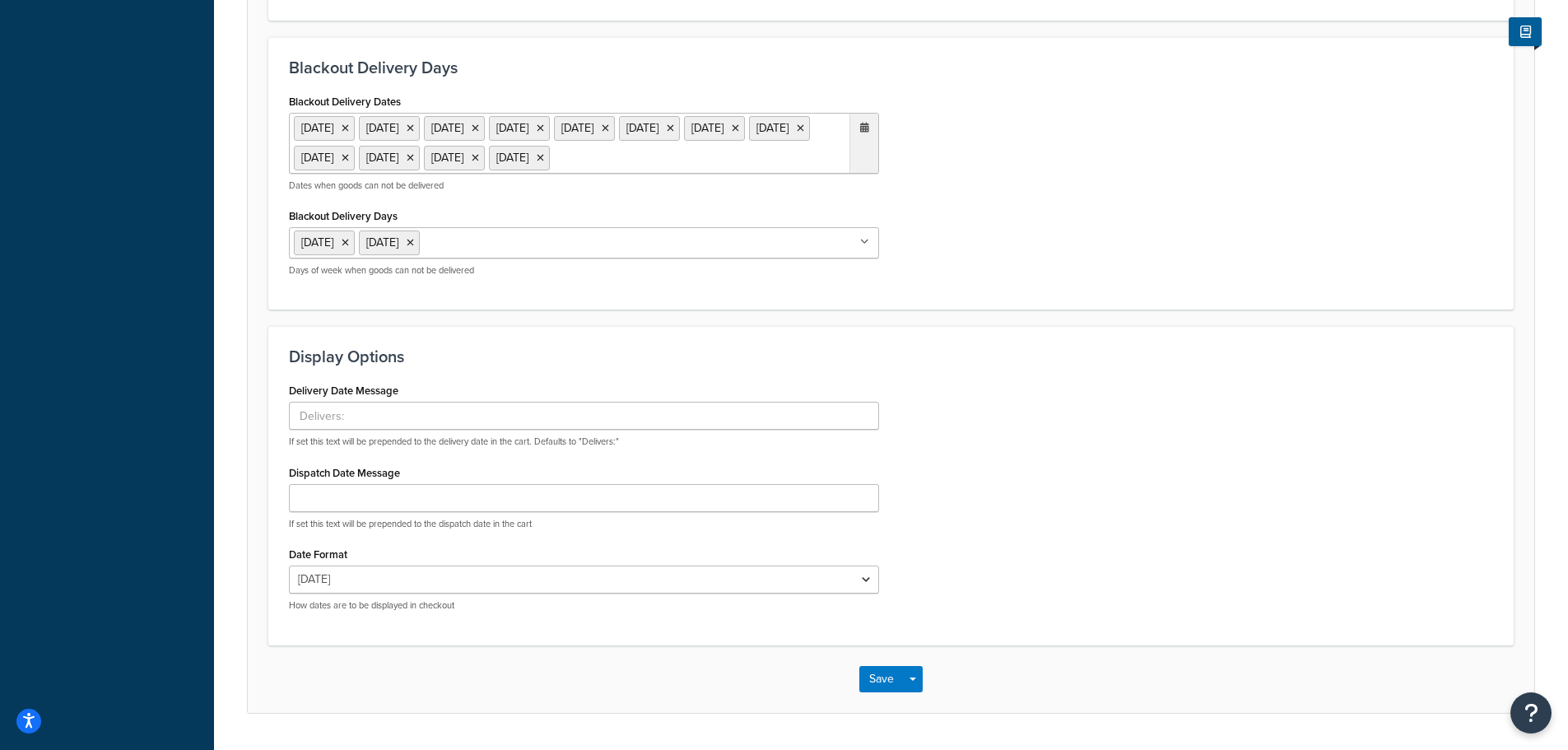
scroll to position [785, 0]
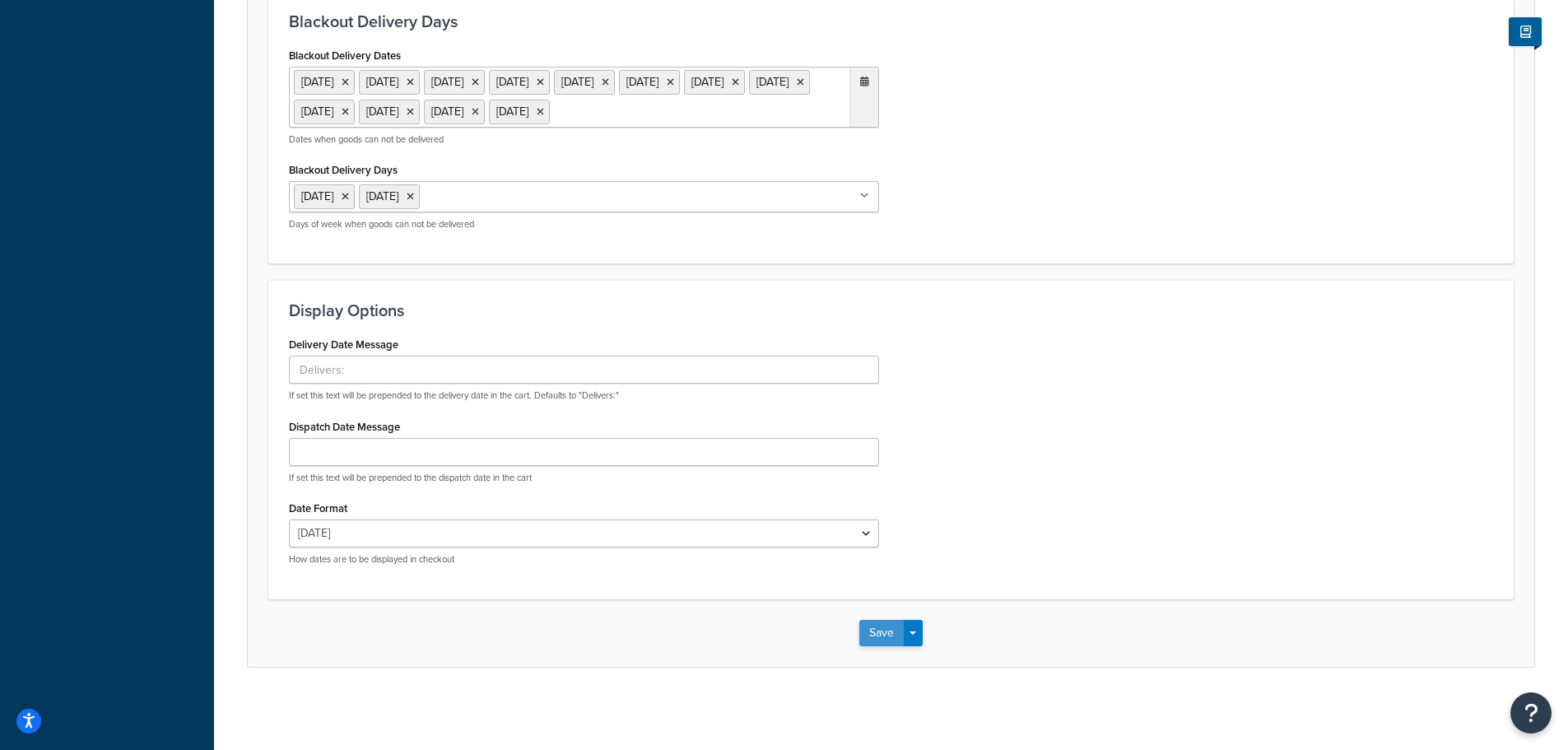
click at [880, 638] on button "Save" at bounding box center [881, 633] width 45 height 27
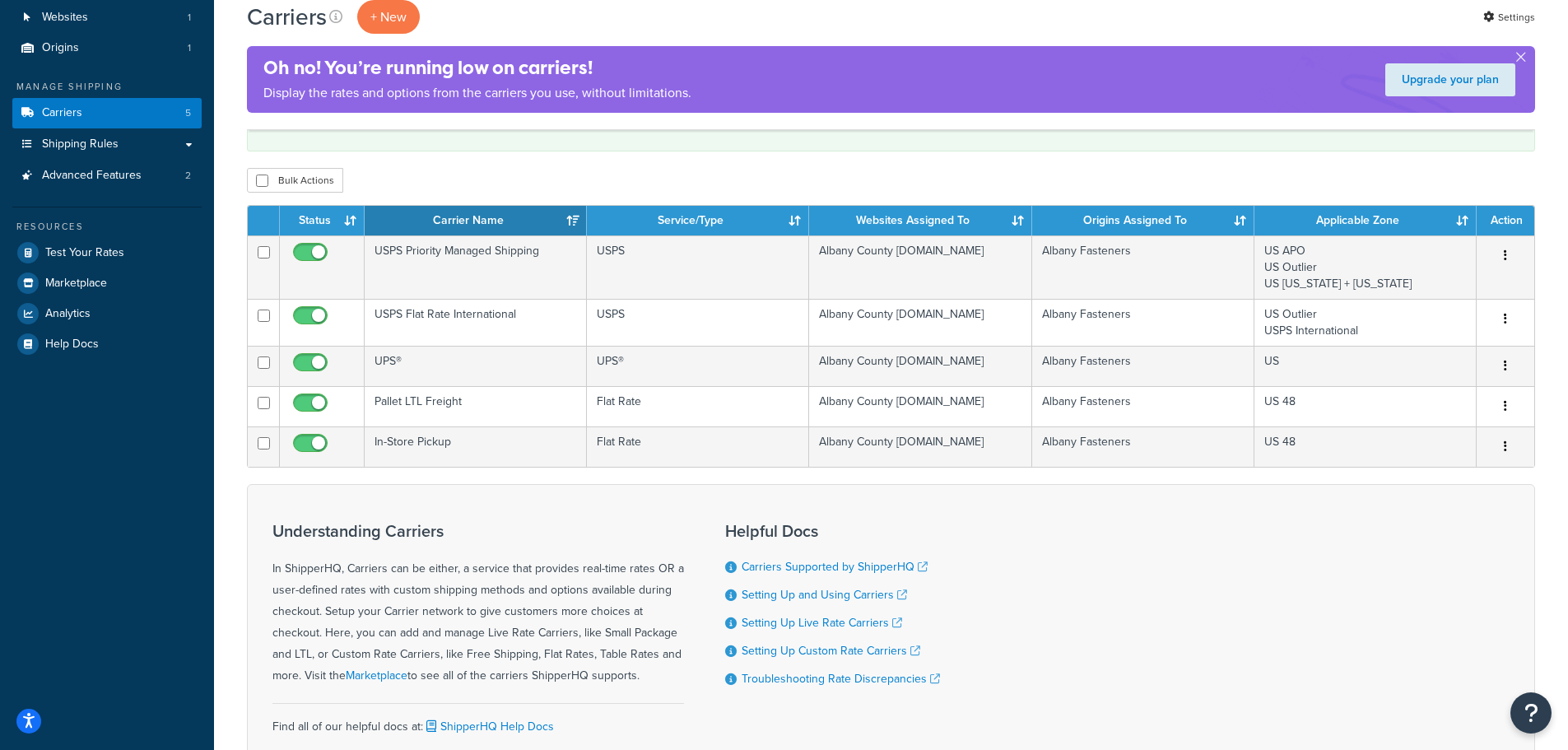
scroll to position [83, 0]
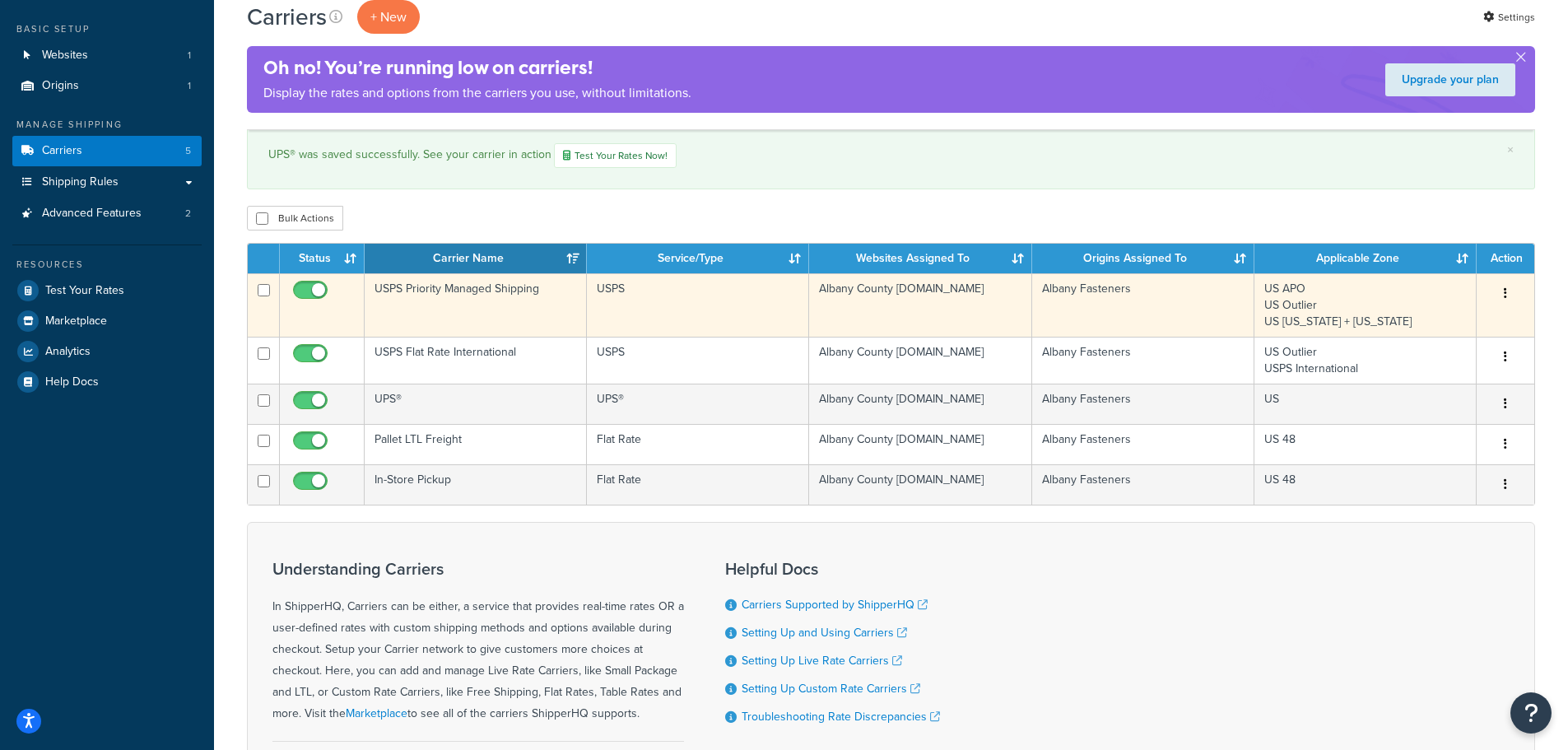
click at [1505, 292] on icon "button" at bounding box center [1505, 293] width 3 height 11
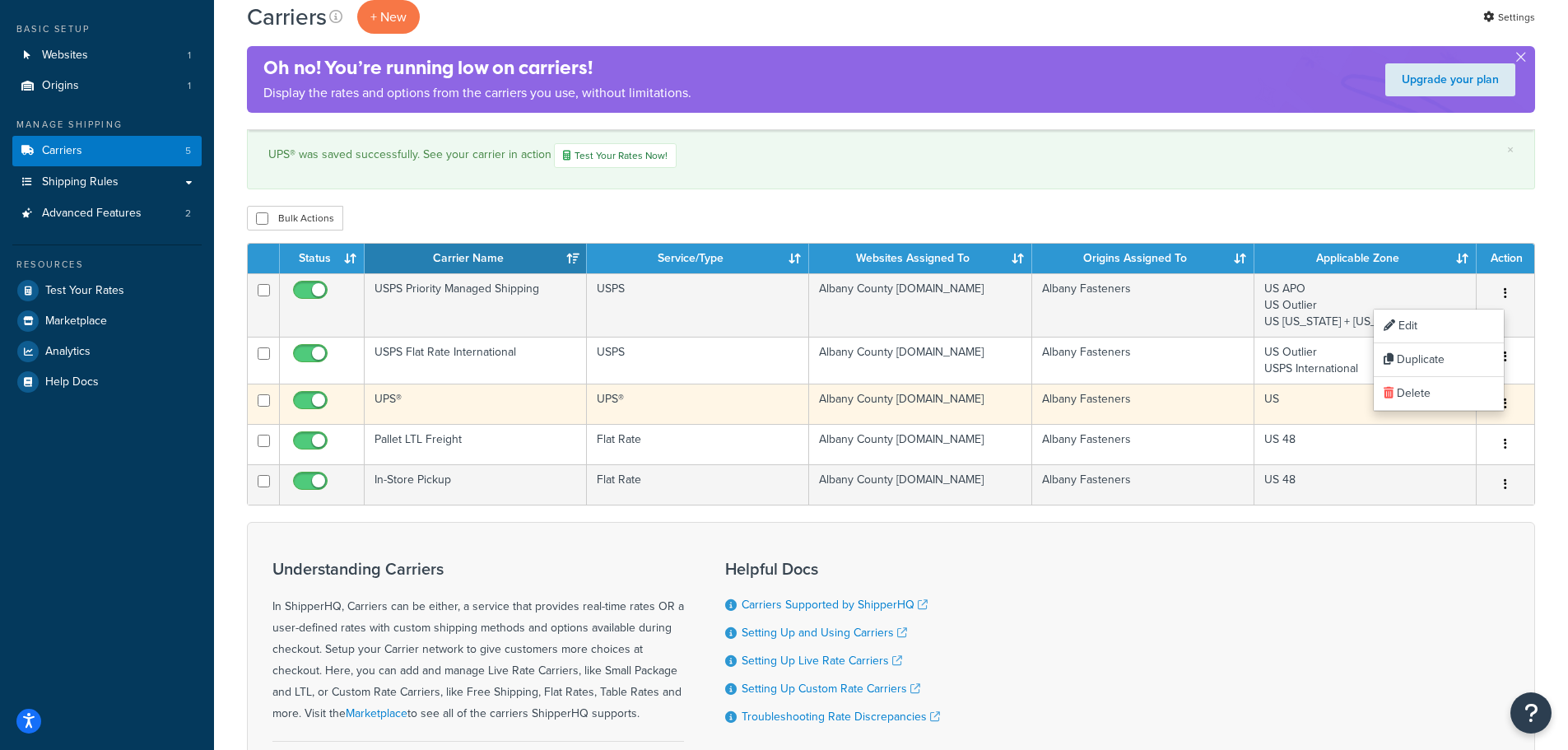
click at [1523, 407] on div "Edit Duplicate [GEOGRAPHIC_DATA]" at bounding box center [1505, 404] width 38 height 27
click at [1506, 404] on icon "button" at bounding box center [1505, 403] width 3 height 11
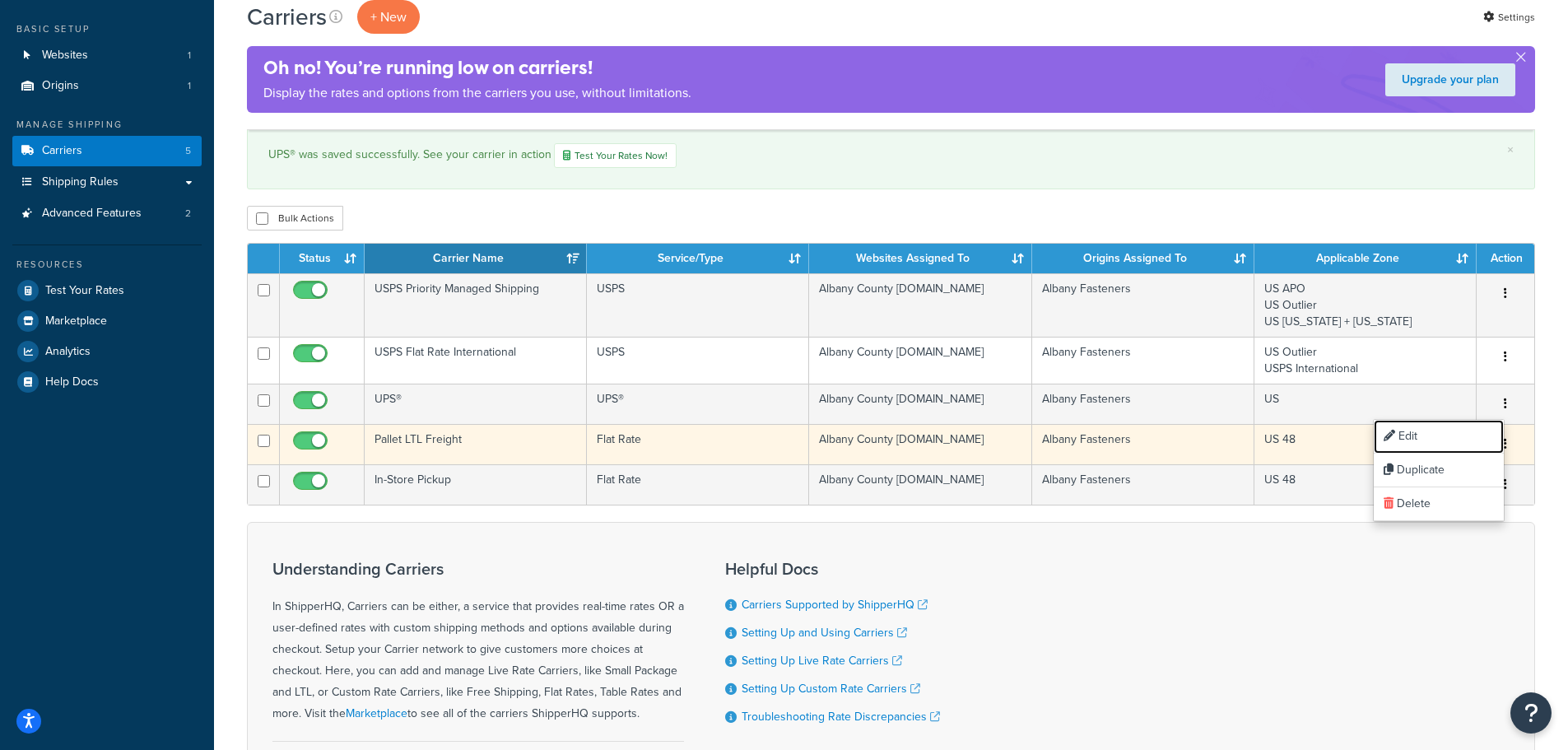
click at [1445, 434] on link "Edit" at bounding box center [1438, 437] width 130 height 34
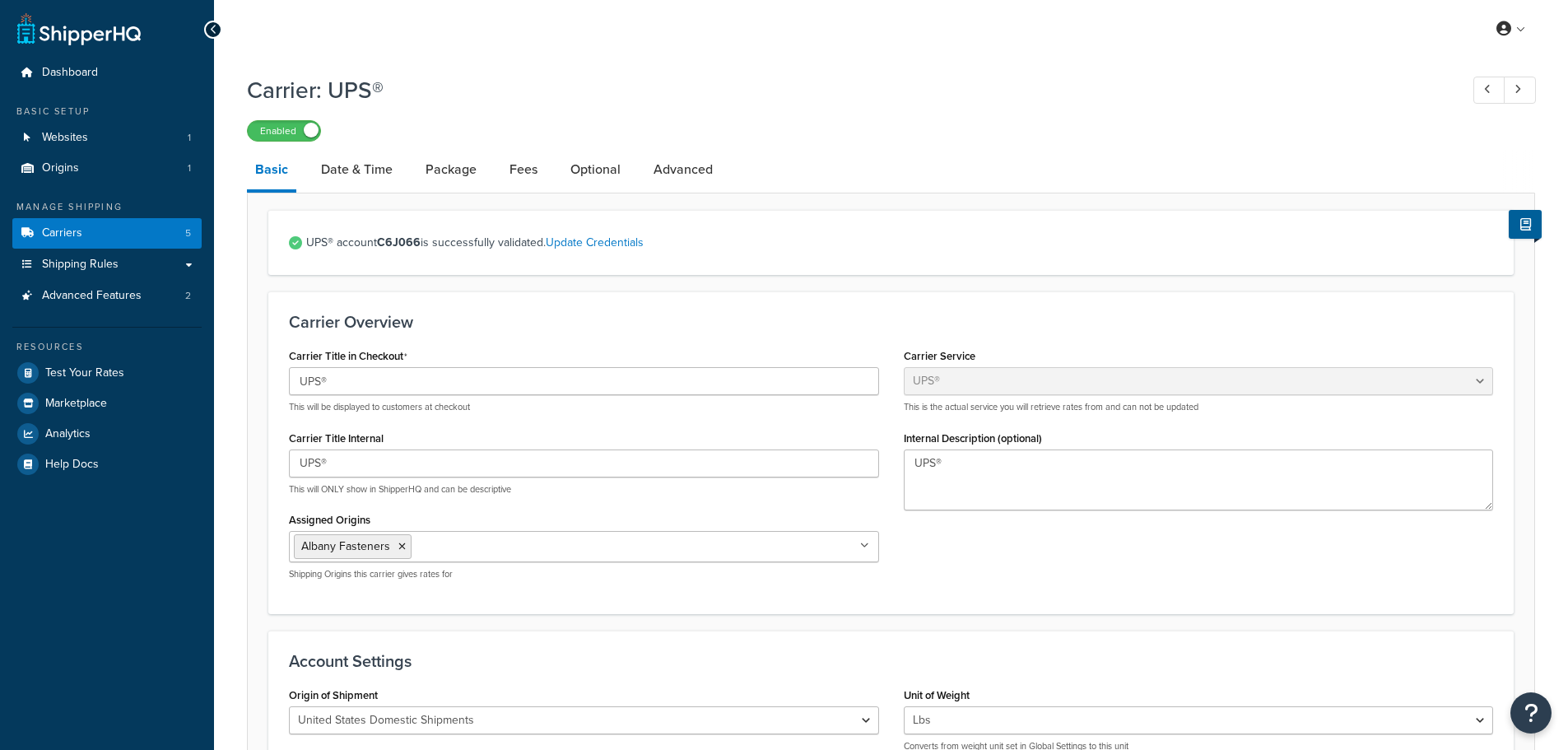
select select "ups"
click at [356, 164] on link "Date & Time" at bounding box center [356, 170] width 88 height 40
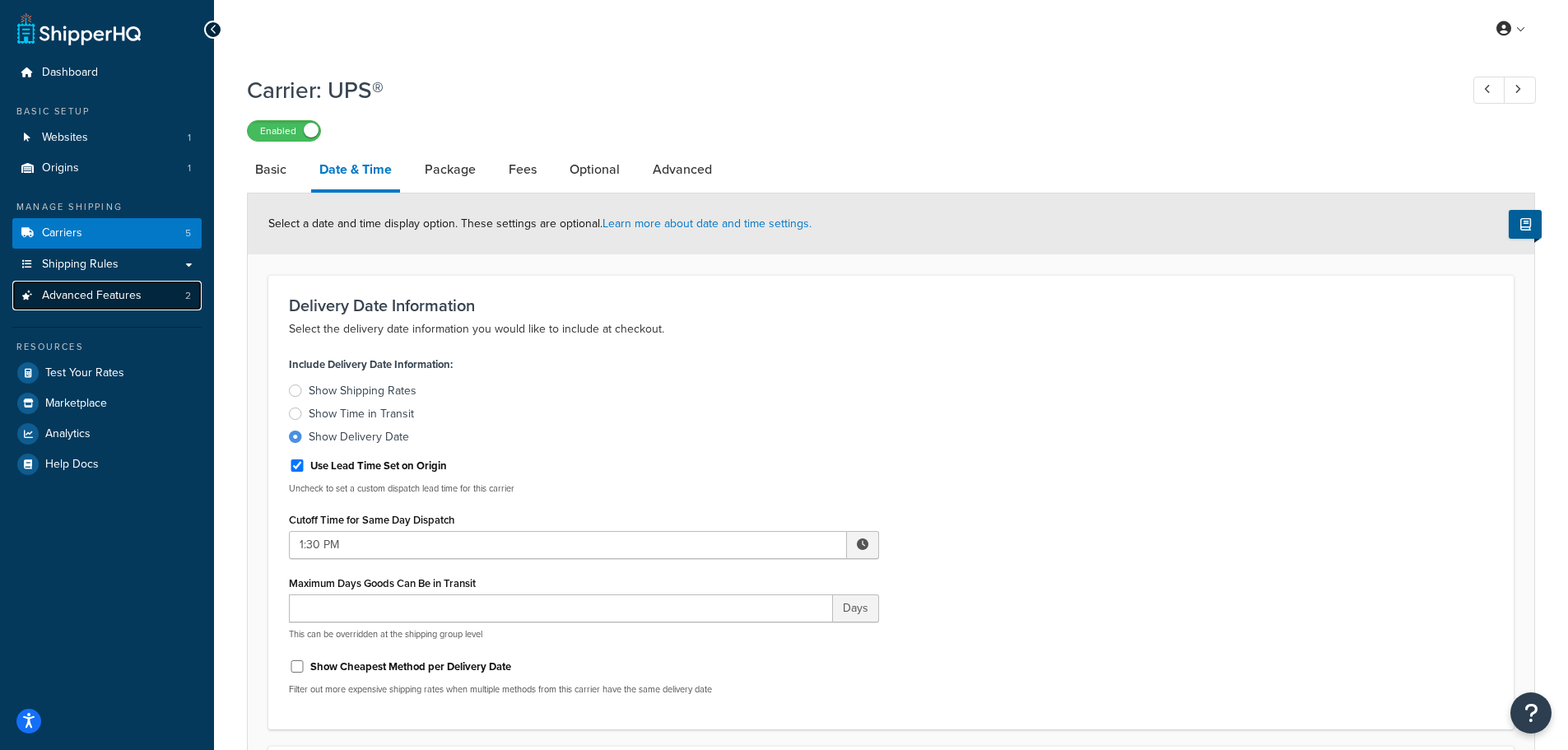
click at [95, 289] on span "Advanced Features" at bounding box center [92, 296] width 100 height 14
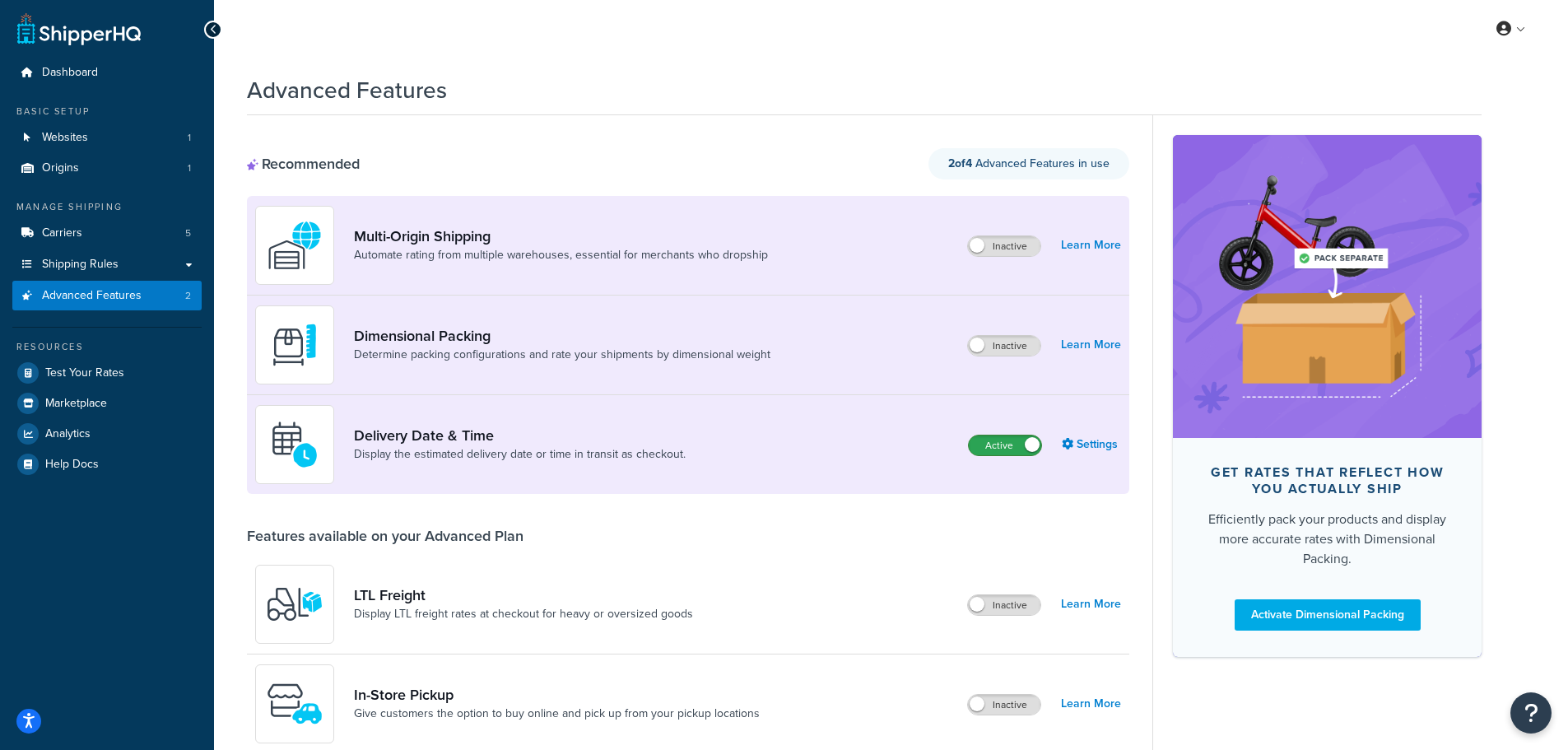
click at [1019, 446] on label "Active" at bounding box center [1005, 445] width 72 height 20
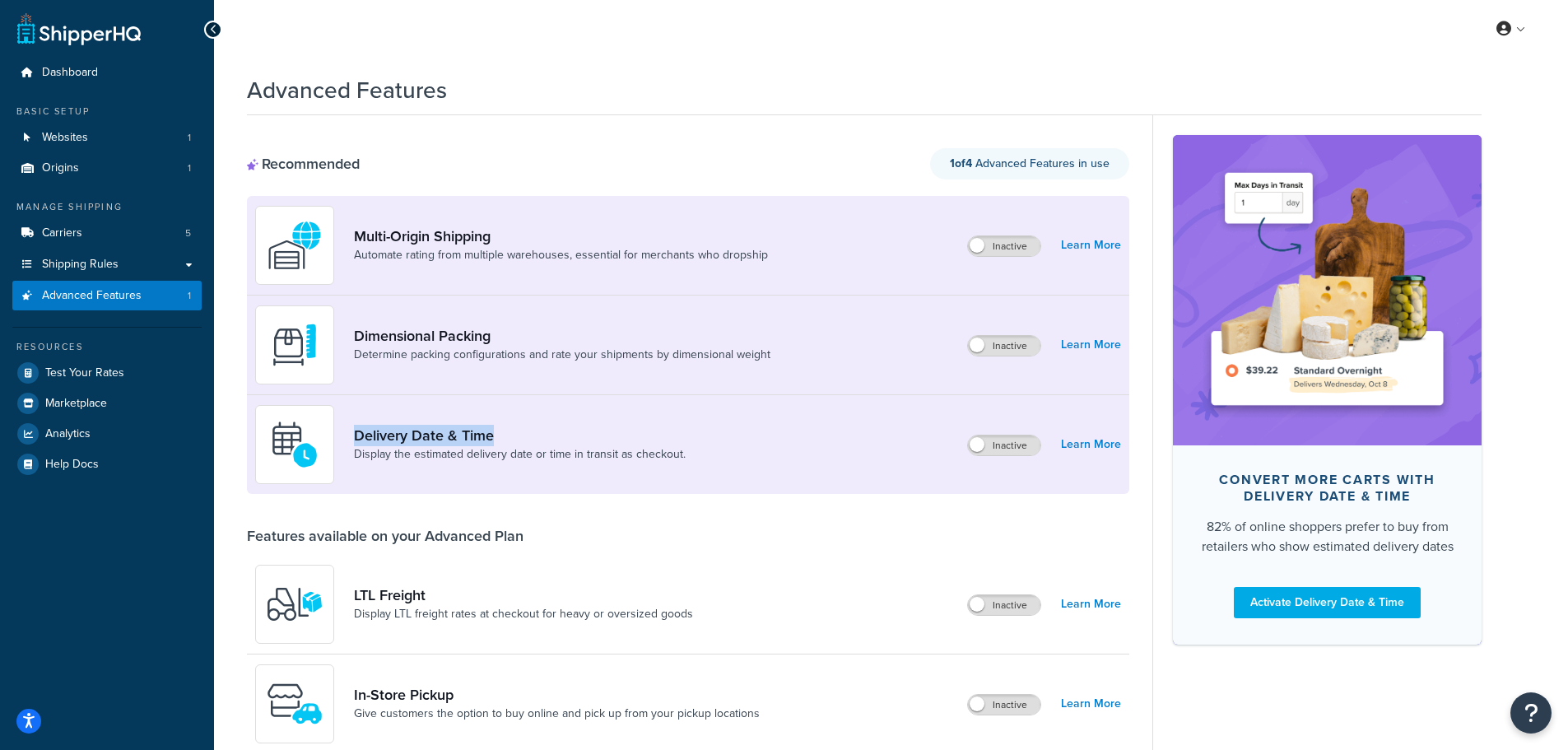
drag, startPoint x: 351, startPoint y: 436, endPoint x: 496, endPoint y: 435, distance: 145.0
click at [496, 435] on div "Delivery Date & Time Display the estimated delivery date or time in transit as …" at bounding box center [476, 445] width 443 height 79
copy link "Delivery Date & Time"
